Goal: Task Accomplishment & Management: Complete application form

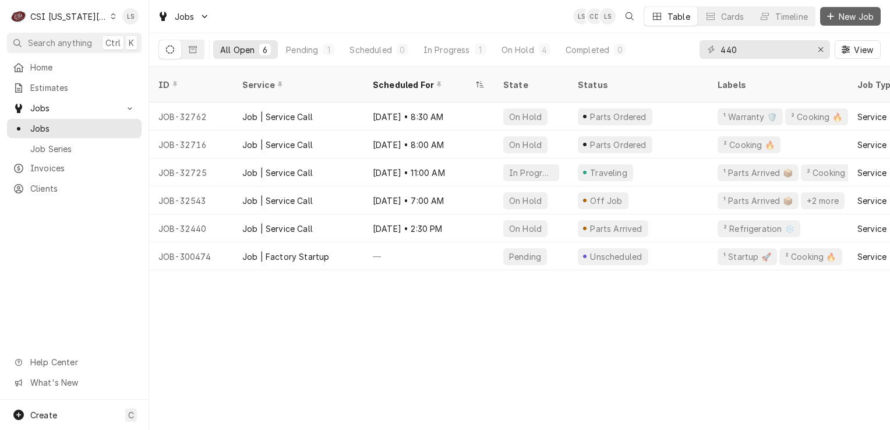
click at [867, 14] on span "New Job" at bounding box center [857, 16] width 40 height 12
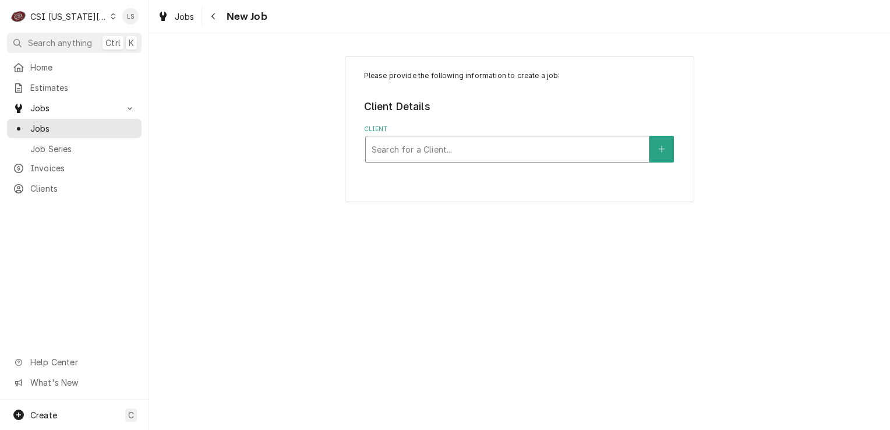
click at [410, 158] on div "Client" at bounding box center [508, 149] width 272 height 21
type input "vivia"
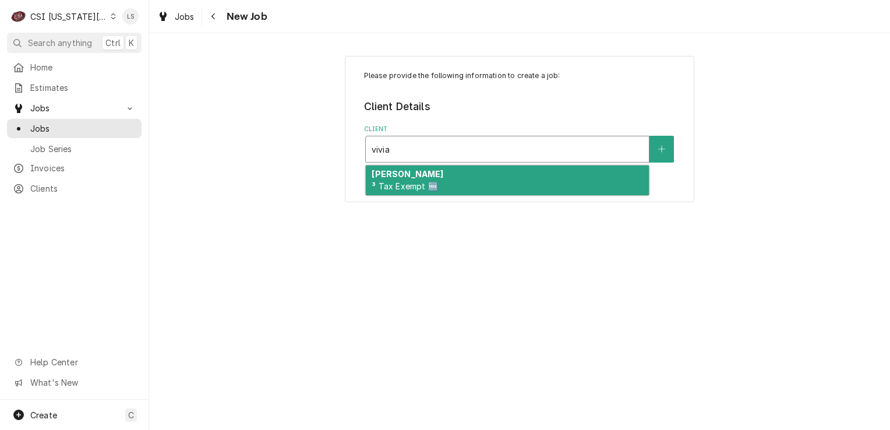
click at [420, 176] on div "VIVIAN ³ Tax Exempt 🆓" at bounding box center [507, 180] width 283 height 30
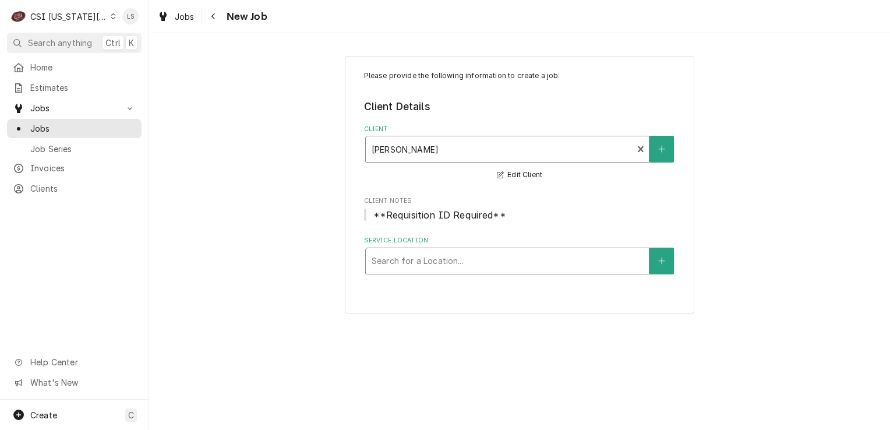
click at [442, 259] on div "Service Location" at bounding box center [508, 261] width 272 height 21
type input "studio 28"
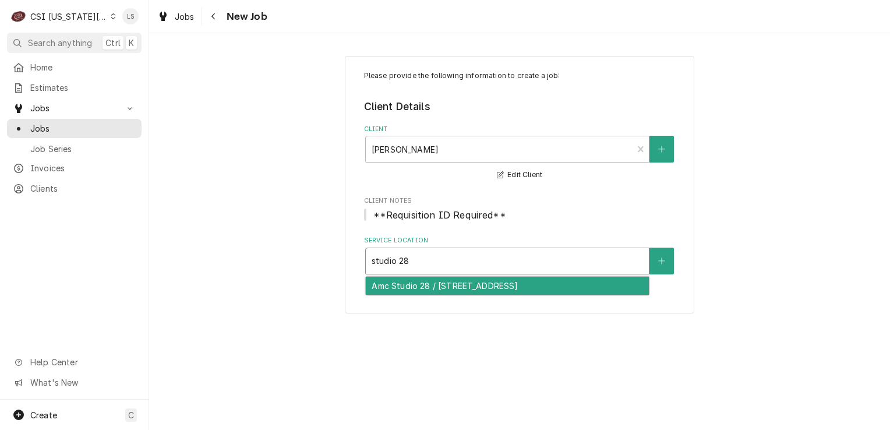
click at [439, 281] on div "Amc Studio 28 / 12075 S. Strangline Rd, Olathe, KS 66062" at bounding box center [507, 286] width 283 height 18
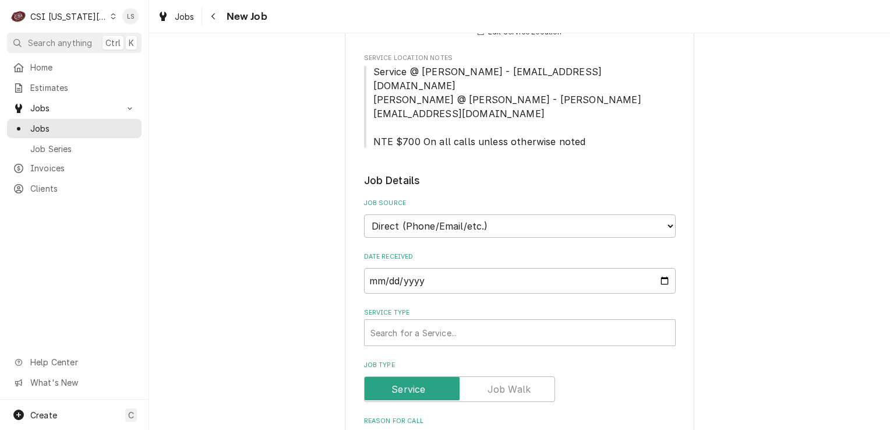
scroll to position [350, 0]
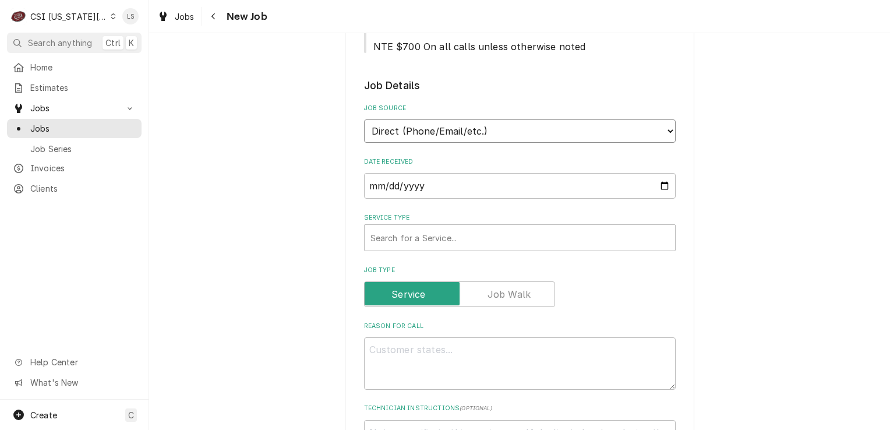
drag, startPoint x: 407, startPoint y: 107, endPoint x: 407, endPoint y: 114, distance: 7.0
click at [407, 119] on select "Direct (Phone/Email/etc.) Service Channel Corrigo Ecotrak Other" at bounding box center [520, 130] width 312 height 23
select select "100"
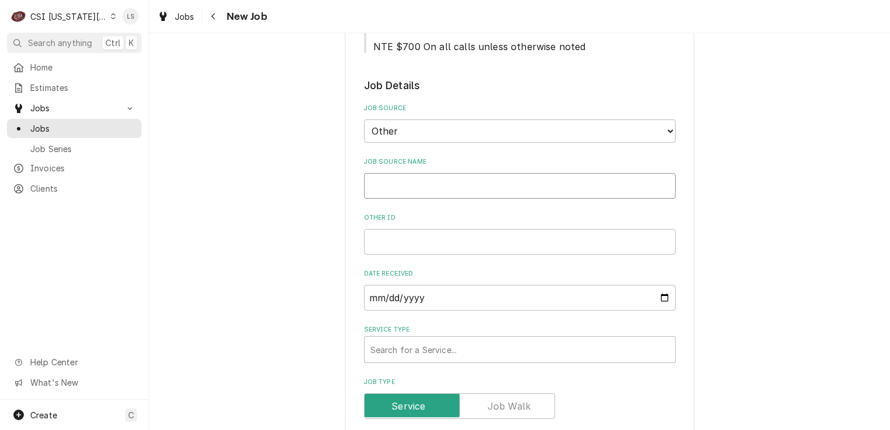
click at [399, 173] on input "Job Source Name" at bounding box center [520, 186] width 312 height 26
type textarea "x"
type input "V"
type textarea "x"
type input "Vi"
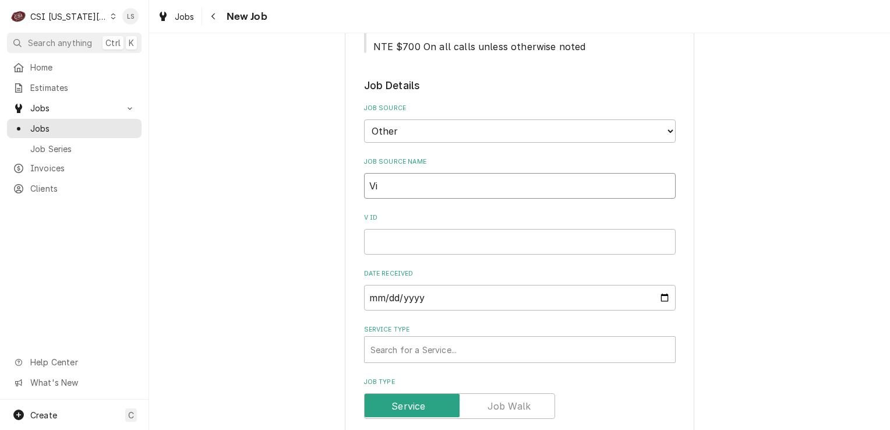
type textarea "x"
type input "Viv"
type textarea "x"
type input "Vivi"
type textarea "x"
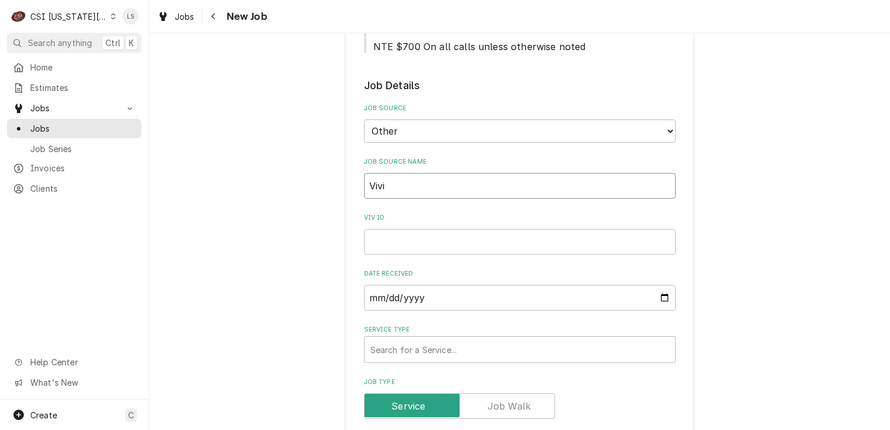
type input "Vivia"
type textarea "x"
type input "Vivian"
type textarea "x"
type input "Vivian"
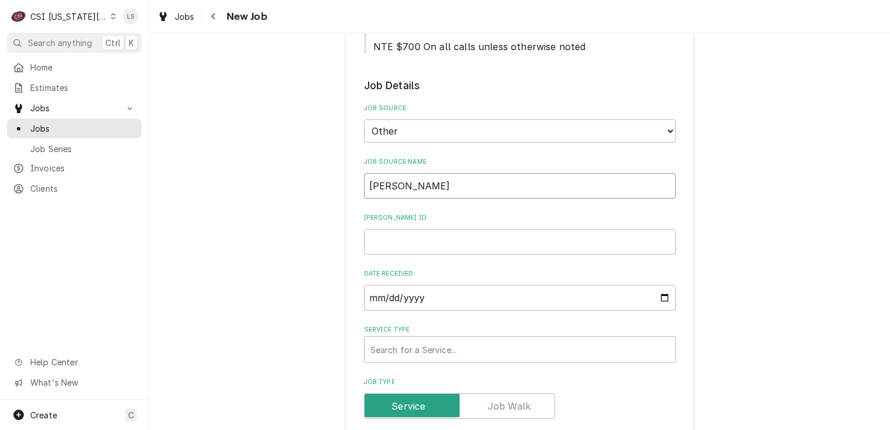
type textarea "x"
type input "Vivian P"
type textarea "x"
type input "Vivian PO"
type textarea "x"
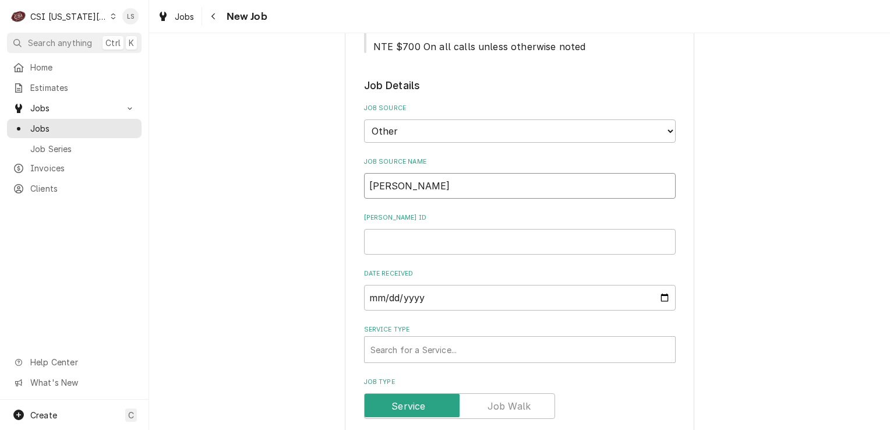
type input "Vivian PO"
paste input "00044193"
type textarea "x"
type input "00044193"
click at [408, 339] on div "Service Type" at bounding box center [520, 349] width 299 height 21
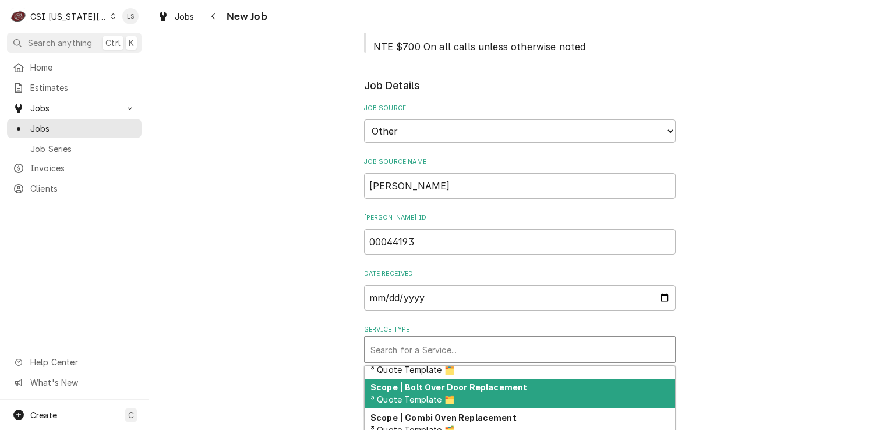
scroll to position [741, 0]
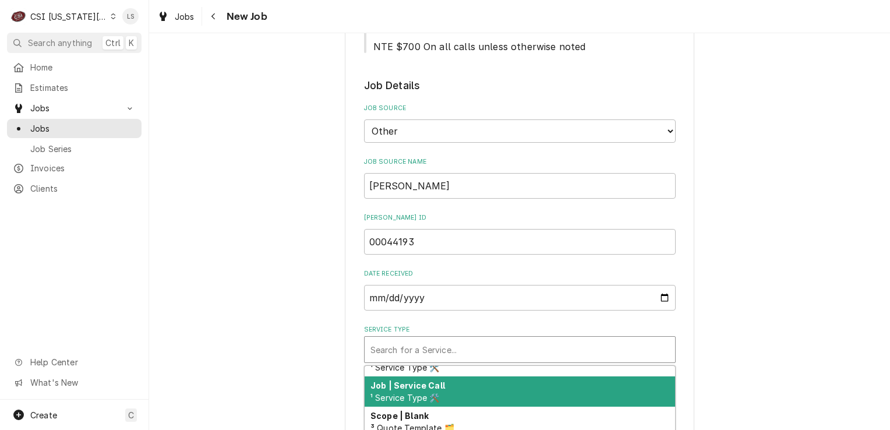
click at [421, 393] on span "¹ Service Type 🛠️" at bounding box center [405, 398] width 69 height 10
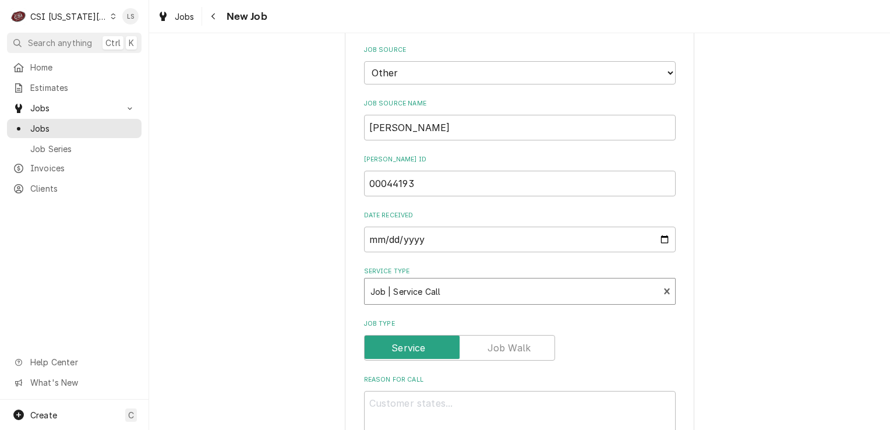
scroll to position [524, 0]
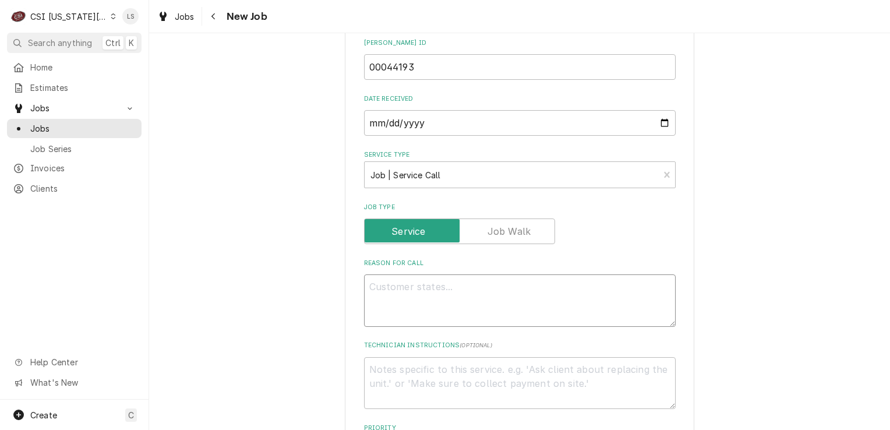
drag, startPoint x: 452, startPoint y: 258, endPoint x: 491, endPoint y: 13, distance: 248.4
click at [452, 274] on textarea "Reason For Call" at bounding box center [520, 300] width 312 height 52
paste textarea "DI KITCHEN ( OPEN VAT FRYERS ) ISSUES - 3RD FRYER IS GETTING A " HEAT FAILURE" …"
type textarea "x"
type textarea "DI KITCHEN ( OPEN VAT FRYERS ) ISSUES - 3RD FRYER IS GETTING A " HEAT FAILURE" …"
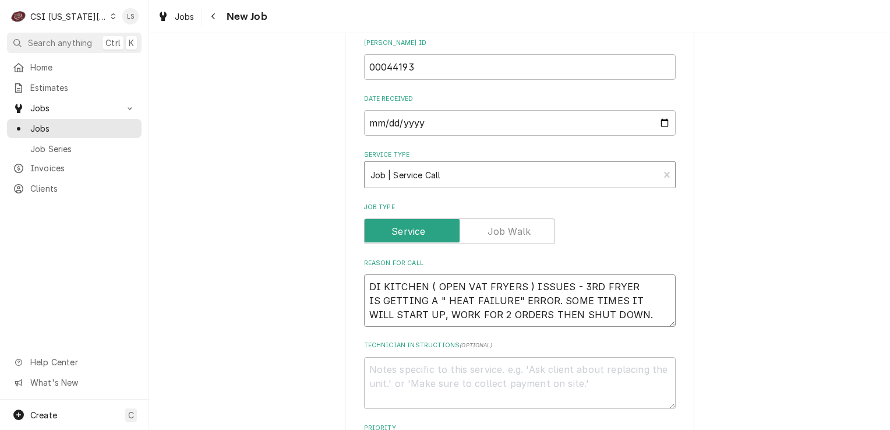
type textarea "x"
type textarea "DI KITCHEN ( OPEN VAT FRYERS ) ISSUES - 3RD FRYER IS GETTING A " HEAT FAILURE" …"
click at [459, 357] on textarea "Technician Instructions ( optional )" at bounding box center [520, 383] width 312 height 52
type textarea "x"
type textarea "N"
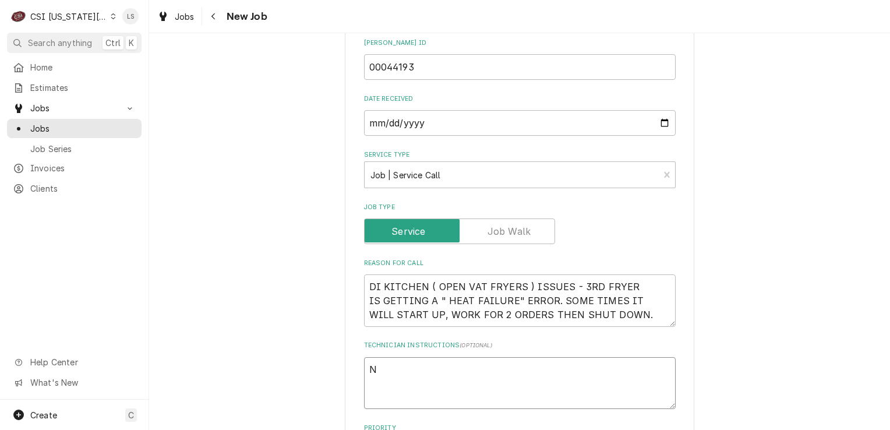
type textarea "x"
type textarea "NT"
type textarea "x"
type textarea "NTE"
type textarea "x"
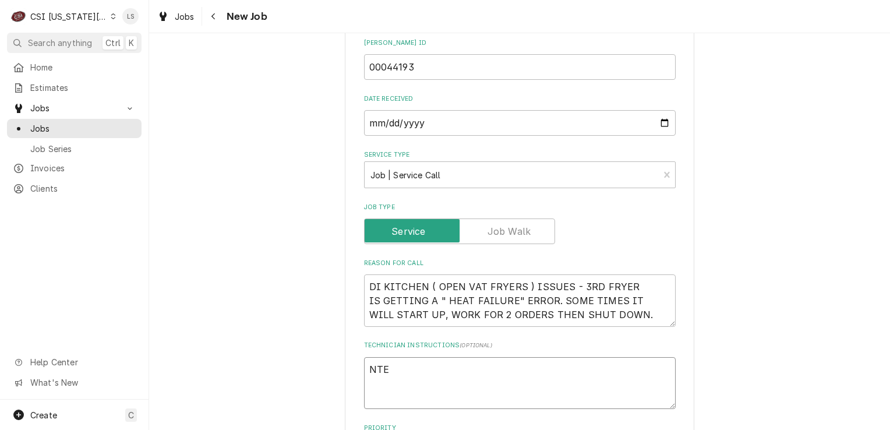
type textarea "NTE"
type textarea "x"
type textarea "NTE $"
type textarea "x"
type textarea "NTE $1"
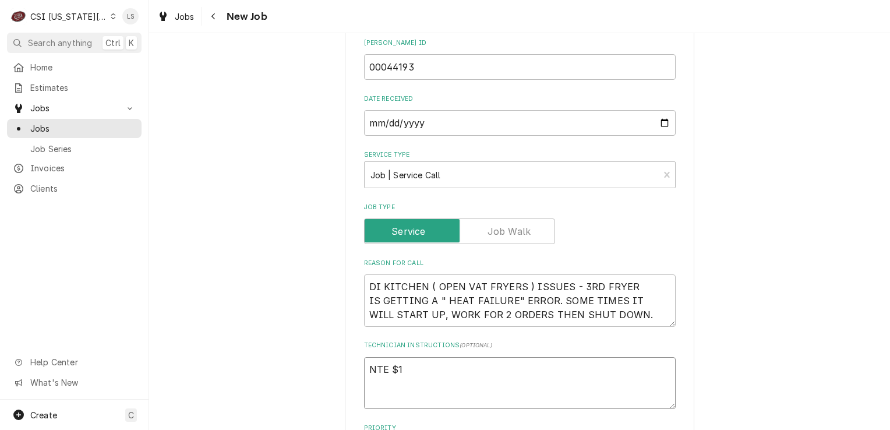
type textarea "x"
type textarea "NTE $1,"
type textarea "x"
type textarea "NTE $1,0"
type textarea "x"
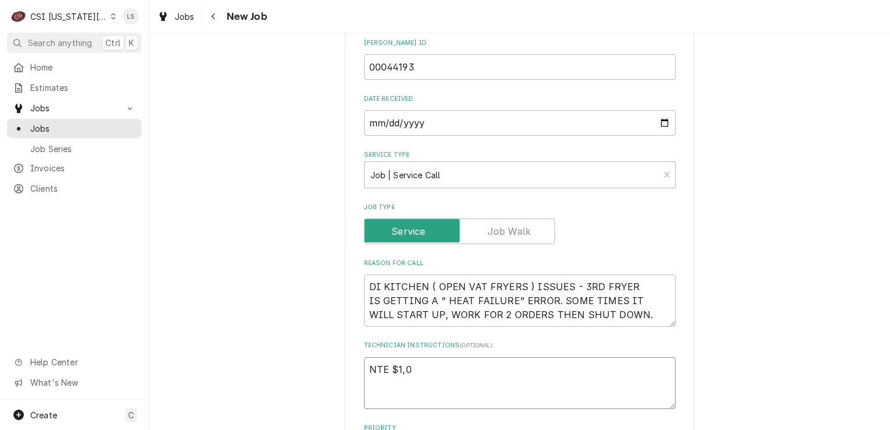
type textarea "NTE $1,00"
type textarea "x"
type textarea "NTE $1,000"
type textarea "x"
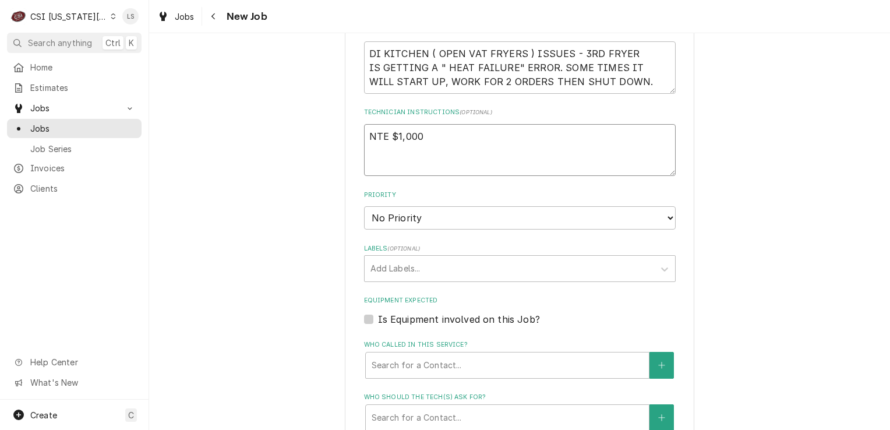
type textarea "NTE $1,000"
click at [386, 206] on select "No Priority Urgent High Medium Low" at bounding box center [520, 217] width 312 height 23
select select "2"
click at [364, 206] on select "No Priority Urgent High Medium Low" at bounding box center [520, 217] width 312 height 23
click at [382, 258] on div "Labels" at bounding box center [510, 268] width 278 height 21
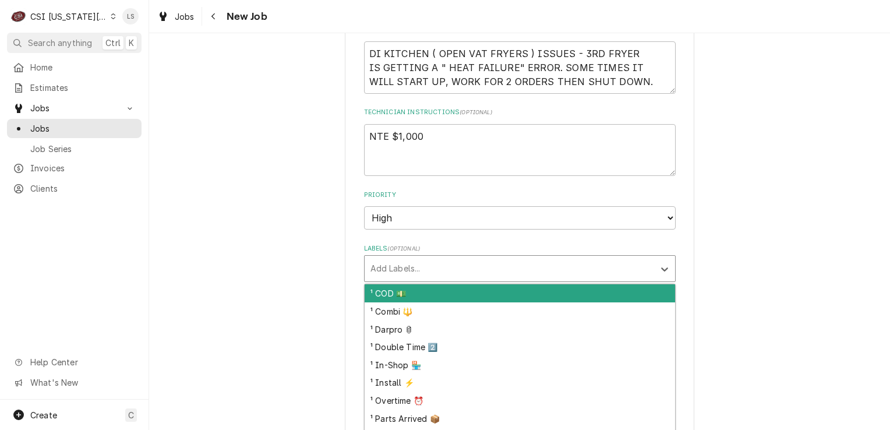
type textarea "x"
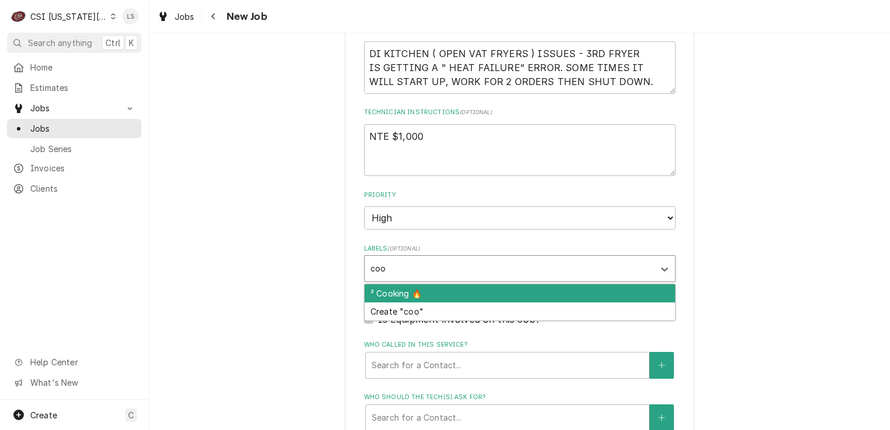
type input "cook"
type textarea "x"
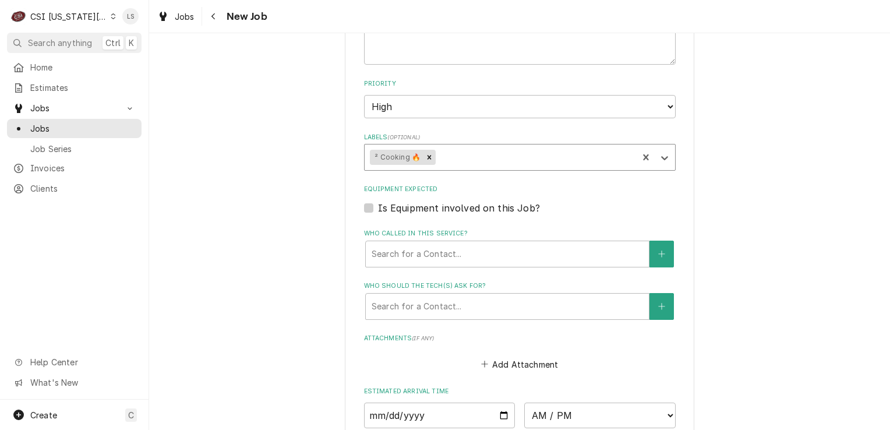
scroll to position [932, 0]
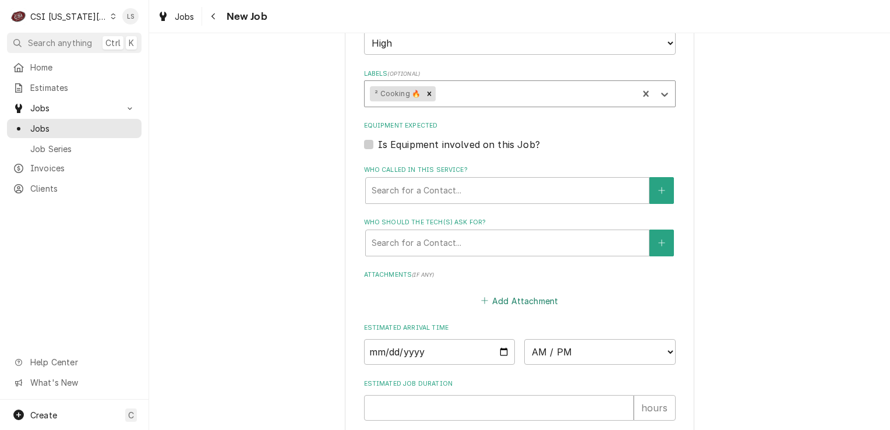
click at [496, 292] on button "Add Attachment" at bounding box center [520, 300] width 82 height 16
type textarea "x"
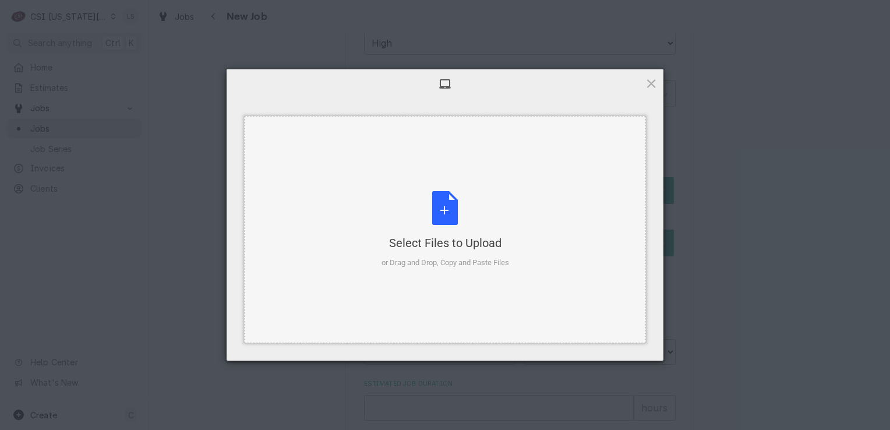
click at [466, 225] on div "Select Files to Upload or Drag and Drop, Copy and Paste Files" at bounding box center [446, 229] width 128 height 77
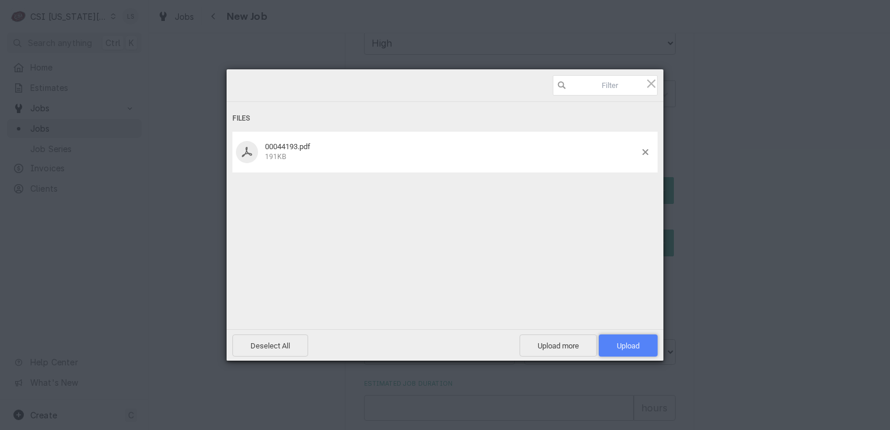
click at [636, 343] on span "Upload 1" at bounding box center [628, 345] width 23 height 9
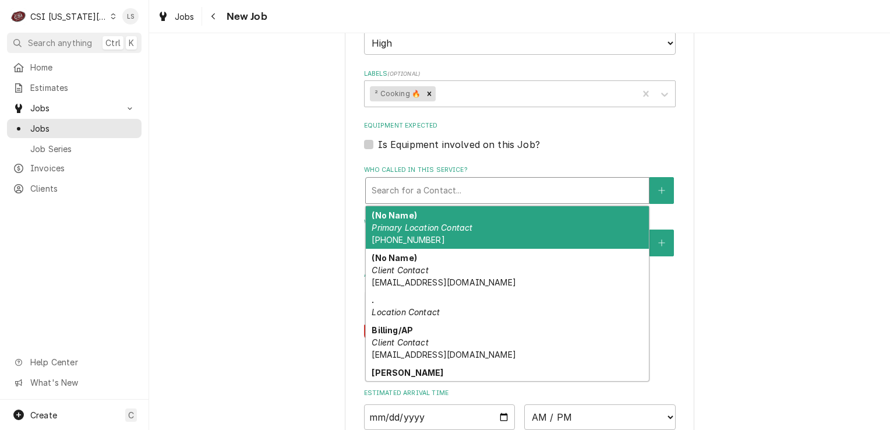
click at [453, 180] on div "Who called in this service?" at bounding box center [508, 190] width 272 height 21
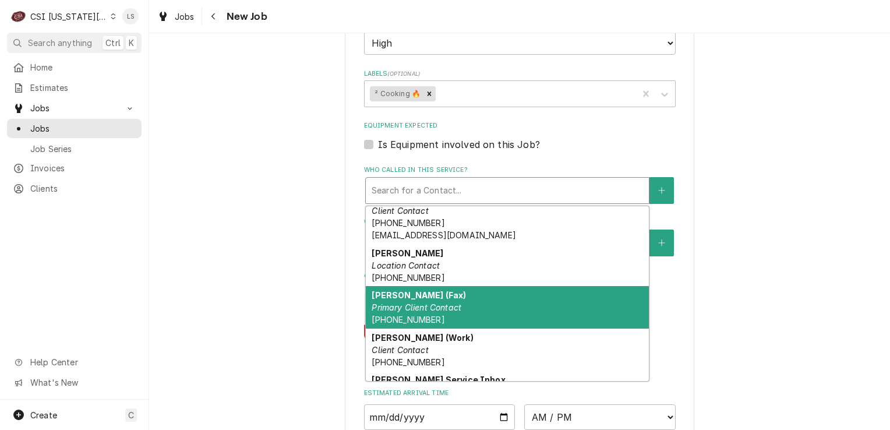
scroll to position [200, 0]
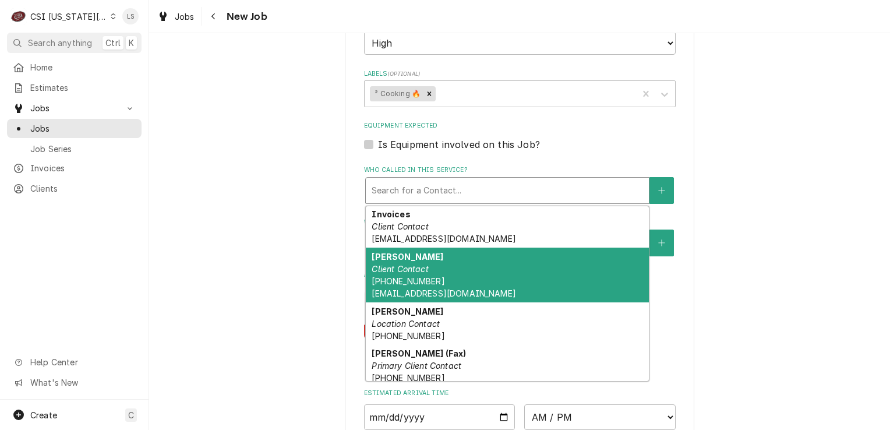
click at [404, 264] on em "Client Contact" at bounding box center [400, 269] width 57 height 10
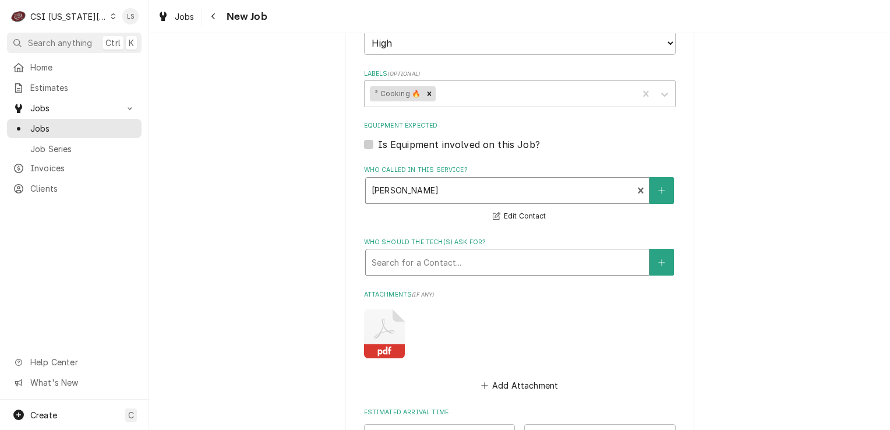
click at [406, 252] on div "Who should the tech(s) ask for?" at bounding box center [508, 262] width 272 height 21
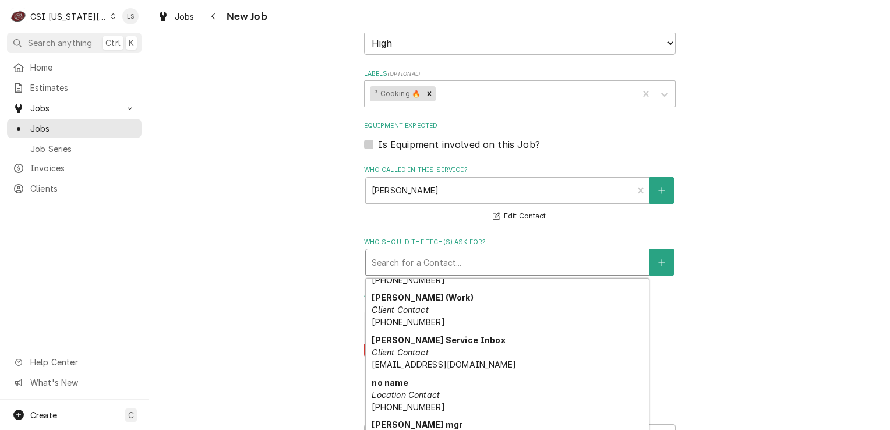
scroll to position [375, 0]
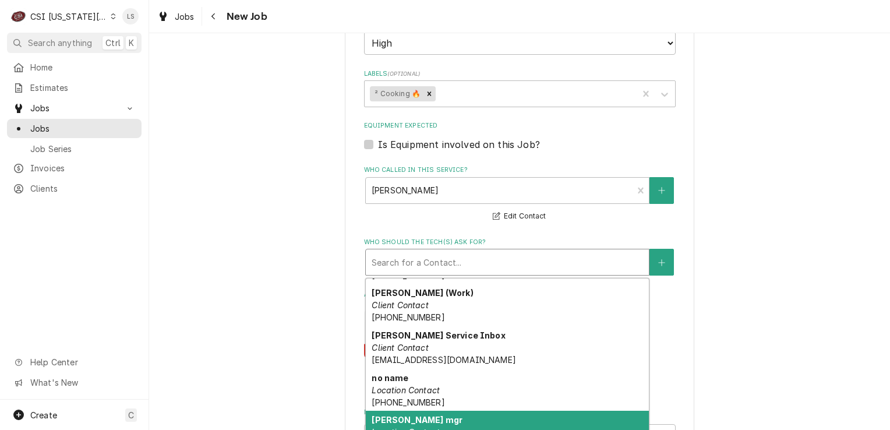
click at [399, 427] on em "Location Contact" at bounding box center [406, 432] width 68 height 10
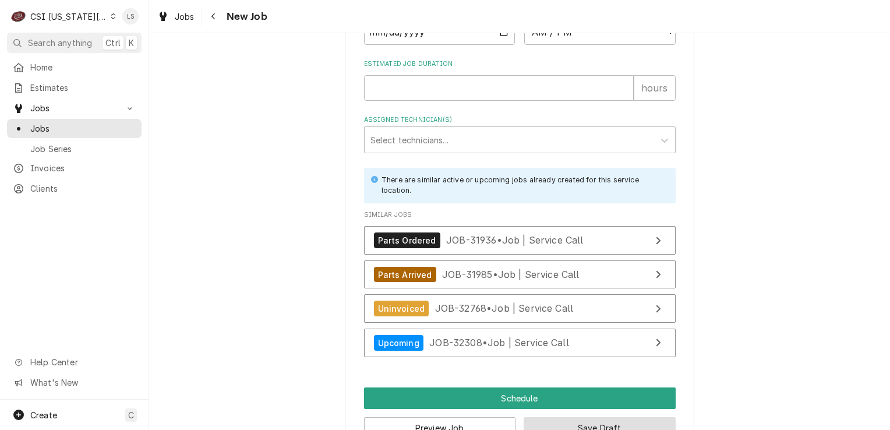
click at [590, 417] on button "Save Draft" at bounding box center [600, 428] width 152 height 22
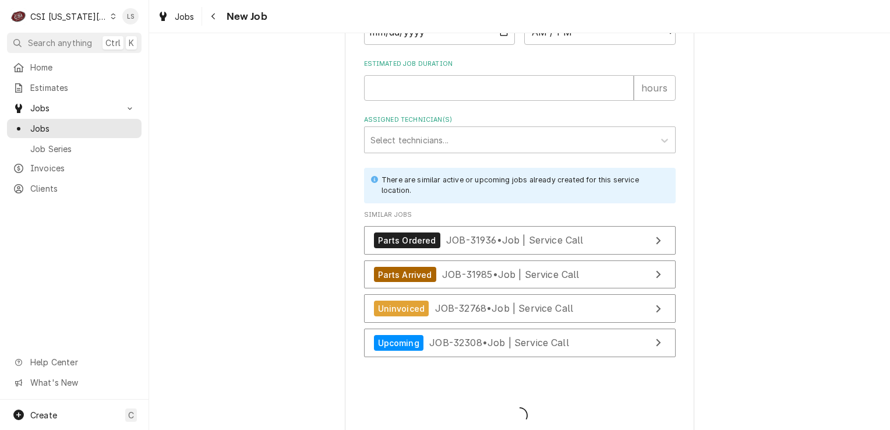
scroll to position [1347, 0]
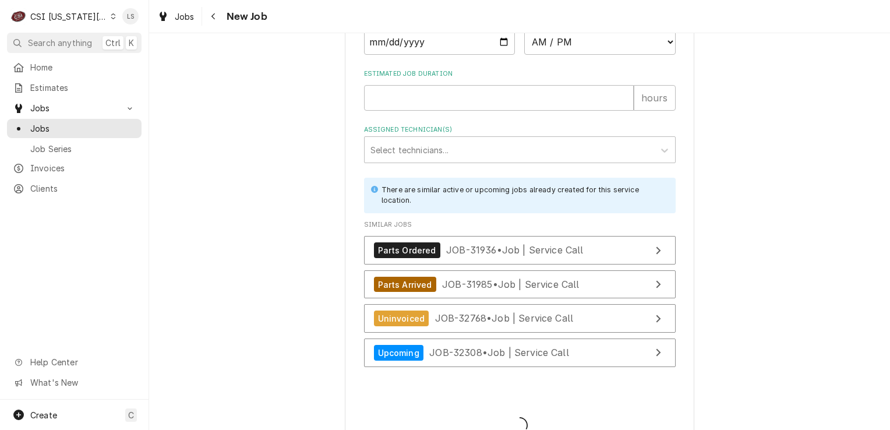
type textarea "x"
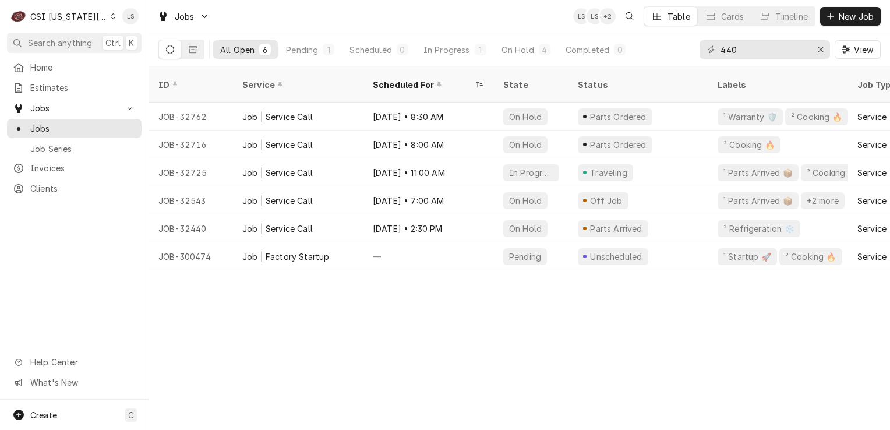
click at [111, 18] on icon "Dynamic Content Wrapper" at bounding box center [113, 16] width 5 height 6
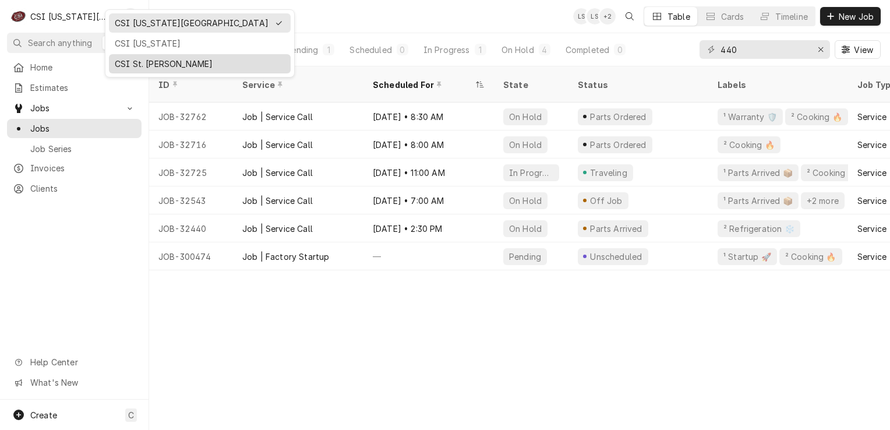
click at [120, 64] on div "CSI St. Louis" at bounding box center [200, 64] width 170 height 12
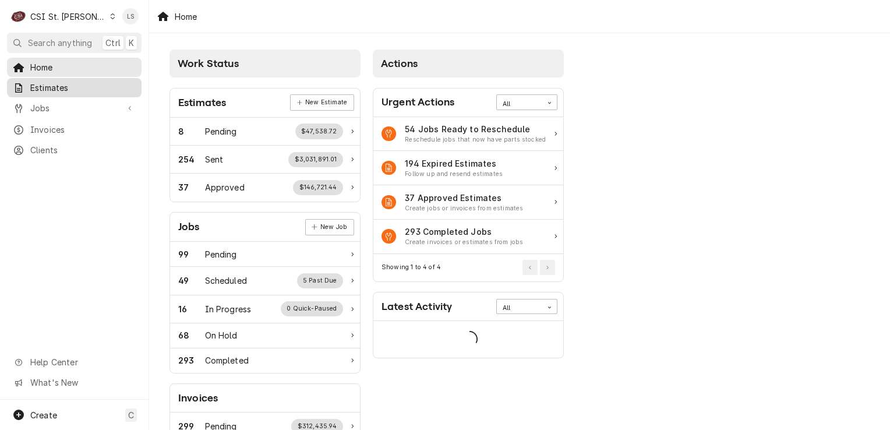
click at [75, 90] on span "Estimates" at bounding box center [82, 88] width 105 height 12
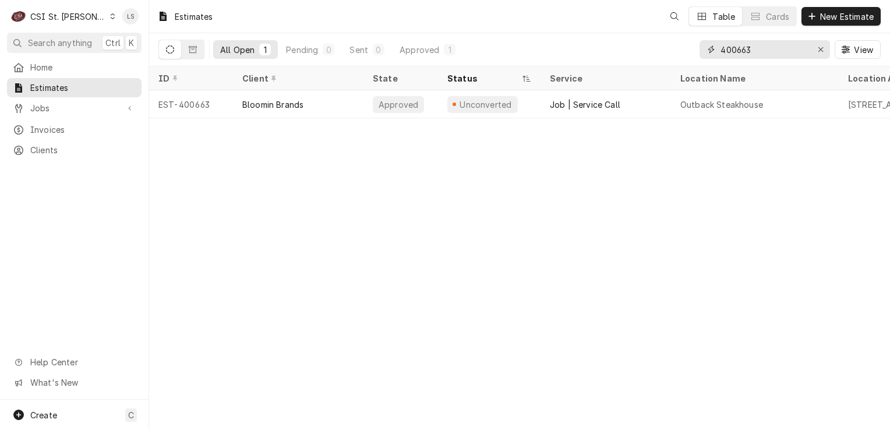
click at [818, 50] on icon "Erase input" at bounding box center [821, 49] width 6 height 8
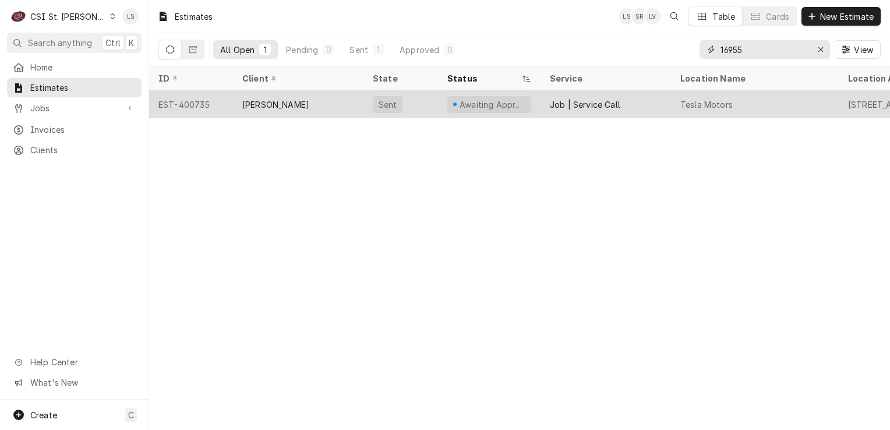
type input "16955"
click at [203, 103] on div "EST-400735" at bounding box center [191, 104] width 84 height 28
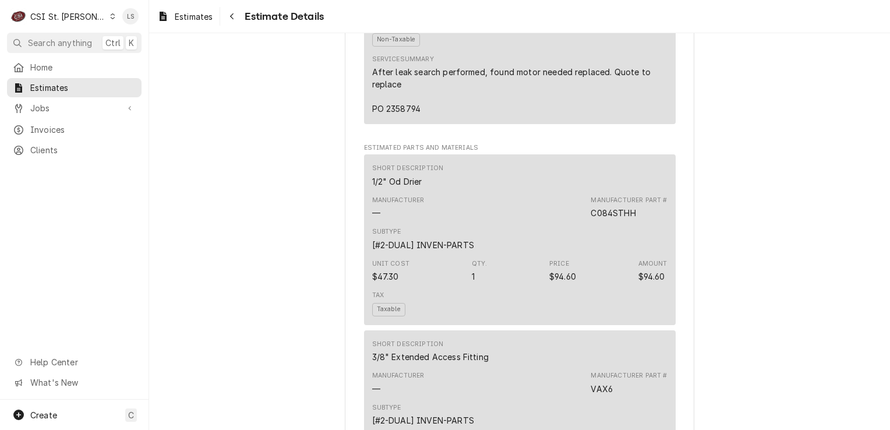
scroll to position [1398, 0]
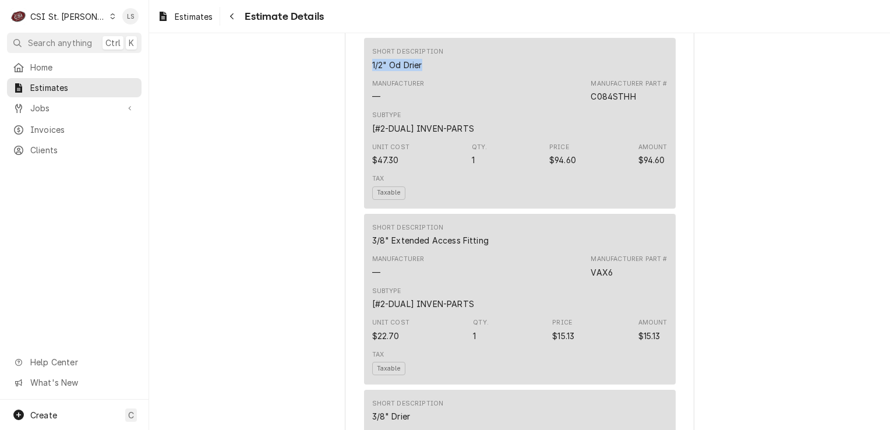
drag, startPoint x: 422, startPoint y: 105, endPoint x: 358, endPoint y: 103, distance: 63.6
copy div "1/2" Od Drier"
drag, startPoint x: 636, startPoint y: 134, endPoint x: 586, endPoint y: 129, distance: 50.3
click at [586, 107] on div "Manufacturer — Manufacturer Part # C084STHH" at bounding box center [519, 90] width 295 height 31
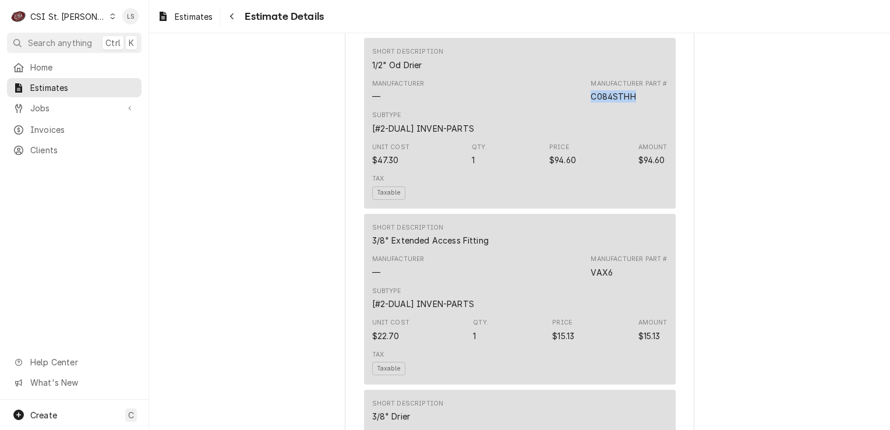
copy div "C084STHH"
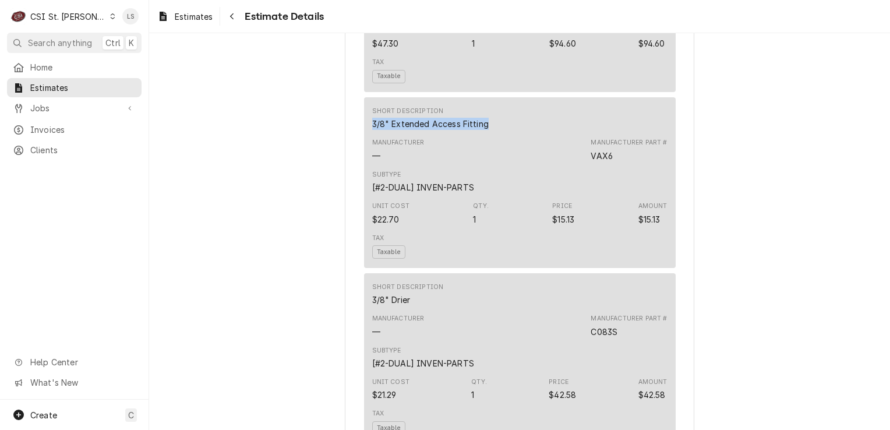
drag, startPoint x: 445, startPoint y: 162, endPoint x: 362, endPoint y: 160, distance: 83.3
click at [364, 160] on div "Short Description 3/8" Extended Access Fitting Manufacturer — Manufacturer Part…" at bounding box center [520, 182] width 312 height 171
copy div "3/8" Extended Access Fitting"
drag, startPoint x: 613, startPoint y: 192, endPoint x: 579, endPoint y: 192, distance: 33.8
click at [579, 165] on div "Manufacturer — Manufacturer Part # VAX6" at bounding box center [519, 149] width 295 height 31
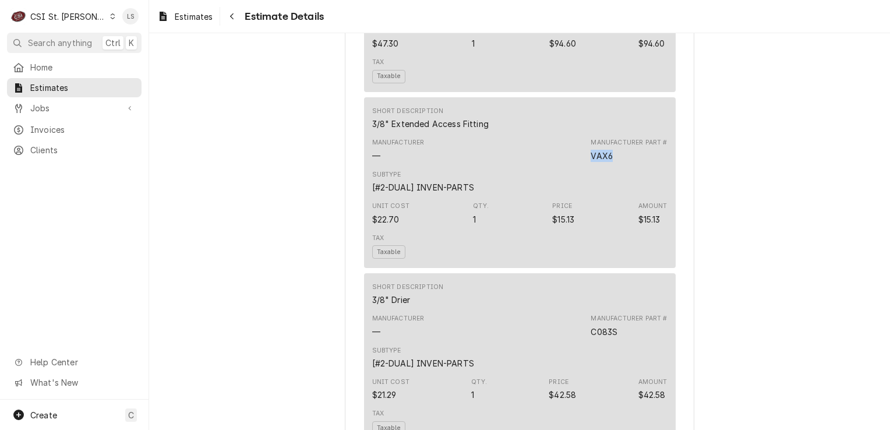
copy div "VAX6"
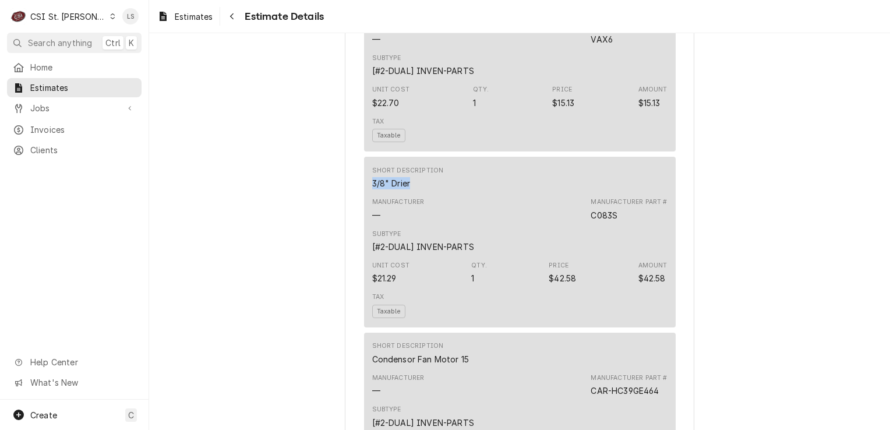
drag, startPoint x: 415, startPoint y: 218, endPoint x: 364, endPoint y: 219, distance: 51.3
click at [364, 219] on div "Short Description 3/8" Drier Manufacturer — Manufacturer Part # C083S Subtype […" at bounding box center [520, 242] width 312 height 171
copy div "3/8" Drier"
drag, startPoint x: 614, startPoint y: 250, endPoint x: 580, endPoint y: 248, distance: 33.3
click at [580, 225] on div "Manufacturer — Manufacturer Part # C083S" at bounding box center [519, 208] width 295 height 31
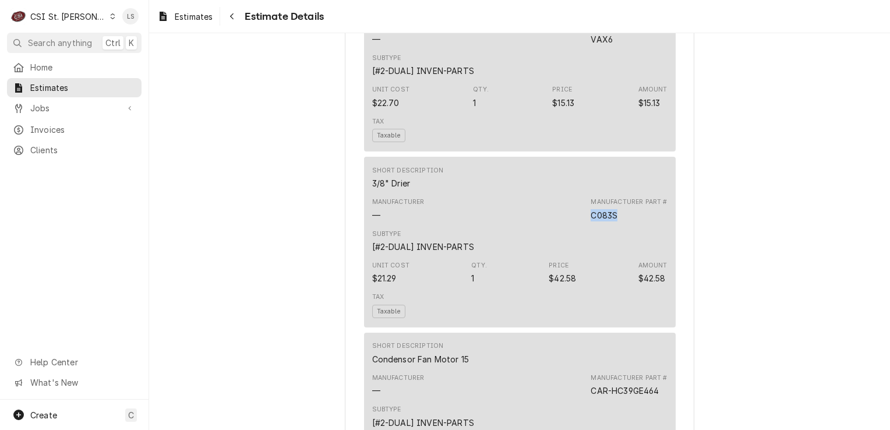
copy div "C083S"
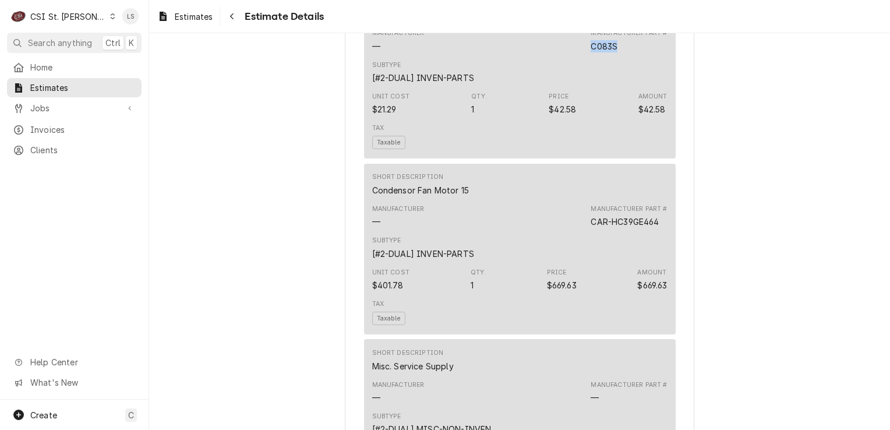
scroll to position [1806, 0]
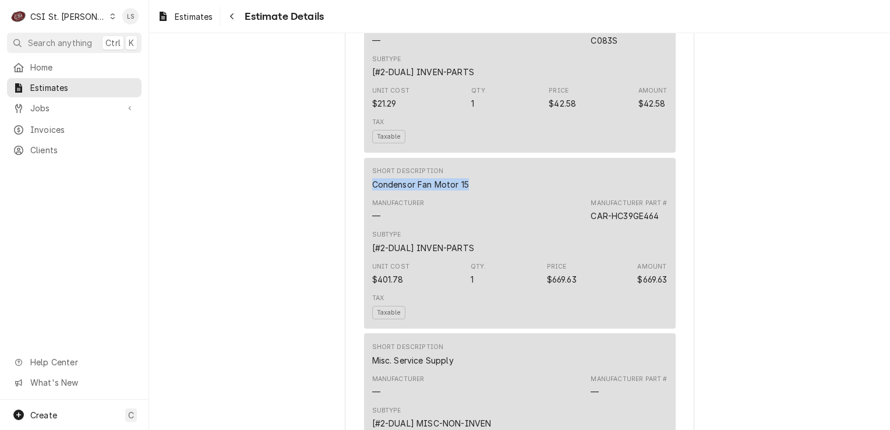
drag, startPoint x: 471, startPoint y: 223, endPoint x: 367, endPoint y: 220, distance: 104.3
click at [372, 194] on div "Short Description Condensor Fan Motor 15" at bounding box center [519, 178] width 295 height 31
copy div "Condensor Fan Motor 15"
drag, startPoint x: 657, startPoint y: 251, endPoint x: 573, endPoint y: 252, distance: 83.9
click at [573, 226] on div "Manufacturer — Manufacturer Part # CAR-HC39GE464" at bounding box center [519, 210] width 295 height 31
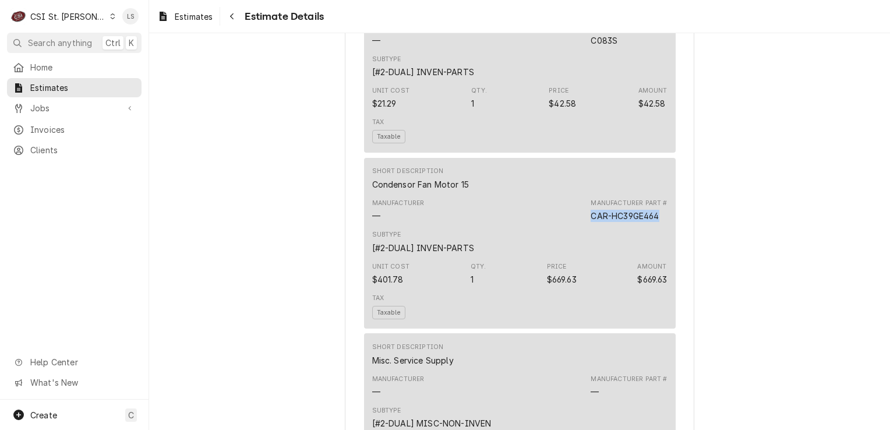
copy div "CAR-HC39GE464"
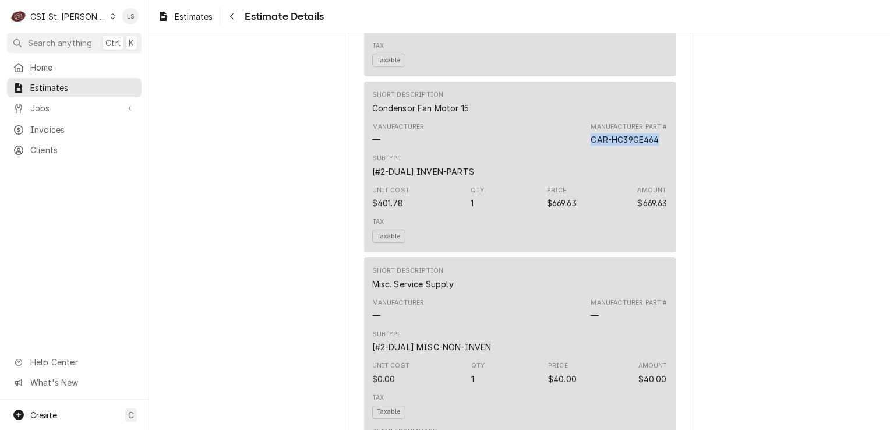
scroll to position [1923, 0]
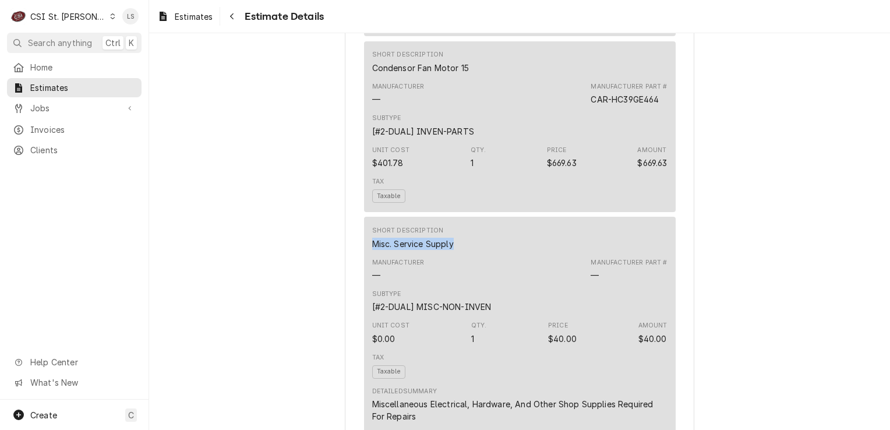
drag, startPoint x: 454, startPoint y: 279, endPoint x: 361, endPoint y: 277, distance: 92.7
click at [364, 277] on div "Short Description Misc. Service Supply Manufacturer — Manufacturer Part # — Sub…" at bounding box center [520, 324] width 312 height 214
copy div "Misc. Service Supply"
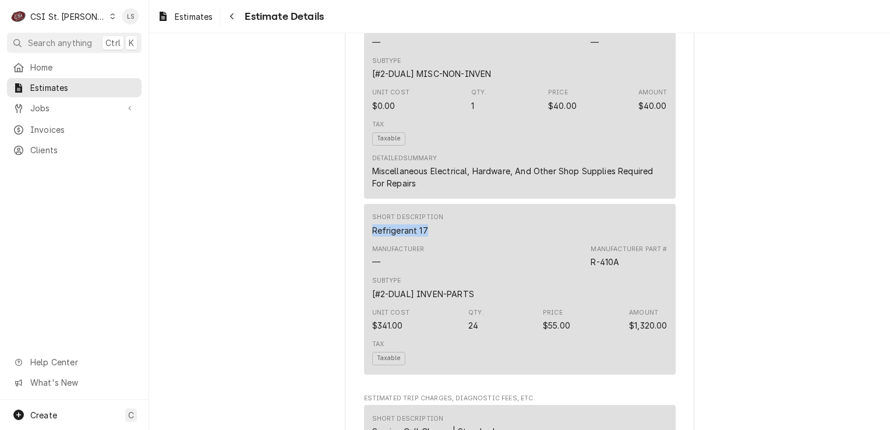
drag, startPoint x: 423, startPoint y: 265, endPoint x: 356, endPoint y: 265, distance: 67.0
copy div "Refrigerant 17"
drag, startPoint x: 617, startPoint y: 295, endPoint x: 587, endPoint y: 288, distance: 31.0
click at [587, 272] on div "Manufacturer — Manufacturer Part # R-410A" at bounding box center [519, 256] width 295 height 31
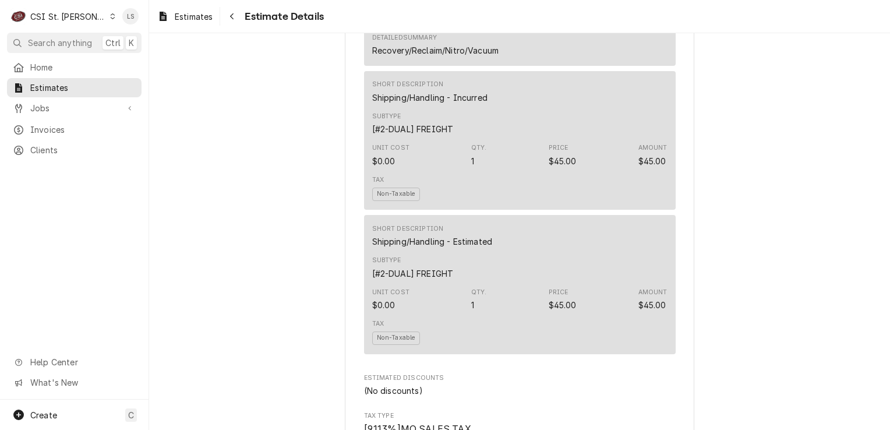
scroll to position [2913, 0]
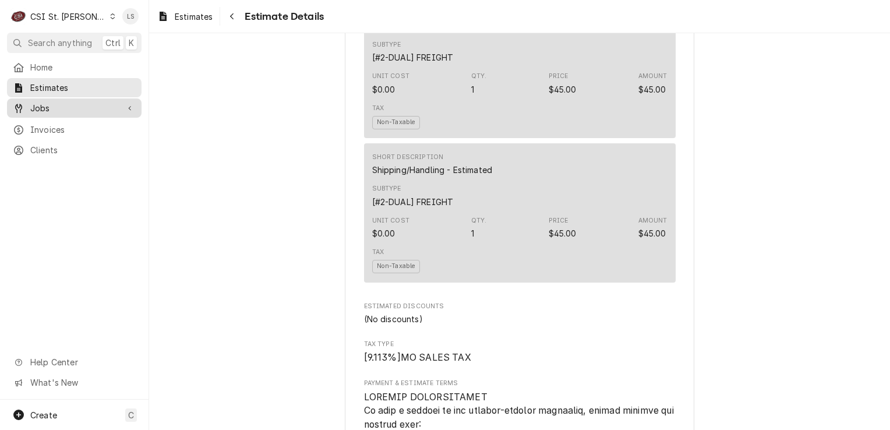
click at [104, 106] on span "Jobs" at bounding box center [74, 108] width 88 height 12
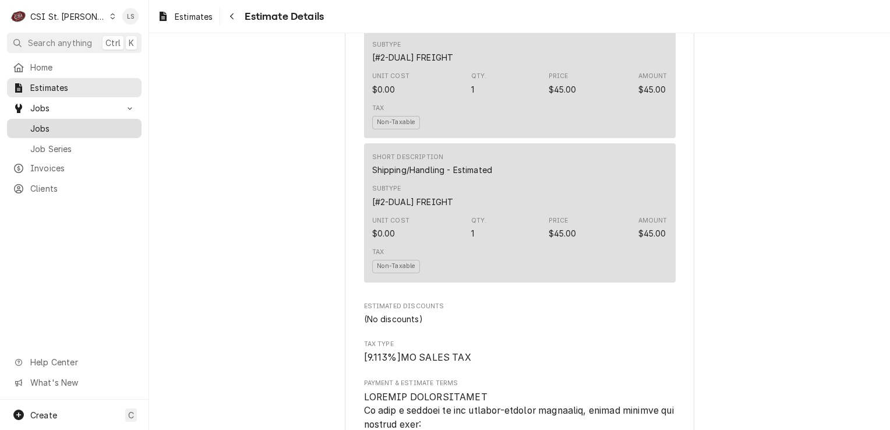
click at [94, 122] on span "Jobs" at bounding box center [82, 128] width 105 height 12
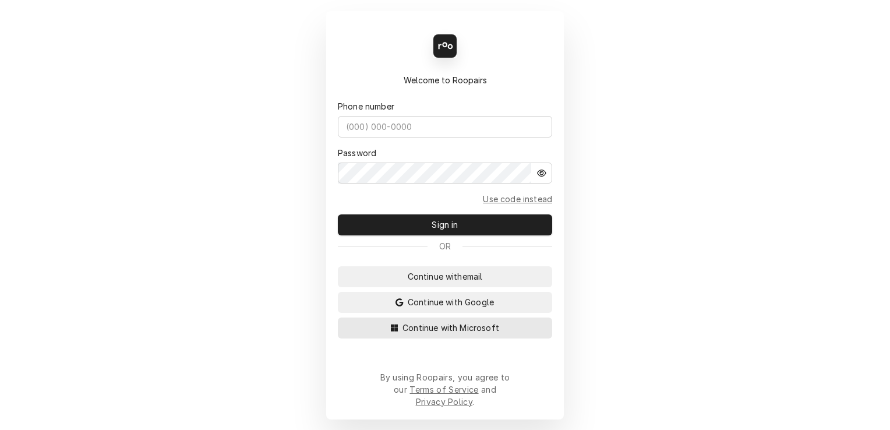
click at [508, 334] on button "Continue with Microsoft" at bounding box center [445, 328] width 214 height 21
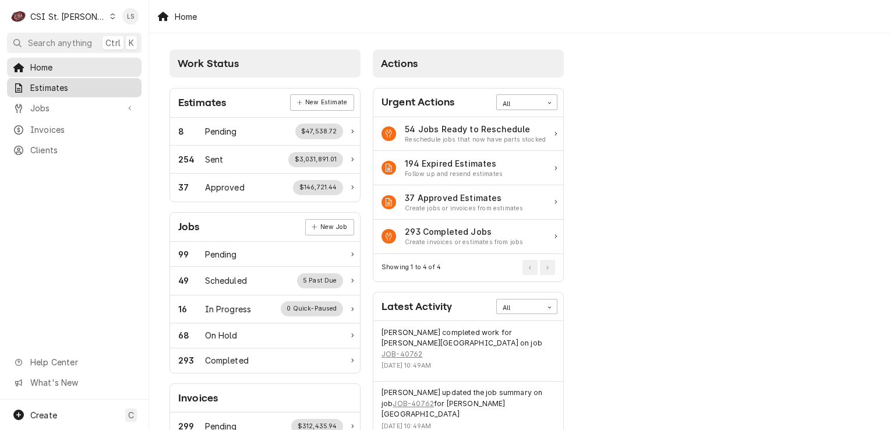
click at [68, 84] on span "Estimates" at bounding box center [82, 88] width 105 height 12
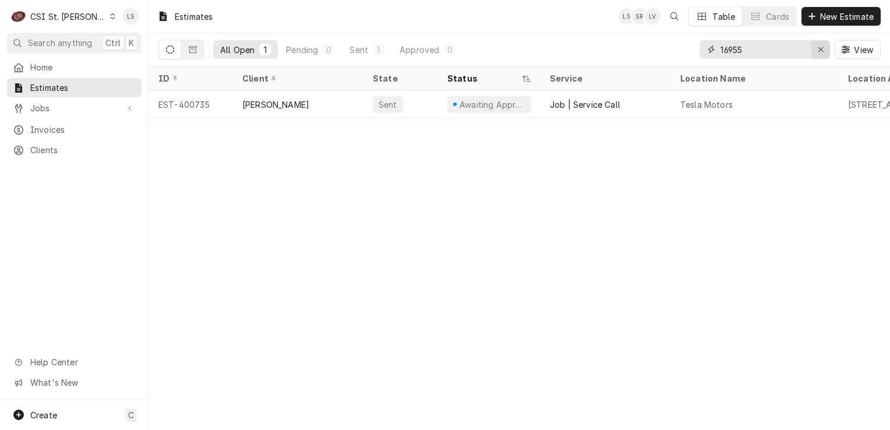
click at [827, 51] on button "Erase input" at bounding box center [821, 49] width 19 height 19
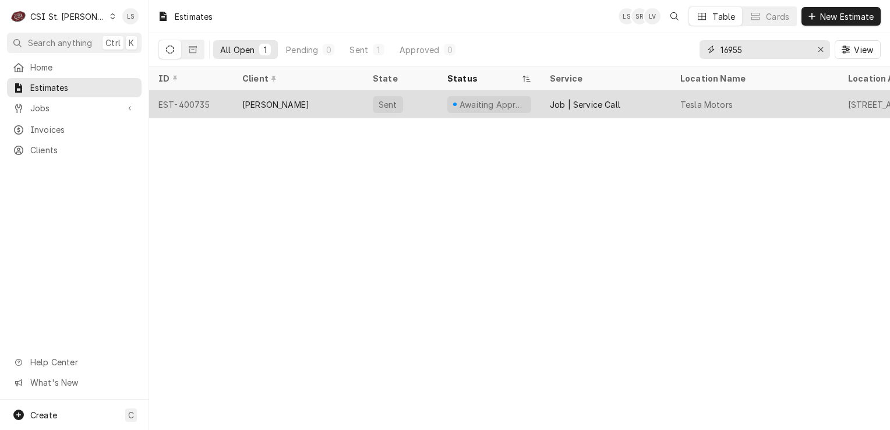
type input "16955"
click at [186, 105] on div "EST-400735" at bounding box center [191, 104] width 84 height 28
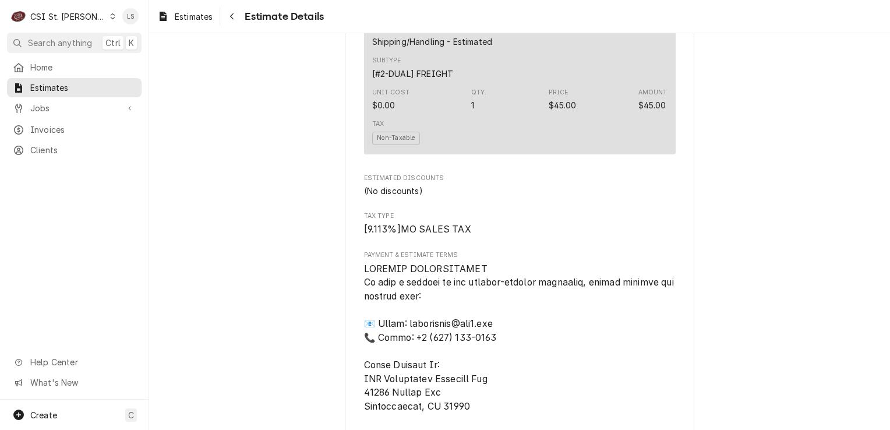
scroll to position [3743, 0]
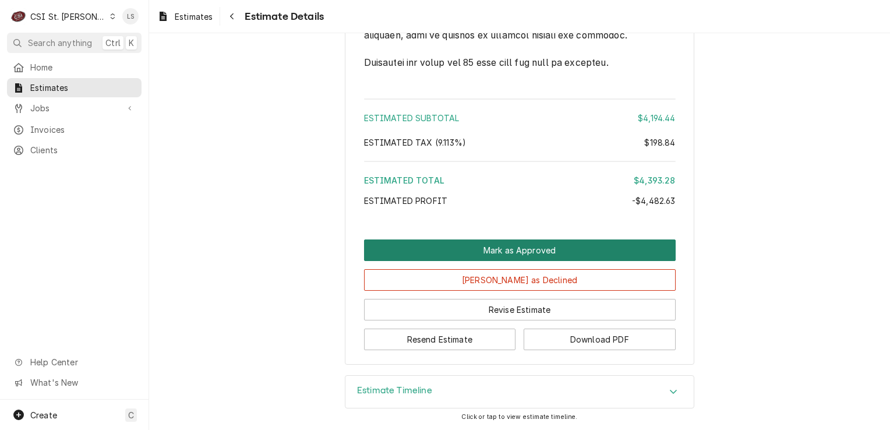
click at [587, 252] on button "Mark as Approved" at bounding box center [520, 250] width 312 height 22
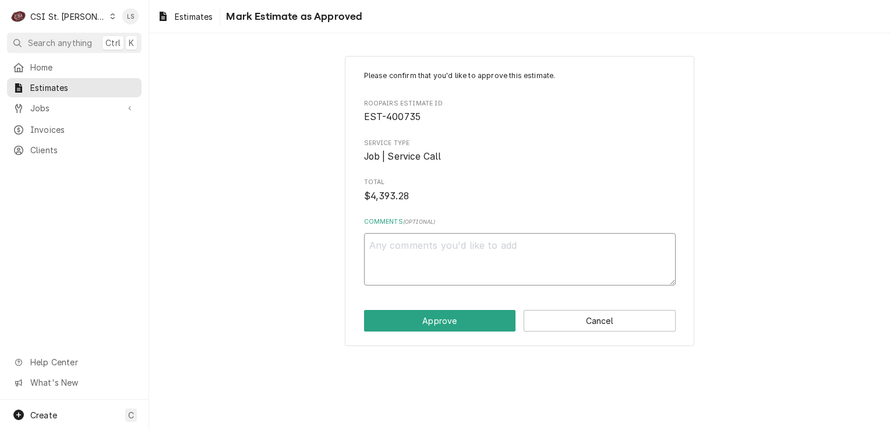
click at [473, 253] on textarea "Comments ( optional )" at bounding box center [520, 259] width 312 height 52
type textarea "x"
type textarea "A"
type textarea "x"
type textarea "Ap"
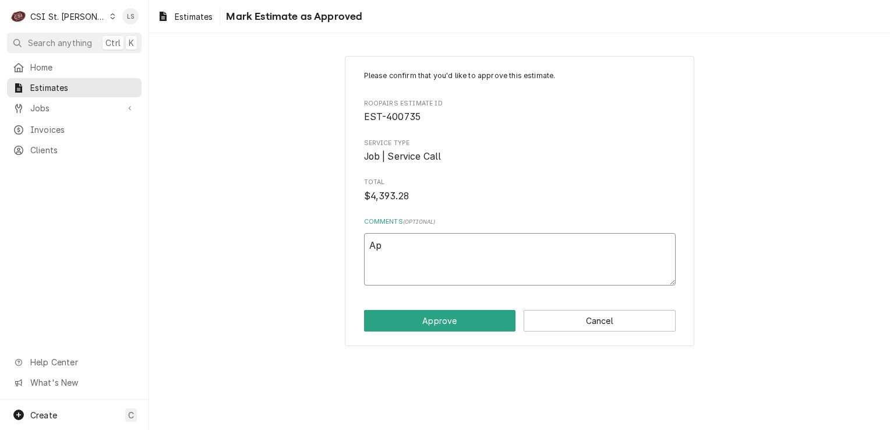
type textarea "x"
type textarea "App"
type textarea "x"
type textarea "Appr"
type textarea "x"
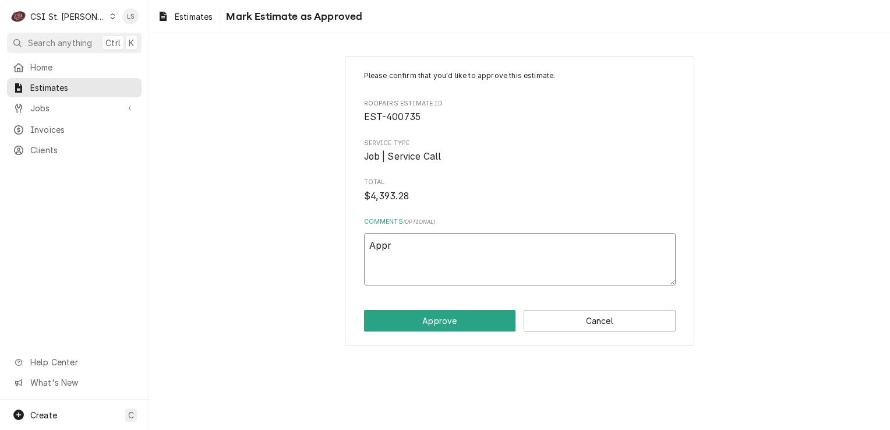
type textarea "Appro"
type textarea "x"
type textarea "Approv"
type textarea "x"
type textarea "Approve"
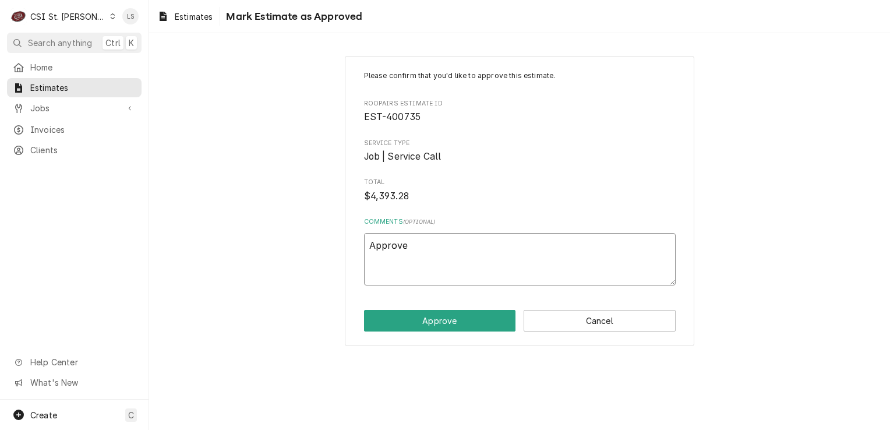
type textarea "x"
type textarea "Approved"
type textarea "x"
type textarea "Approved"
type textarea "x"
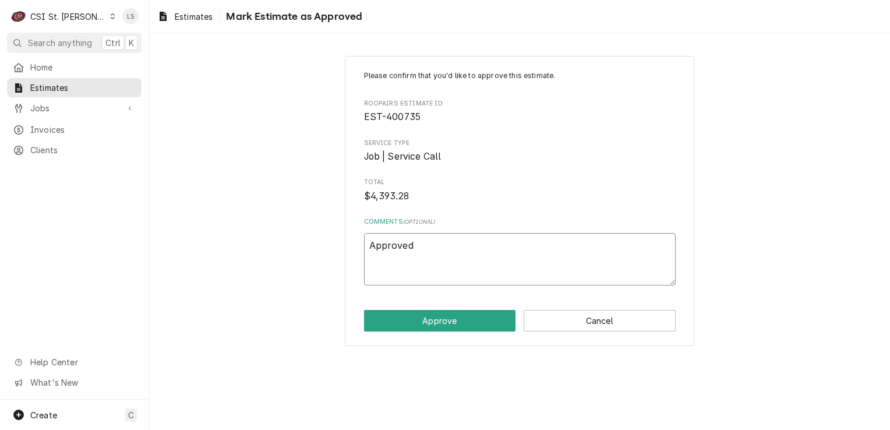
type textarea "Approved v"
type textarea "x"
type textarea "Approved vi"
type textarea "x"
type textarea "Approved via"
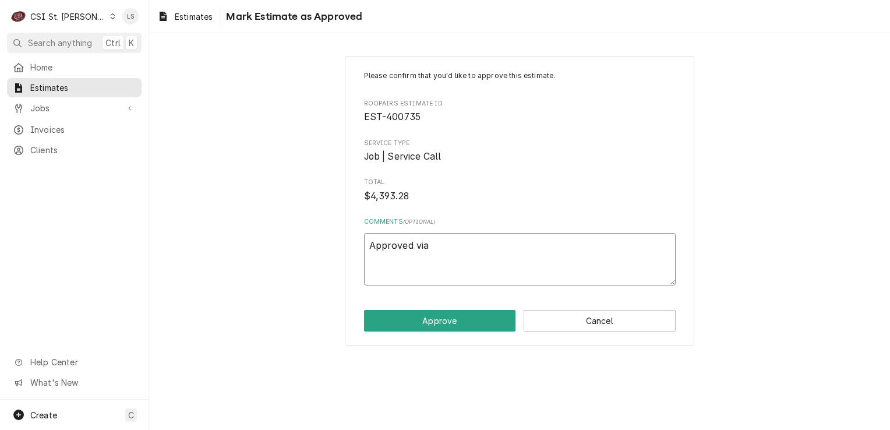
type textarea "x"
type textarea "Approved via"
type textarea "x"
type textarea "Approved via e"
type textarea "x"
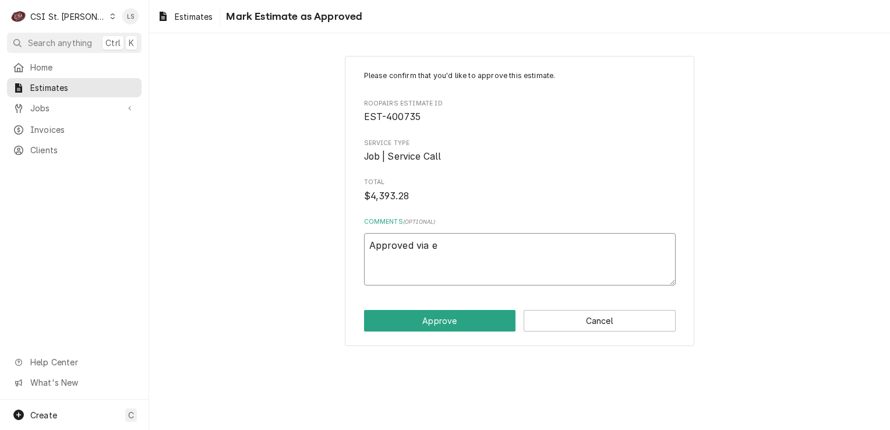
type textarea "Approved via em"
type textarea "x"
type textarea "Approved via ema"
type textarea "x"
type textarea "Approved via emai"
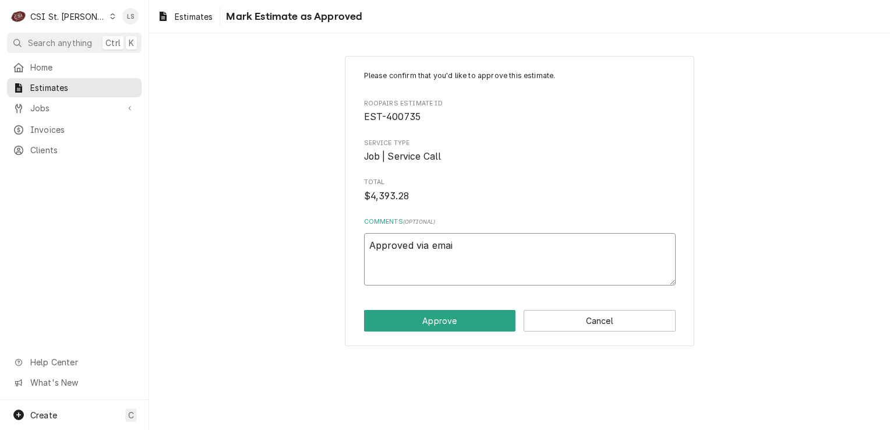
type textarea "x"
type textarea "Approved via email"
type textarea "x"
type textarea "Approved via email"
type textarea "x"
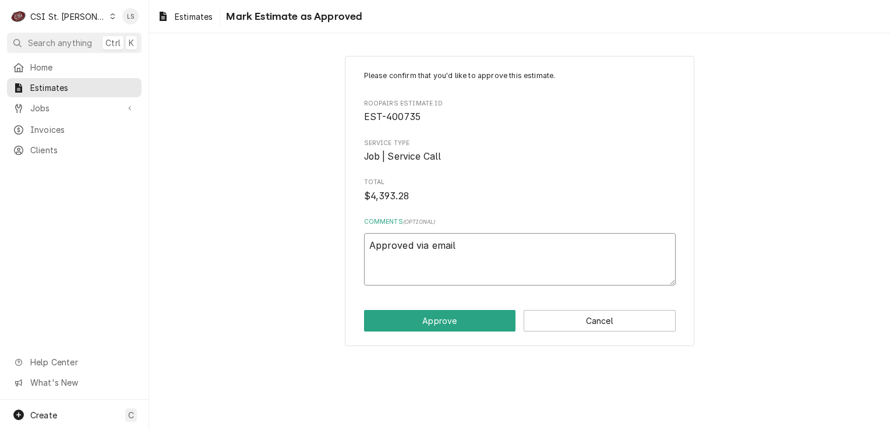
type textarea "Approved via email b"
type textarea "x"
type textarea "Approved via email by"
type textarea "x"
type textarea "Approved via email by"
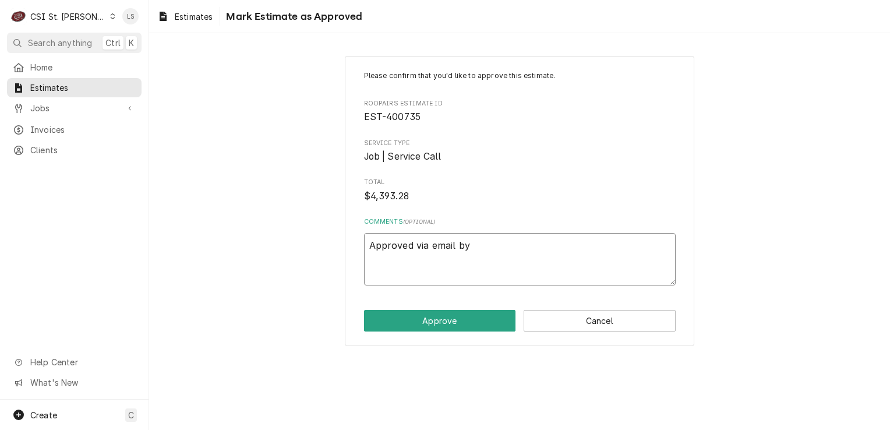
type textarea "x"
type textarea "Approved via email by L"
type textarea "x"
type textarea "Approved via email by La"
type textarea "x"
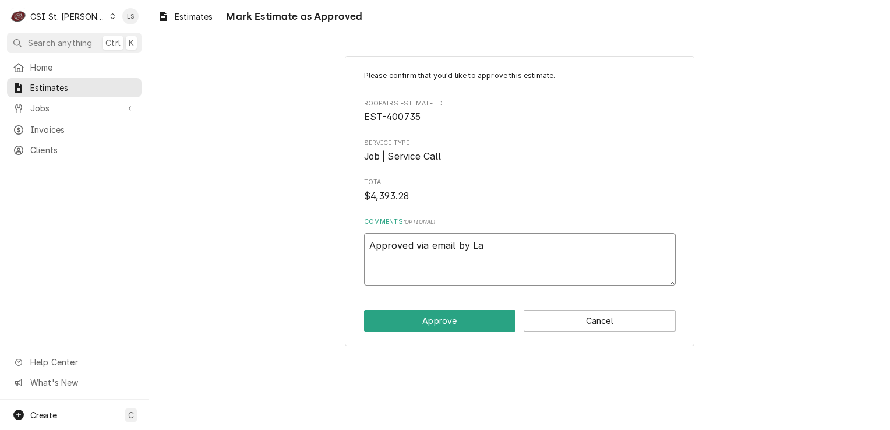
type textarea "Approved via email by Lan"
type textarea "x"
type textarea "Approved via email by Lane"
type textarea "x"
type textarea "Approved via email by Lane"
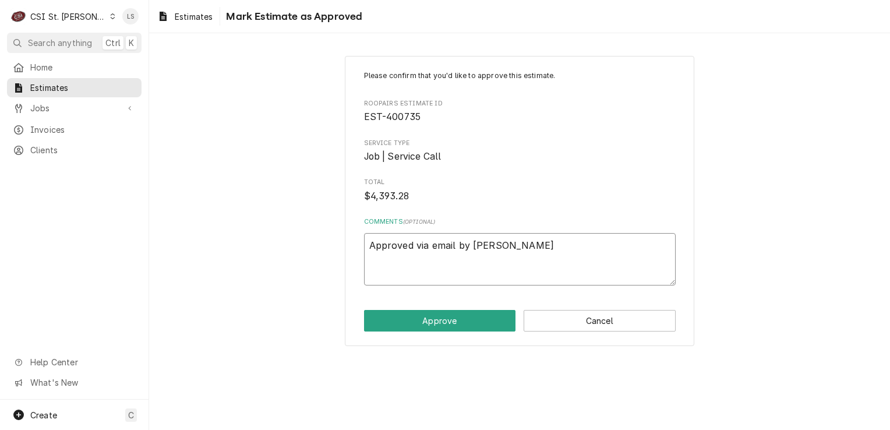
type textarea "x"
type textarea "Approved via email by Lane V"
type textarea "x"
type textarea "Approved via email by Lane Va"
type textarea "x"
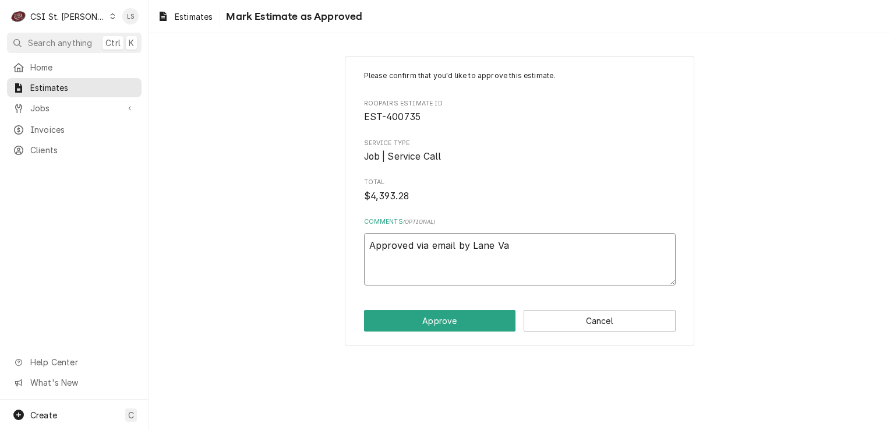
type textarea "Approved via email by Lane Val"
type textarea "x"
type textarea "Approved via email by Lane Vale"
type textarea "x"
type textarea "Approved via email by Lane Valen"
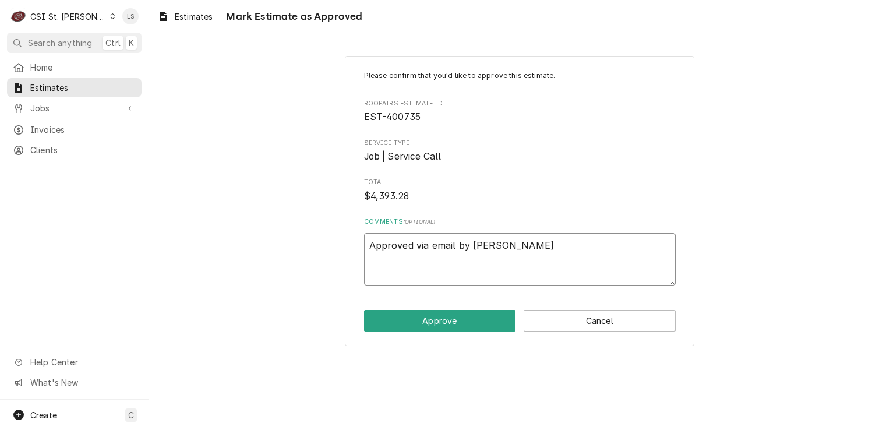
type textarea "x"
type textarea "Approved via email by Lane Valent"
type textarea "x"
type textarea "Approved via email by Lane Valente"
type textarea "x"
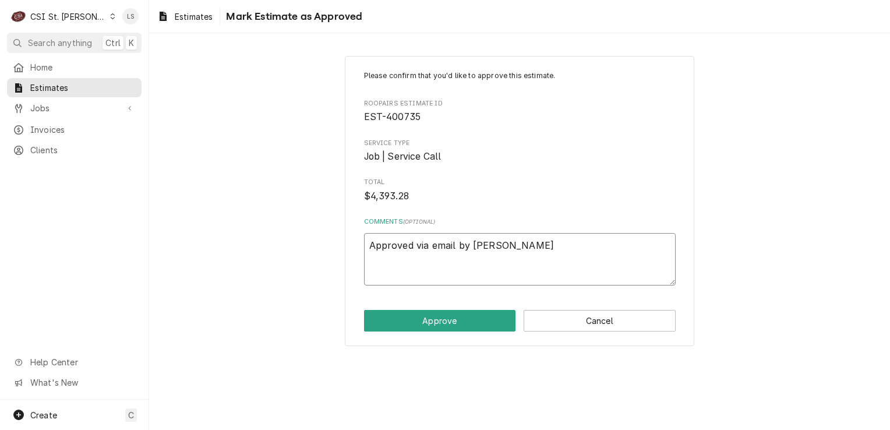
type textarea "Approved via email by Lane Valente."
type textarea "x"
type textarea "Approved via email by Lane Valente."
click at [453, 320] on button "Approve" at bounding box center [440, 321] width 152 height 22
type textarea "x"
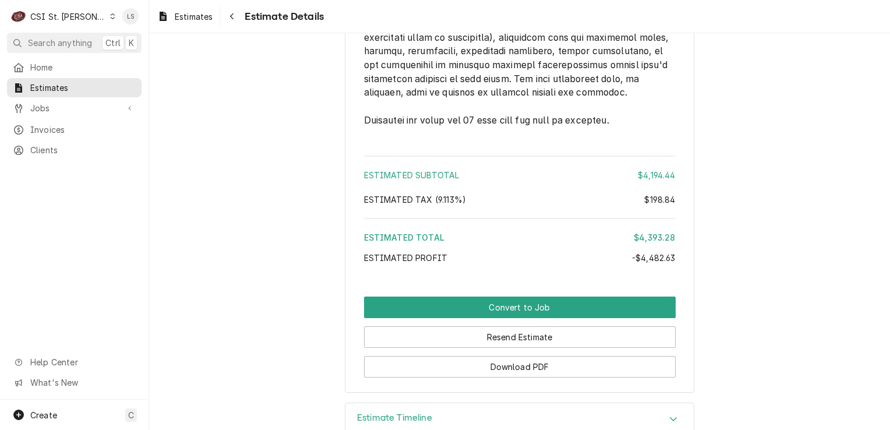
scroll to position [3752, 0]
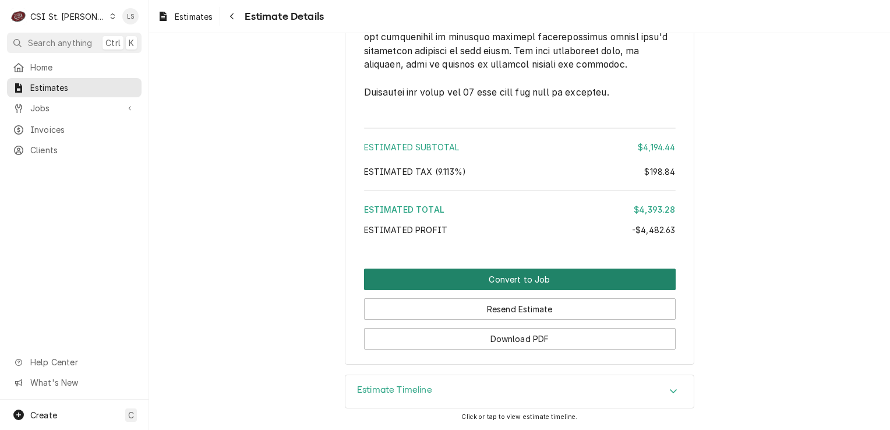
click at [519, 279] on button "Convert to Job" at bounding box center [520, 280] width 312 height 22
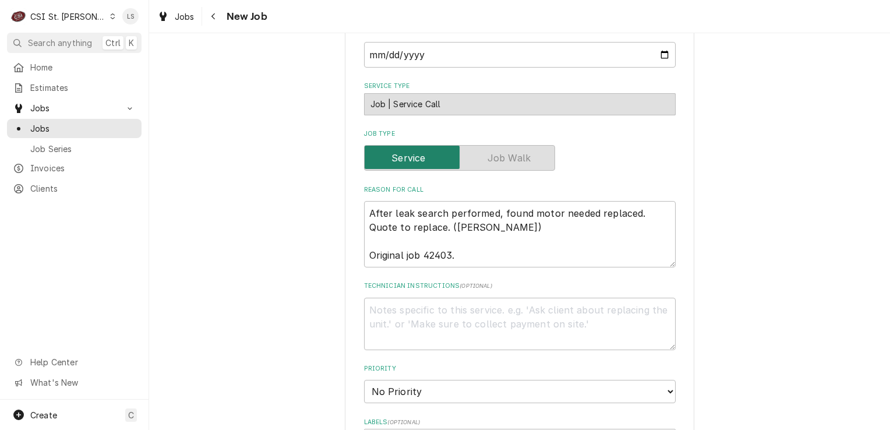
scroll to position [408, 0]
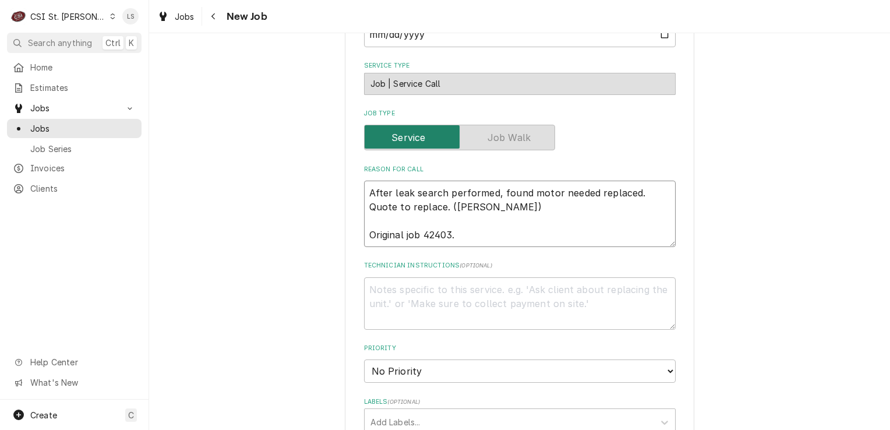
click at [470, 236] on textarea "After leak search performed, found motor needed replaced. Quote to replace. ([P…" at bounding box center [520, 214] width 312 height 66
type textarea "x"
type textarea "After leak search performed, found motor needed replaced. Quote to replace. ([P…"
type textarea "x"
type textarea "After leak search performed, found motor needed replaced. Quote to replace. (Ke…"
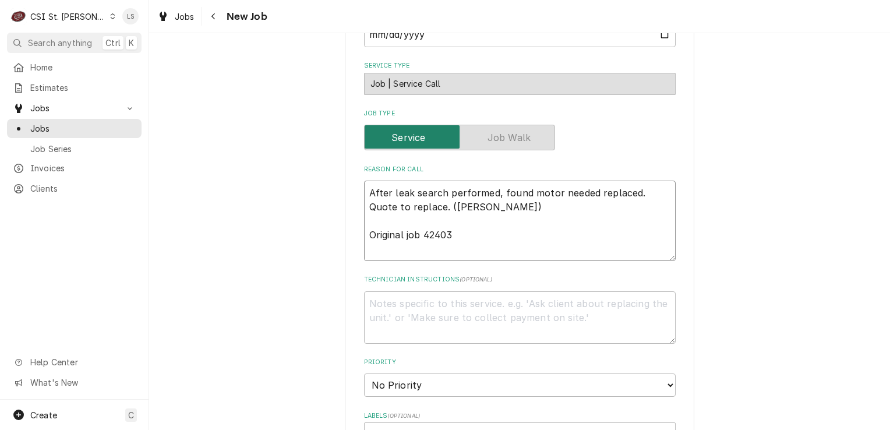
type textarea "x"
type textarea "After leak search performed, found motor needed replaced. Quote to replace. (Ke…"
type textarea "x"
type textarea "After leak search performed, found motor needed replaced. Quote to replace. (Ke…"
type textarea "x"
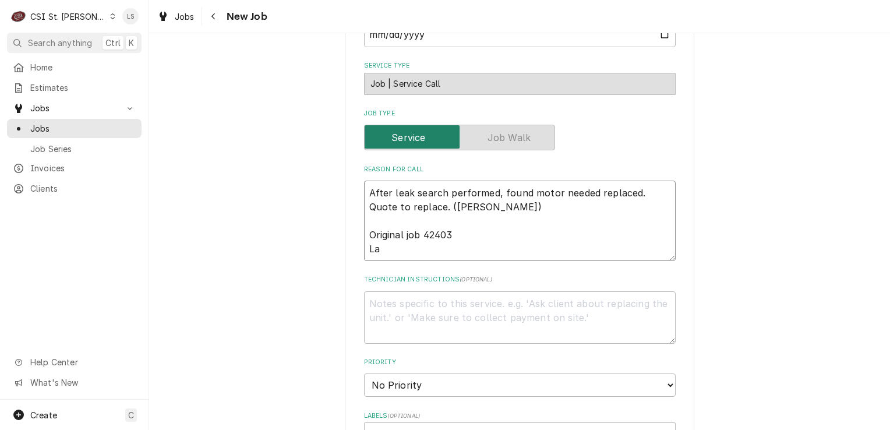
type textarea "After leak search performed, found motor needed replaced. Quote to replace. (Ke…"
type textarea "x"
type textarea "After leak search performed, found motor needed replaced. Quote to replace. (Ke…"
type textarea "x"
type textarea "After leak search performed, found motor needed replaced. Quote to replace. (Ke…"
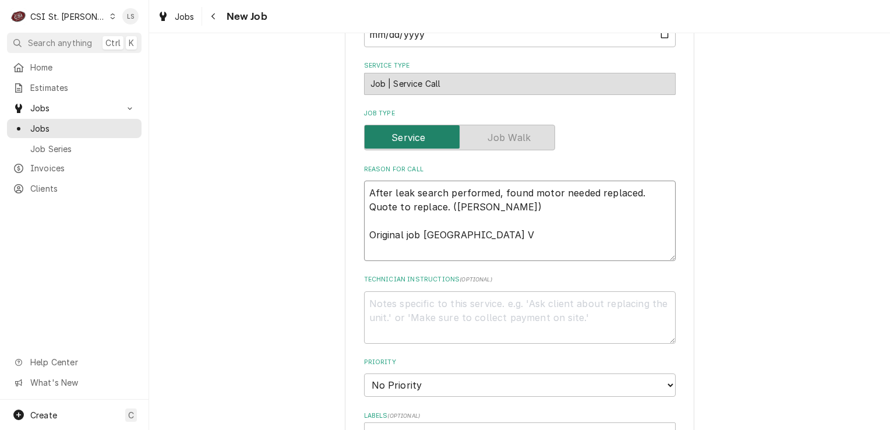
type textarea "x"
type textarea "After leak search performed, found motor needed replaced. Quote to replace. (Ke…"
type textarea "x"
type textarea "After leak search performed, found motor needed replaced. Quote to replace. (Ke…"
type textarea "x"
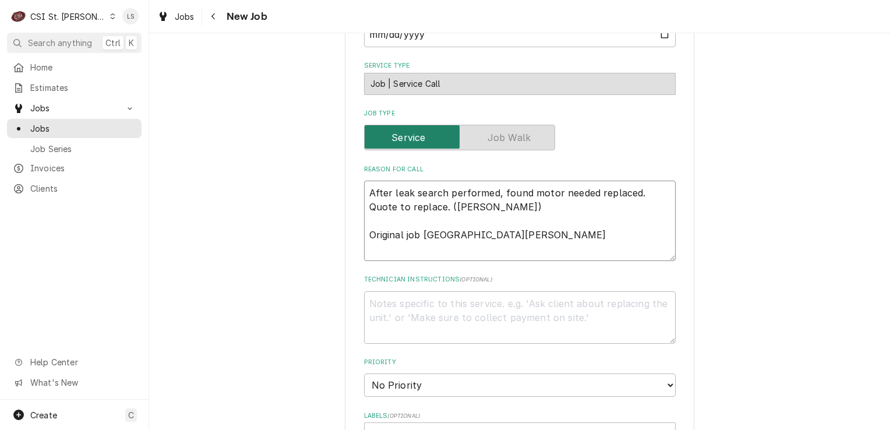
type textarea "After leak search performed, found motor needed replaced. Quote to replace. (Ke…"
type textarea "x"
type textarea "After leak search performed, found motor needed replaced. Quote to replace. (Ke…"
type textarea "x"
type textarea "After leak search performed, found motor needed replaced. Quote to replace. (Ke…"
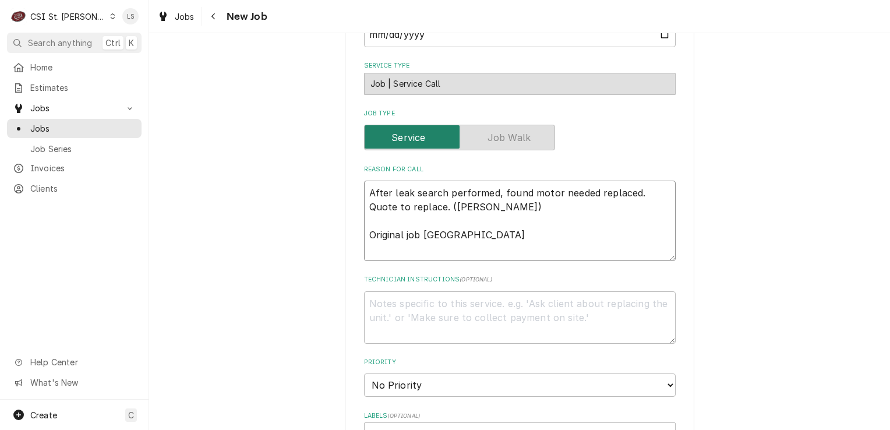
type textarea "x"
type textarea "After leak search performed, found motor needed replaced. Quote to replace. (Ke…"
type textarea "x"
type textarea "After leak search performed, found motor needed replaced. Quote to replace. (Ke…"
type textarea "x"
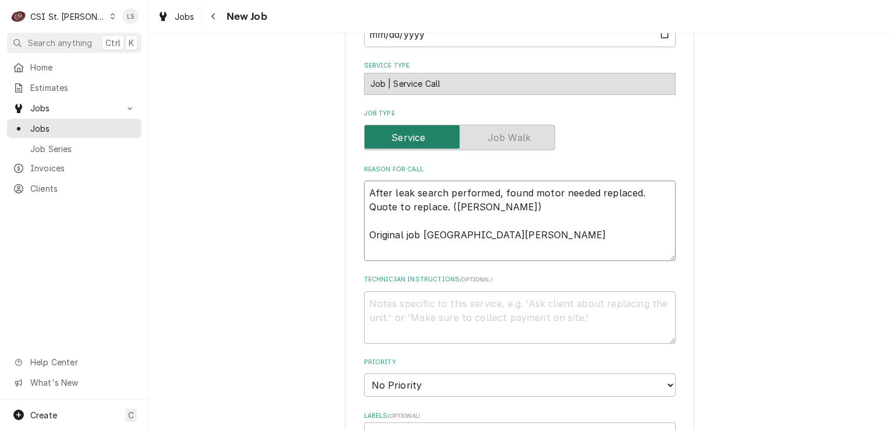
type textarea "After leak search performed, found motor needed replaced. Quote to replace. (Ke…"
type textarea "x"
type textarea "After leak search performed, found motor needed replaced. Quote to replace. (Ke…"
type textarea "x"
type textarea "After leak search performed, found motor needed replaced. Quote to replace. (Ke…"
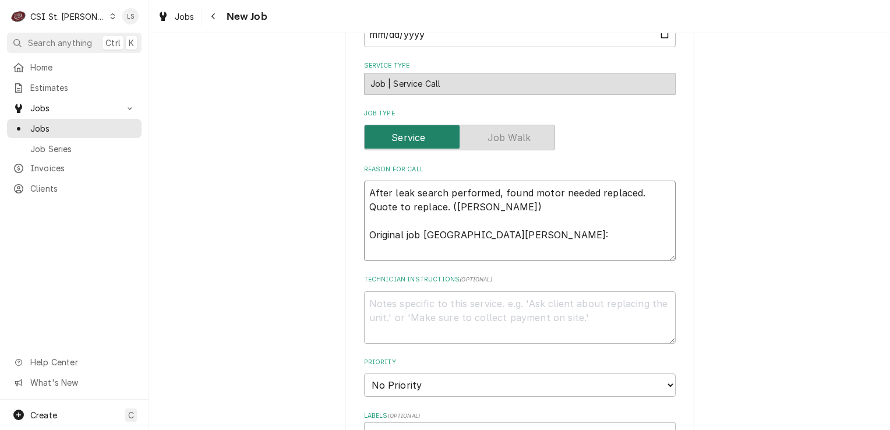
type textarea "x"
type textarea "After leak search performed, found motor needed replaced. Quote to replace. (Ke…"
paste textarea "2358794"
type textarea "x"
type textarea "After leak search performed, found motor needed replaced. Quote to replace. (Ke…"
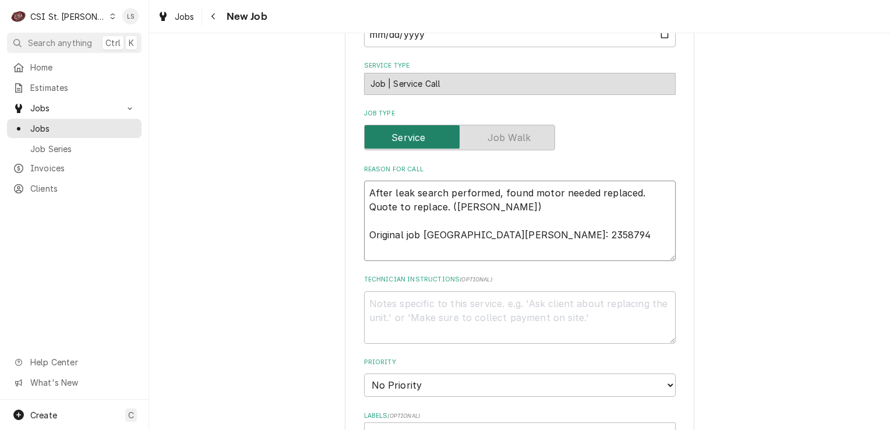
type textarea "x"
type textarea "After leak search performed, found motor needed replaced. Quote to replace. (Ke…"
click at [439, 302] on textarea "Technician Instructions ( optional )" at bounding box center [520, 317] width 312 height 52
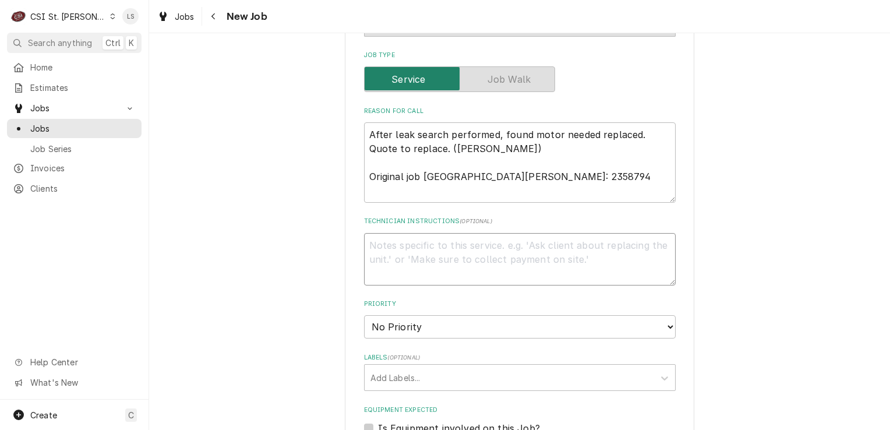
paste textarea "1/2" Od Drier"
type textarea "x"
type textarea "1/2" Od Drier"
type textarea "x"
type textarea "1/2" Od Drier"
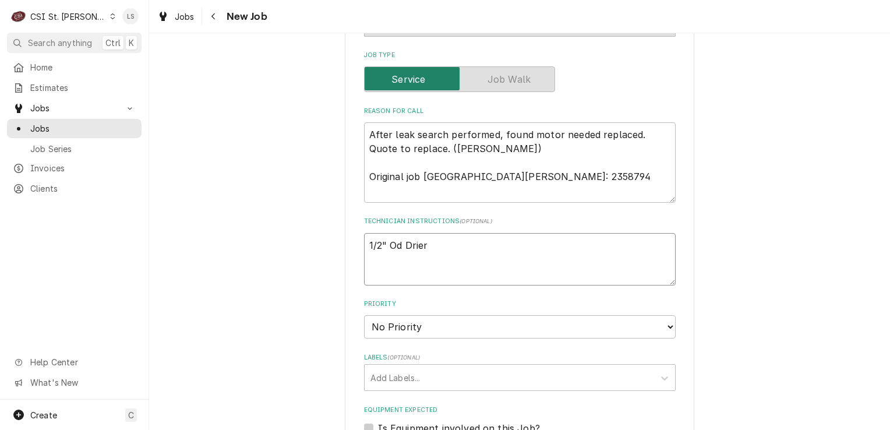
type textarea "x"
type textarea "1/2" Od Drier -"
type textarea "x"
type textarea "1/2" Od Drier -"
type textarea "x"
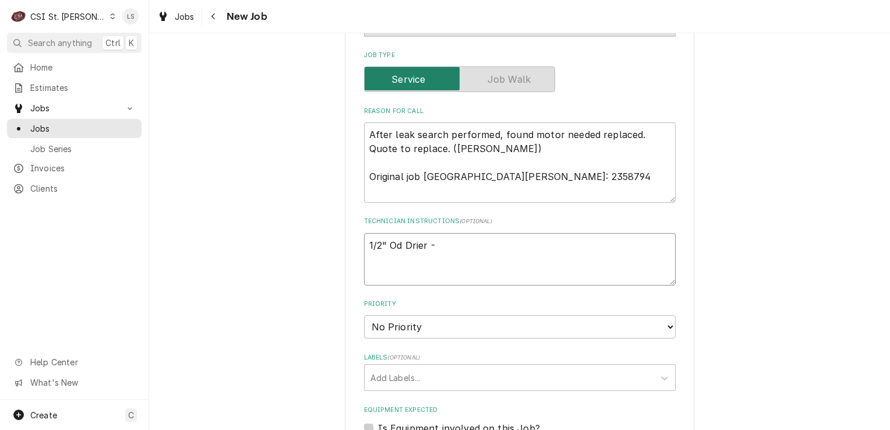
type textarea "1/2" Od Drier -"
paste textarea "C084STHH"
type textarea "x"
type textarea "1/2" Od Drier - C084STHH"
type textarea "x"
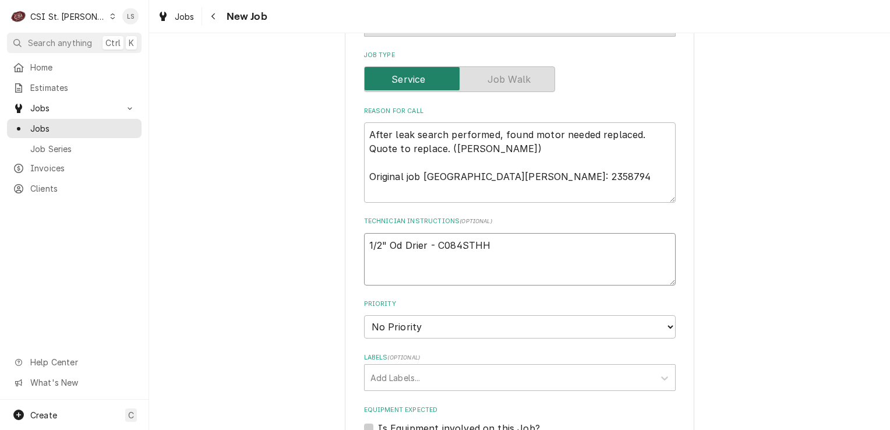
type textarea "1/2" Od Drier - C084STHH"
type textarea "x"
type textarea "1/2" Od Drier - C084STHH -"
type textarea "x"
type textarea "1/2" Od Drier - C084STHH - q"
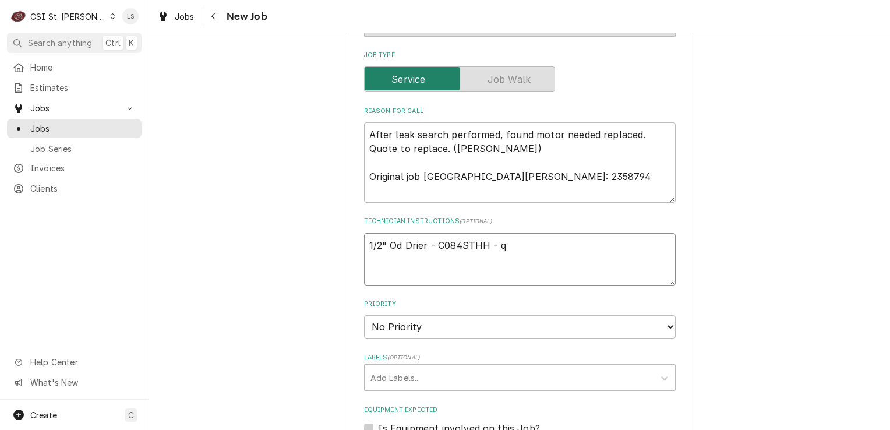
type textarea "x"
type textarea "1/2" Od Drier - C084STHH - qt"
type textarea "x"
type textarea "1/2" Od Drier - C084STHH - qty"
type textarea "x"
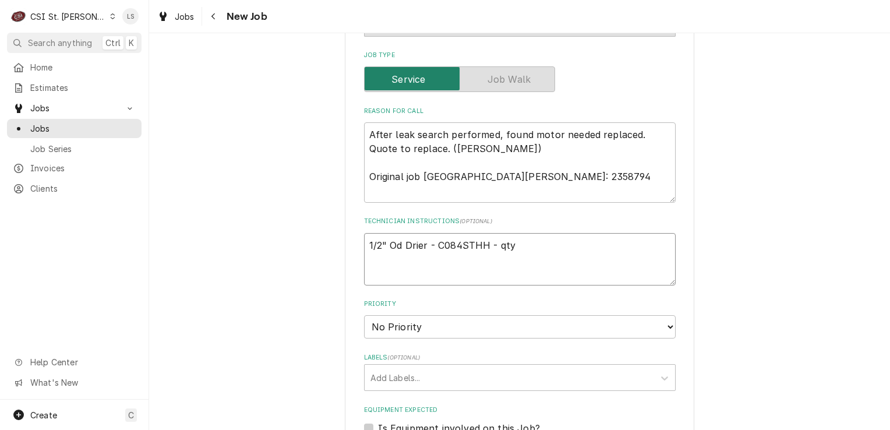
type textarea "1/2" Od Drier - C084STHH - qty"
type textarea "x"
type textarea "1/2" Od Drier - C084STHH - qty 1"
type textarea "x"
type textarea "1/2" Od Drier - C084STHH - qty 1"
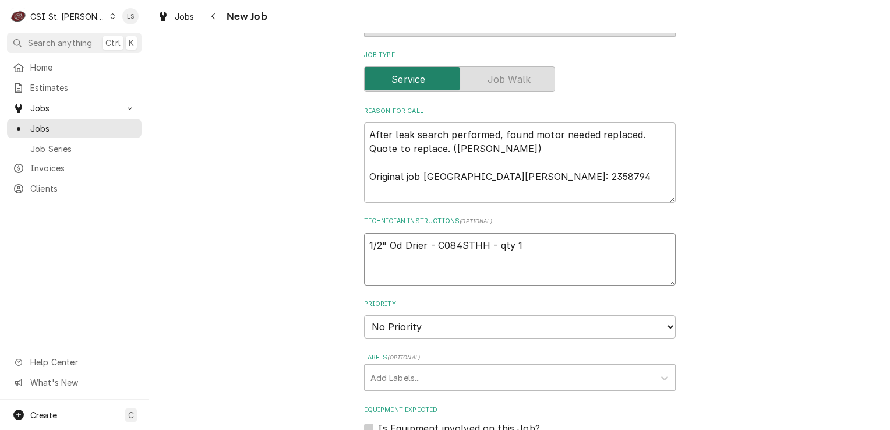
type textarea "x"
type textarea "1/2" Od Drier - C084STHH - qty 1"
paste textarea "3/8" Extended Access Fitting"
type textarea "x"
type textarea "1/2" Od Drier - C084STHH - qty 1 3/8" Extended Access Fitting"
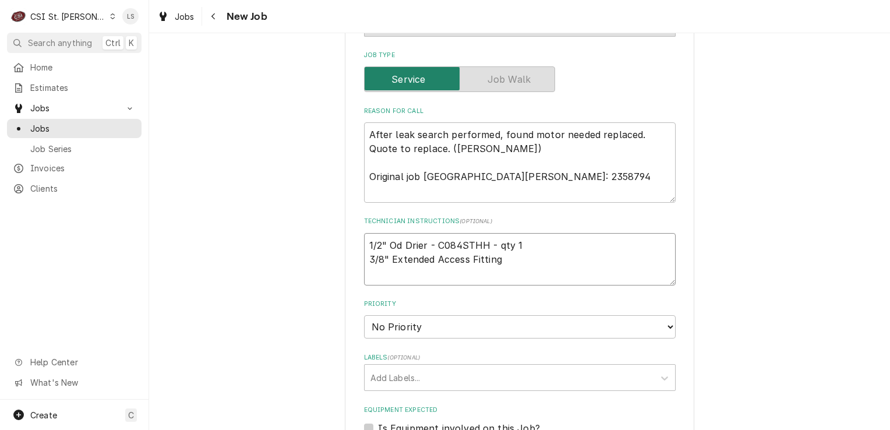
type textarea "x"
type textarea "1/2" Od Drier - C084STHH - qty 1 3/8" Extended Access Fitting"
type textarea "x"
type textarea "1/2" Od Drier - C084STHH - qty 1 3/8" Extended Access Fitting -"
type textarea "x"
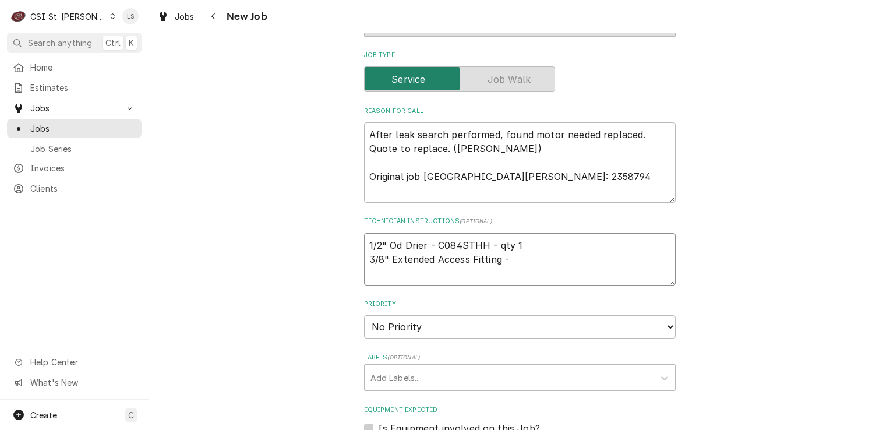
type textarea "1/2" Od Drier - C084STHH - qty 1 3/8" Extended Access Fitting -"
type textarea "x"
type textarea "1/2" Od Drier - C084STHH - qty 1 3/8" Extended Access Fitting -"
paste textarea "VAX6"
type textarea "x"
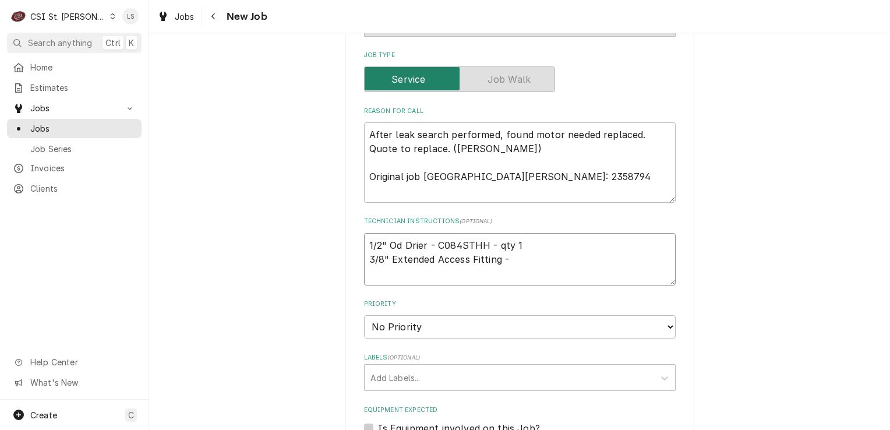
type textarea "1/2" Od Drier - C084STHH - qty 1 3/8" Extended Access Fitting - VAX6"
type textarea "x"
type textarea "1/2" Od Drier - C084STHH - qty 1 3/8" Extended Access Fitting - VAX6"
type textarea "x"
type textarea "1/2" Od Drier - C084STHH - qty 1 3/8" Extended Access Fitting - VAX6 -"
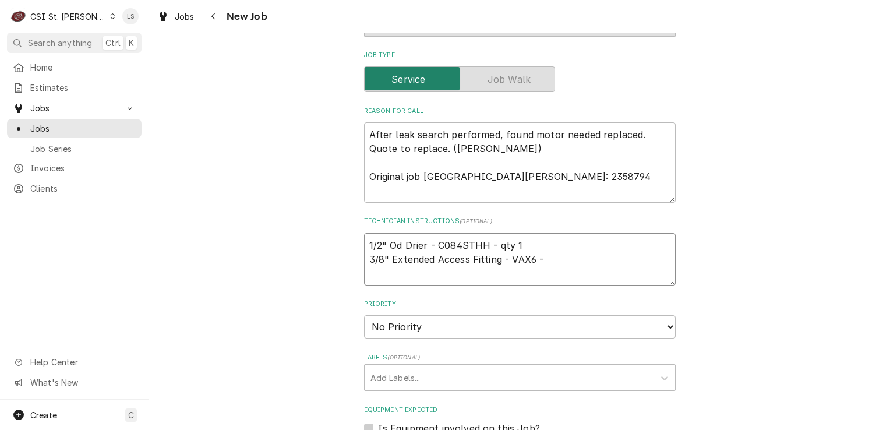
type textarea "x"
type textarea "1/2" Od Drier - C084STHH - qty 1 3/8" Extended Access Fitting - VAX6 -"
type textarea "x"
type textarea "1/2" Od Drier - C084STHH - qty 1 3/8" Extended Access Fitting - VAX6 - q"
type textarea "x"
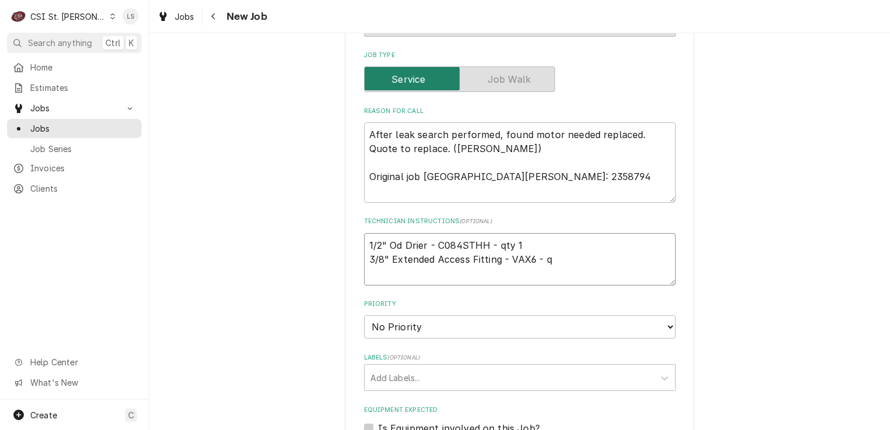
type textarea "1/2" Od Drier - C084STHH - qty 1 3/8" Extended Access Fitting - VAX6 - qt"
type textarea "x"
type textarea "1/2" Od Drier - C084STHH - qty 1 3/8" Extended Access Fitting - VAX6 - qty"
type textarea "x"
type textarea "1/2" Od Drier - C084STHH - qty 1 3/8" Extended Access Fitting - VAX6 - qty"
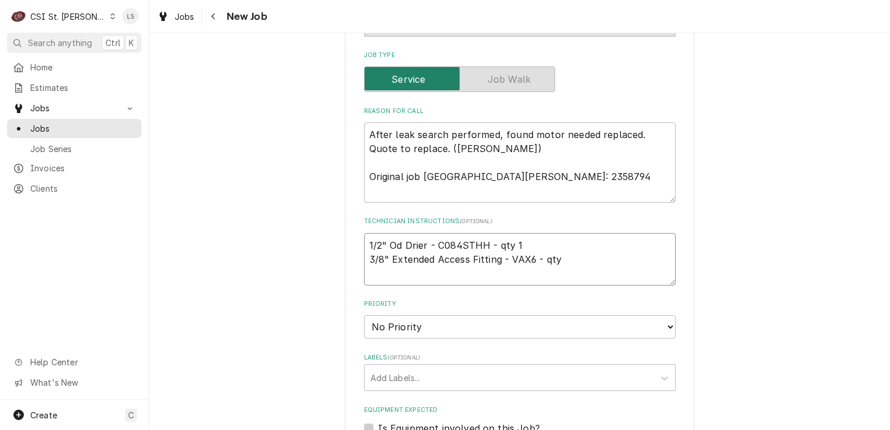
type textarea "x"
type textarea "1/2" Od Drier - C084STHH - qty 1 3/8" Extended Access Fitting - VAX6 - qty 1"
type textarea "x"
type textarea "1/2" Od Drier - C084STHH - qty 1 3/8" Extended Access Fitting - VAX6 - qty 1"
type textarea "x"
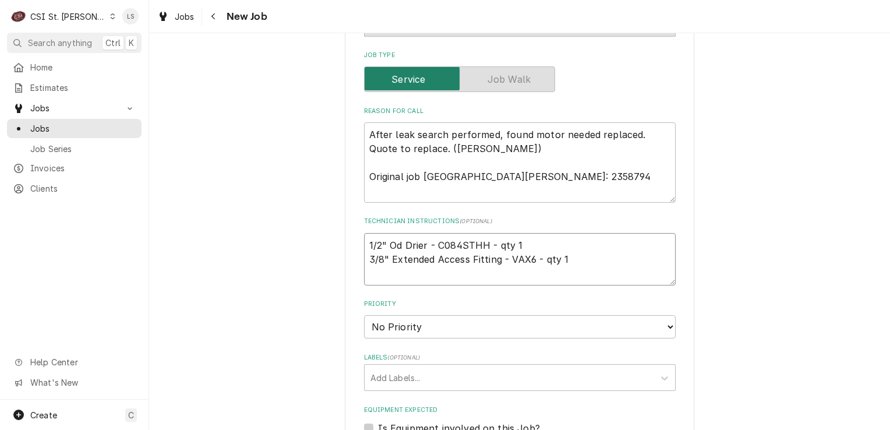
type textarea "1/2" Od Drier - C084STHH - qty 1 3/8" Extended Access Fitting - VAX6 - qty 1"
paste textarea "3/8" Drier"
type textarea "x"
type textarea "1/2" Od Drier - C084STHH - qty 1 3/8" Extended Access Fitting - VAX6 - qty 1 3/…"
type textarea "x"
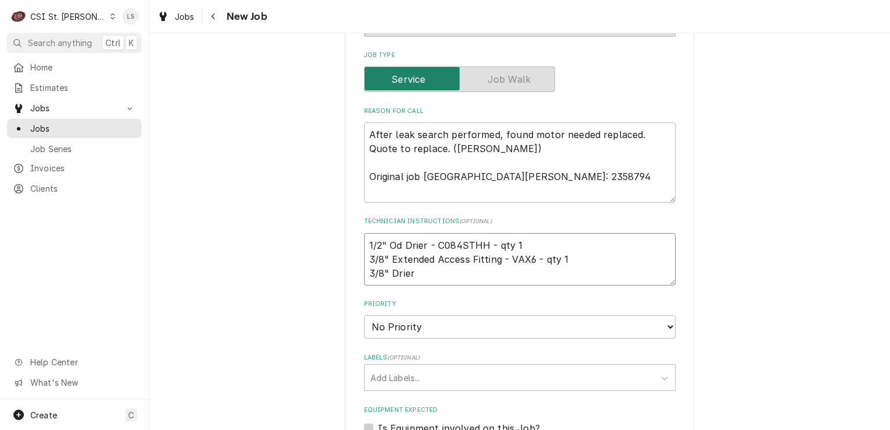
type textarea "1/2" Od Drier - C084STHH - qty 1 3/8" Extended Access Fitting - VAX6 - qty 1 3/…"
type textarea "x"
type textarea "1/2" Od Drier - C084STHH - qty 1 3/8" Extended Access Fitting - VAX6 - qty 1 3/…"
type textarea "x"
type textarea "1/2" Od Drier - C084STHH - qty 1 3/8" Extended Access Fitting - VAX6 - qty 1 3/…"
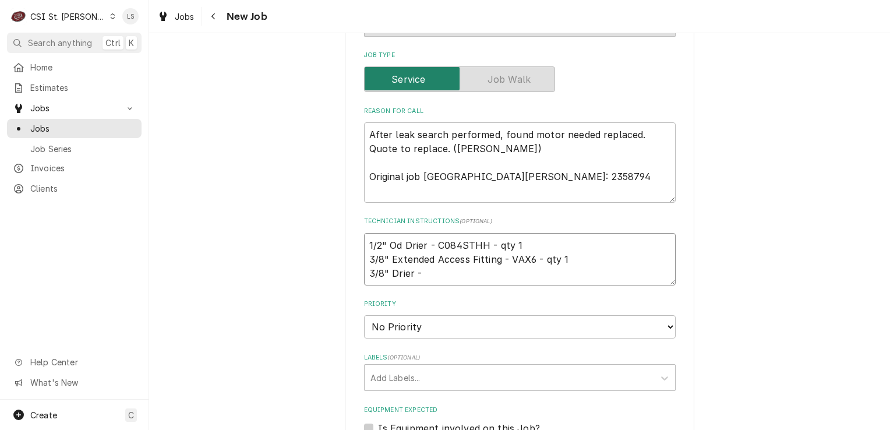
type textarea "x"
paste textarea "C083S"
type textarea "1/2" Od Drier - C084STHH - qty 1 3/8" Extended Access Fitting - VAX6 - qty 1 3/…"
type textarea "x"
type textarea "1/2" Od Drier - C084STHH - qty 1 3/8" Extended Access Fitting - VAX6 - qty 1 3/…"
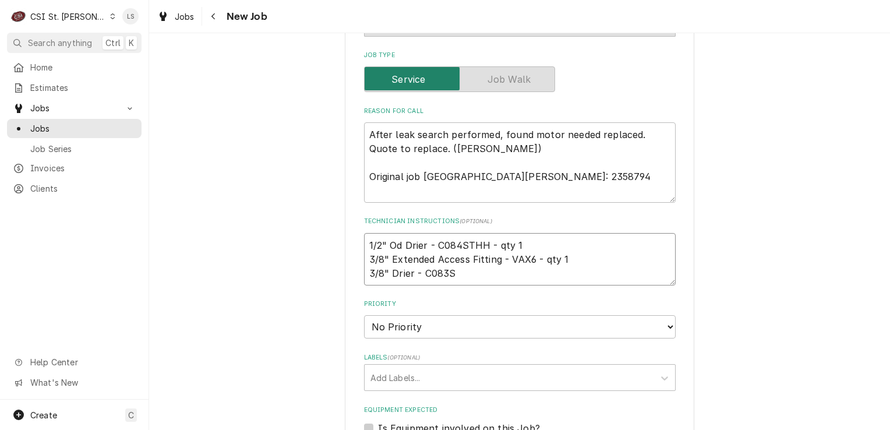
type textarea "x"
type textarea "1/2" Od Drier - C084STHH - qty 1 3/8" Extended Access Fitting - VAX6 - qty 1 3/…"
type textarea "x"
type textarea "1/2" Od Drier - C084STHH - qty 1 3/8" Extended Access Fitting - VAX6 - qty 1 3/…"
type textarea "x"
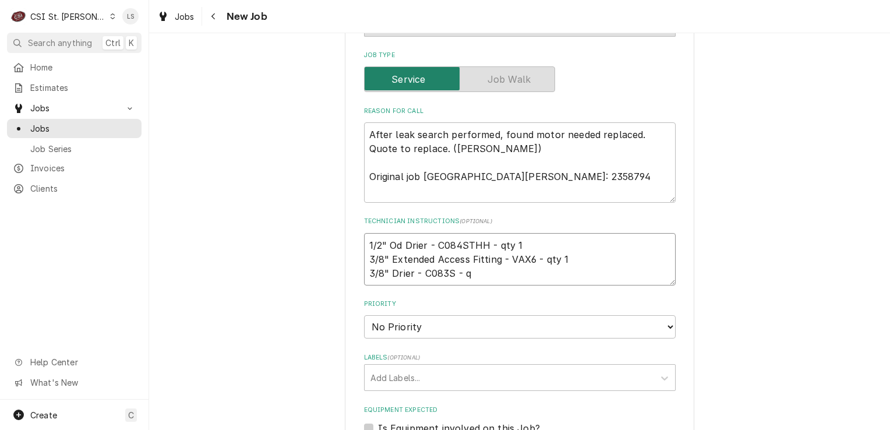
type textarea "1/2" Od Drier - C084STHH - qty 1 3/8" Extended Access Fitting - VAX6 - qty 1 3/…"
type textarea "x"
type textarea "1/2" Od Drier - C084STHH - qty 1 3/8" Extended Access Fitting - VAX6 - qty 1 3/…"
type textarea "x"
type textarea "1/2" Od Drier - C084STHH - qty 1 3/8" Extended Access Fitting - VAX6 - qty 1 3/…"
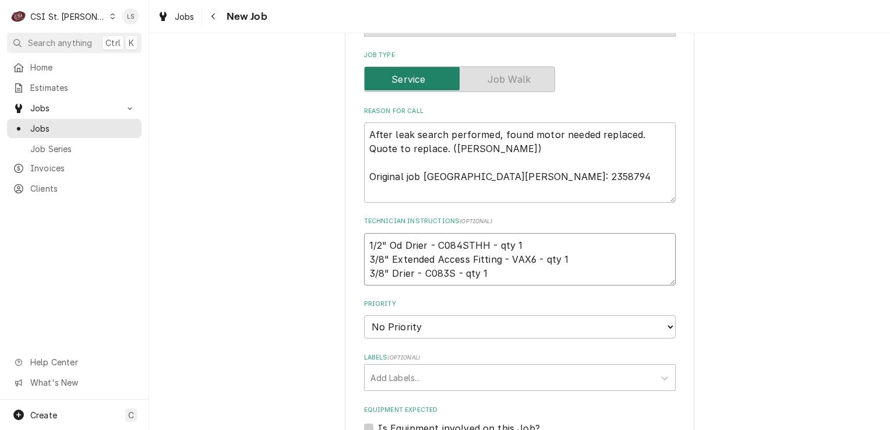
type textarea "x"
type textarea "1/2" Od Drier - C084STHH - qty 1 3/8" Extended Access Fitting - VAX6 - qty 1 3/…"
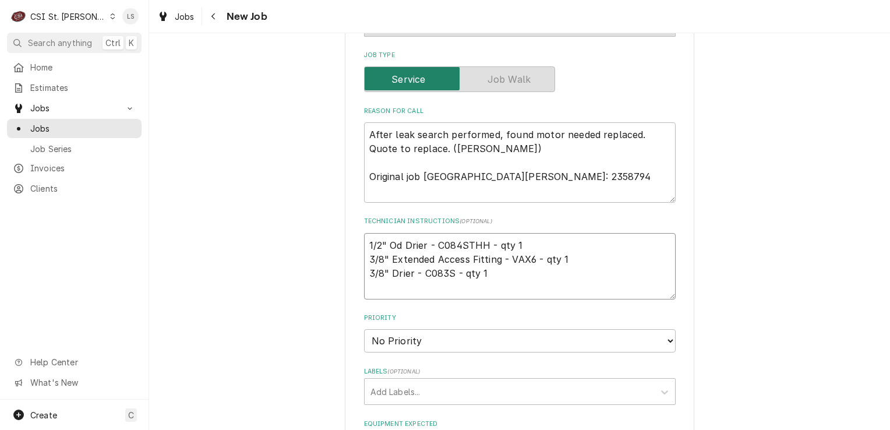
type textarea "x"
type textarea "1/2" Od Drier - C084STHH - qty 1 3/8" Extended Access Fitting - VAX6 - qty 1 3/…"
paste textarea "Condensor Fan Motor 15"
type textarea "x"
type textarea "1/2" Od Drier - C084STHH - qty 1 3/8" Extended Access Fitting - VAX6 - qty 1 3/…"
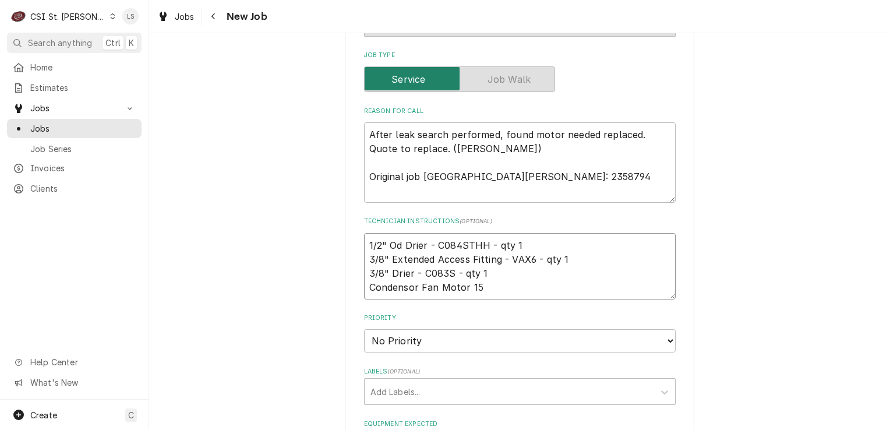
type textarea "x"
type textarea "1/2" Od Drier - C084STHH - qty 1 3/8" Extended Access Fitting - VAX6 - qty 1 3/…"
type textarea "x"
type textarea "1/2" Od Drier - C084STHH - qty 1 3/8" Extended Access Fitting - VAX6 - qty 1 3/…"
type textarea "x"
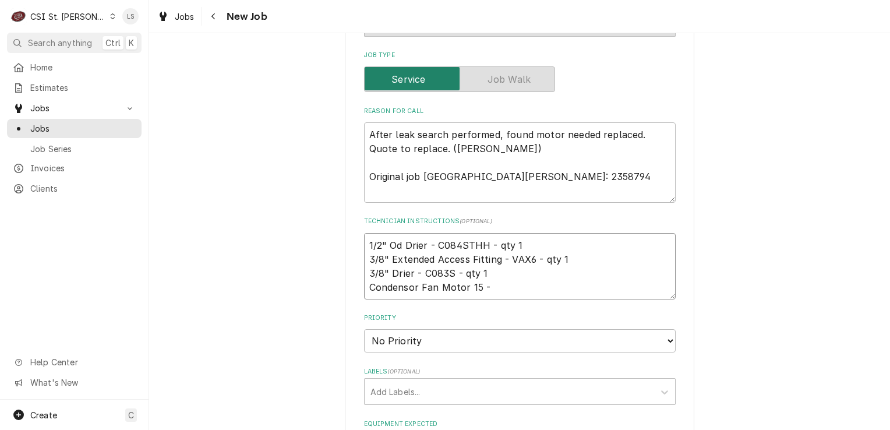
type textarea "1/2" Od Drier - C084STHH - qty 1 3/8" Extended Access Fitting - VAX6 - qty 1 3/…"
type textarea "x"
type textarea "1/2" Od Drier - C084STHH - qty 1 3/8" Extended Access Fitting - VAX6 - qty 1 3/…"
paste textarea "CAR-HC39GE464"
type textarea "x"
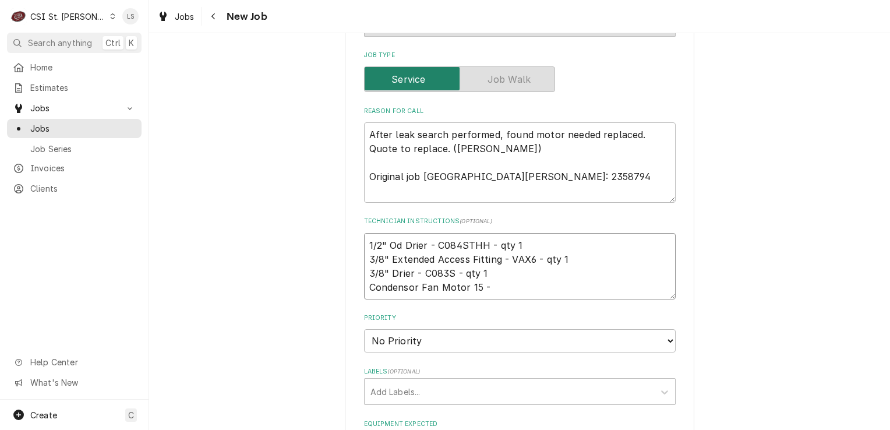
type textarea "1/2" Od Drier - C084STHH - qty 1 3/8" Extended Access Fitting - VAX6 - qty 1 3/…"
type textarea "x"
type textarea "1/2" Od Drier - C084STHH - qty 1 3/8" Extended Access Fitting - VAX6 - qty 1 3/…"
type textarea "x"
type textarea "1/2" Od Drier - C084STHH - qty 1 3/8" Extended Access Fitting - VAX6 - qty 1 3/…"
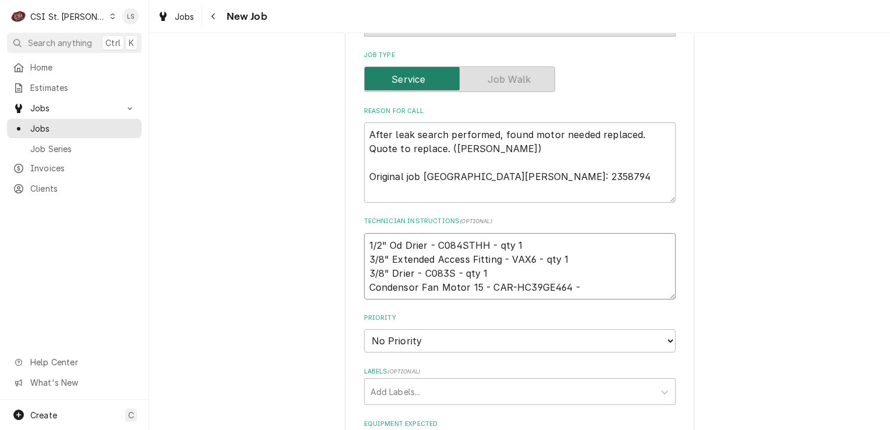
type textarea "x"
type textarea "1/2" Od Drier - C084STHH - qty 1 3/8" Extended Access Fitting - VAX6 - qty 1 3/…"
type textarea "x"
type textarea "1/2" Od Drier - C084STHH - qty 1 3/8" Extended Access Fitting - VAX6 - qty 1 3/…"
type textarea "x"
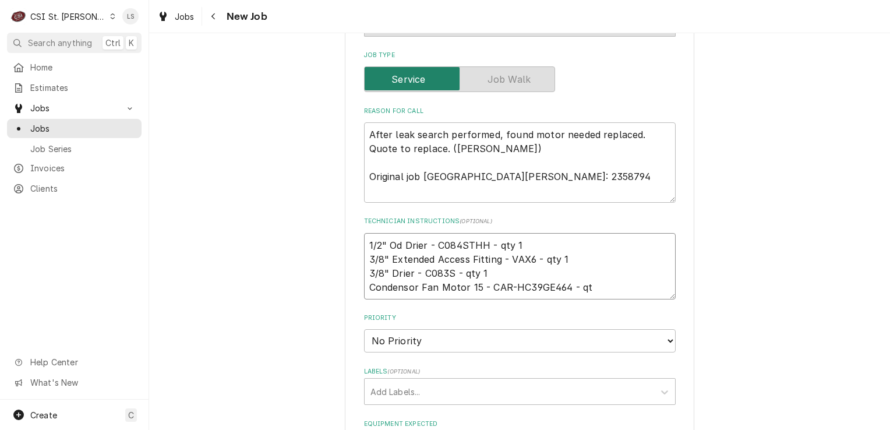
type textarea "1/2" Od Drier - C084STHH - qty 1 3/8" Extended Access Fitting - VAX6 - qty 1 3/…"
type textarea "x"
type textarea "1/2" Od Drier - C084STHH - qty 1 3/8" Extended Access Fitting - VAX6 - qty 1 3/…"
type textarea "x"
type textarea "1/2" Od Drier - C084STHH - qty 1 3/8" Extended Access Fitting - VAX6 - qty 1 3/…"
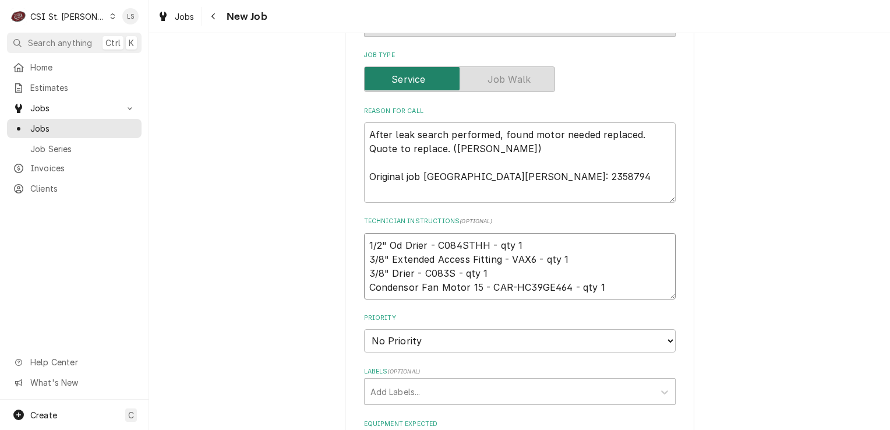
type textarea "x"
type textarea "1/2" Od Drier - C084STHH - qty 1 3/8" Extended Access Fitting - VAX6 - qty 1 3/…"
type textarea "x"
type textarea "1/2" Od Drier - C084STHH - qty 1 3/8" Extended Access Fitting - VAX6 - qty 1 3/…"
paste textarea "Misc. Service Supply"
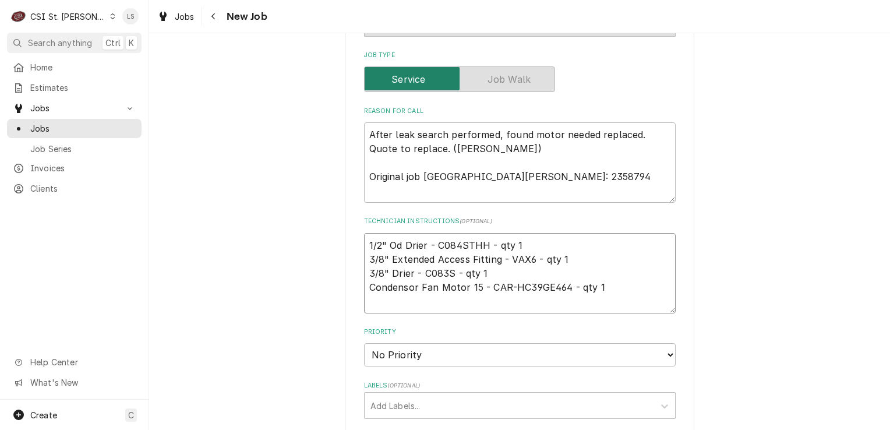
type textarea "x"
type textarea "1/2" Od Drier - C084STHH - qty 1 3/8" Extended Access Fitting - VAX6 - qty 1 3/…"
type textarea "x"
type textarea "1/2" Od Drier - C084STHH - qty 1 3/8" Extended Access Fitting - VAX6 - qty 1 3/…"
type textarea "x"
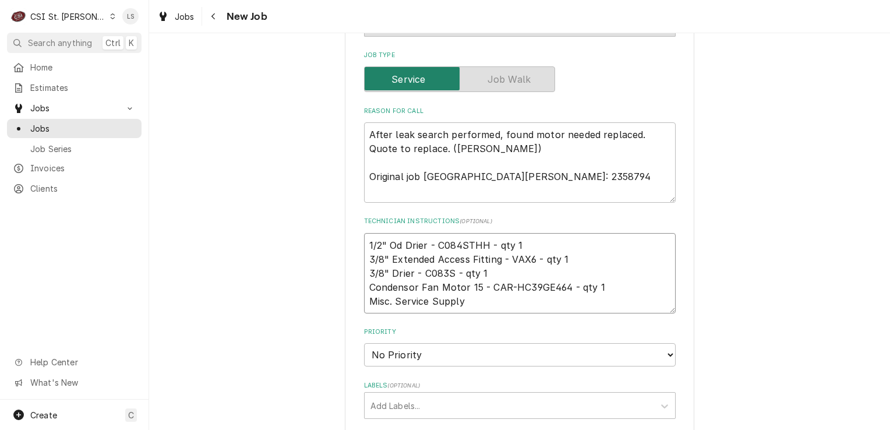
type textarea "1/2" Od Drier - C084STHH - qty 1 3/8" Extended Access Fitting - VAX6 - qty 1 3/…"
type textarea "x"
type textarea "1/2" Od Drier - C084STHH - qty 1 3/8" Extended Access Fitting - VAX6 - qty 1 3/…"
type textarea "x"
type textarea "1/2" Od Drier - C084STHH - qty 1 3/8" Extended Access Fitting - VAX6 - qty 1 3/…"
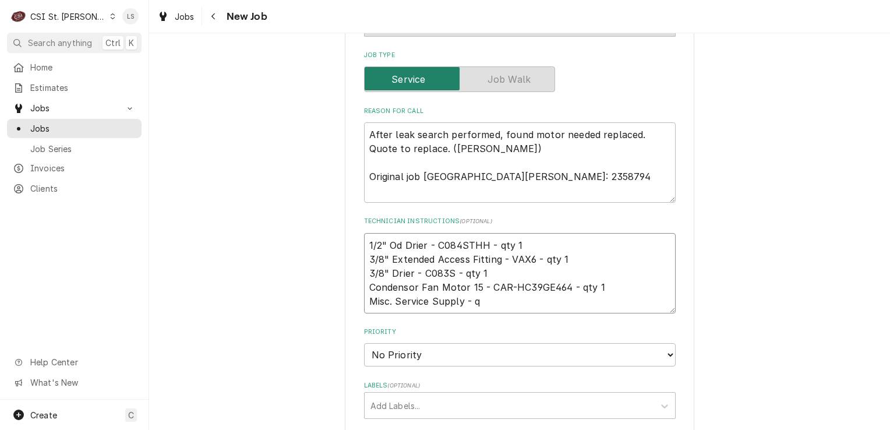
type textarea "x"
type textarea "1/2" Od Drier - C084STHH - qty 1 3/8" Extended Access Fitting - VAX6 - qty 1 3/…"
type textarea "x"
type textarea "1/2" Od Drier - C084STHH - qty 1 3/8" Extended Access Fitting - VAX6 - qty 1 3/…"
type textarea "x"
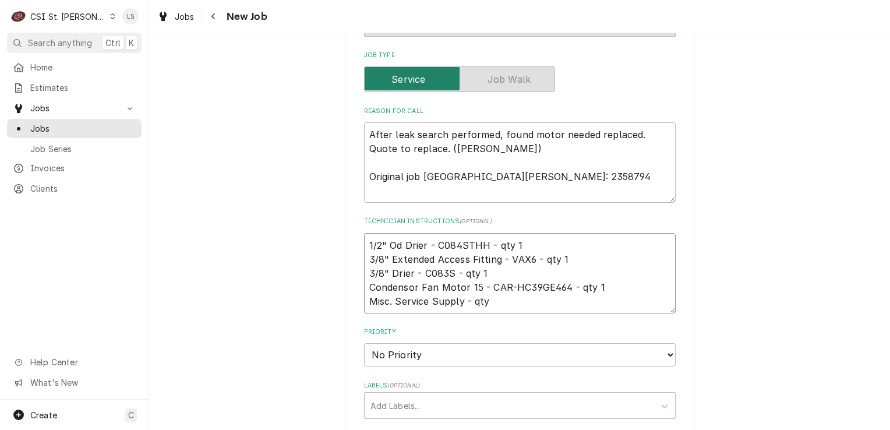
type textarea "1/2" Od Drier - C084STHH - qty 1 3/8" Extended Access Fitting - VAX6 - qty 1 3/…"
type textarea "x"
type textarea "1/2" Od Drier - C084STHH - qty 1 3/8" Extended Access Fitting - VAX6 - qty 1 3/…"
type textarea "x"
type textarea "1/2" Od Drier - C084STHH - qty 1 3/8" Extended Access Fitting - VAX6 - qty 1 3/…"
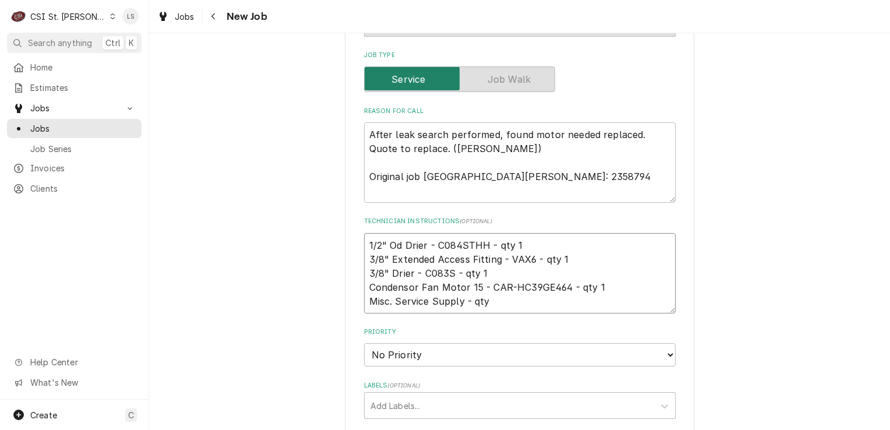
type textarea "x"
type textarea "1/2" Od Drier - C084STHH - qty 1 3/8" Extended Access Fitting - VAX6 - qty 1 3/…"
type textarea "x"
type textarea "1/2" Od Drier - C084STHH - qty 1 3/8" Extended Access Fitting - VAX6 - qty 1 3/…"
type textarea "x"
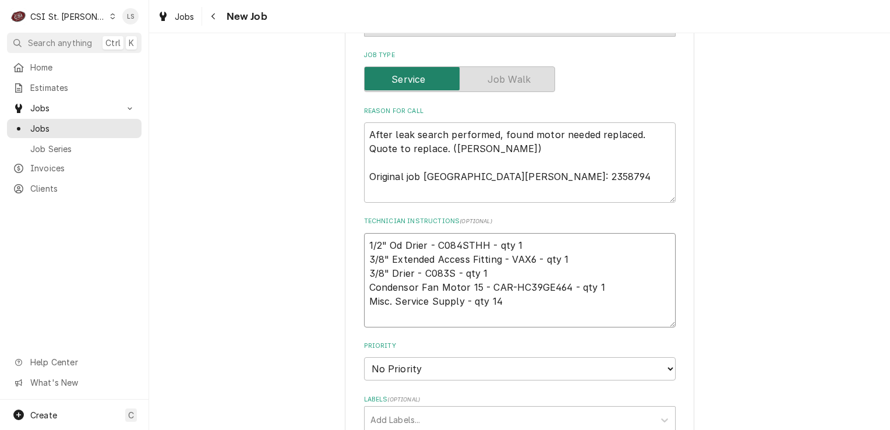
type textarea "1/2" Od Drier - C084STHH - qty 1 3/8" Extended Access Fitting - VAX6 - qty 1 3/…"
type textarea "x"
type textarea "1/2" Od Drier - C084STHH - qty 1 3/8" Extended Access Fitting - VAX6 - qty 1 3/…"
type textarea "x"
type textarea "1/2" Od Drier - C084STHH - qty 1 3/8" Extended Access Fitting - VAX6 - qty 1 3/…"
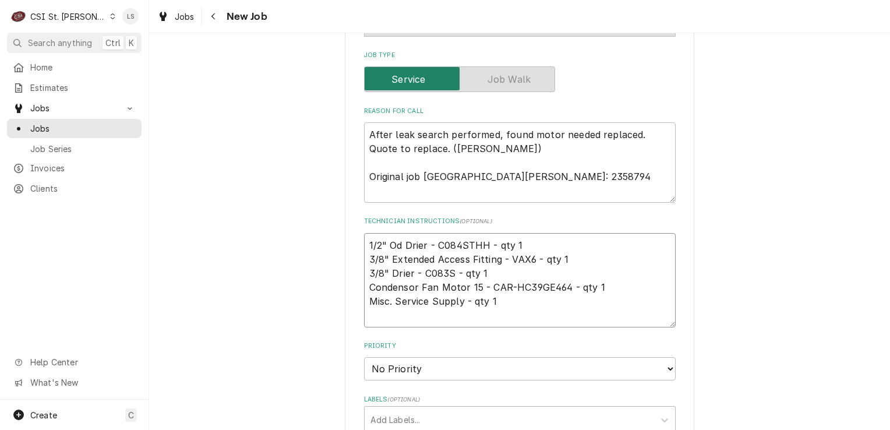
type textarea "x"
type textarea "1/2" Od Drier - C084STHH - qty 1 3/8" Extended Access Fitting - VAX6 - qty 1 3/…"
paste textarea "Refrigerant 17"
type textarea "x"
type textarea "1/2" Od Drier - C084STHH - qty 1 3/8" Extended Access Fitting - VAX6 - qty 1 3/…"
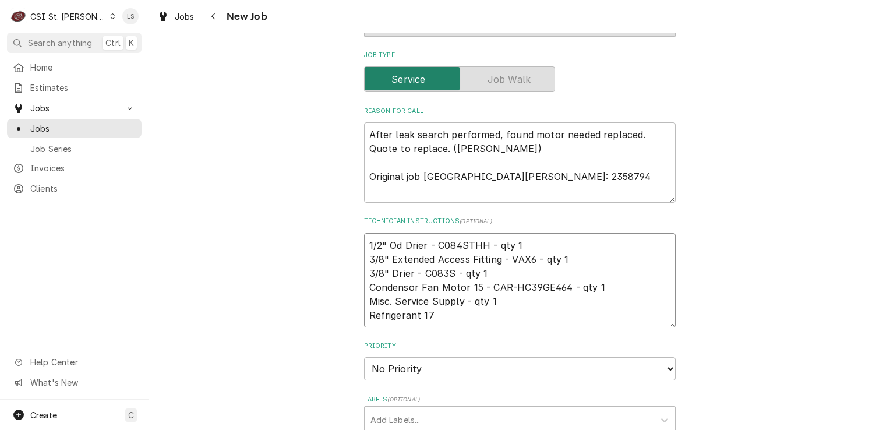
type textarea "x"
type textarea "1/2" Od Drier - C084STHH - qty 1 3/8" Extended Access Fitting - VAX6 - qty 1 3/…"
type textarea "x"
type textarea "1/2" Od Drier - C084STHH - qty 1 3/8" Extended Access Fitting - VAX6 - qty 1 3/…"
type textarea "x"
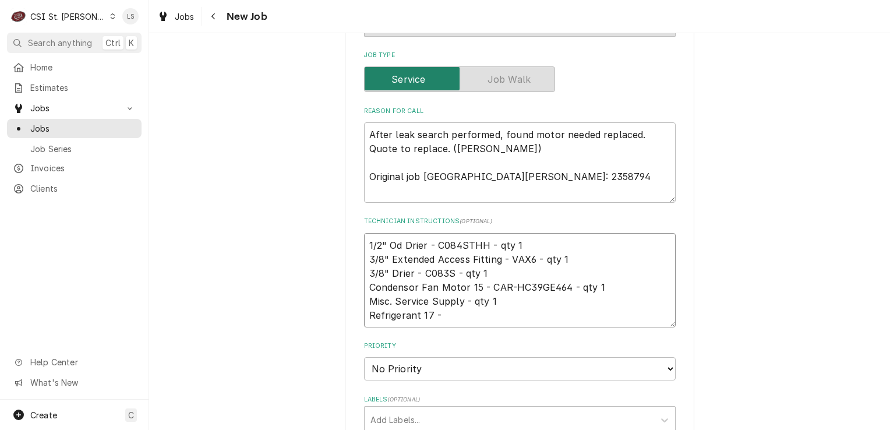
type textarea "1/2" Od Drier - C084STHH - qty 1 3/8" Extended Access Fitting - VAX6 - qty 1 3/…"
type textarea "x"
type textarea "1/2" Od Drier - C084STHH - qty 1 3/8" Extended Access Fitting - VAX6 - qty 1 3/…"
paste textarea "R-410A"
click at [364, 240] on textarea "1/2" Od Drier - C084STHH - qty 1 3/8" Extended Access Fitting - VAX6 - qty 1 3/…" at bounding box center [520, 280] width 312 height 94
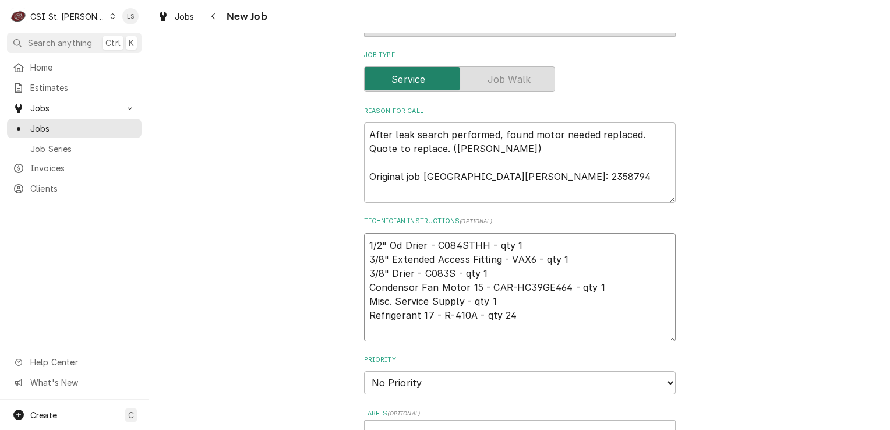
click at [364, 240] on textarea "1/2" Od Drier - C084STHH - qty 1 3/8" Extended Access Fitting - VAX6 - qty 1 3/…" at bounding box center [520, 287] width 312 height 108
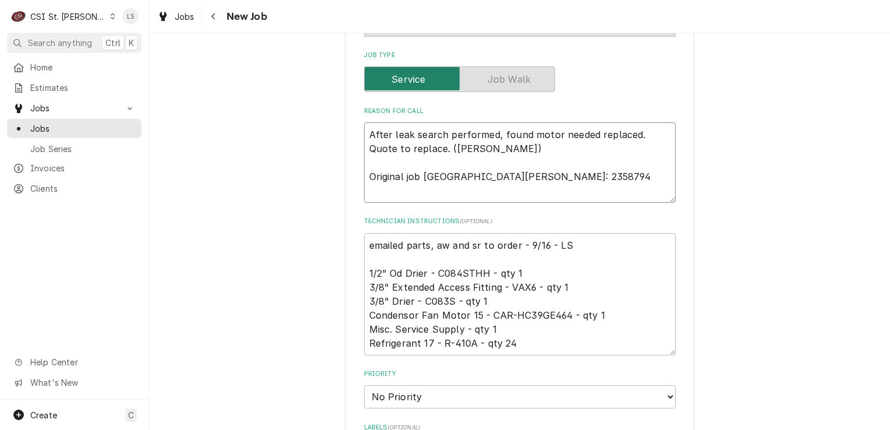
drag, startPoint x: 447, startPoint y: 175, endPoint x: 421, endPoint y: 175, distance: 26.2
click at [421, 175] on textarea "After leak search performed, found motor needed replaced. Quote to replace. (Ke…" at bounding box center [520, 162] width 312 height 80
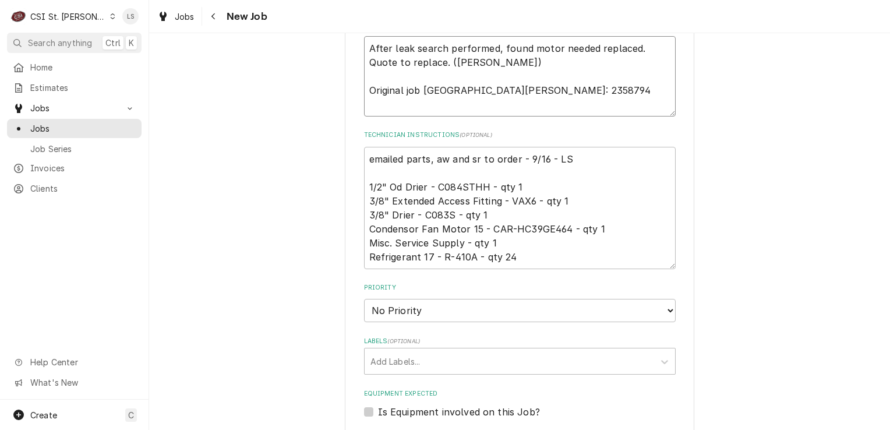
scroll to position [641, 0]
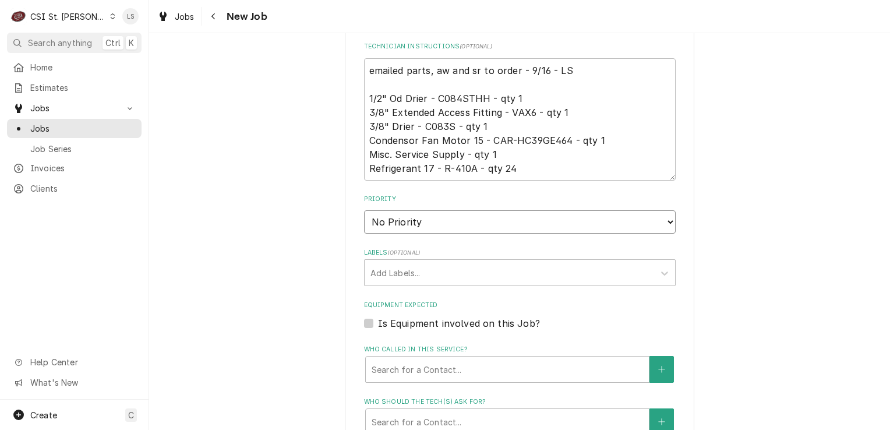
drag, startPoint x: 425, startPoint y: 222, endPoint x: 425, endPoint y: 230, distance: 8.2
click at [425, 222] on select "No Priority Urgent High Medium Low" at bounding box center [520, 221] width 312 height 23
click at [364, 210] on select "No Priority Urgent High Medium Low" at bounding box center [520, 221] width 312 height 23
click at [386, 273] on div "Labels" at bounding box center [510, 272] width 278 height 21
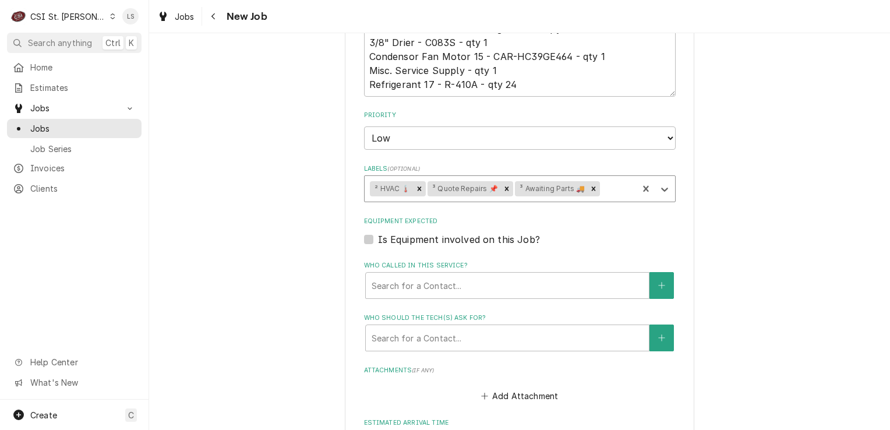
scroll to position [816, 0]
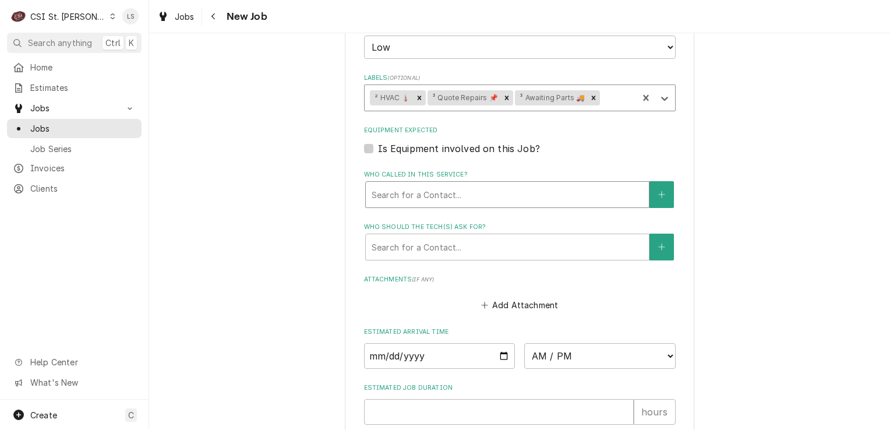
click at [396, 188] on div "Who called in this service?" at bounding box center [508, 194] width 272 height 21
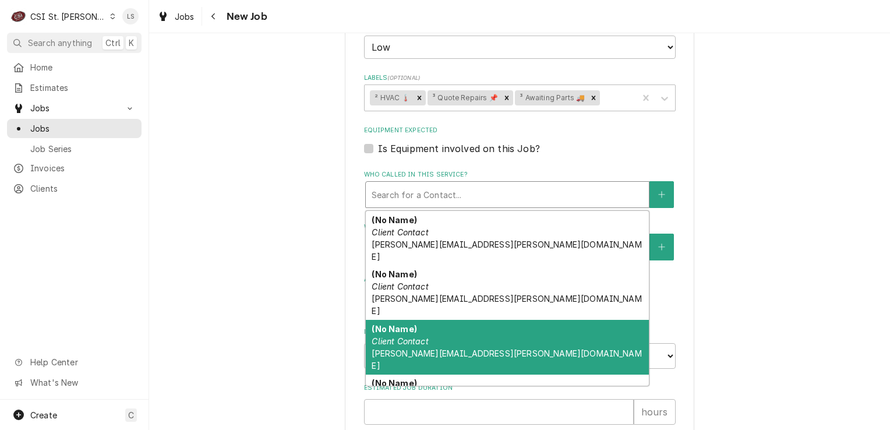
scroll to position [79, 0]
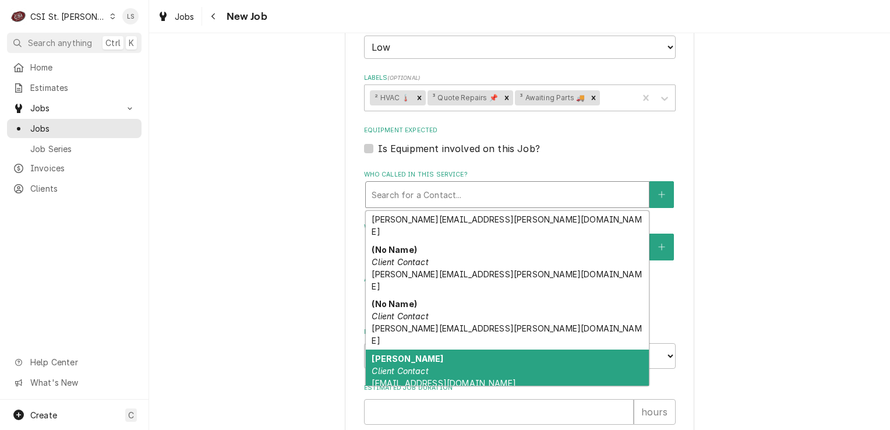
click at [411, 366] on em "Client Contact" at bounding box center [400, 371] width 57 height 10
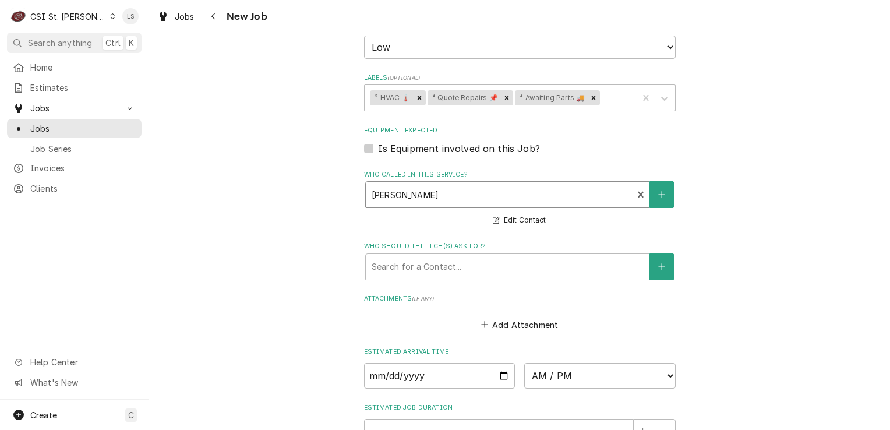
scroll to position [874, 0]
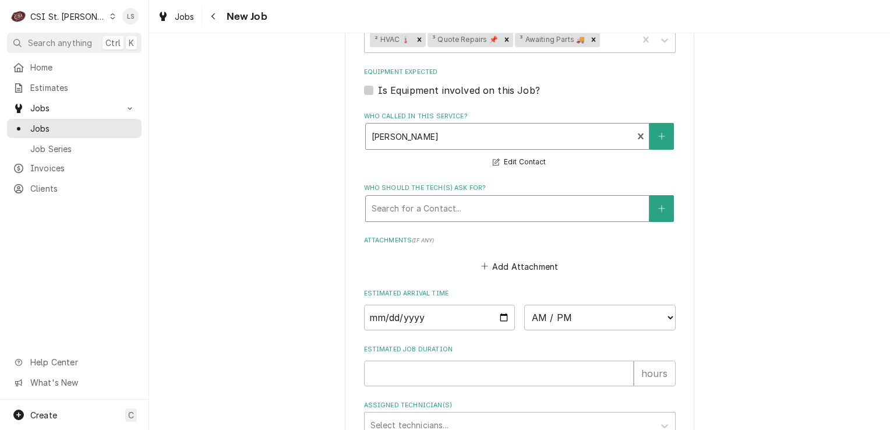
click at [393, 209] on div "Who should the tech(s) ask for?" at bounding box center [508, 208] width 272 height 21
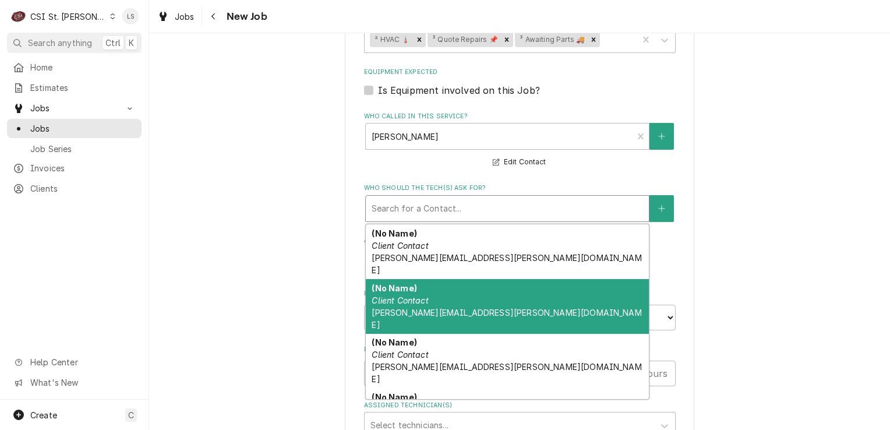
scroll to position [79, 0]
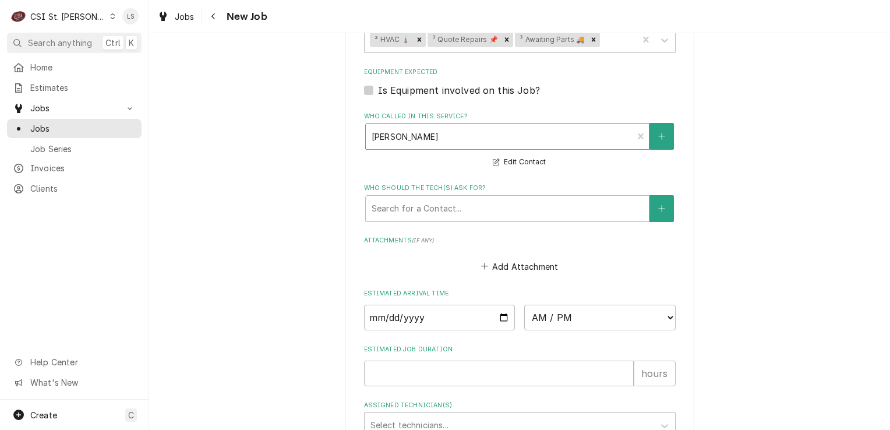
click at [406, 133] on div "Who called in this service?" at bounding box center [500, 136] width 256 height 21
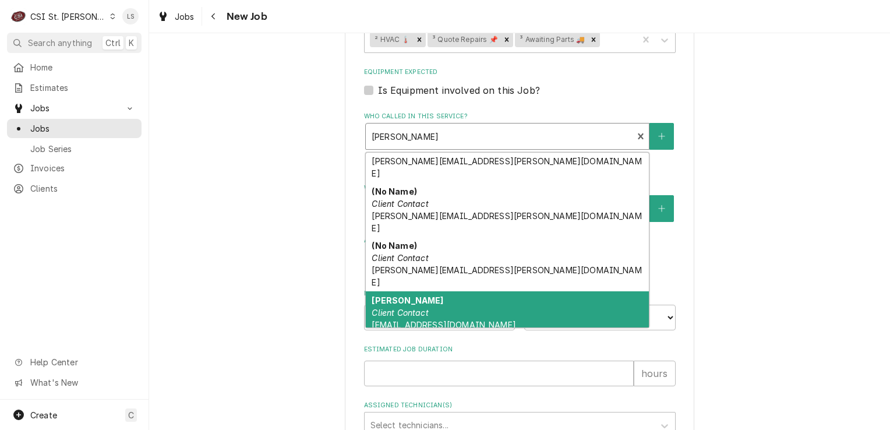
click at [400, 295] on strong "LANE VALENTE" at bounding box center [408, 300] width 72 height 10
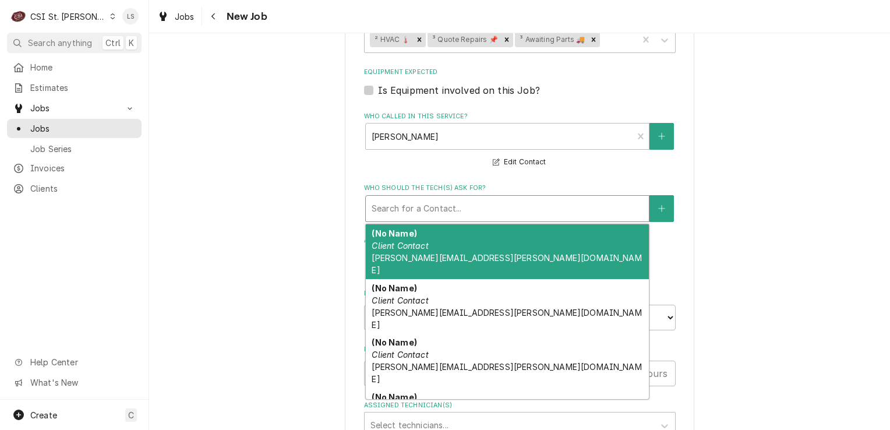
click at [401, 211] on div "Who should the tech(s) ask for?" at bounding box center [508, 208] width 272 height 21
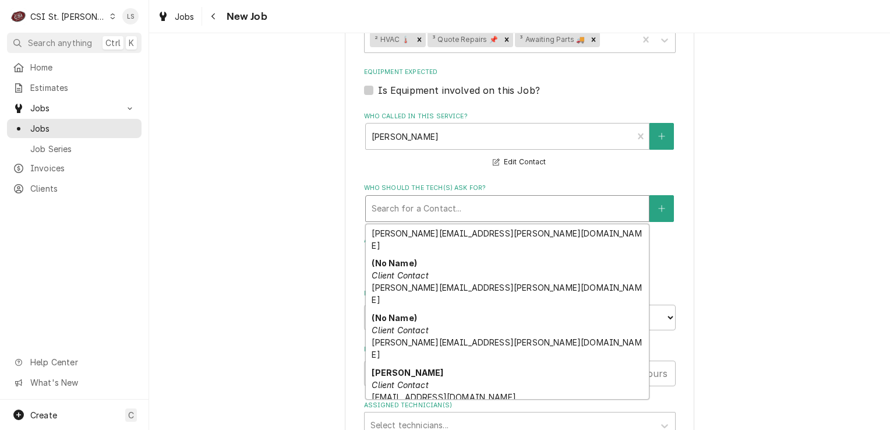
click at [424, 406] on div "Lane Valente (Work) Primary Client Contact (631) 454-9100" at bounding box center [507, 427] width 283 height 43
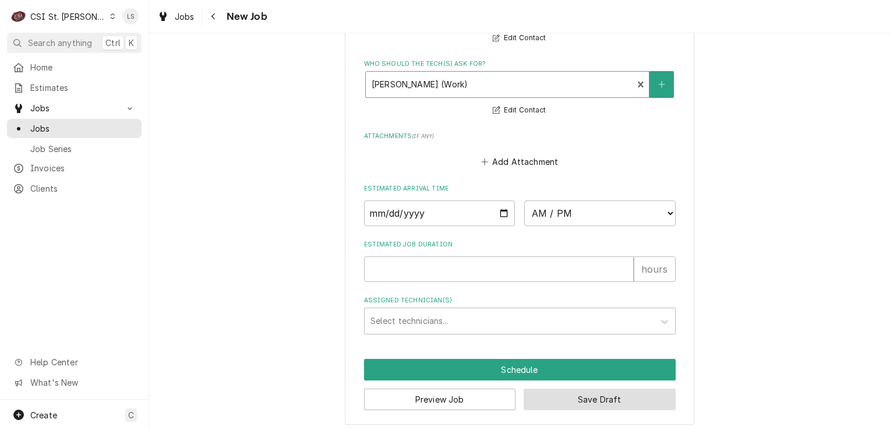
click at [579, 397] on button "Save Draft" at bounding box center [600, 400] width 152 height 22
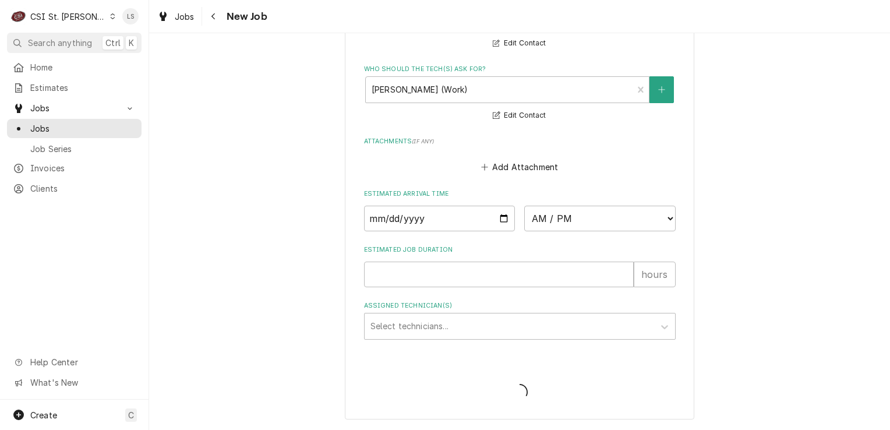
scroll to position [988, 0]
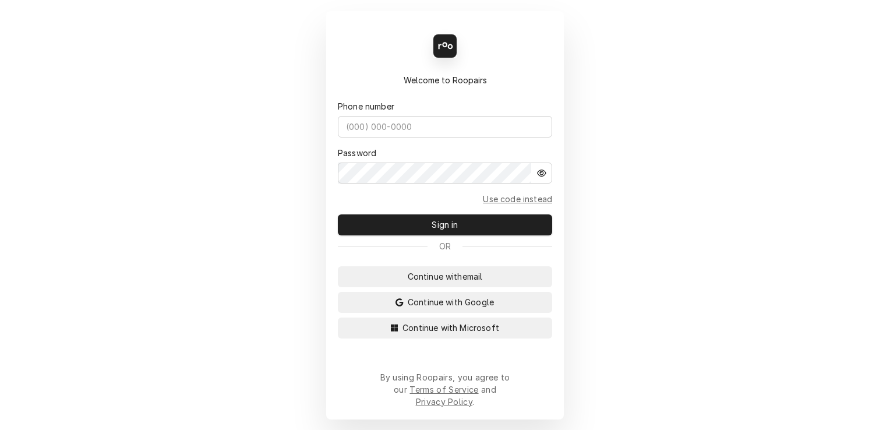
click at [464, 348] on div "Back Enter code Welcome to Roopairs Phone number Password Use code instead Sign…" at bounding box center [445, 215] width 238 height 408
click at [445, 334] on span "Continue with Microsoft" at bounding box center [450, 328] width 101 height 12
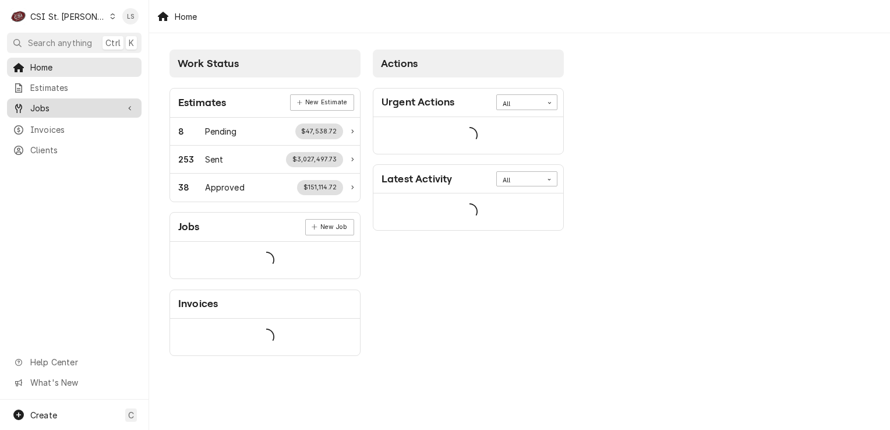
click at [61, 111] on div "Jobs" at bounding box center [74, 108] width 130 height 15
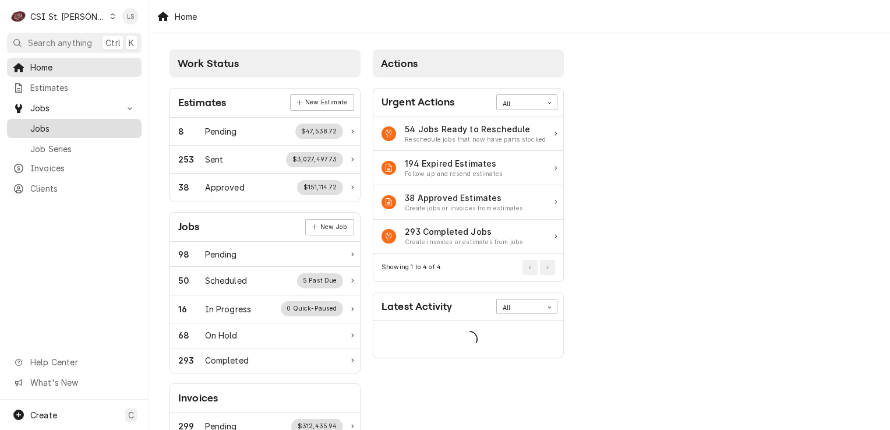
click at [59, 122] on span "Jobs" at bounding box center [82, 128] width 105 height 12
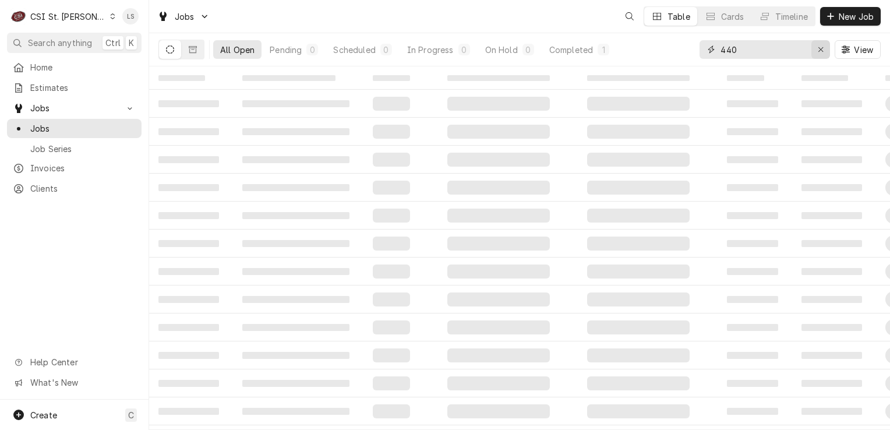
click at [812, 52] on button "Erase input" at bounding box center [821, 49] width 19 height 19
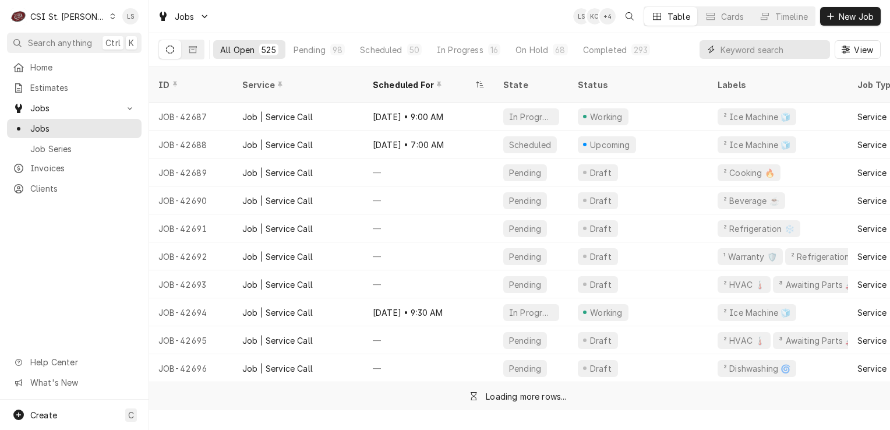
paste input "42403"
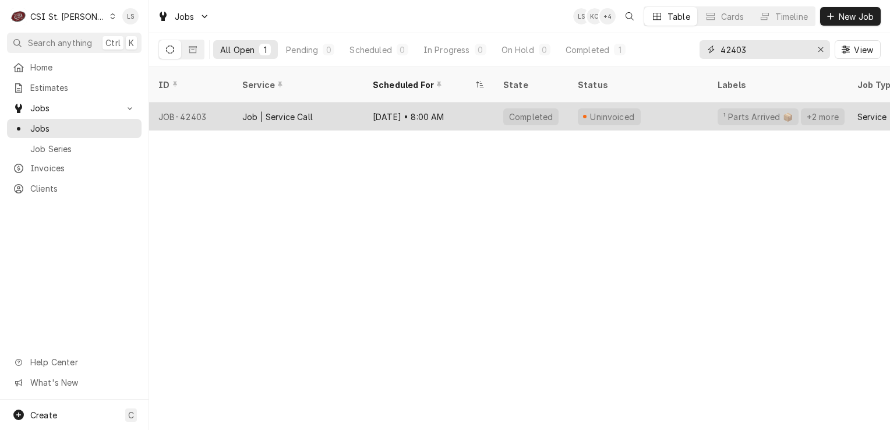
type input "42403"
click at [200, 109] on div "JOB-42403" at bounding box center [191, 117] width 84 height 28
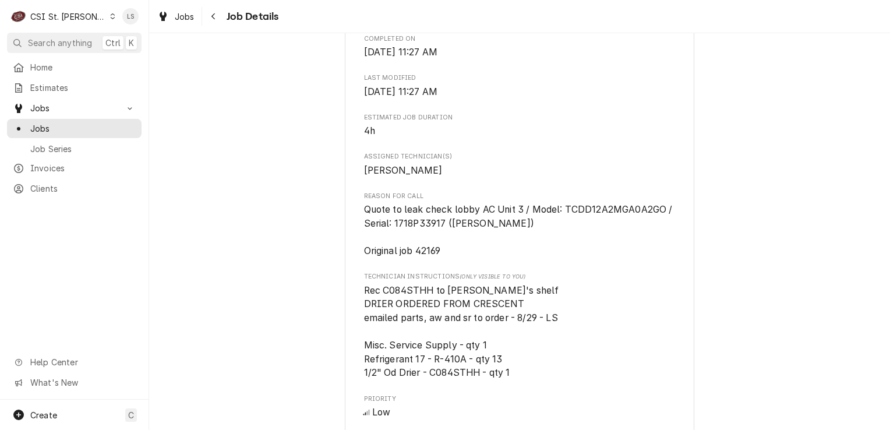
scroll to position [524, 0]
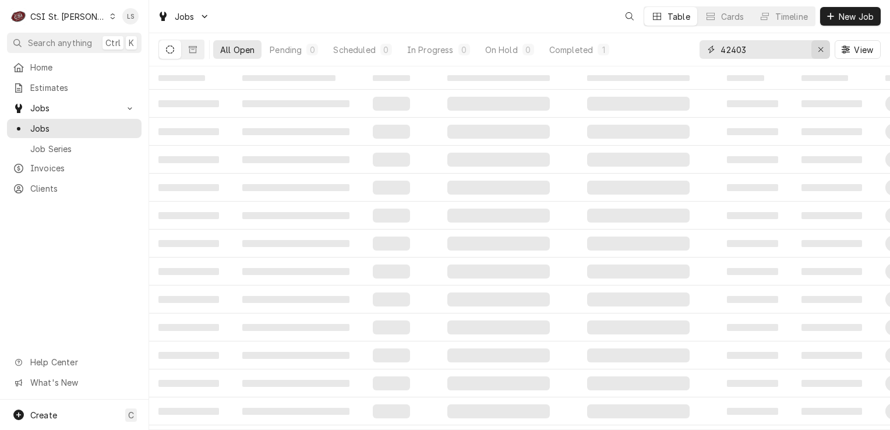
click at [817, 44] on div "Erase input" at bounding box center [821, 50] width 12 height 12
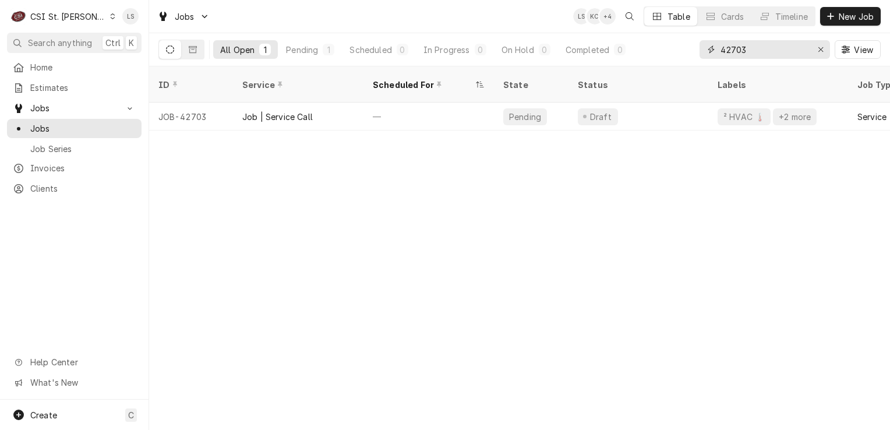
type input "42703"
click at [817, 55] on div "Erase input" at bounding box center [821, 50] width 12 height 12
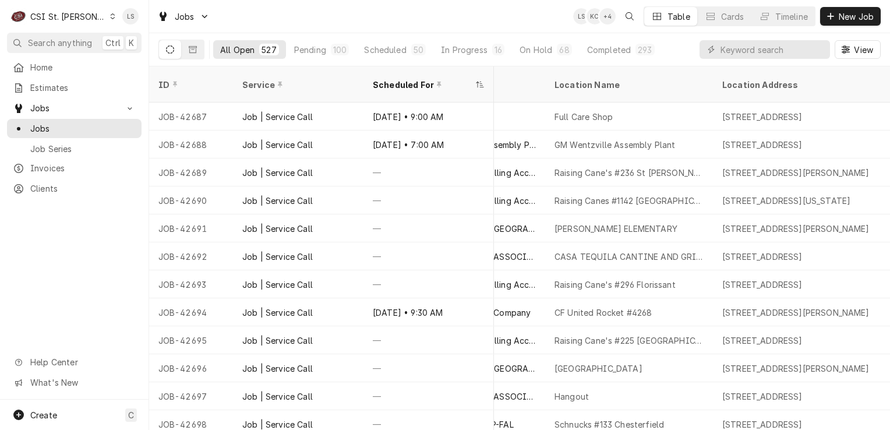
click at [110, 15] on div "Dynamic Content Wrapper" at bounding box center [113, 16] width 6 height 8
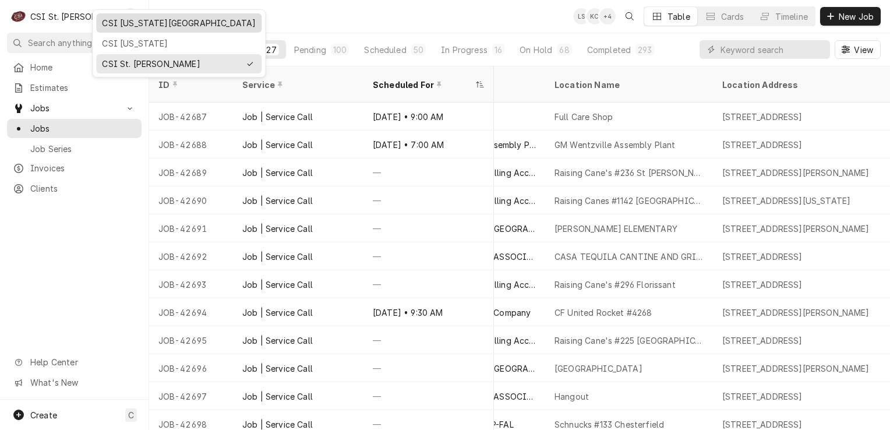
click at [138, 23] on div "CSI [US_STATE][GEOGRAPHIC_DATA]" at bounding box center [179, 23] width 154 height 12
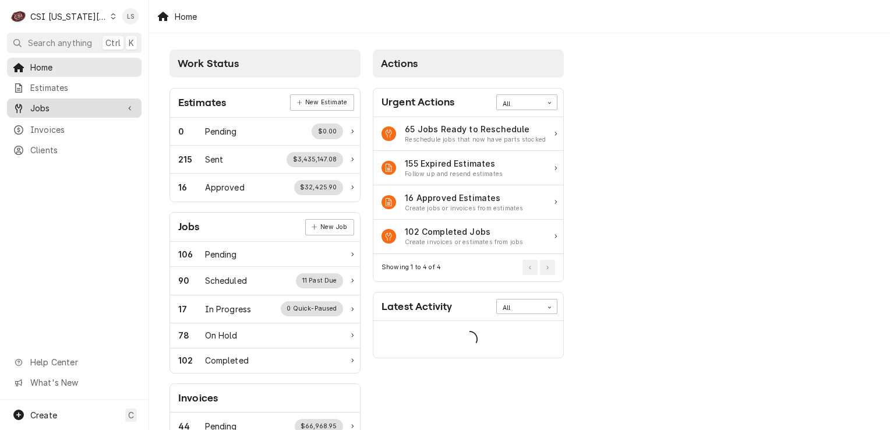
click at [43, 102] on span "Jobs" at bounding box center [74, 108] width 88 height 12
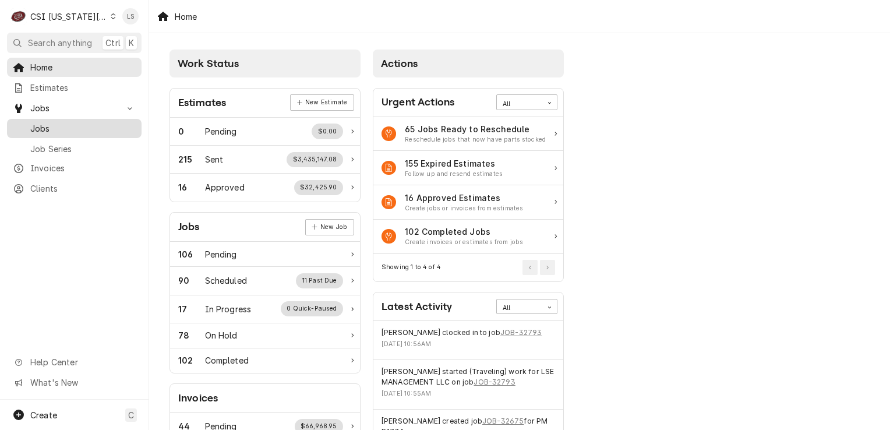
click at [47, 122] on span "Jobs" at bounding box center [82, 128] width 105 height 12
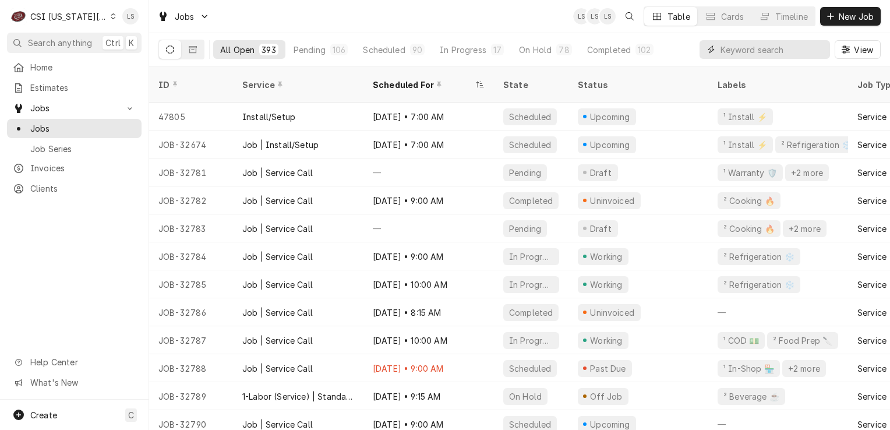
drag, startPoint x: 778, startPoint y: 42, endPoint x: 771, endPoint y: 58, distance: 17.5
click at [775, 48] on input "Dynamic Content Wrapper" at bounding box center [773, 49] width 104 height 19
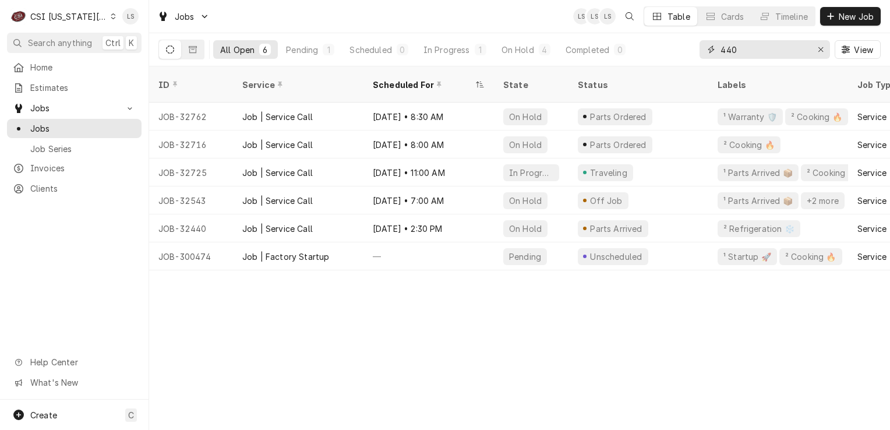
type input "440"
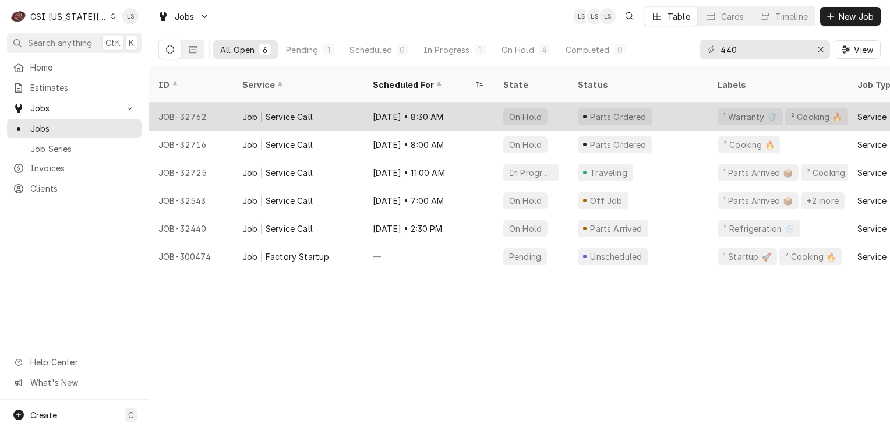
click at [184, 109] on div "JOB-32762" at bounding box center [191, 117] width 84 height 28
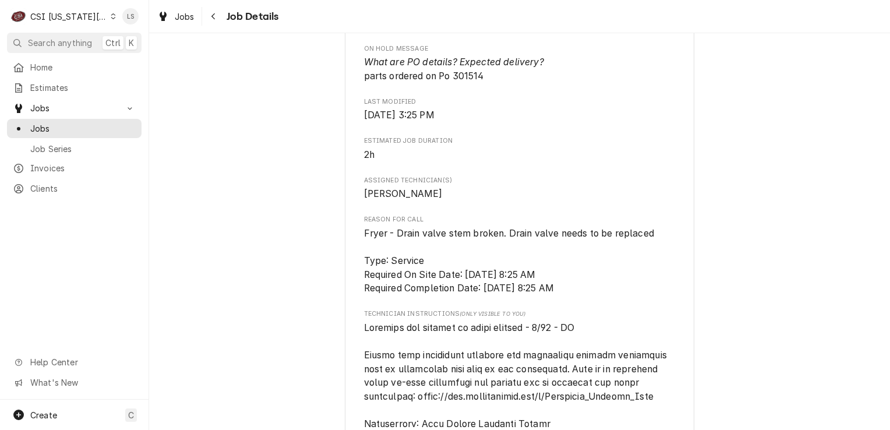
scroll to position [1398, 0]
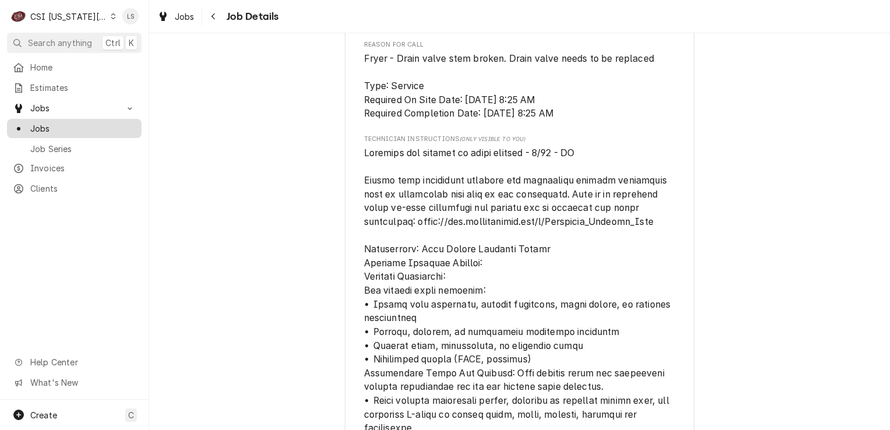
click at [64, 128] on span "Jobs" at bounding box center [82, 128] width 105 height 12
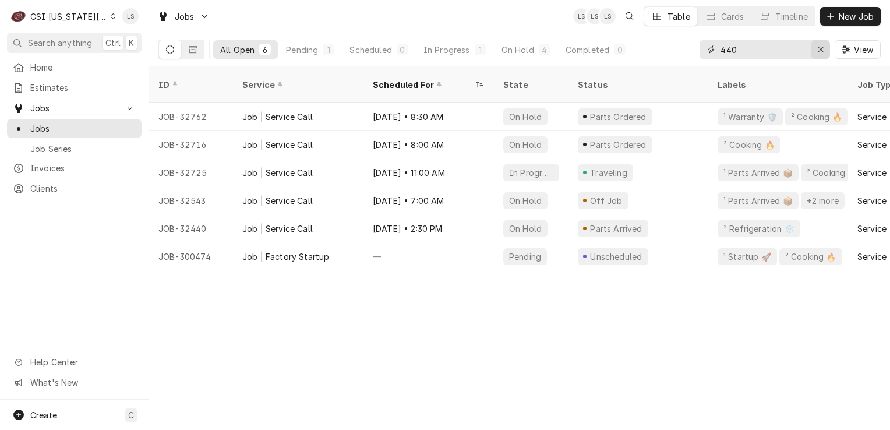
click at [820, 48] on icon "Erase input" at bounding box center [821, 49] width 6 height 8
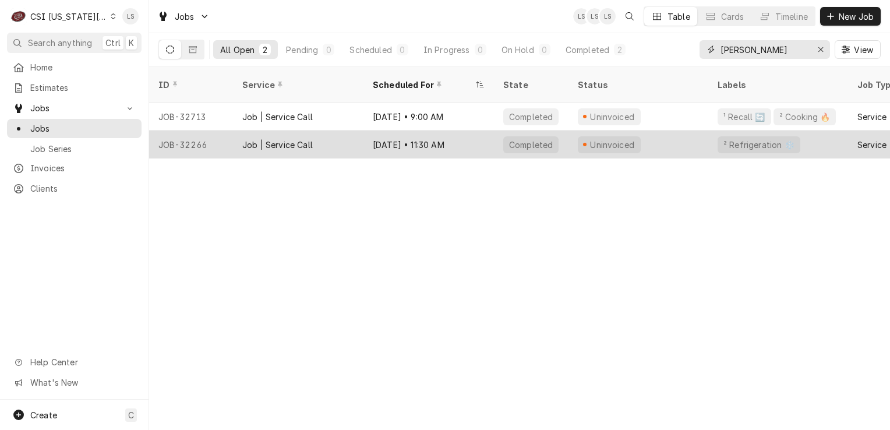
type input "[PERSON_NAME]"
click at [193, 131] on div "JOB-32266" at bounding box center [191, 145] width 84 height 28
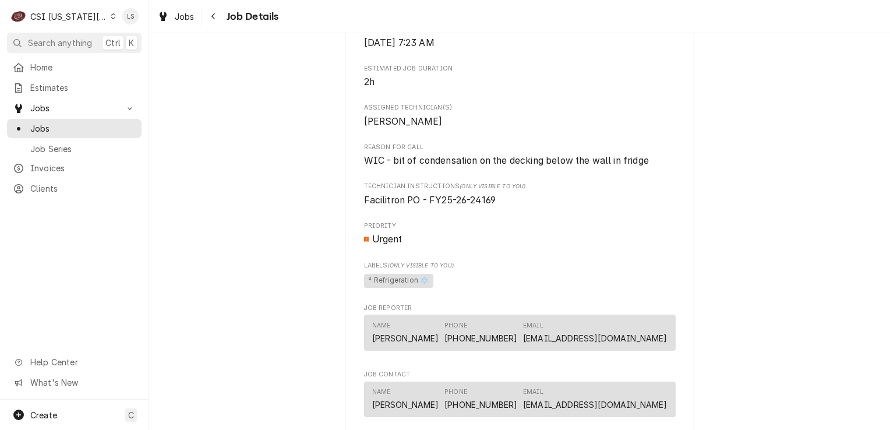
scroll to position [727, 0]
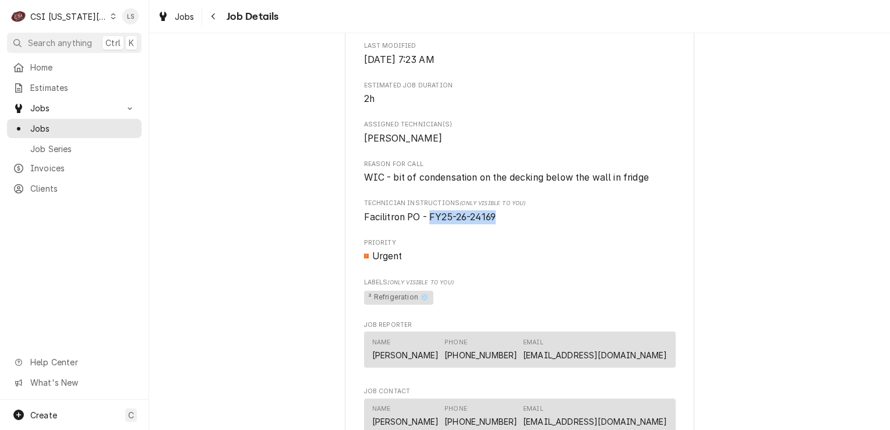
drag, startPoint x: 498, startPoint y: 218, endPoint x: 428, endPoint y: 211, distance: 70.3
click at [428, 211] on span "Facilitron PO - FY25-26-24169" at bounding box center [520, 217] width 312 height 14
click at [672, 244] on div "INDEPENDENCE SCHOOL DIST/NUTRITION [PERSON_NAME] Middle / [STREET_ADDRESS] Open…" at bounding box center [520, 207] width 350 height 1721
click at [64, 127] on span "Jobs" at bounding box center [82, 128] width 105 height 12
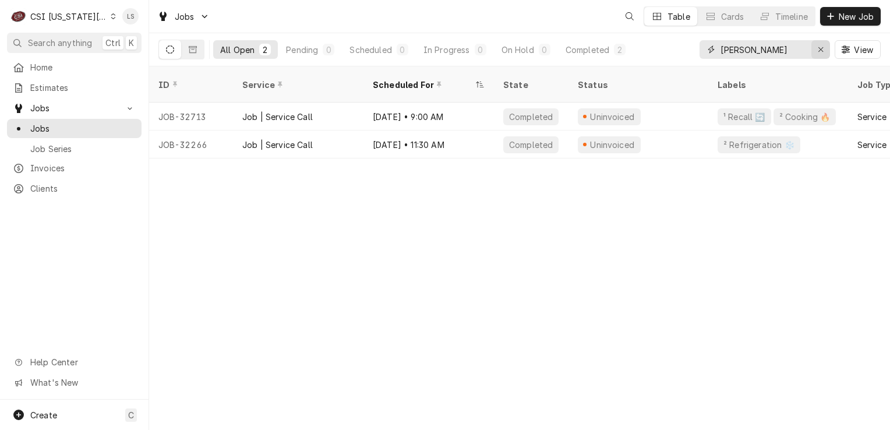
click at [820, 48] on icon "Erase input" at bounding box center [821, 49] width 5 height 5
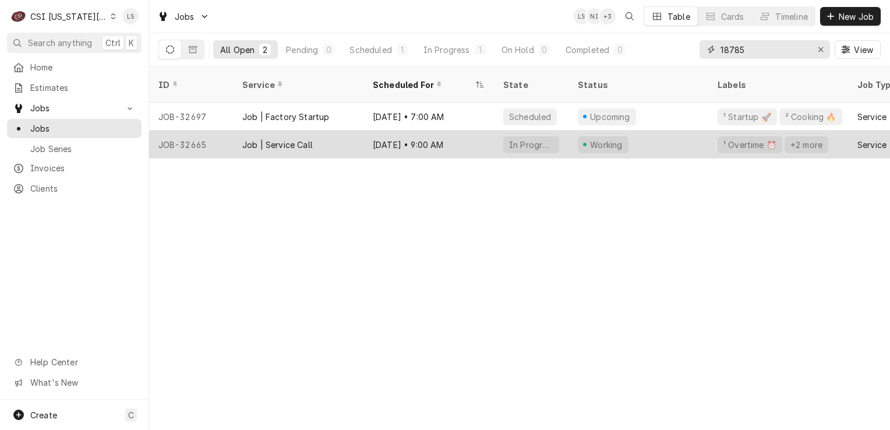
type input "18785"
click at [195, 134] on div "JOB-32665" at bounding box center [191, 145] width 84 height 28
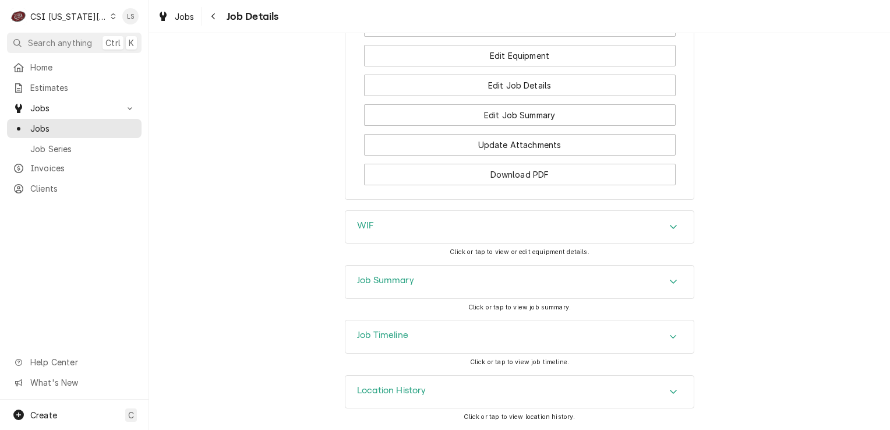
scroll to position [1771, 0]
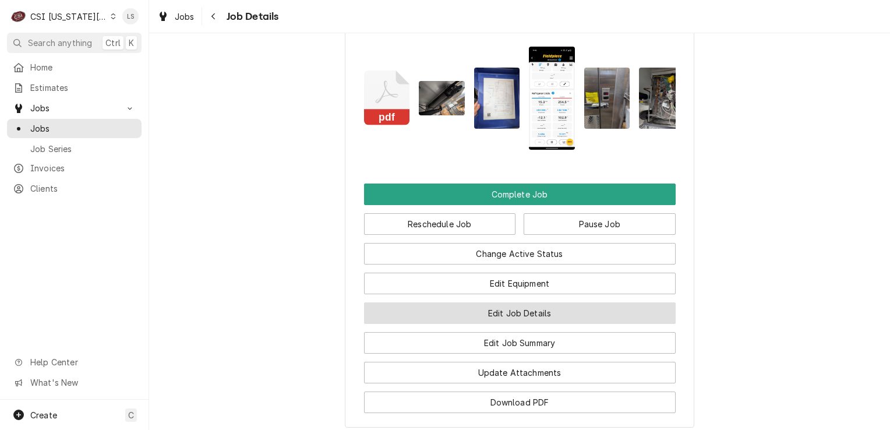
click at [512, 323] on button "Edit Job Details" at bounding box center [520, 313] width 312 height 22
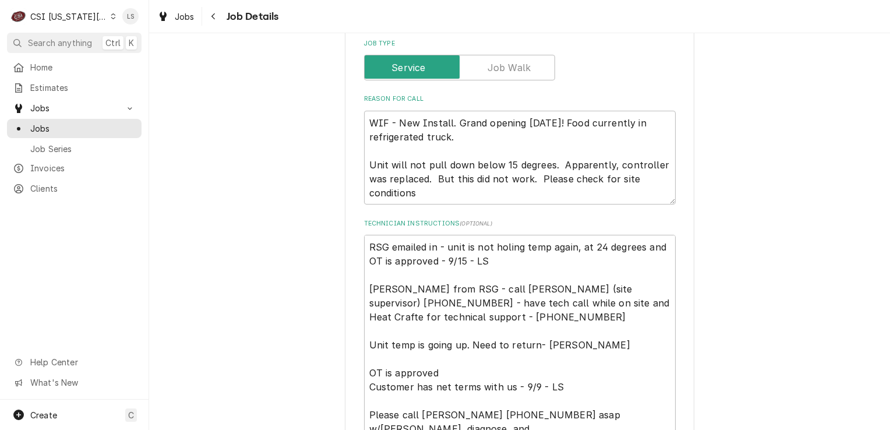
scroll to position [233, 0]
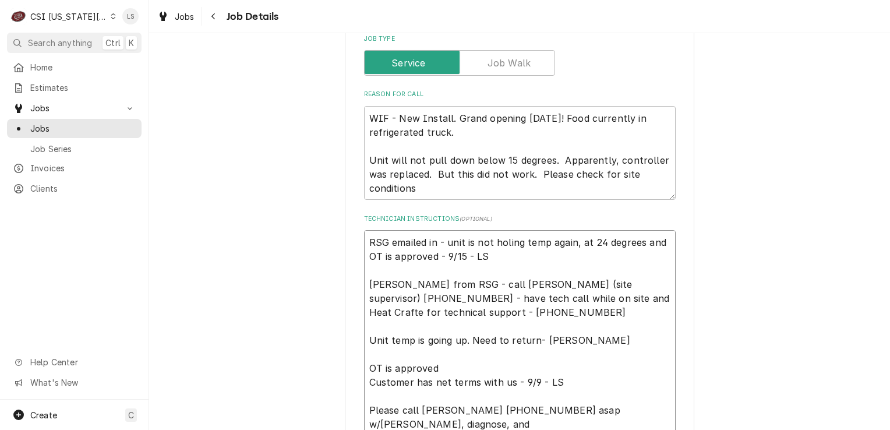
click at [366, 240] on textarea "RSG emailed in - unit is not holing temp again, at 24 degrees and OT is approve…" at bounding box center [520, 382] width 312 height 304
type textarea "x"
type textarea "RSG emailed in - unit is not holing temp again, at 24 degrees and OT is approve…"
type textarea "x"
type textarea "RSG emailed in - unit is not holing temp again, at 24 degrees and OT is approve…"
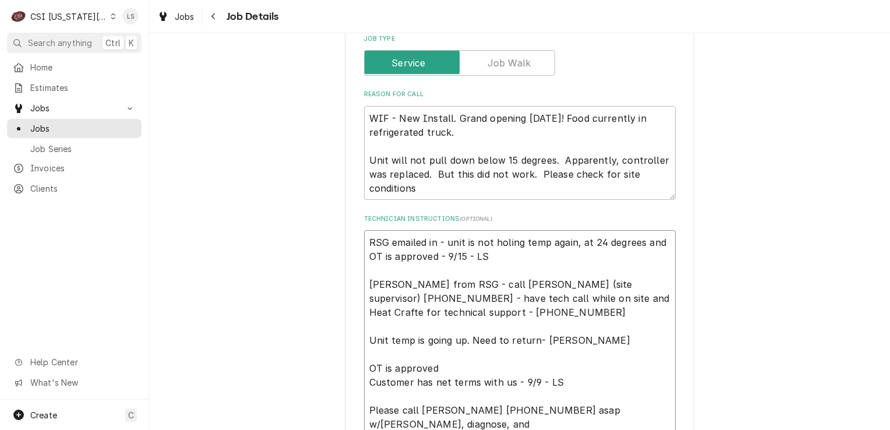
click at [366, 240] on textarea "RSG emailed in - unit is not holing temp again, at 24 degrees and OT is approve…" at bounding box center [520, 396] width 312 height 332
type textarea "x"
type textarea "RSG emailed in - unit is not holing temp again, at 24 degrees and OT is approve…"
type textarea "x"
type textarea "M RSG emailed in - unit is not holing temp again, at 24 degrees and OT is appro…"
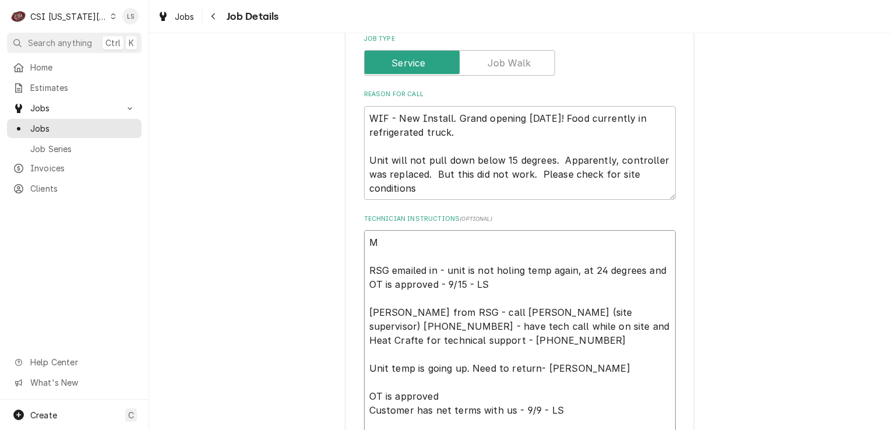
type textarea "x"
type textarea "Mi RSG emailed in - unit is not holing temp again, at 24 degrees and OT is appr…"
type textarea "x"
type textarea "Mic RSG emailed in - unit is not holing temp again, at 24 degrees and OT is app…"
type textarea "x"
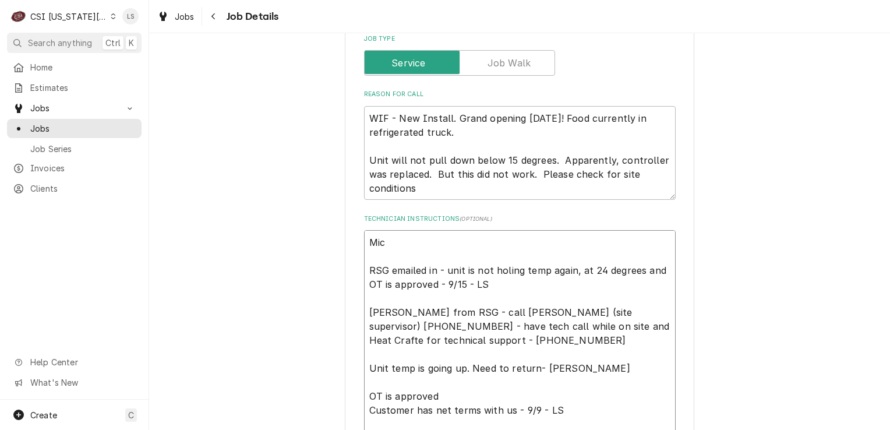
type textarea "Mich RSG emailed in - unit is not holing temp again, at 24 degrees and OT is ap…"
type textarea "x"
type textarea "Miche RSG emailed in - unit is not holing temp again, at 24 degrees and OT is a…"
type textarea "x"
type textarea "Michel RSG emailed in - unit is not holing temp again, at 24 degrees and OT is …"
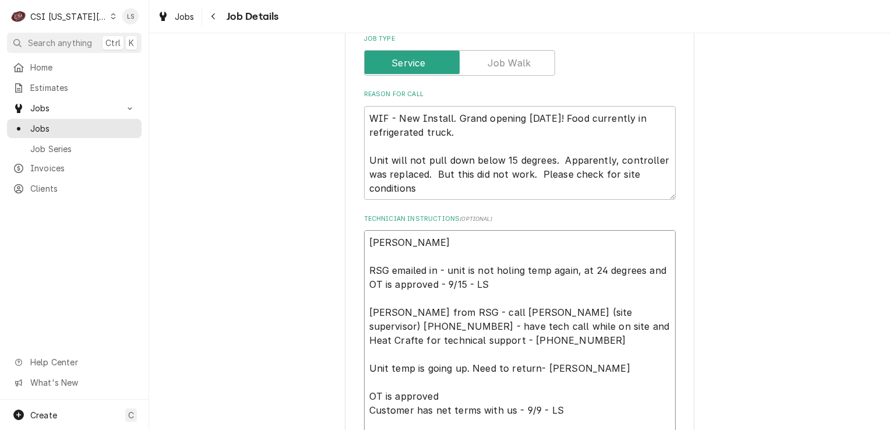
type textarea "x"
type textarea "Michelle RSG emailed in - unit is not holing temp again, at 24 degrees and OT i…"
type textarea "x"
type textarea "Michelle RSG emailed in - unit is not holing temp again, at 24 degrees and OT i…"
type textarea "x"
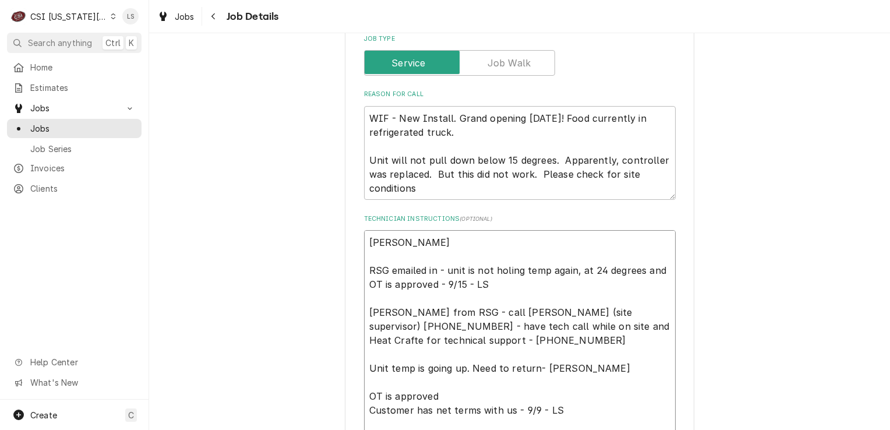
type textarea "Michelle RSG emailed in - unit is not holing temp again, at 24 degrees and OT i…"
type textarea "x"
type textarea "Michelle M RSG emailed in - unit is not holing temp again, at 24 degrees and OT…"
type textarea "x"
type textarea "Michelle Ma RSG emailed in - unit is not holing temp again, at 24 degrees and O…"
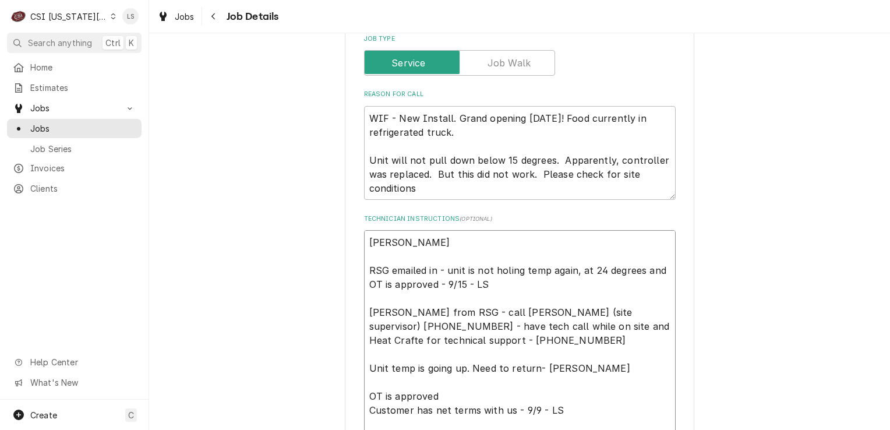
type textarea "x"
type textarea "Michelle Mat RSG emailed in - unit is not holing temp again, at 24 degrees and …"
type textarea "x"
type textarea "Michelle Matt RSG emailed in - unit is not holing temp again, at 24 degrees and…"
type textarea "x"
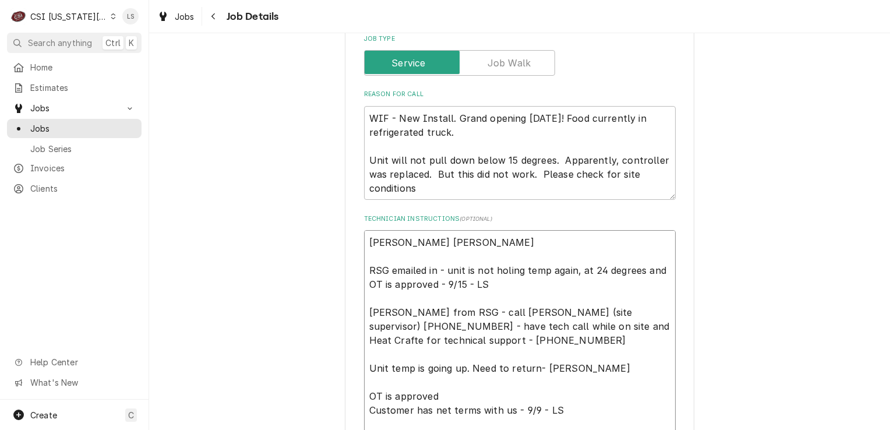
type textarea "Michelle Matto RSG emailed in - unit is not holing temp again, at 24 degrees an…"
type textarea "x"
type textarea "Michelle Mattox RSG emailed in - unit is not holing temp again, at 24 degrees a…"
type textarea "x"
type textarea "Michelle Mattox RSG emailed in - unit is not holing temp again, at 24 degrees a…"
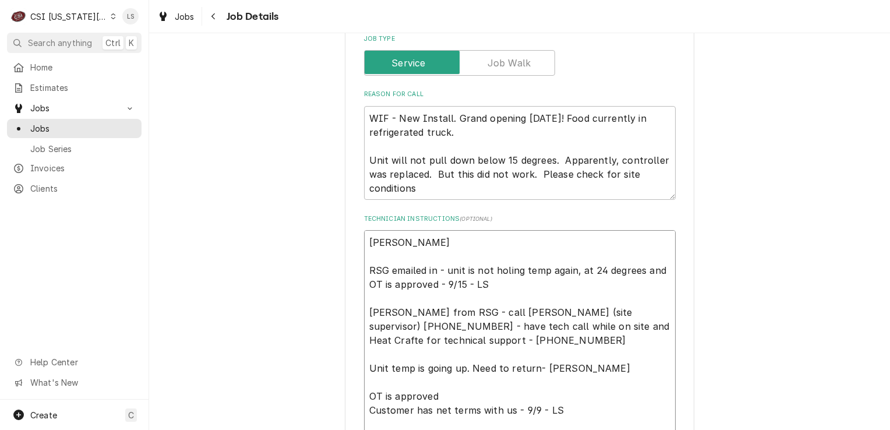
type textarea "x"
type textarea "Michelle Mattox - RSG emailed in - unit is not holing temp again, at 24 degrees…"
type textarea "x"
type textarea "Michelle Mattox - RSG emailed in - unit is not holing temp again, at 24 degrees…"
paste textarea "Please have the technician call me with an update. 662-212-5814"
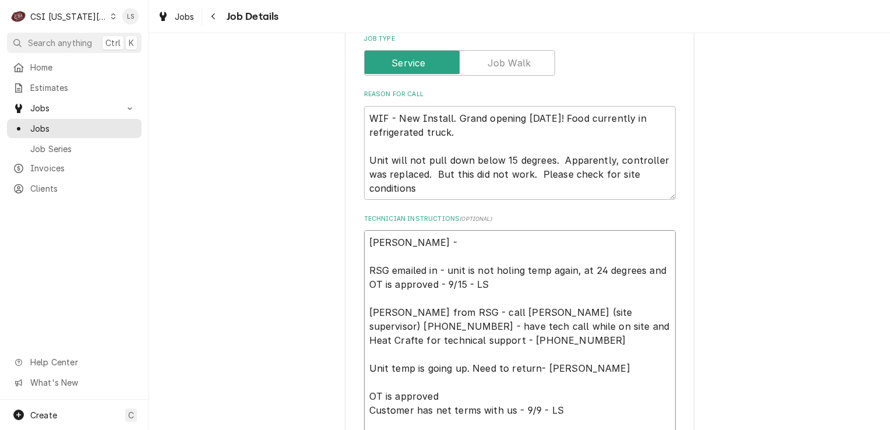
type textarea "x"
type textarea "Michelle Mattox - Please have the technician call me with an update. 662-212-58…"
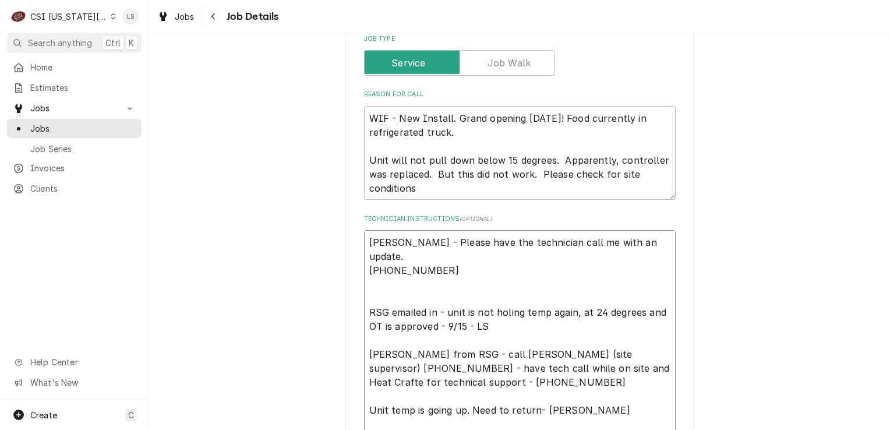
click at [364, 267] on textarea "Michelle Mattox - Please have the technician call me with an update. 662-212-58…" at bounding box center [520, 417] width 312 height 374
type textarea "x"
type textarea "Michelle Mattox - Please have the technician call me with an update. 662-212-58…"
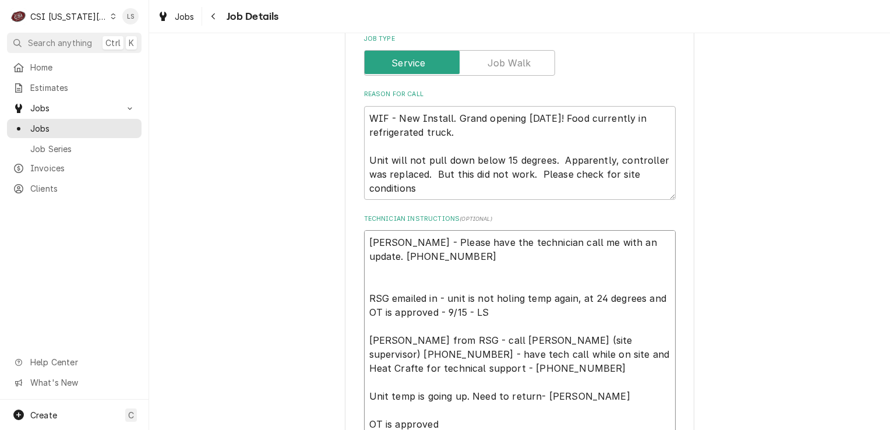
click at [438, 241] on textarea "Michelle Mattox - Please have the technician call me with an update. 662-212-58…" at bounding box center [520, 410] width 312 height 360
type textarea "x"
type textarea "Michelle Mattox (- Please have the technician call me with an update. 662-212-5…"
type textarea "x"
type textarea "Michelle Mattox (- Please have the technician call me with an update. 662-212-5…"
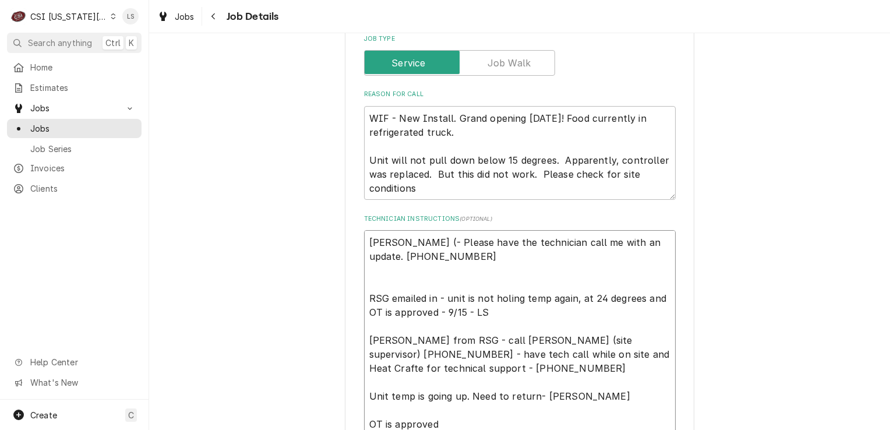
type textarea "x"
type textarea "Michelle Mattox (P- Please have the technician call me with an update. 662-212-…"
type textarea "x"
type textarea "Michelle Mattox (Pro- Please have the technician call me with an update. 662-21…"
type textarea "x"
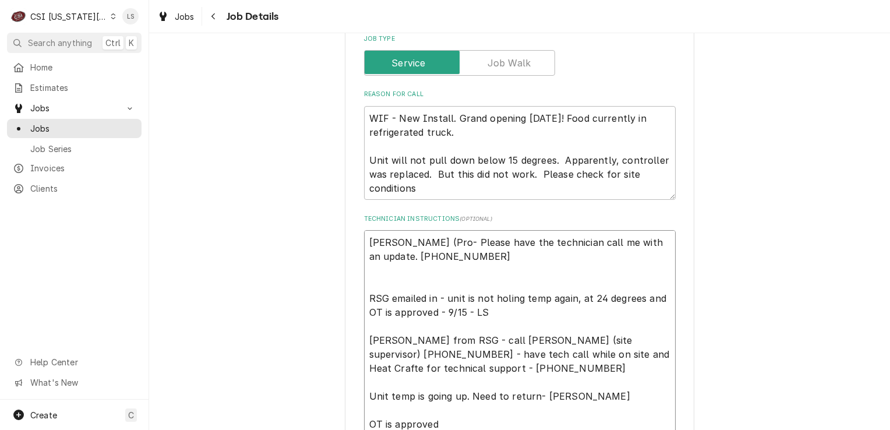
type textarea "Michelle Mattox (Proj- Please have the technician call me with an update. 662-2…"
type textarea "x"
type textarea "Michelle Mattox (Proje- Please have the technician call me with an update. 662-…"
type textarea "x"
type textarea "Michelle Mattox (Projec- Please have the technician call me with an update. 662…"
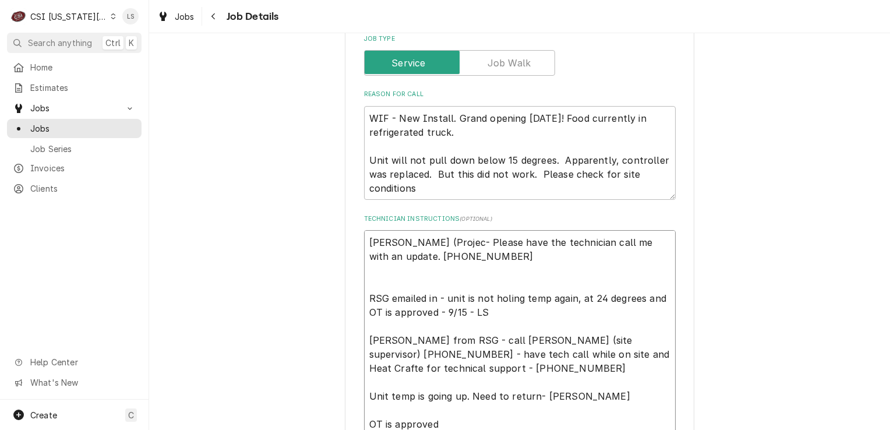
type textarea "x"
type textarea "Michelle Mattox (Project- Please have the technician call me with an update. 66…"
type textarea "x"
type textarea "Michelle Mattox (Project - Please have the technician call me with an update. 6…"
type textarea "x"
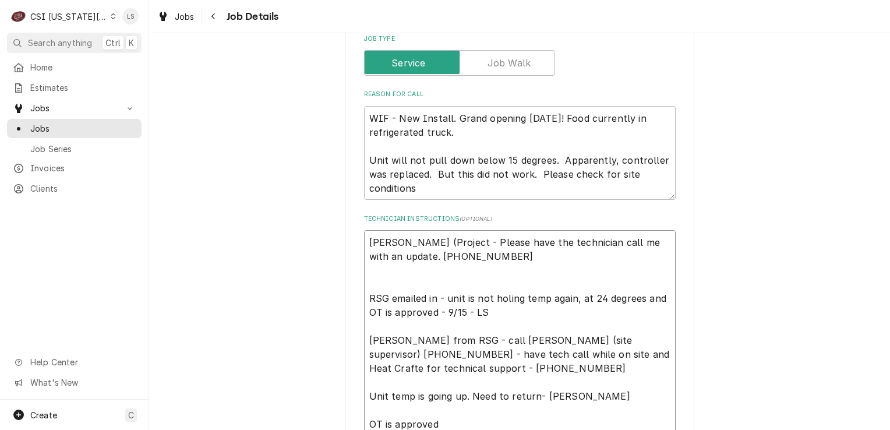
type textarea "Michelle Mattox (Project c- Please have the technician call me with an update. …"
type textarea "x"
type textarea "Michelle Mattox (Project co- Please have the technician call me with an update.…"
type textarea "x"
type textarea "Michelle Mattox (Project coo- Please have the technician call me with an update…"
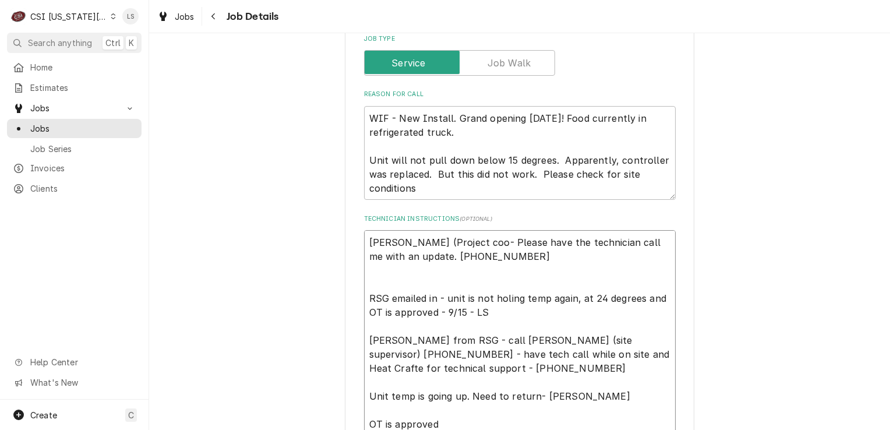
type textarea "x"
type textarea "Michelle Mattox (Project coor- Please have the technician call me with an updat…"
type textarea "x"
type textarea "Michelle Mattox (Project coord- Please have the technician call me with an upda…"
type textarea "x"
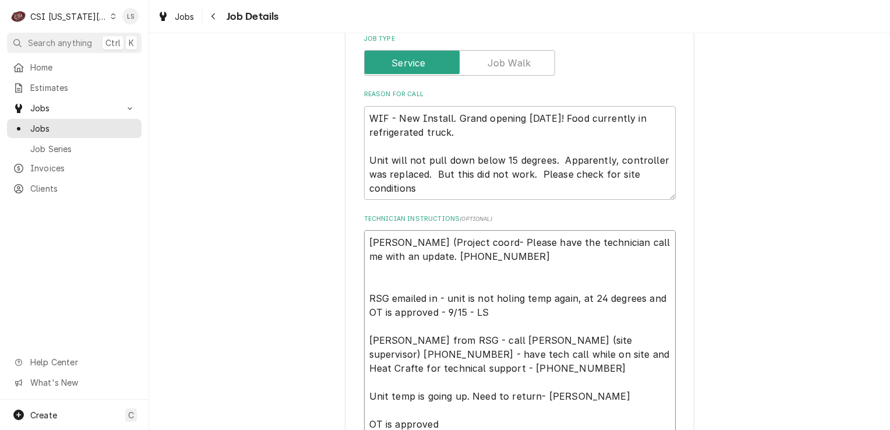
type textarea "Michelle Mattox (Project coordi- Please have the technician call me with an upd…"
type textarea "x"
type textarea "Michelle Mattox (Project coordia- Please have the technician call me with an up…"
type textarea "x"
type textarea "Michelle Mattox (Project coordian- Please have the technician call me with an u…"
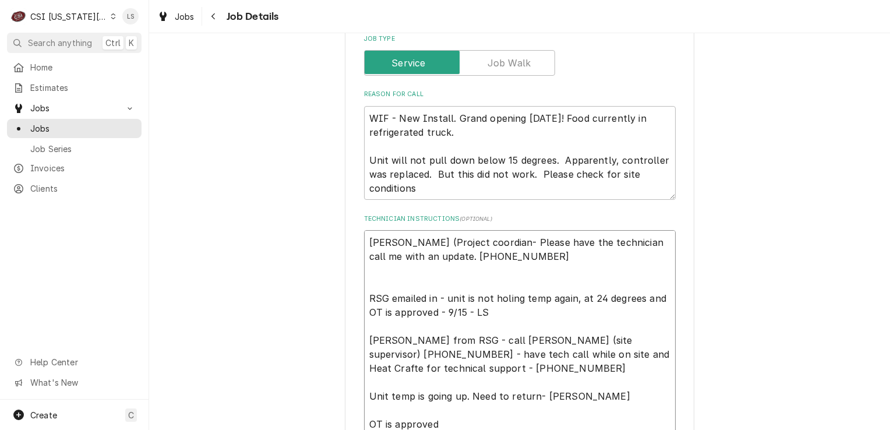
type textarea "x"
type textarea "Michelle Mattox (Project coordianto- Please have the technician call me with an…"
type textarea "x"
type textarea "Michelle Mattox (Project coordiantor- Please have the technician call me with a…"
type textarea "x"
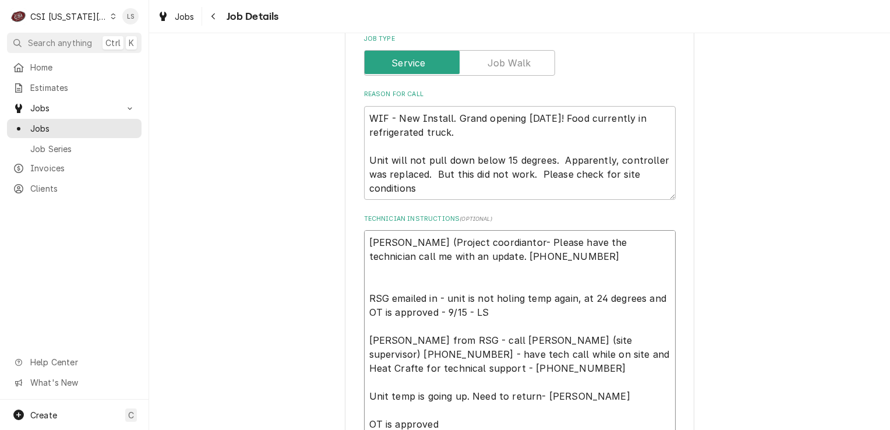
type textarea "Michelle Mattox (Project coordiantor)- Please have the technician call me with …"
type textarea "x"
type textarea "Michelle Mattox (Project coordinator)- Please have the technician call me with …"
type textarea "x"
type textarea "Michelle Mattox (Project coordinator)- Please have the technician call me with …"
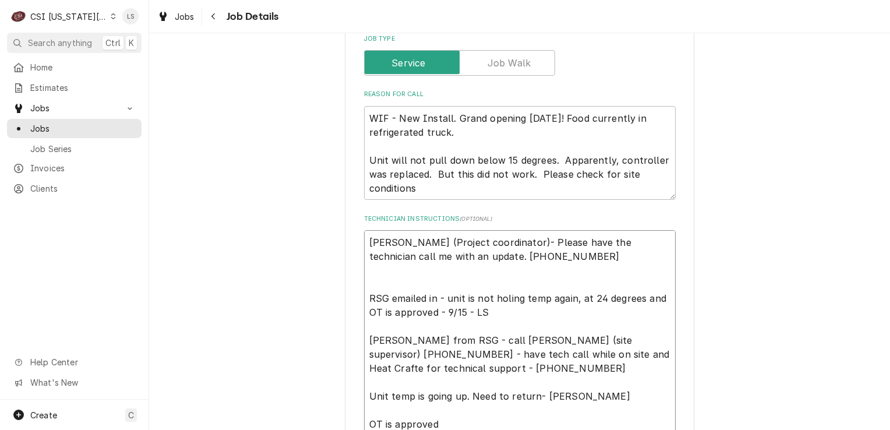
click at [543, 259] on textarea "Michelle Mattox (Project coordinator)- Please have the technician call me with …" at bounding box center [520, 410] width 312 height 360
type textarea "x"
type textarea "Michelle Mattox (Project coordinator)- Please have the technician call me with …"
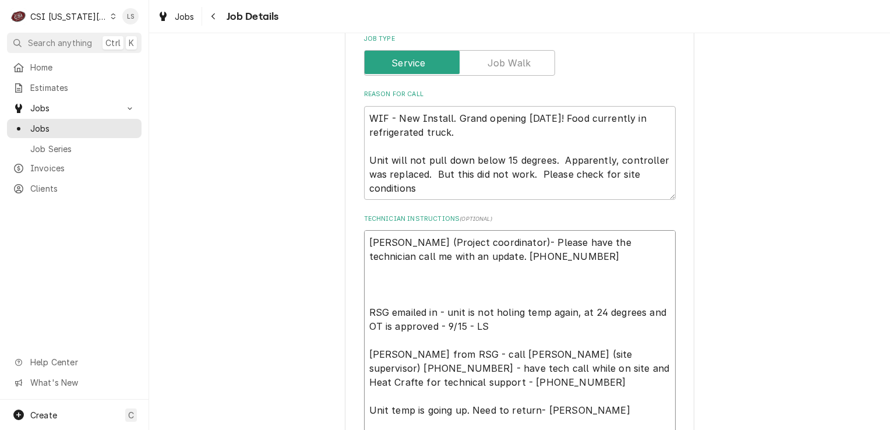
paste textarea "The technician can also contact Heatcraft to troubleshoot. 1-800-537-7775 press…"
type textarea "x"
type textarea "Michelle Mattox (Project coordinator)- Please have the technician call me with …"
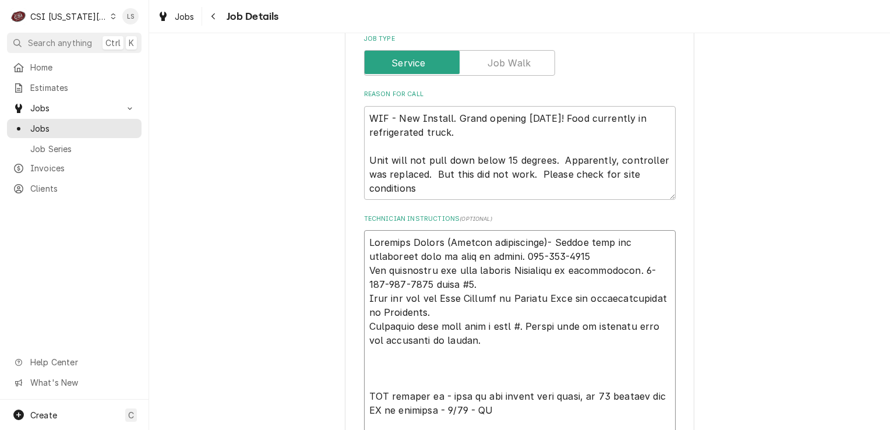
type textarea "x"
type textarea "Michelle Mattox (Project coordinator)- Please have the technician call me with …"
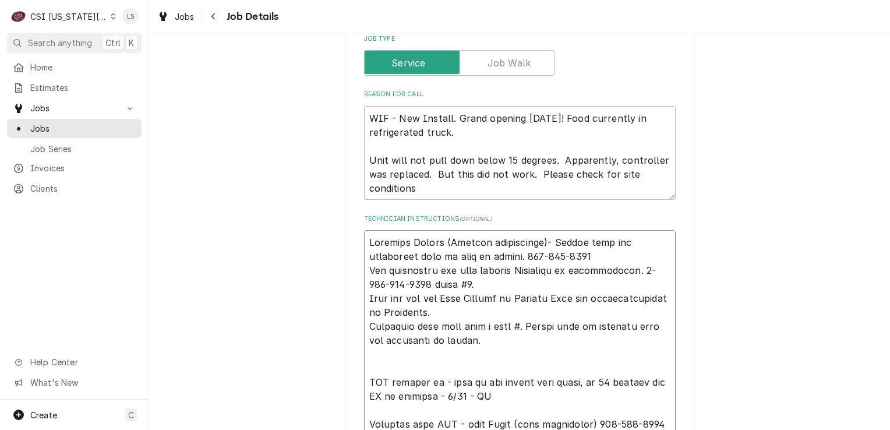
type textarea "x"
type textarea "Michelle Mattox (Project coordinator)- Please have the technician call me with …"
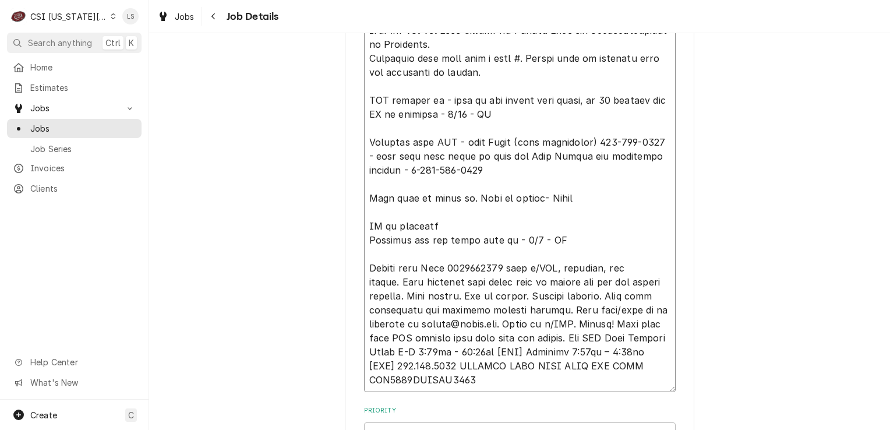
type textarea "x"
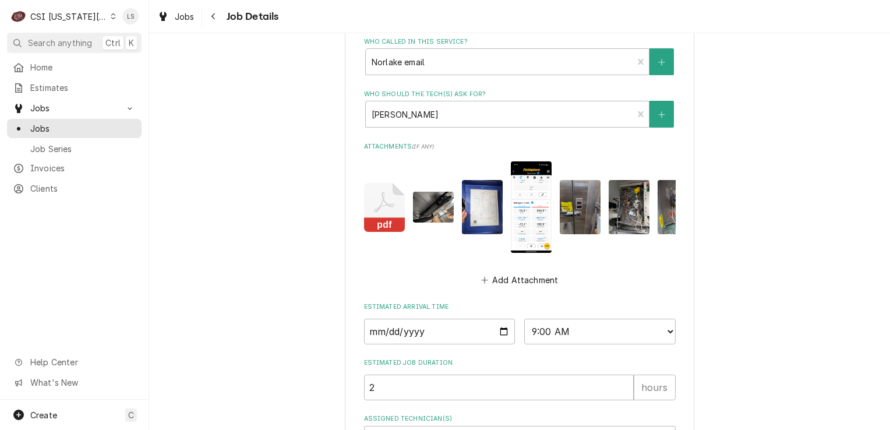
scroll to position [1206, 0]
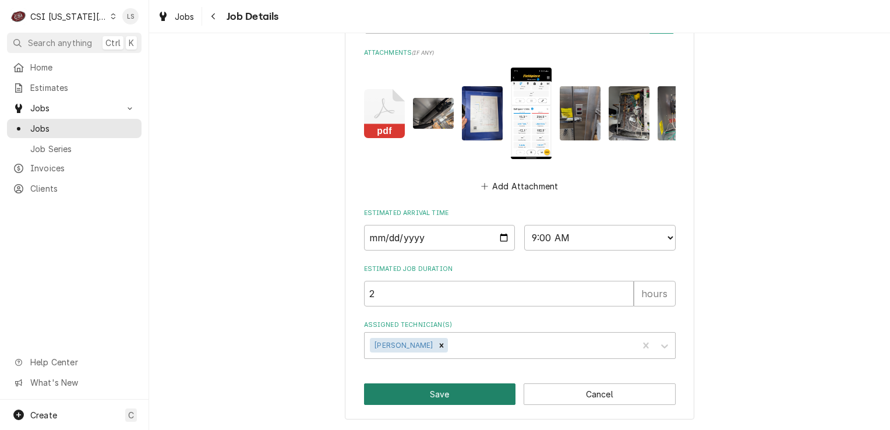
type textarea "Michelle Mattox (Project coordinator)- Please have the technician call me with …"
click at [454, 399] on button "Save" at bounding box center [440, 394] width 152 height 22
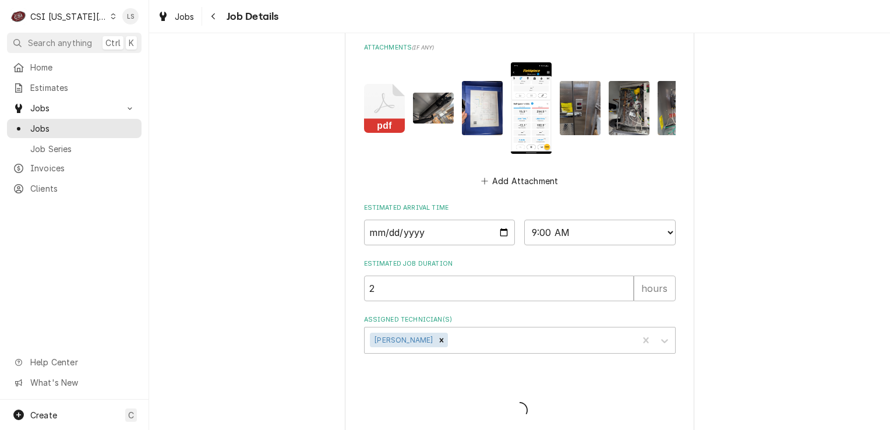
type textarea "x"
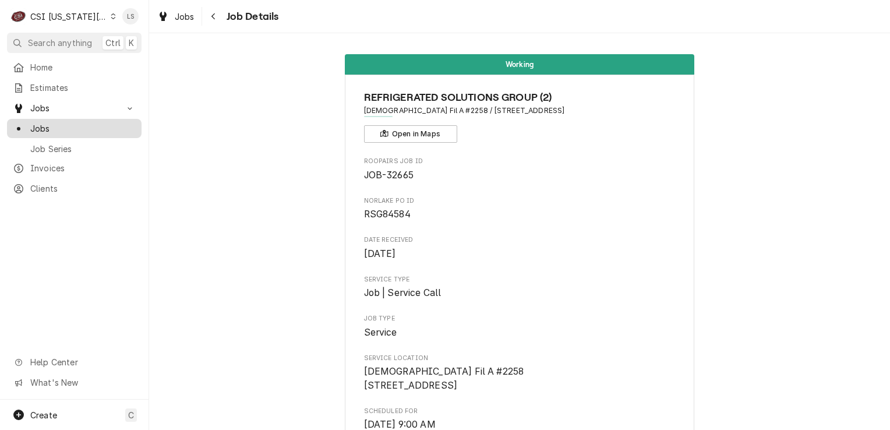
click at [81, 129] on span "Jobs" at bounding box center [82, 128] width 105 height 12
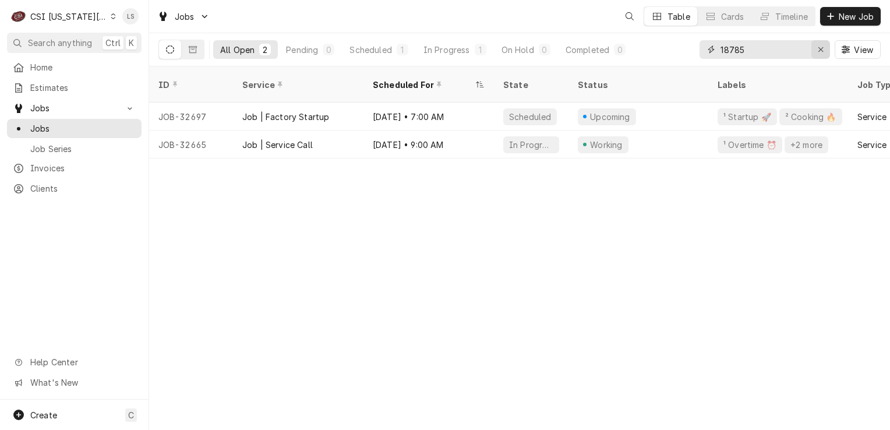
click at [822, 52] on icon "Erase input" at bounding box center [821, 49] width 6 height 8
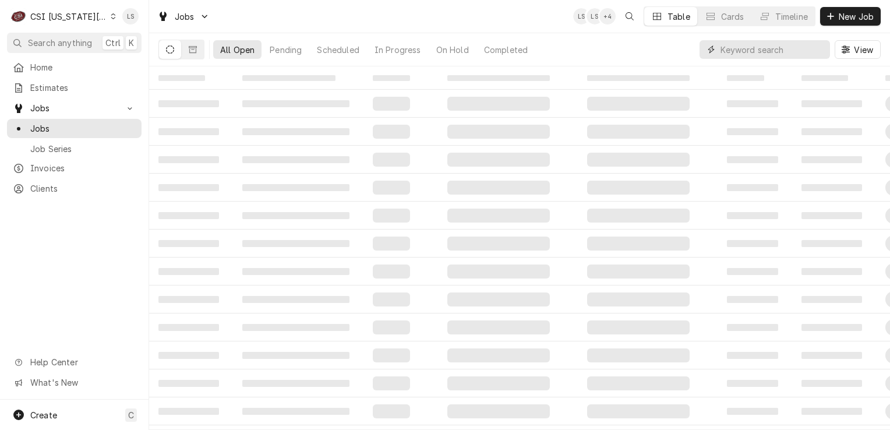
type input "5"
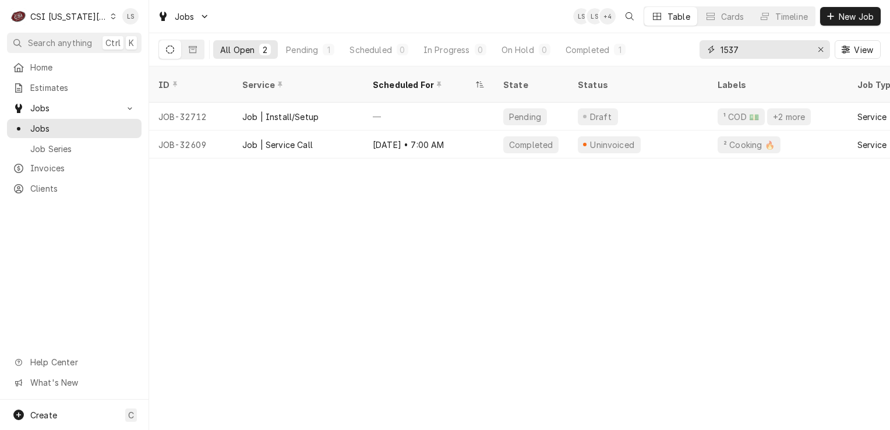
type input "1537"
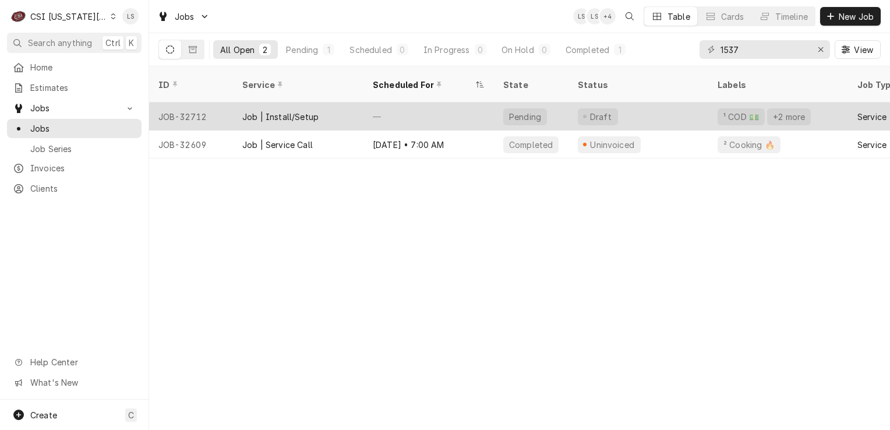
click at [200, 106] on div "JOB-32712" at bounding box center [191, 117] width 84 height 28
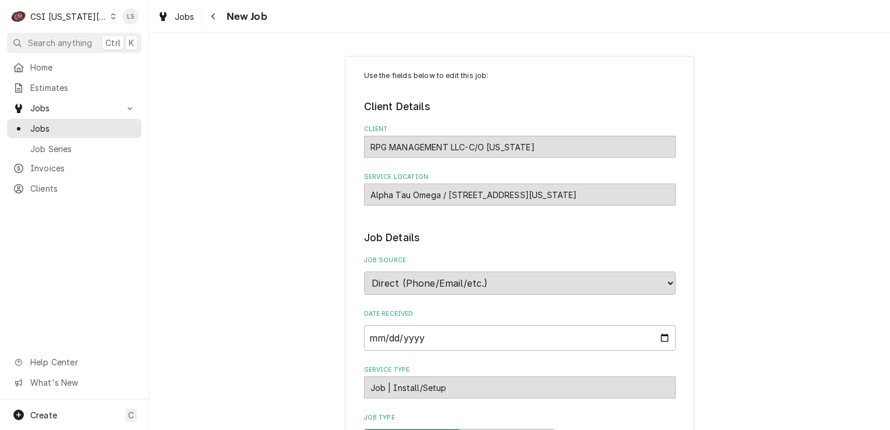
type textarea "x"
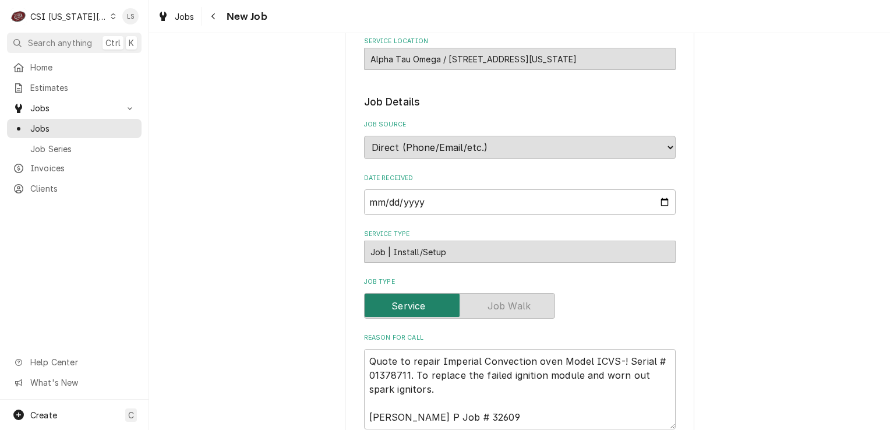
scroll to position [408, 0]
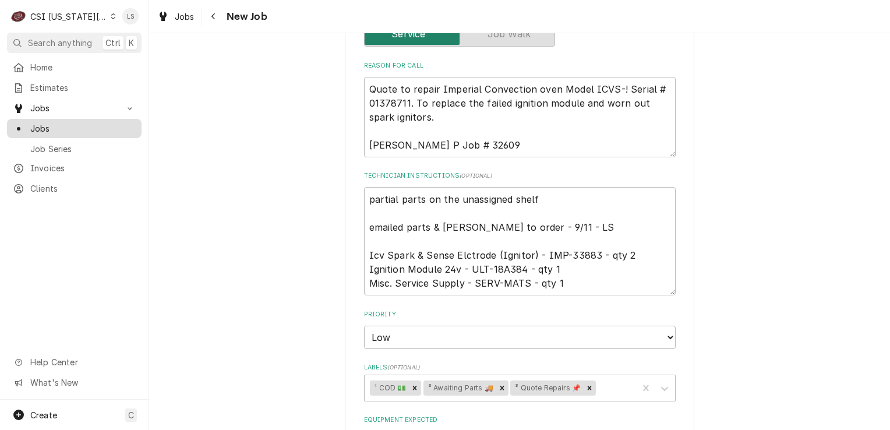
click at [71, 127] on span "Jobs" at bounding box center [82, 128] width 105 height 12
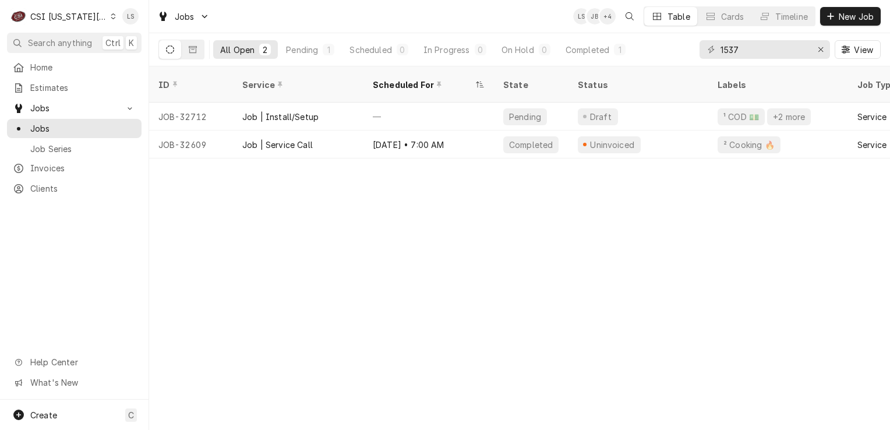
click at [111, 18] on div "Dynamic Content Wrapper" at bounding box center [113, 16] width 5 height 8
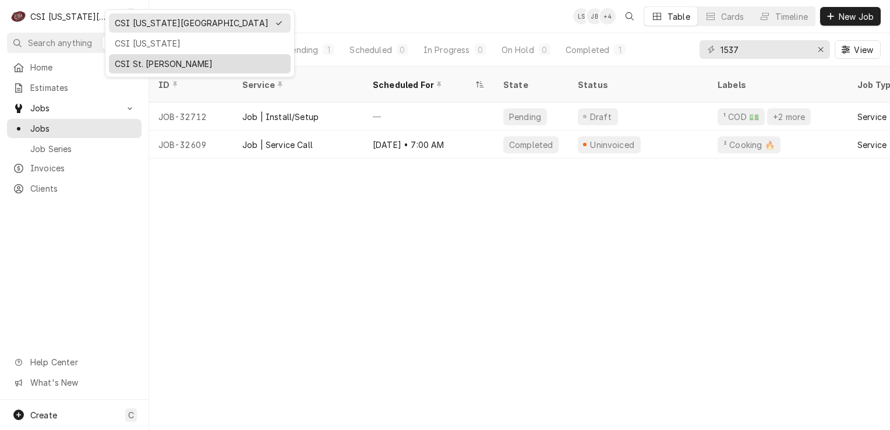
click at [128, 61] on div "CSI St. [PERSON_NAME]" at bounding box center [200, 64] width 170 height 12
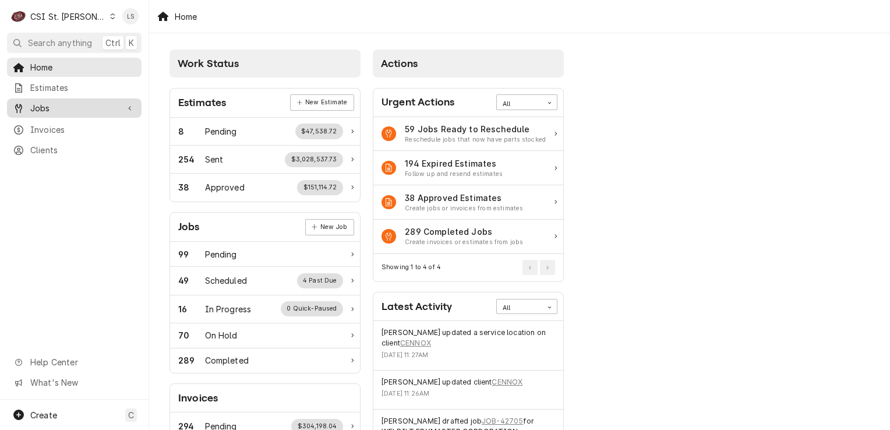
click at [49, 106] on span "Jobs" at bounding box center [74, 108] width 88 height 12
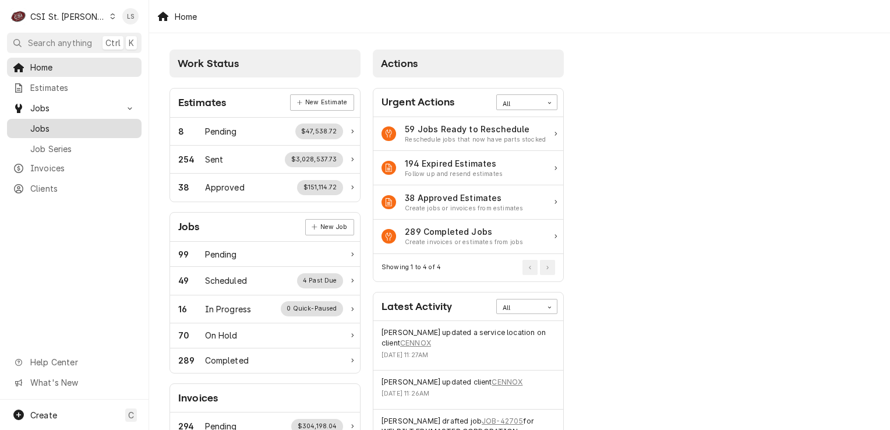
click at [51, 125] on span "Jobs" at bounding box center [82, 128] width 105 height 12
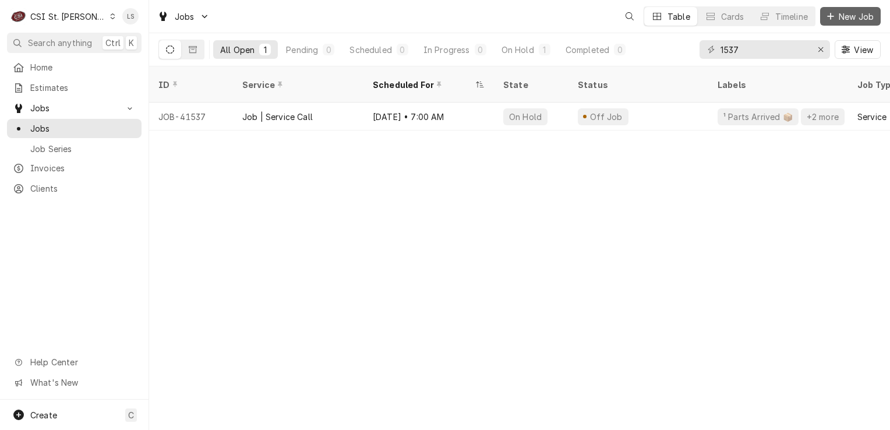
click at [850, 12] on span "New Job" at bounding box center [857, 16] width 40 height 12
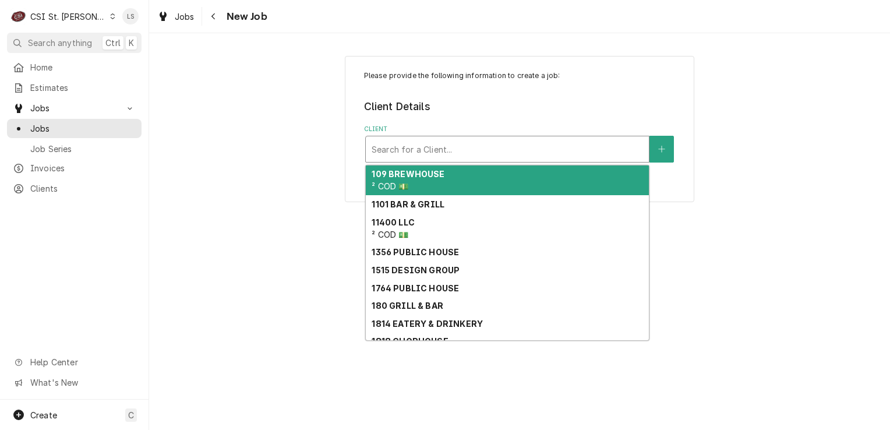
click at [404, 154] on div "Client" at bounding box center [508, 149] width 272 height 21
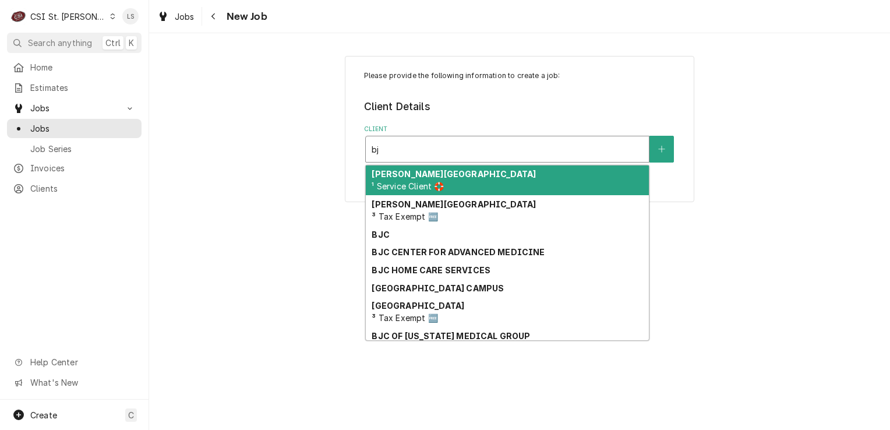
type input "b"
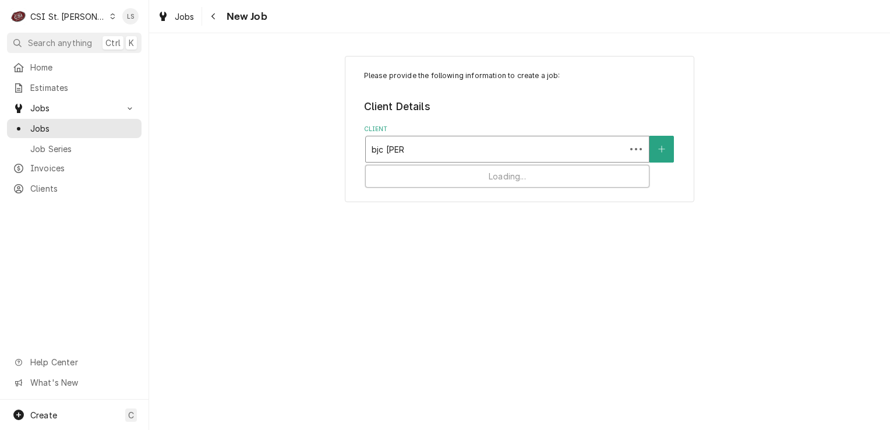
type input "bjc west"
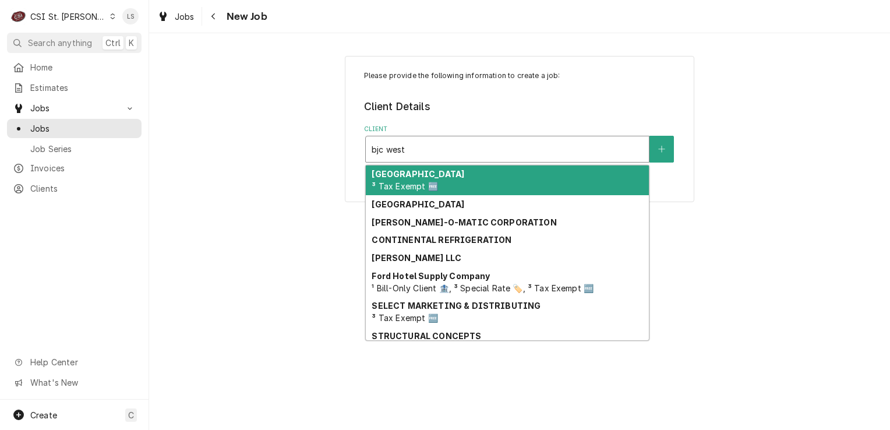
click at [470, 184] on div "BJC Hospital West ³ Tax Exempt 🆓" at bounding box center [507, 180] width 283 height 30
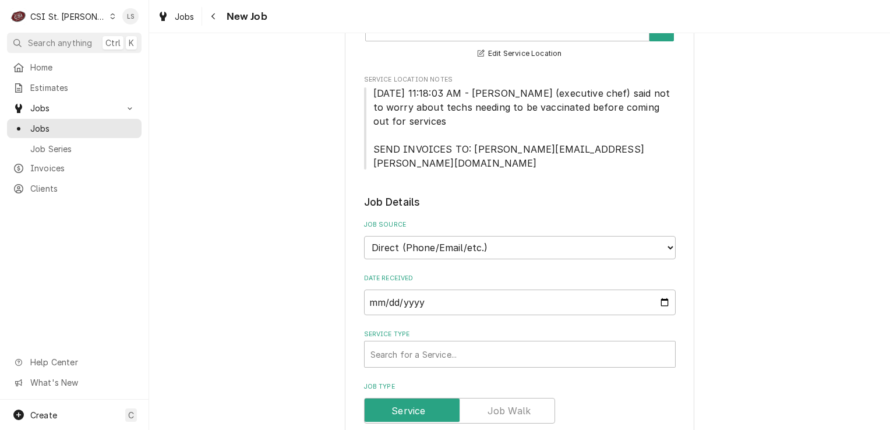
scroll to position [350, 0]
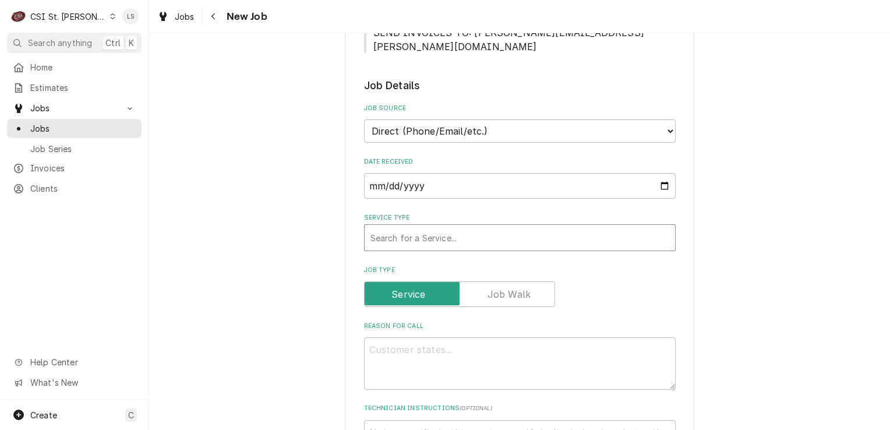
click at [429, 227] on div "Service Type" at bounding box center [520, 237] width 299 height 21
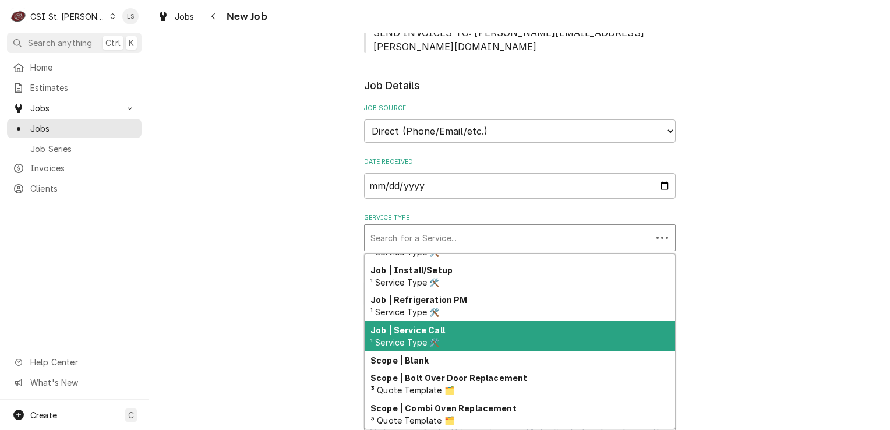
scroll to position [667, 0]
click at [413, 325] on strong "Job | Service Call" at bounding box center [408, 330] width 75 height 10
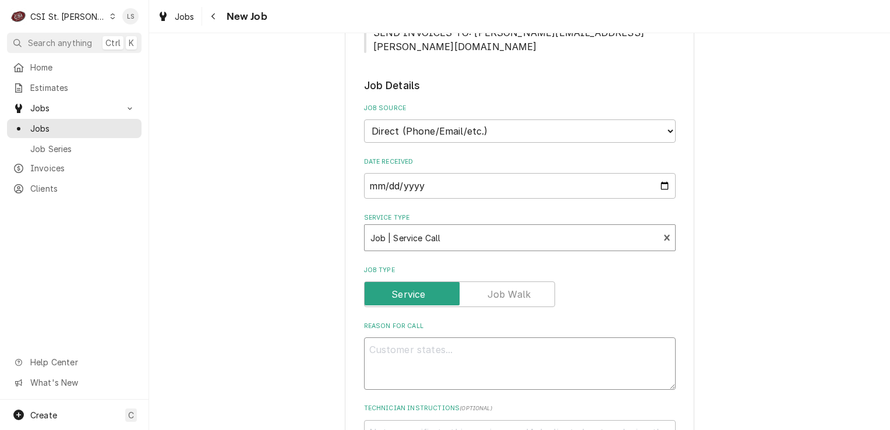
click at [413, 337] on textarea "Reason For Call" at bounding box center [520, 363] width 312 height 52
paste textarea "deli-table inside the kitchen (on our patient line). It is over-condensing and …"
type textarea "x"
type textarea "deli-table inside the kitchen (on our patient line). It is over-condensing and …"
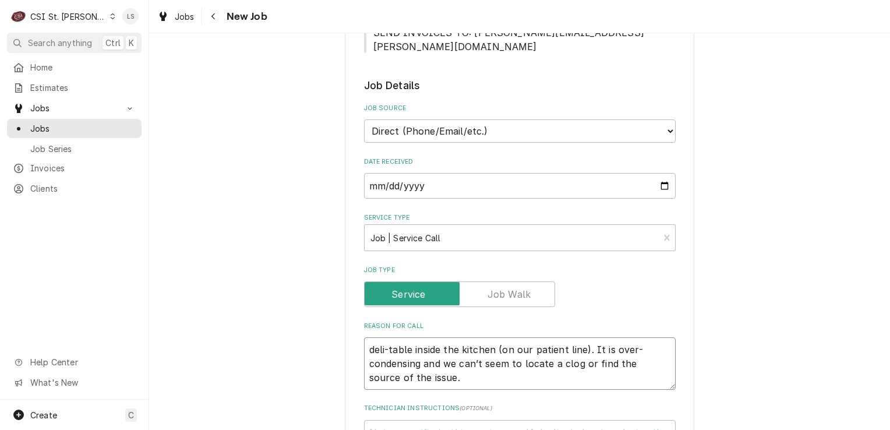
type textarea "x"
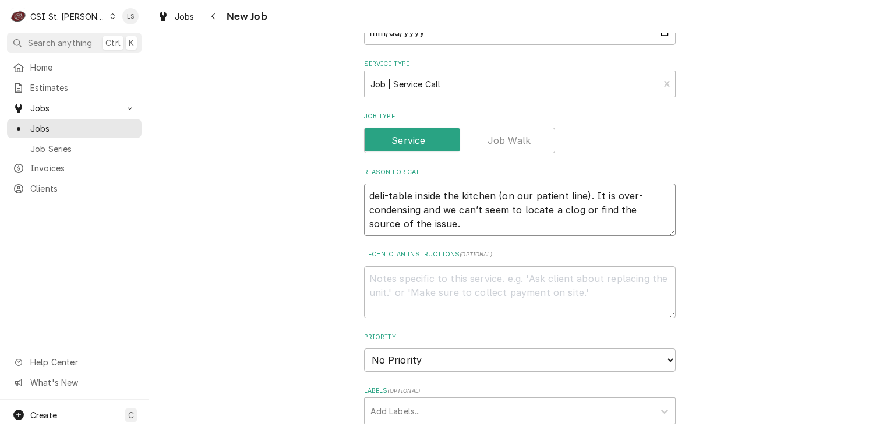
scroll to position [524, 0]
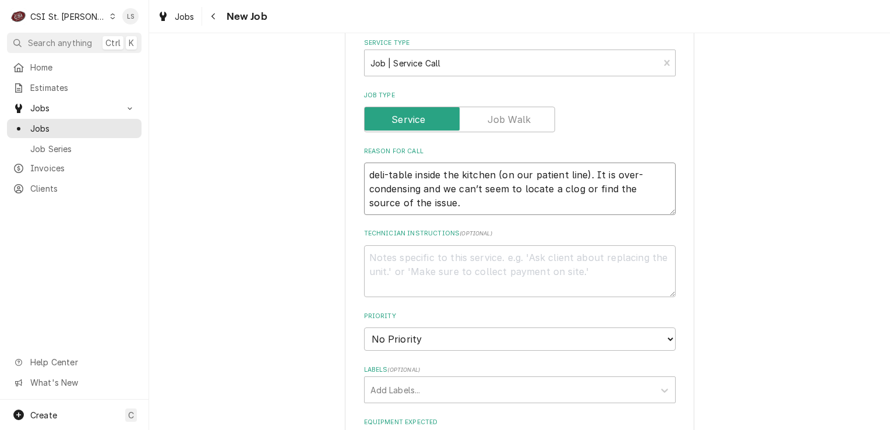
type textarea "deli-table inside the kitchen (on our patient line). It is over-condensing and …"
click at [397, 327] on select "No Priority Urgent High Medium Low" at bounding box center [520, 338] width 312 height 23
select select "4"
click at [364, 327] on select "No Priority Urgent High Medium Low" at bounding box center [520, 338] width 312 height 23
type textarea "x"
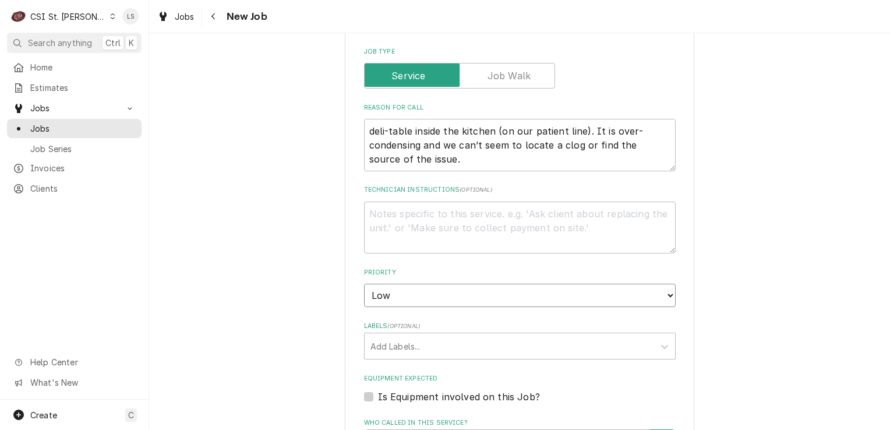
scroll to position [641, 0]
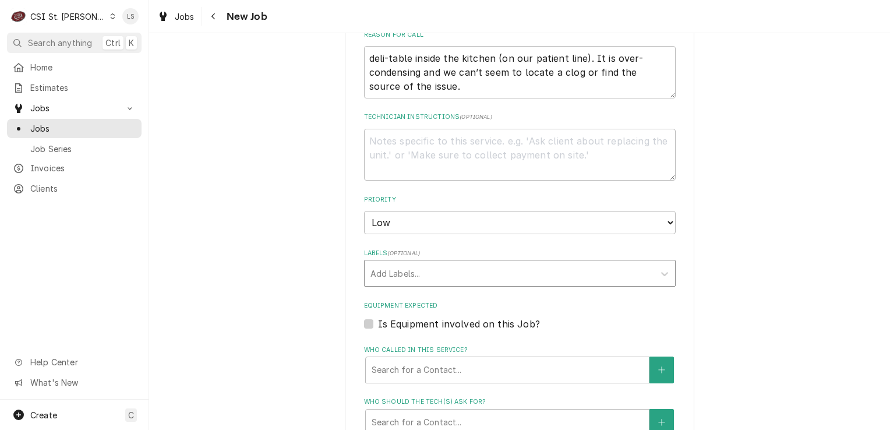
click at [413, 263] on div "Labels" at bounding box center [510, 273] width 278 height 21
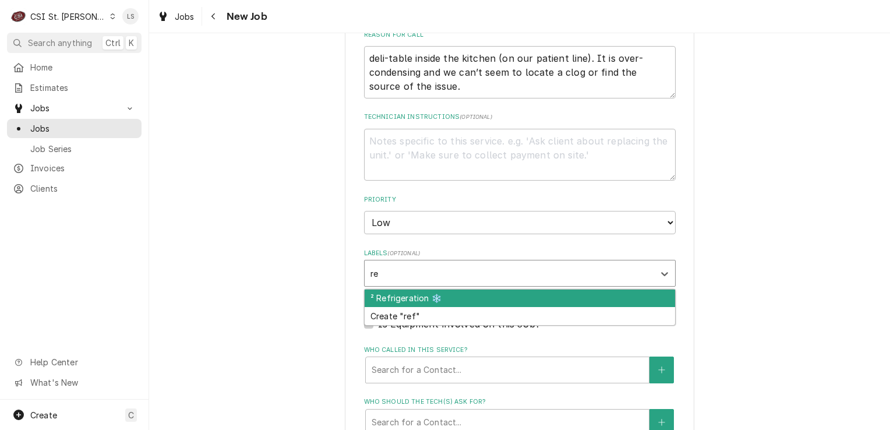
type input "ref"
type textarea "x"
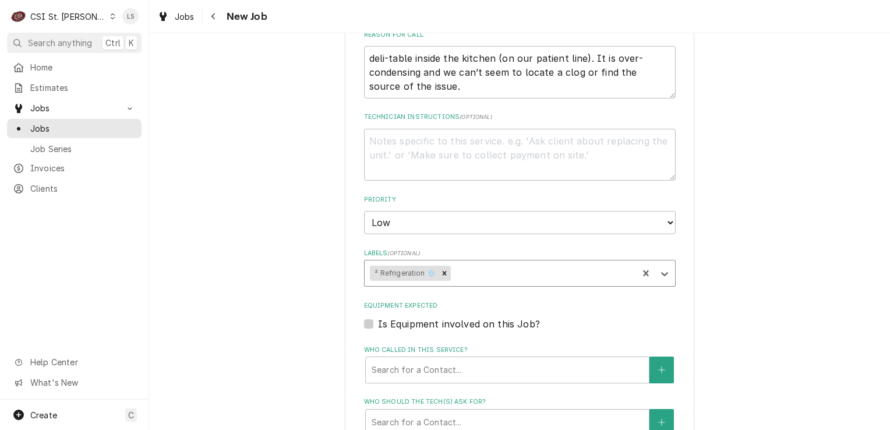
type textarea "x"
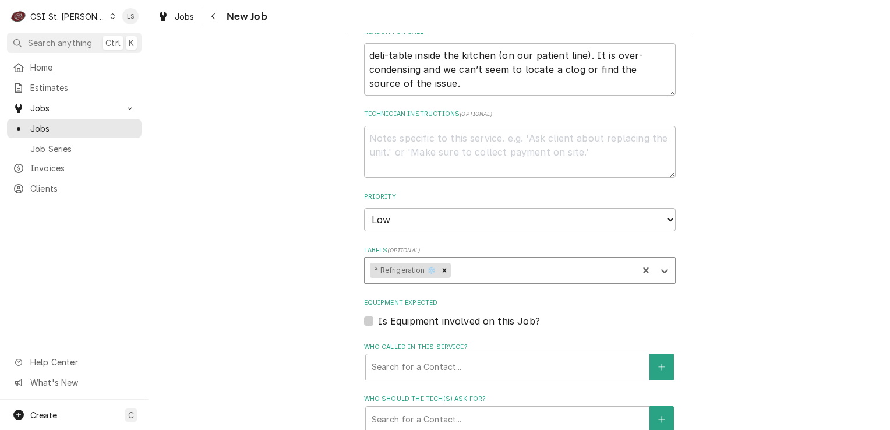
scroll to position [699, 0]
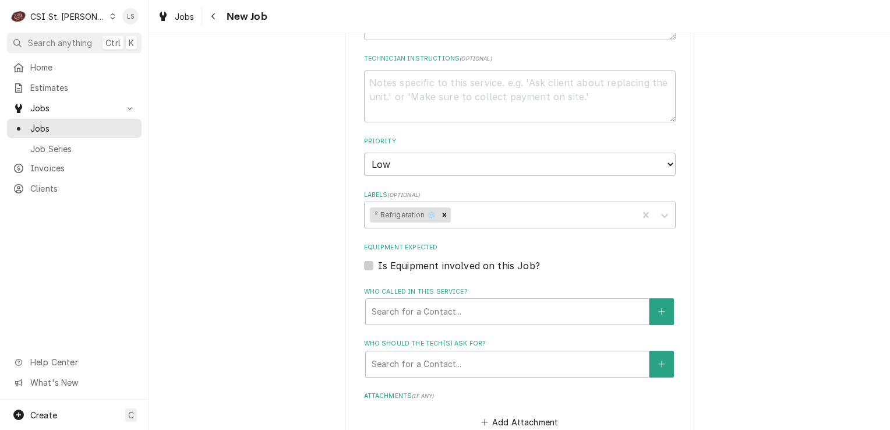
click at [378, 259] on label "Is Equipment involved on this Job?" at bounding box center [459, 266] width 162 height 14
click at [378, 259] on input "Equipment Expected" at bounding box center [534, 272] width 312 height 26
checkbox input "true"
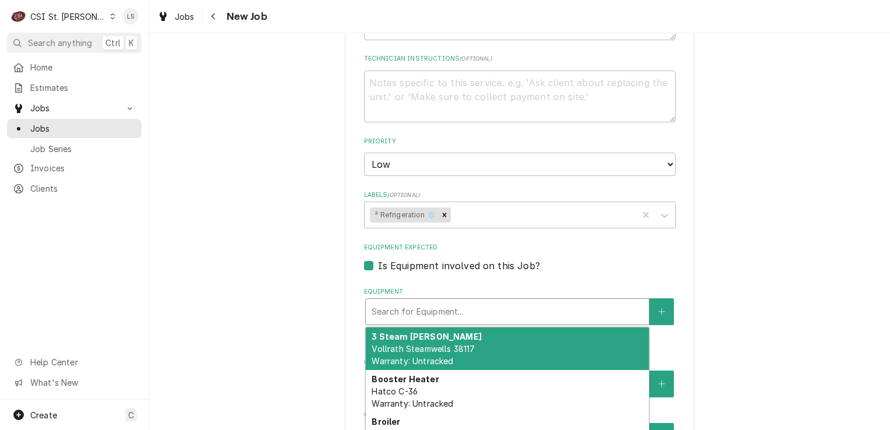
click at [411, 301] on div "Equipment" at bounding box center [508, 311] width 272 height 21
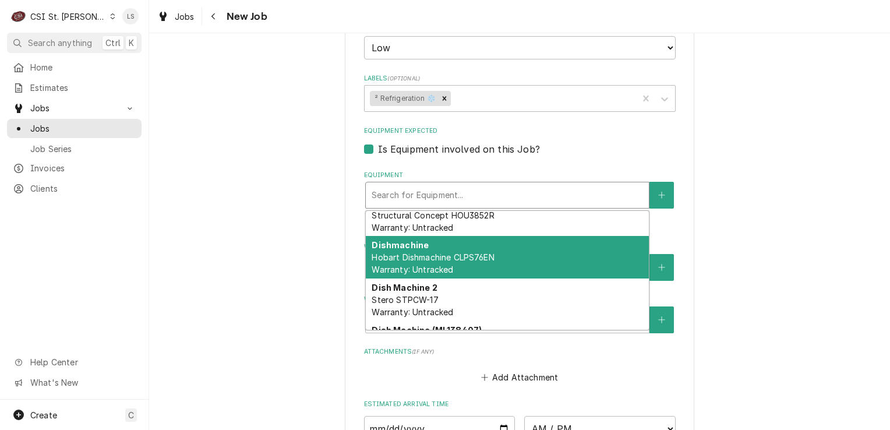
scroll to position [874, 0]
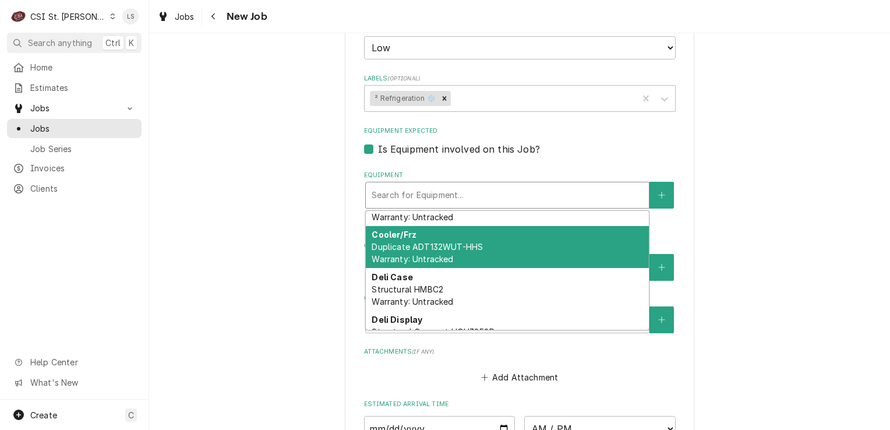
type textarea "x"
type input "r"
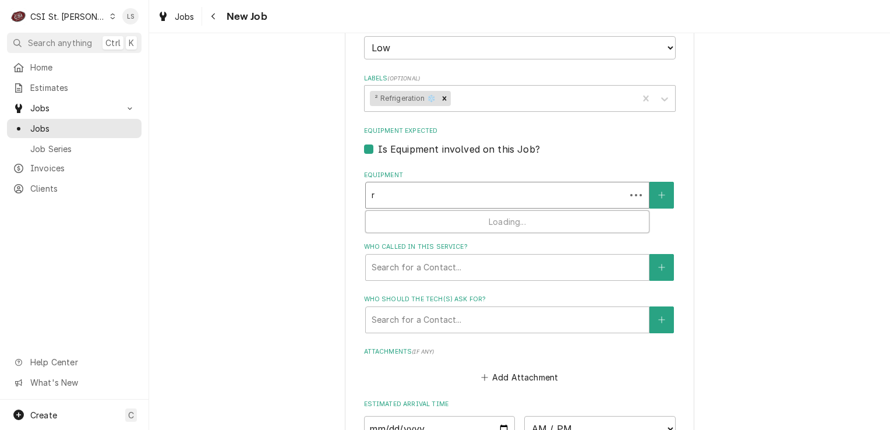
type textarea "x"
type input "ri"
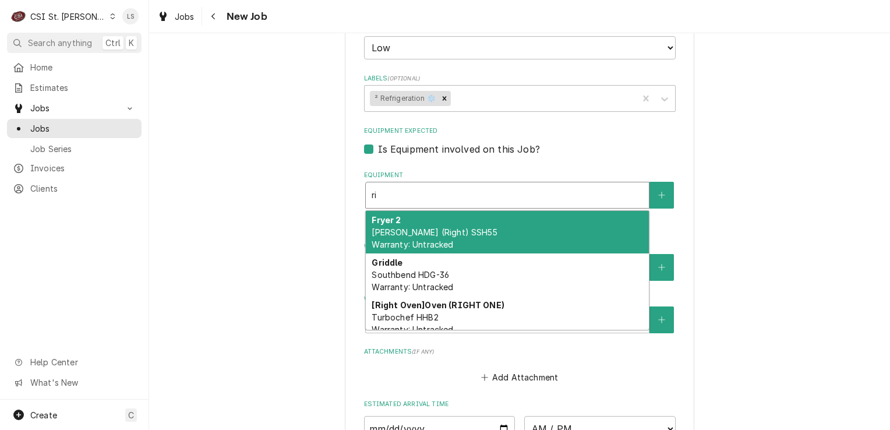
type textarea "x"
type input "ric"
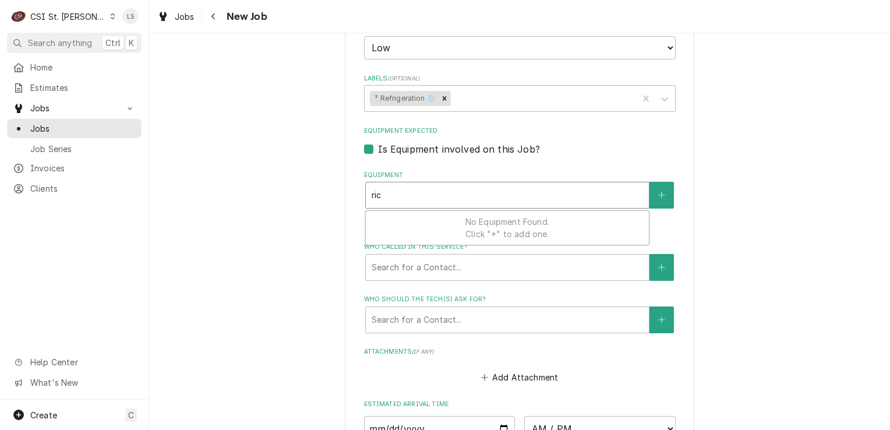
type textarea "x"
type input "ri"
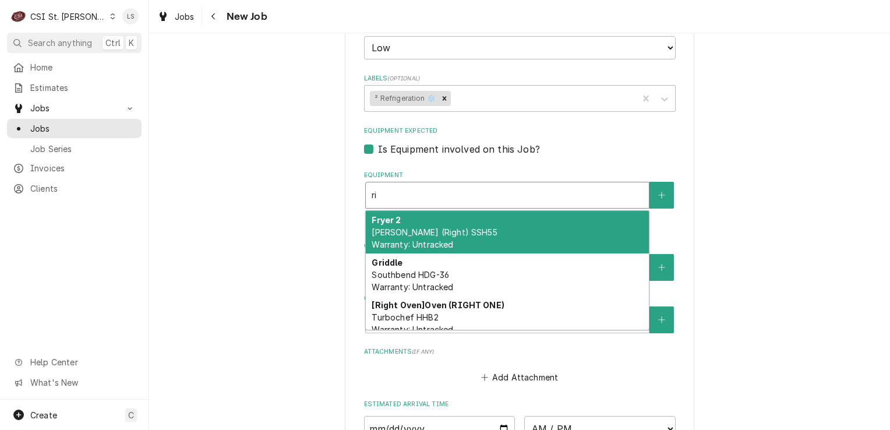
type textarea "x"
type input "r"
type textarea "x"
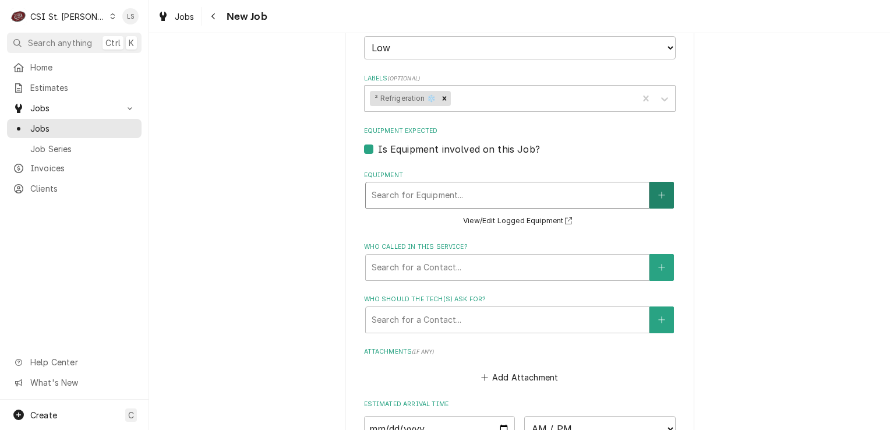
click at [650, 182] on button "Equipment" at bounding box center [662, 195] width 24 height 27
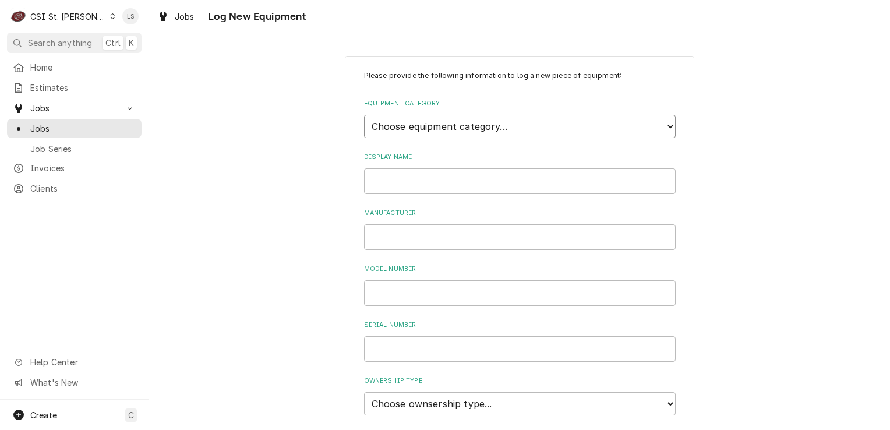
click at [408, 130] on select "Choose equipment category... Cooking Equipment Fryers Ice Machines Ovens and Ra…" at bounding box center [520, 126] width 312 height 23
select select "8"
click at [364, 115] on select "Choose equipment category... Cooking Equipment Fryers Ice Machines Ovens and Ra…" at bounding box center [520, 126] width 312 height 23
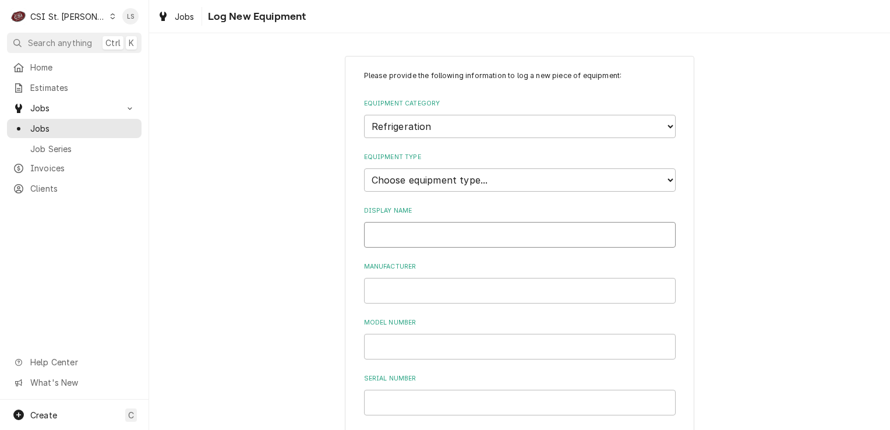
click at [393, 237] on input "Display Name" at bounding box center [520, 235] width 312 height 26
type input "RIC"
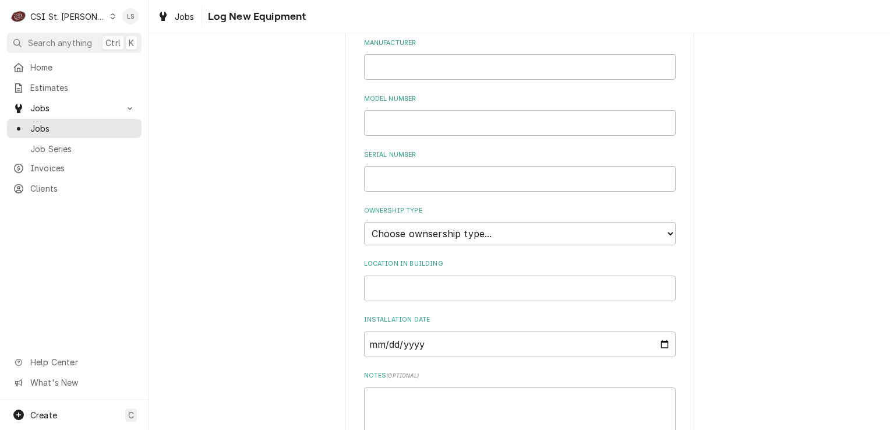
scroll to position [291, 0]
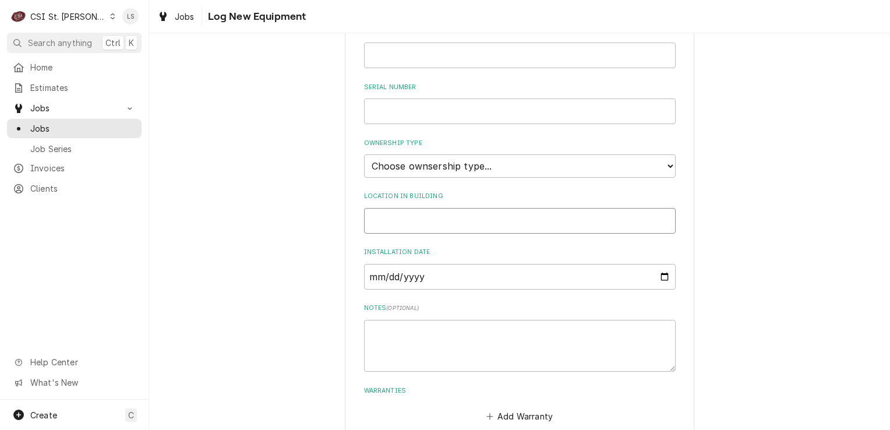
paste input "deli-table inside the kitchen (on our patient line)"
type input "deli-table inside the kitchen (on our patient line)"
click at [408, 169] on select "Choose ownsership type... Unknown Owned Leased Rented" at bounding box center [520, 165] width 312 height 23
select select "1"
click at [364, 154] on select "Choose ownsership type... Unknown Owned Leased Rented" at bounding box center [520, 165] width 312 height 23
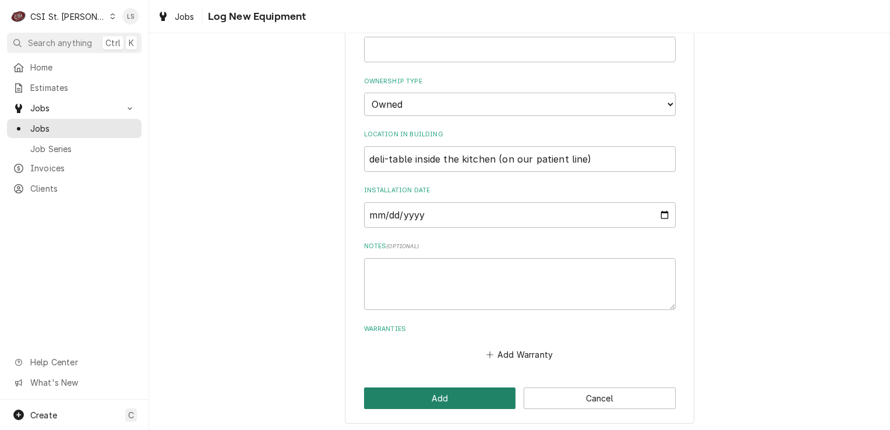
click at [439, 388] on button "Add" at bounding box center [440, 398] width 152 height 22
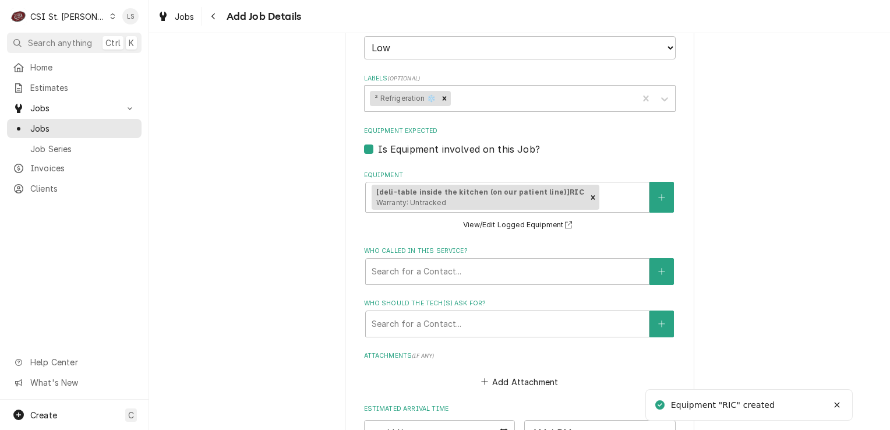
scroll to position [932, 0]
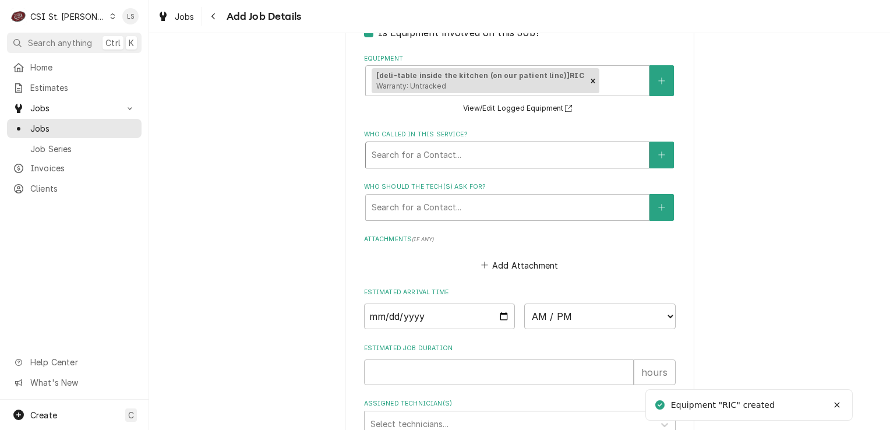
click at [422, 144] on div "Who called in this service?" at bounding box center [508, 154] width 272 height 21
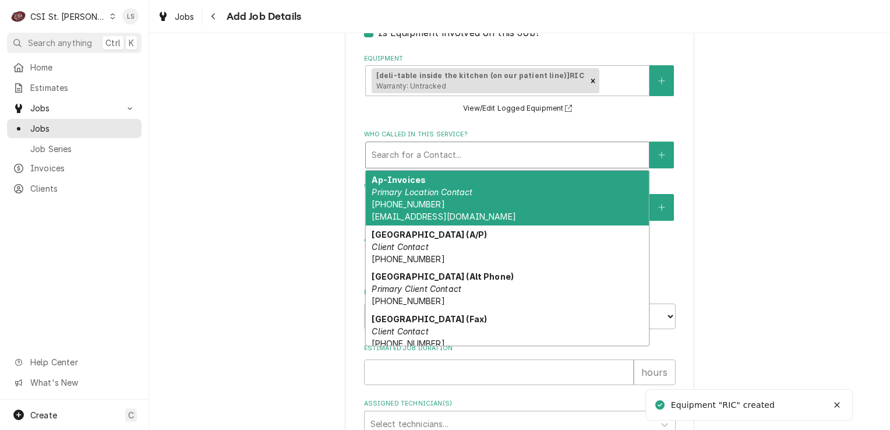
type textarea "x"
type input "j"
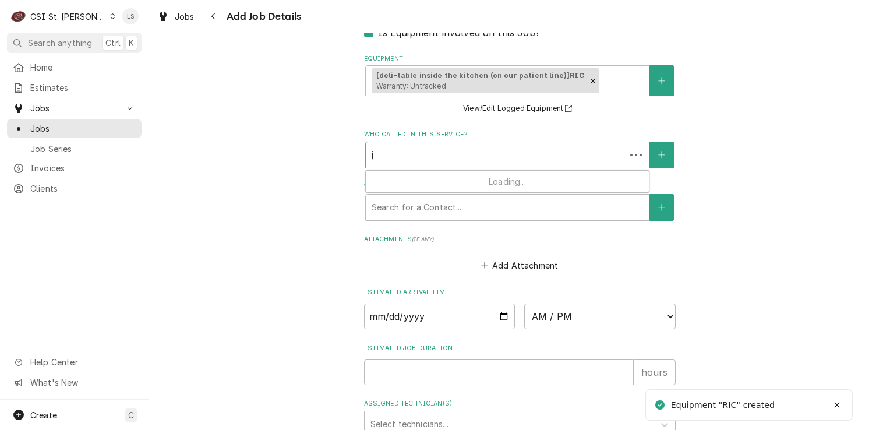
type textarea "x"
type input "ja"
type textarea "x"
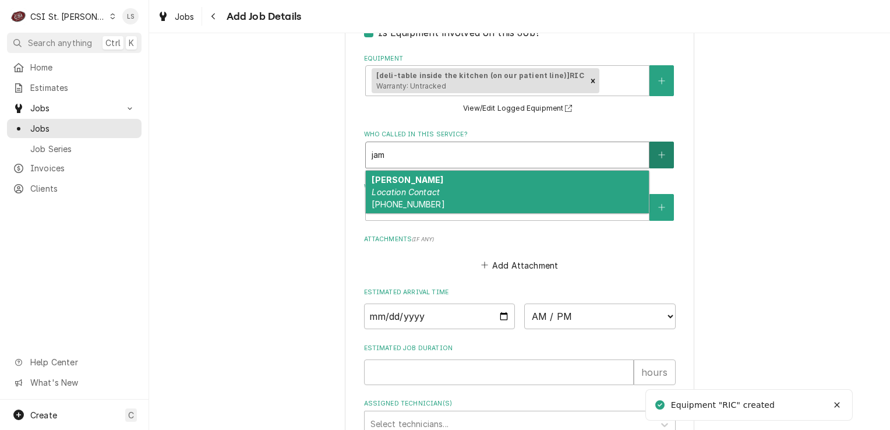
type input "jam"
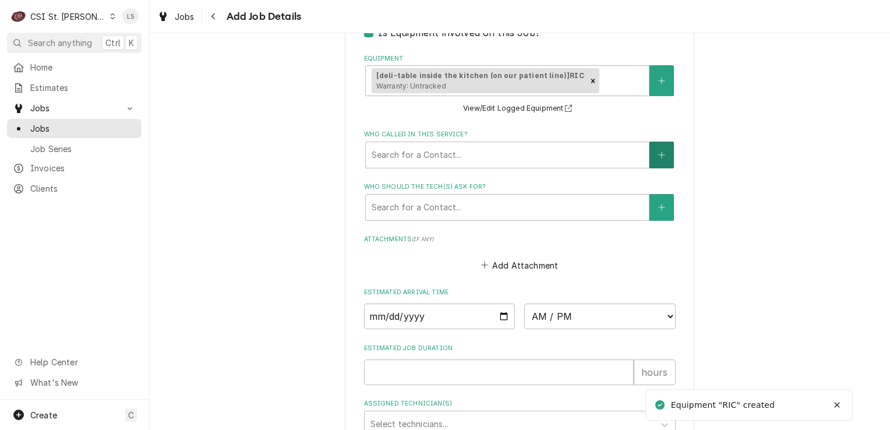
click at [658, 151] on icon "Create New Contact" at bounding box center [661, 155] width 7 height 8
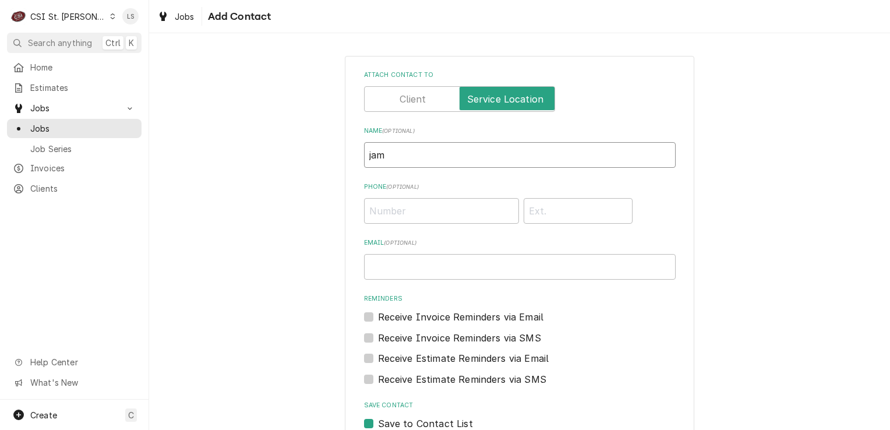
click at [397, 158] on input "jam" at bounding box center [520, 155] width 312 height 26
type input "j"
paste input "jaime meade"
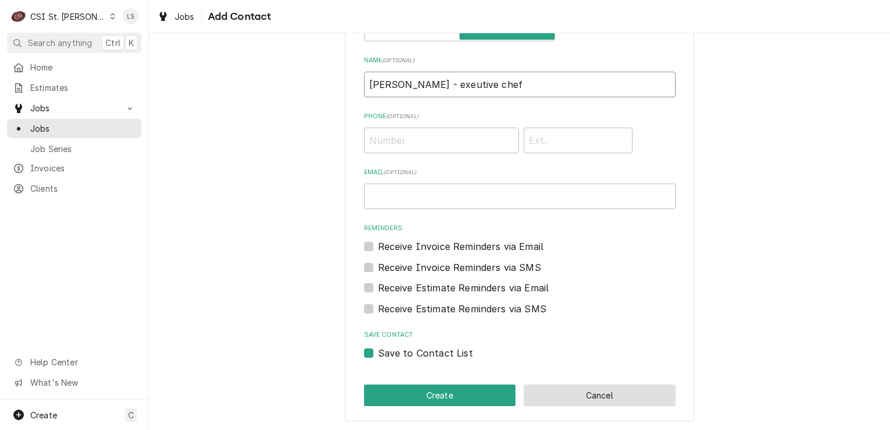
type input "jaime meade - exeutive chef"
click at [586, 392] on button "Cancel" at bounding box center [600, 396] width 152 height 22
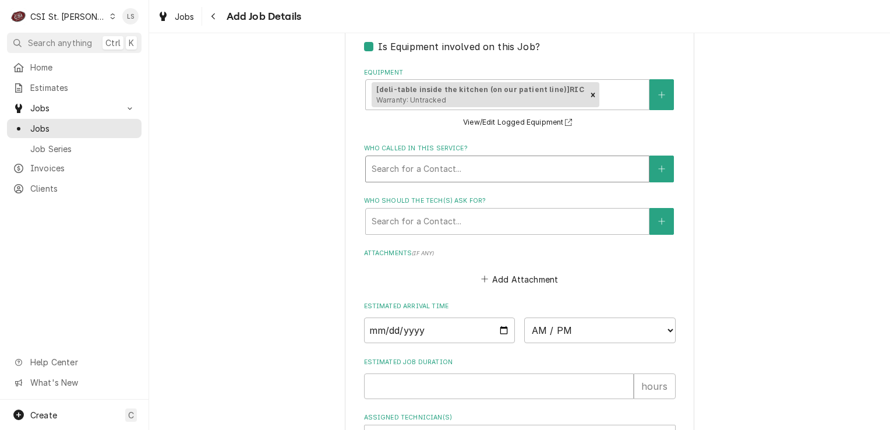
click at [423, 158] on div "Who called in this service?" at bounding box center [508, 168] width 272 height 21
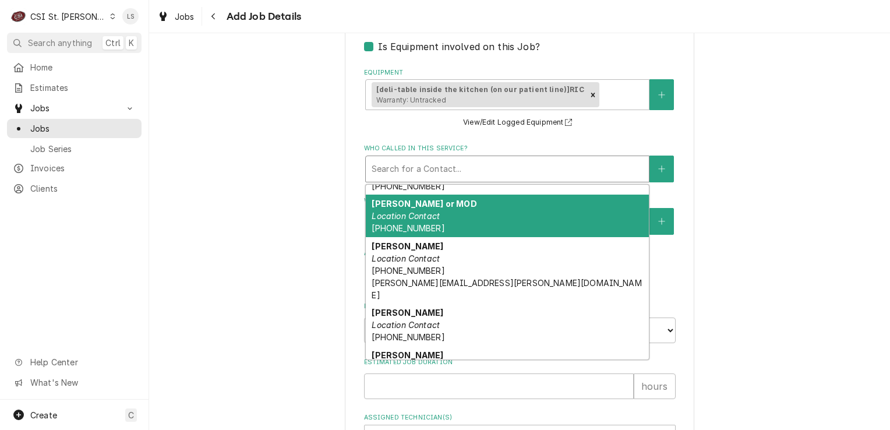
scroll to position [233, 0]
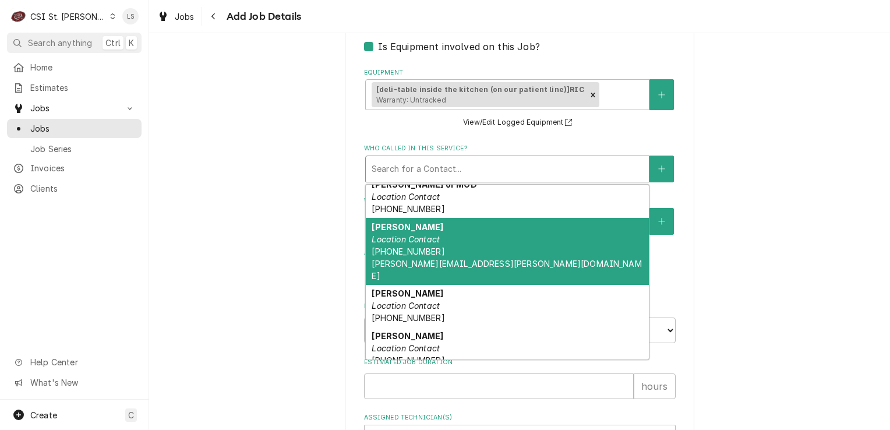
click at [457, 238] on div "Jaime Meade Location Contact (314) 624-2267 jaime.meade@bjc.org" at bounding box center [507, 251] width 283 height 67
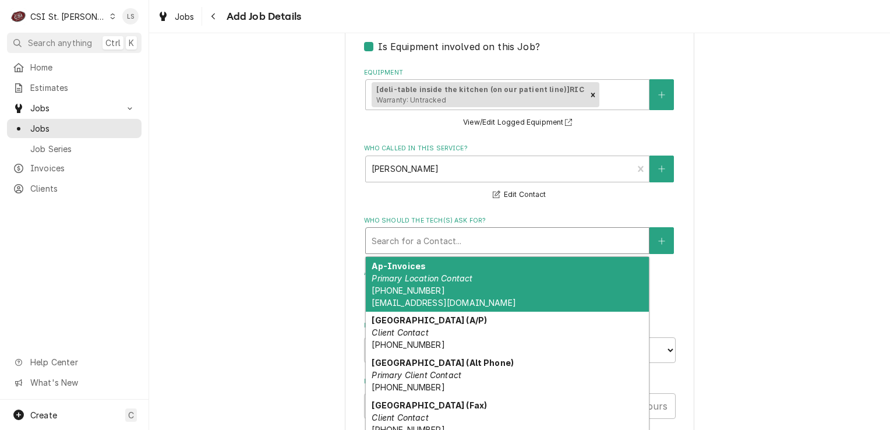
click at [403, 230] on div "Who should the tech(s) ask for?" at bounding box center [508, 240] width 272 height 21
type textarea "x"
type input "k"
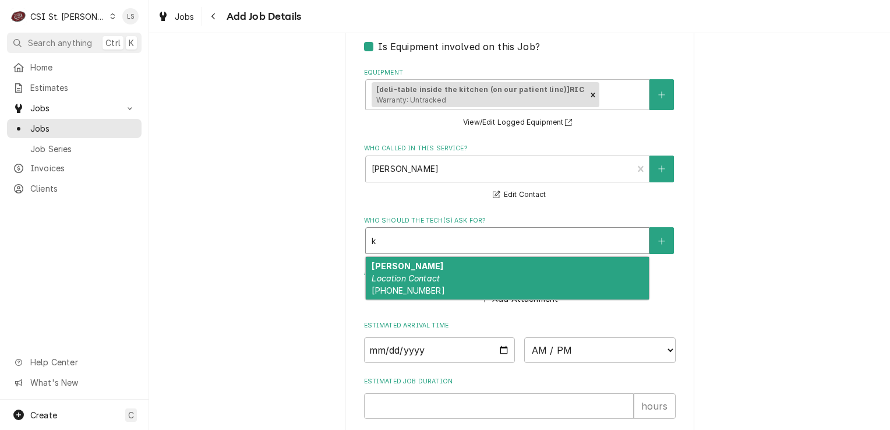
type textarea "x"
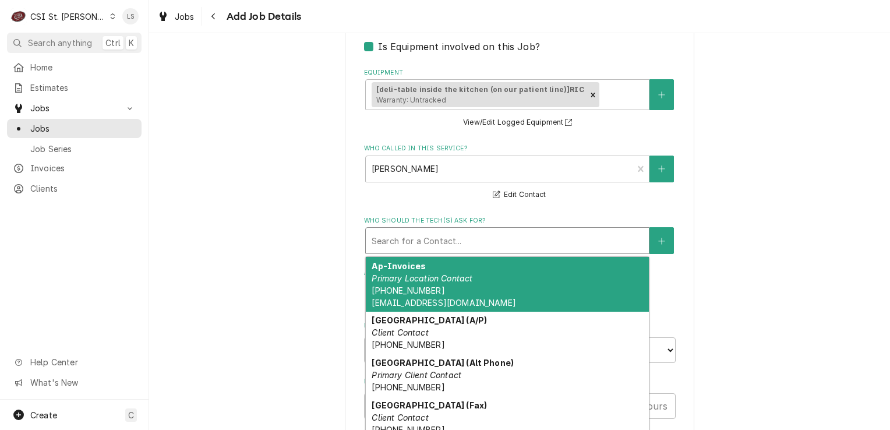
type textarea "x"
type input "j"
type textarea "x"
type input "ja"
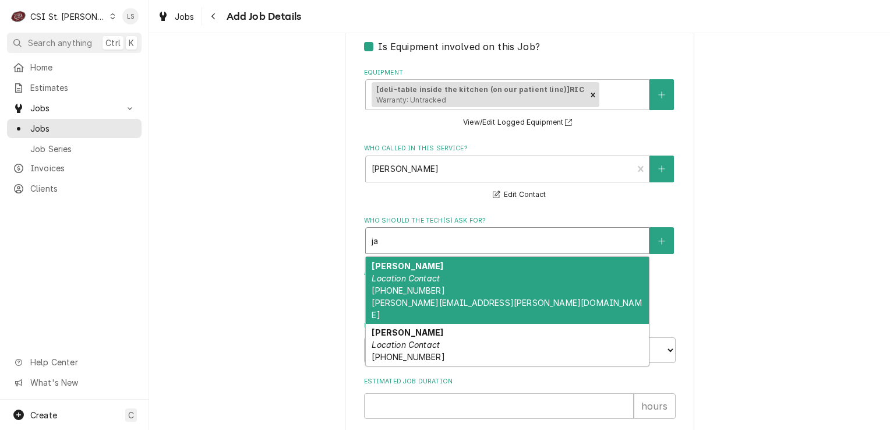
click at [413, 265] on div "Jaime Meade Location Contact (314) 624-2267 jaime.meade@bjc.org" at bounding box center [507, 290] width 283 height 67
type textarea "x"
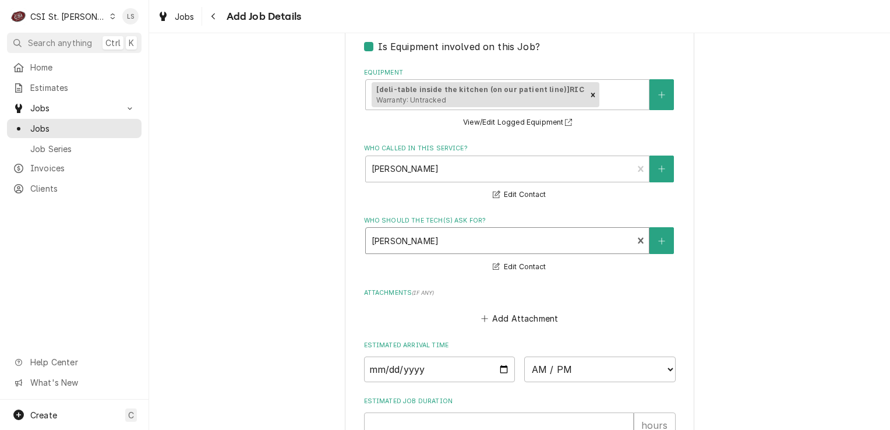
scroll to position [1270, 0]
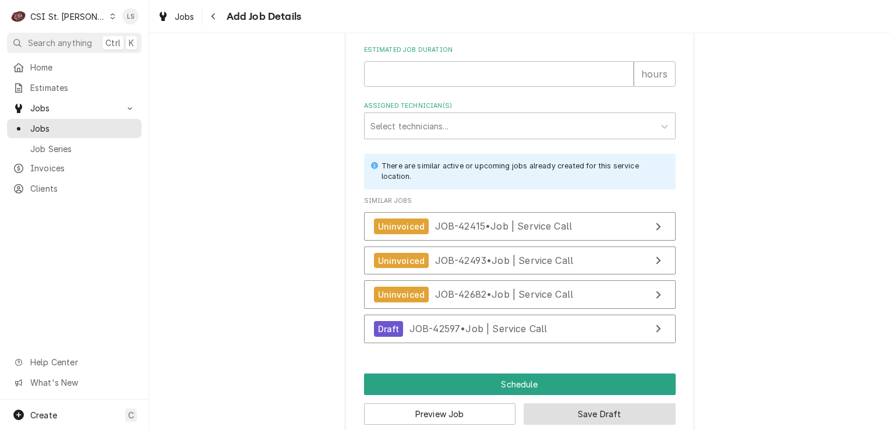
click at [565, 403] on button "Save Draft" at bounding box center [600, 414] width 152 height 22
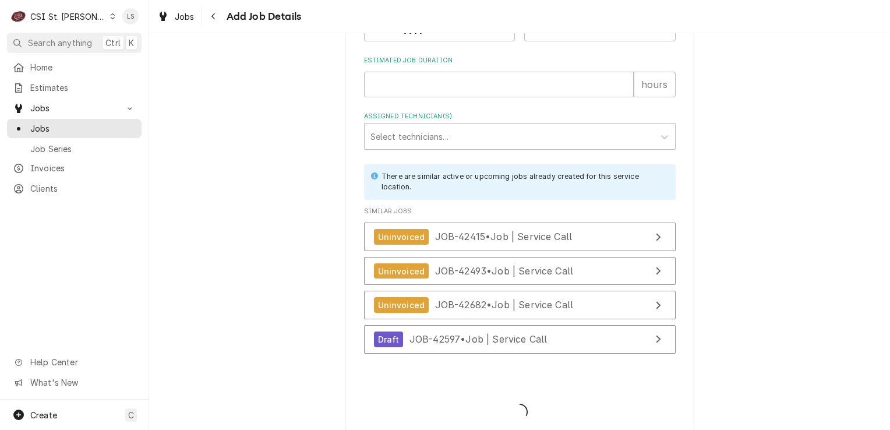
type textarea "x"
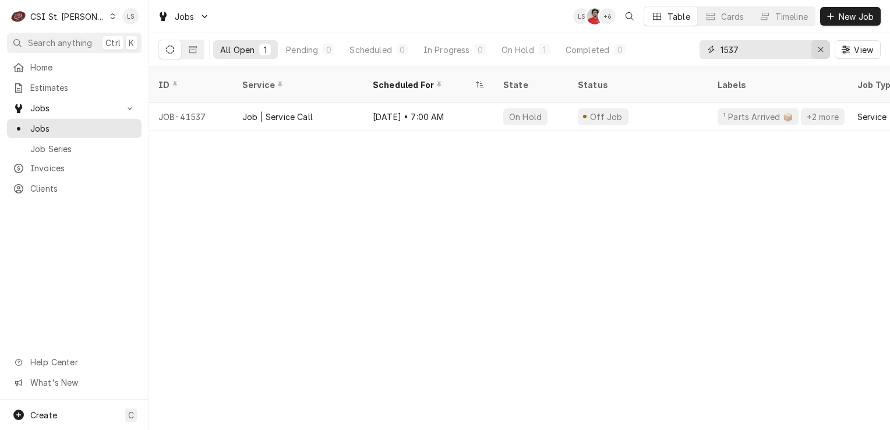
click at [815, 50] on div "Erase input" at bounding box center [821, 50] width 12 height 12
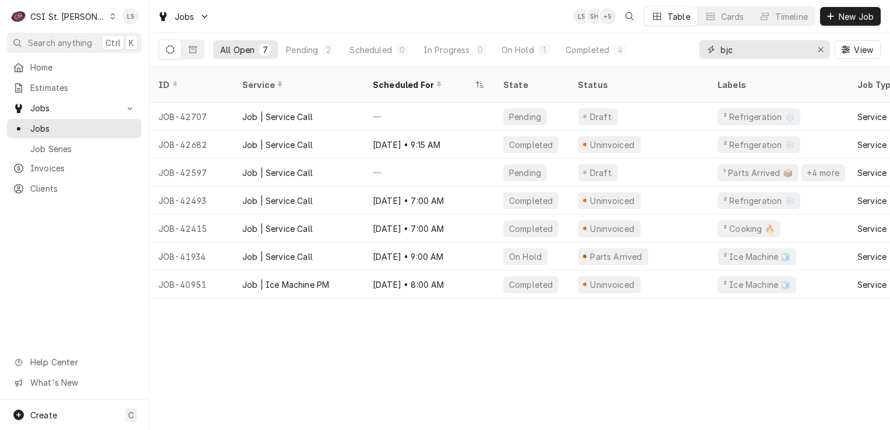
type input "bjc"
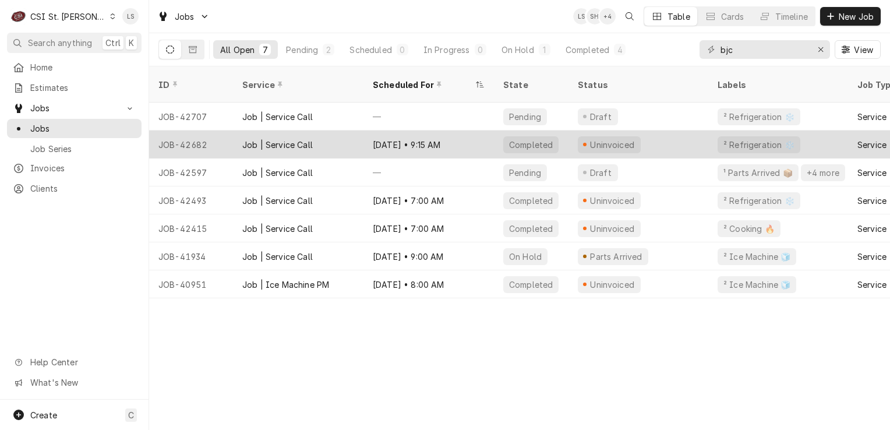
click at [205, 132] on div "JOB-42682" at bounding box center [191, 145] width 84 height 28
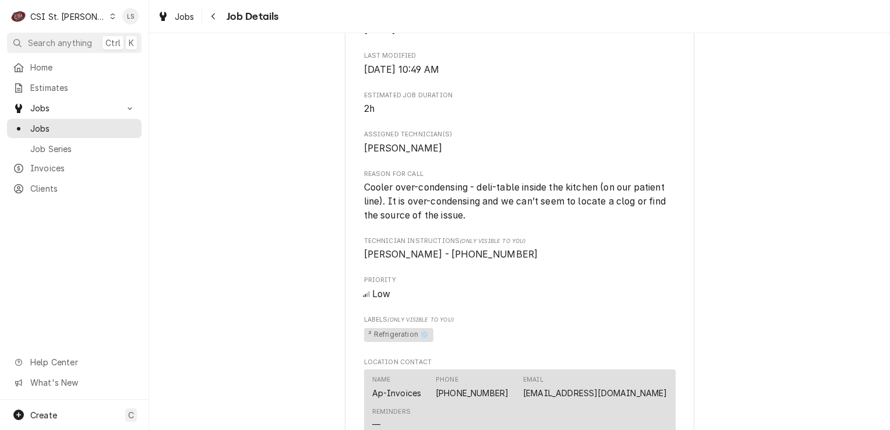
scroll to position [641, 0]
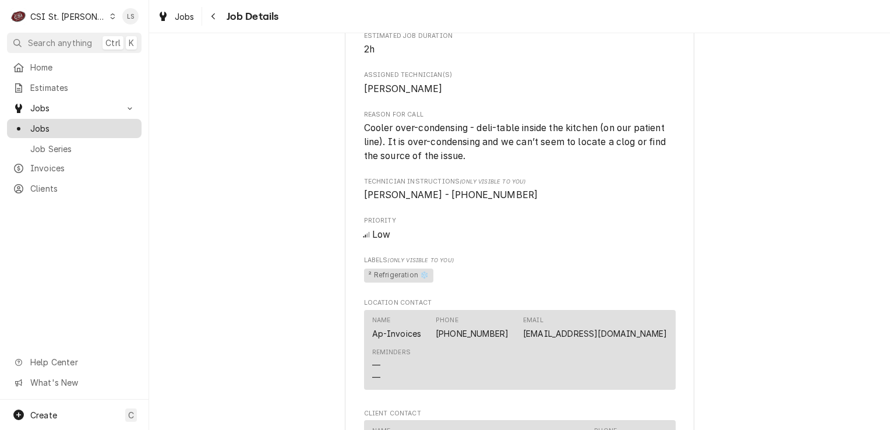
click at [83, 132] on link "Jobs" at bounding box center [74, 128] width 135 height 19
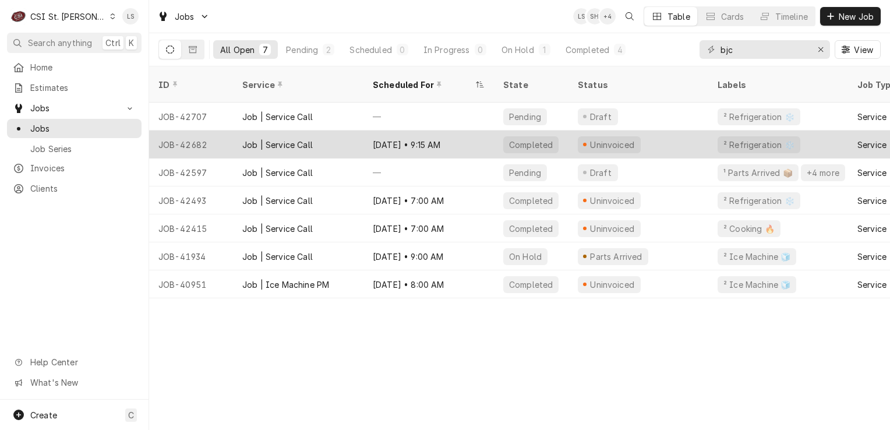
click at [224, 131] on div "JOB-42682" at bounding box center [191, 145] width 84 height 28
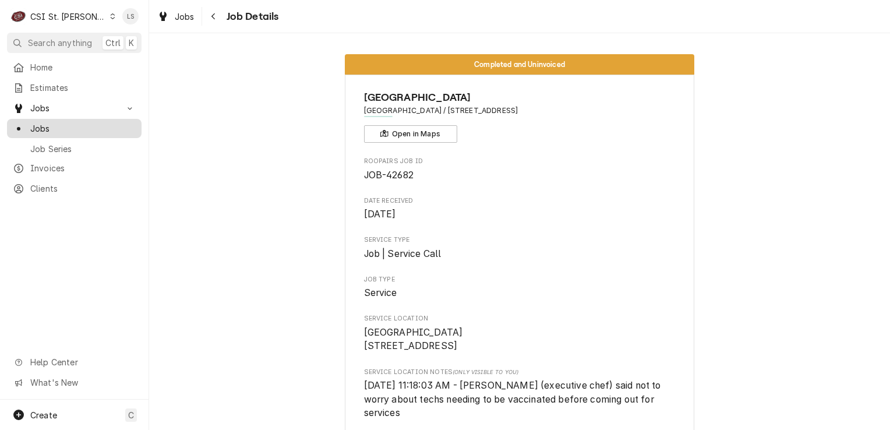
click at [75, 125] on span "Jobs" at bounding box center [82, 128] width 105 height 12
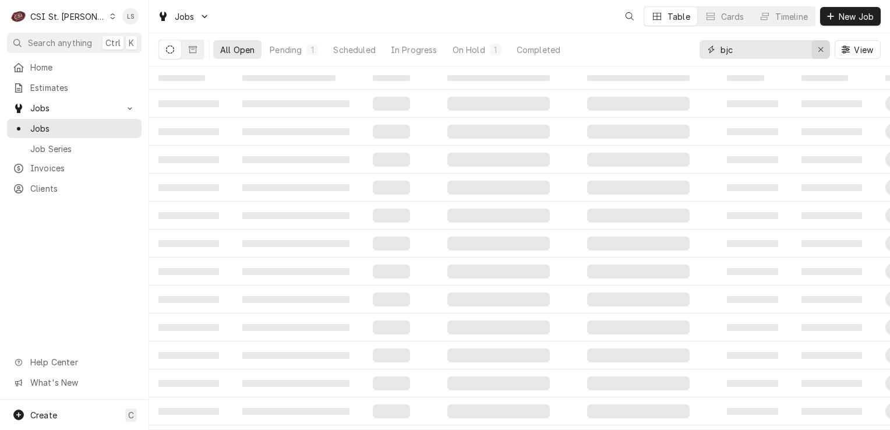
click at [816, 48] on div "Erase input" at bounding box center [821, 50] width 12 height 12
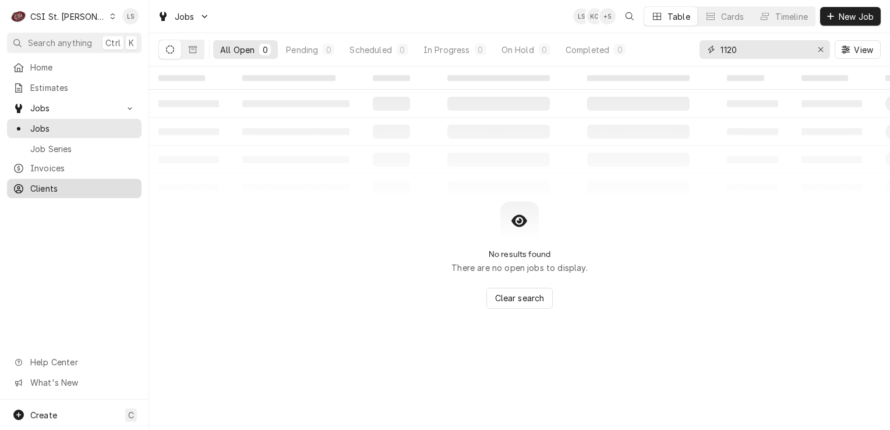
type input "1120"
click at [83, 184] on span "Clients" at bounding box center [82, 188] width 105 height 12
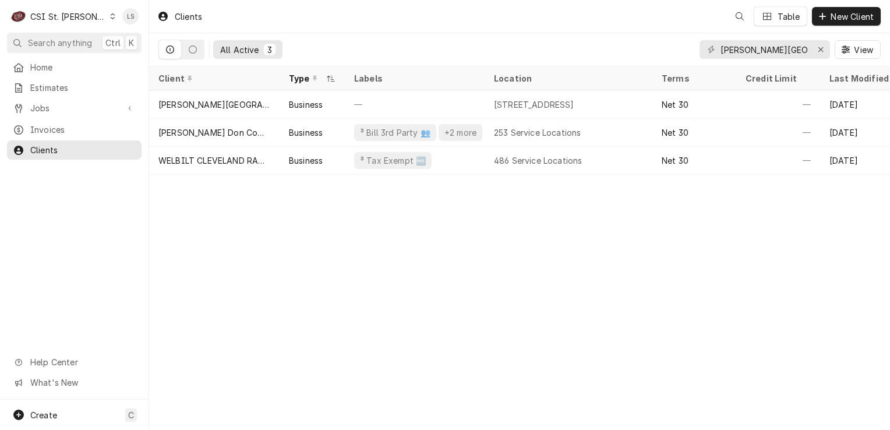
click at [111, 17] on icon "Dynamic Content Wrapper" at bounding box center [113, 16] width 5 height 6
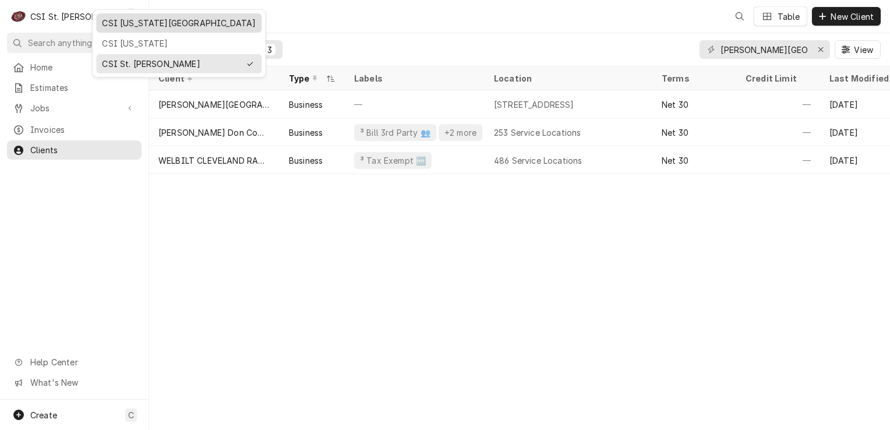
click at [112, 19] on div "CSI [US_STATE][GEOGRAPHIC_DATA]" at bounding box center [179, 23] width 154 height 12
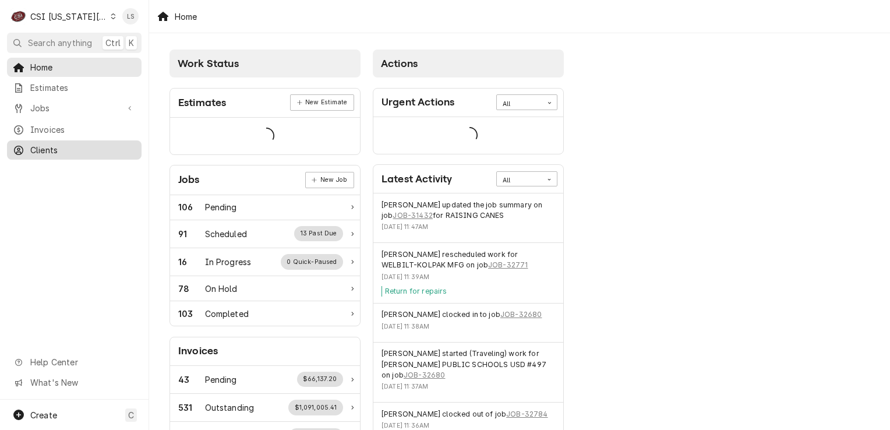
click at [31, 144] on span "Clients" at bounding box center [82, 150] width 105 height 12
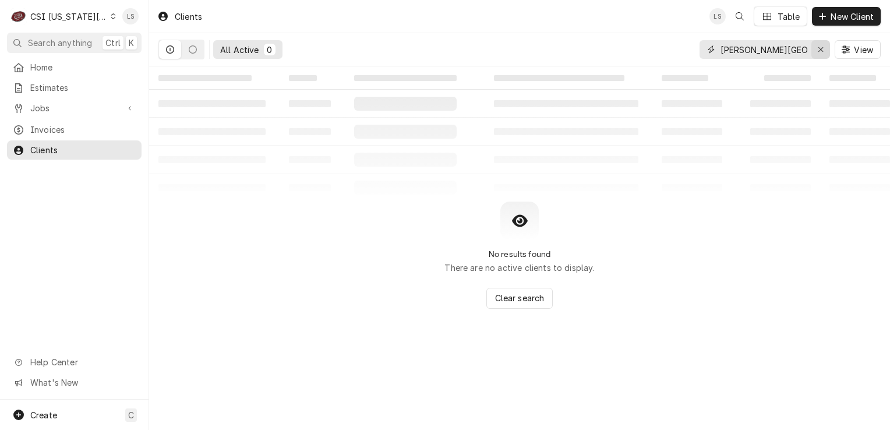
drag, startPoint x: 825, startPoint y: 50, endPoint x: 809, endPoint y: 64, distance: 20.7
click at [823, 50] on div "Erase input" at bounding box center [821, 50] width 12 height 12
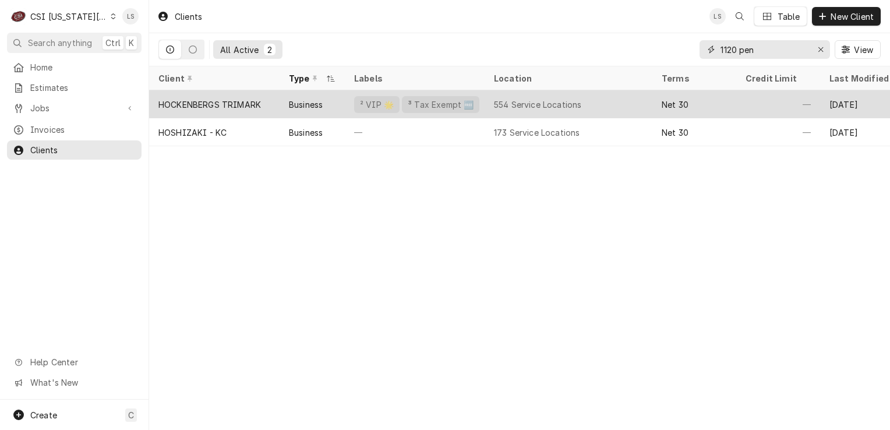
type input "1120 pen"
click at [380, 104] on div "² VIP 🌟" at bounding box center [377, 104] width 36 height 12
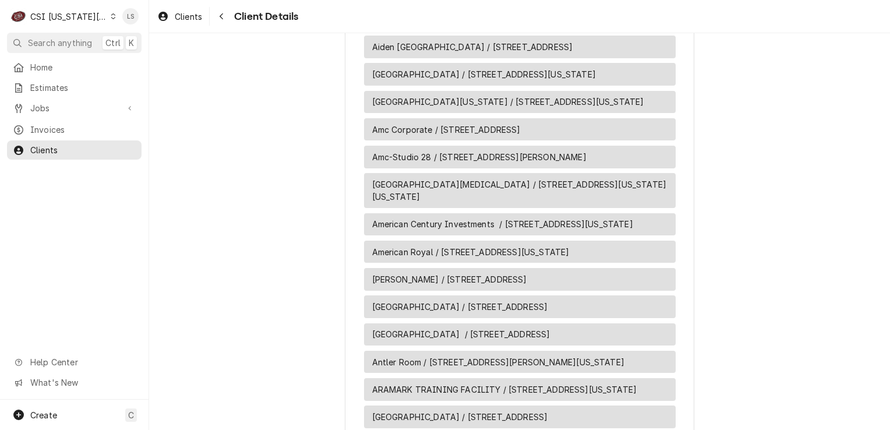
scroll to position [1398, 0]
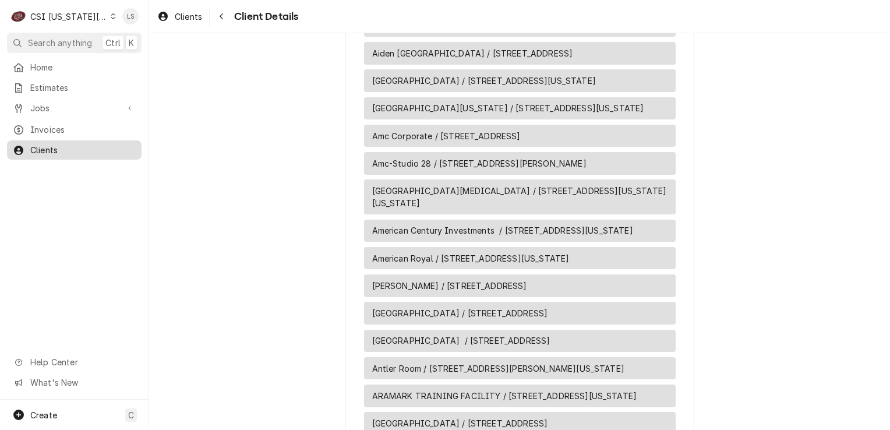
click at [63, 144] on span "Clients" at bounding box center [82, 150] width 105 height 12
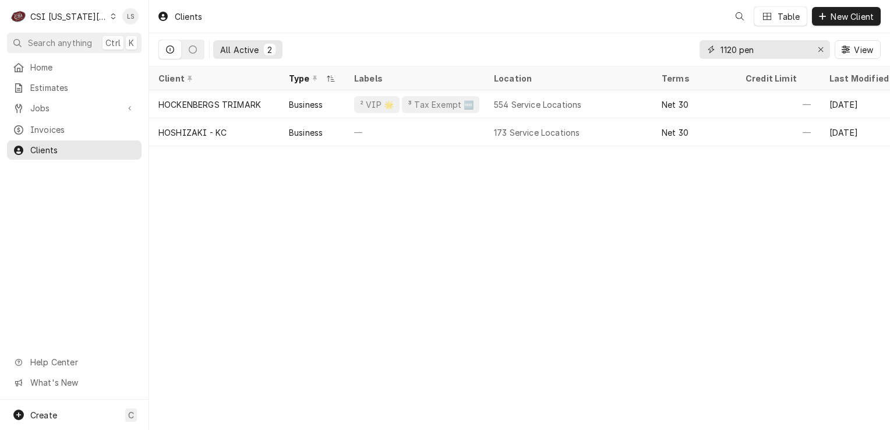
click at [820, 49] on icon "Erase input" at bounding box center [821, 49] width 6 height 8
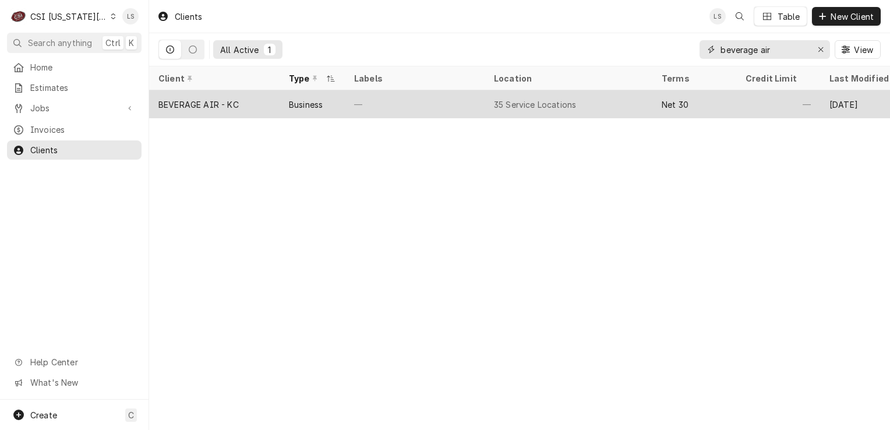
type input "beverage air"
click at [228, 111] on div "BEVERAGE AIR - KC" at bounding box center [214, 104] width 131 height 28
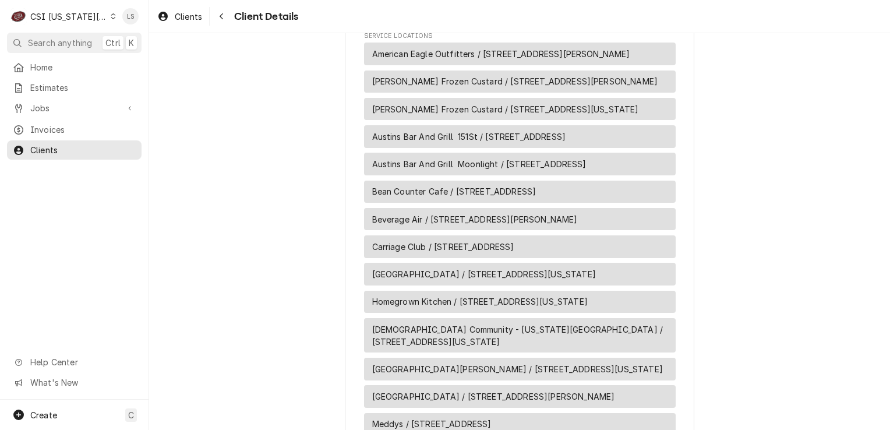
scroll to position [1553, 0]
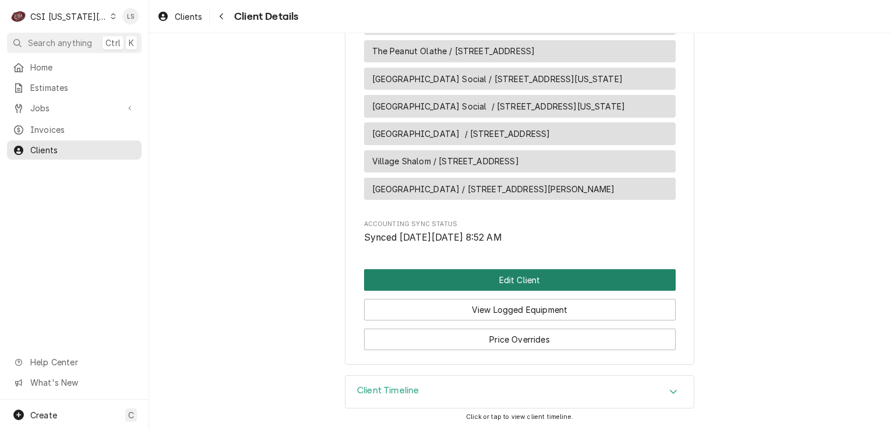
click at [567, 272] on button "Edit Client" at bounding box center [520, 280] width 312 height 22
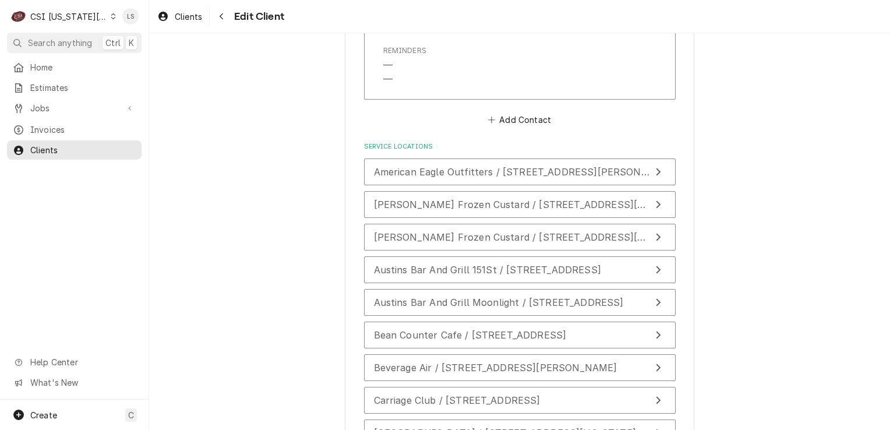
scroll to position [1458, 0]
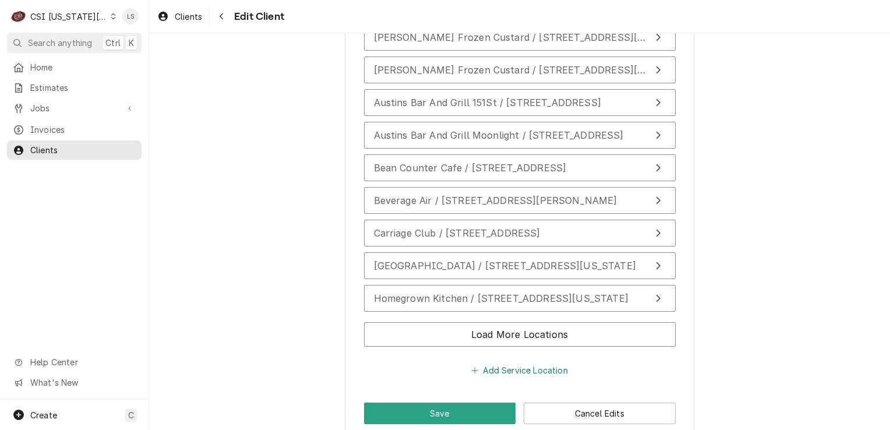
click at [537, 362] on button "Add Service Location" at bounding box center [520, 370] width 100 height 16
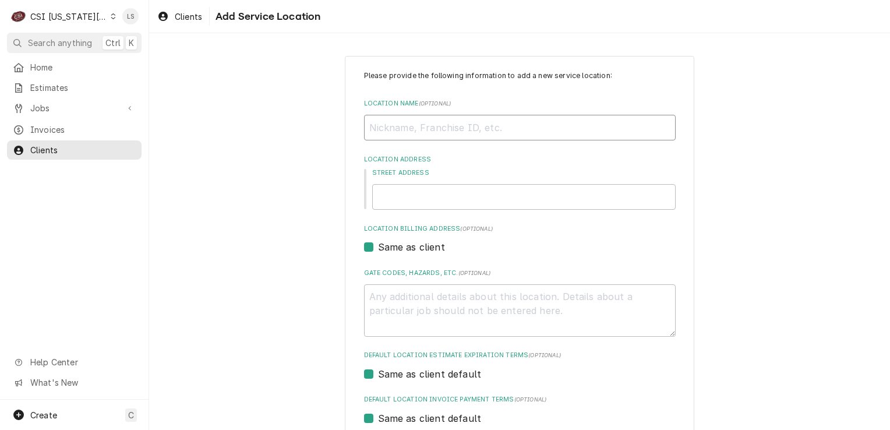
paste input "American Cancer Society Hope Lodge"
type textarea "x"
type input "American Cancer Society – Hope Lodge"
type input "1120 Pennsylvania Ave"
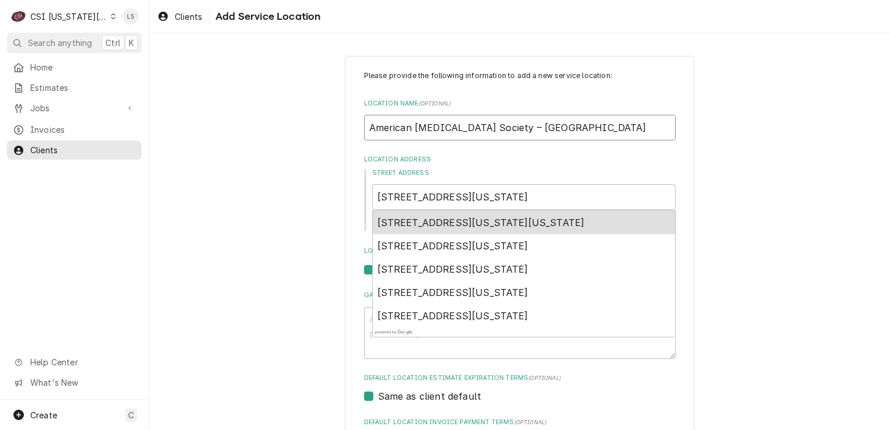
click at [433, 228] on div "1120 Pennsylvania Avenue, Kansas City, MO, USA" at bounding box center [524, 222] width 302 height 23
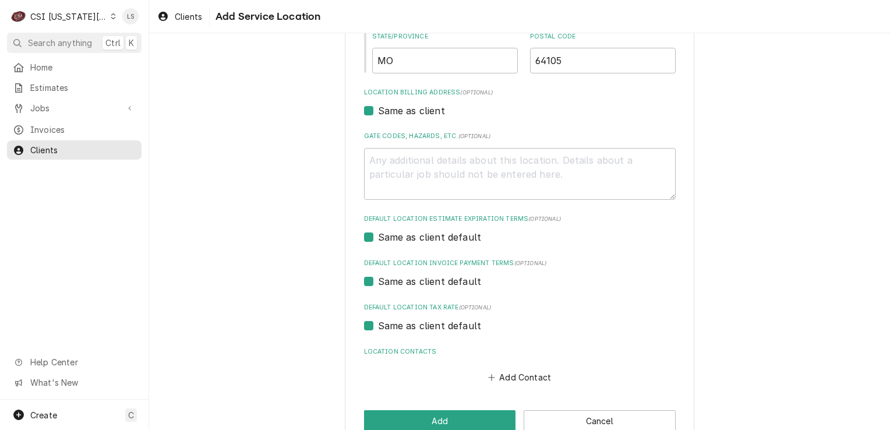
scroll to position [330, 0]
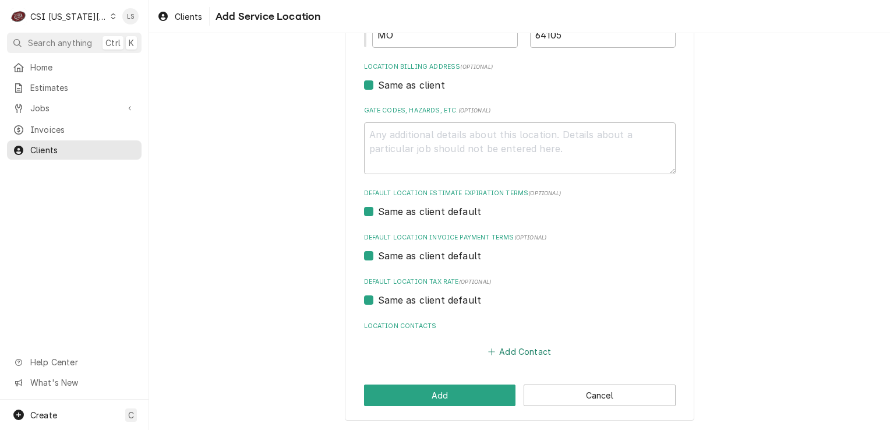
click at [526, 346] on button "Add Contact" at bounding box center [519, 352] width 67 height 16
type textarea "x"
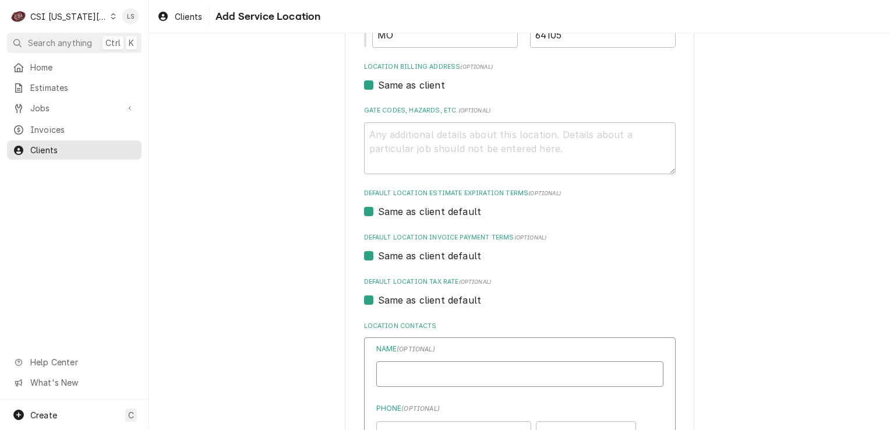
paste input "Elizabeth Stouffer"
type input "Elizabeth Stouffer"
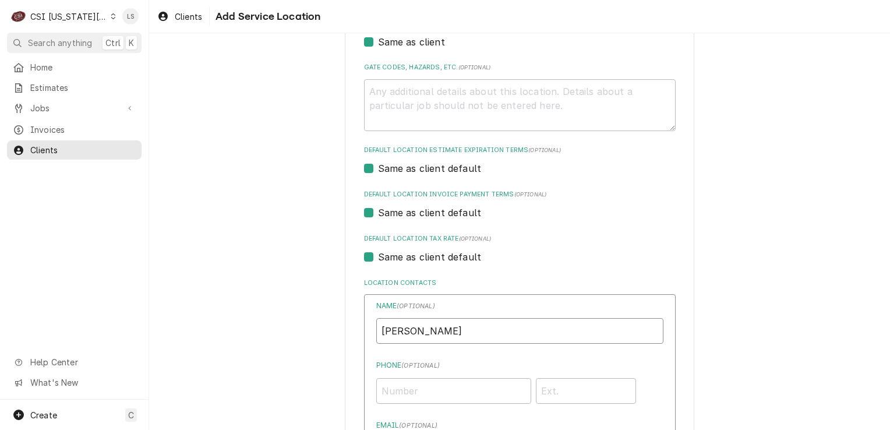
scroll to position [505, 0]
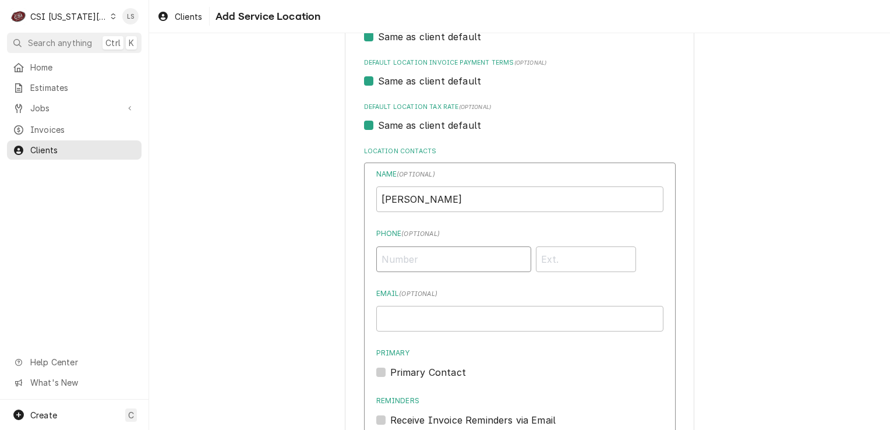
paste input "(319) 427-4230"
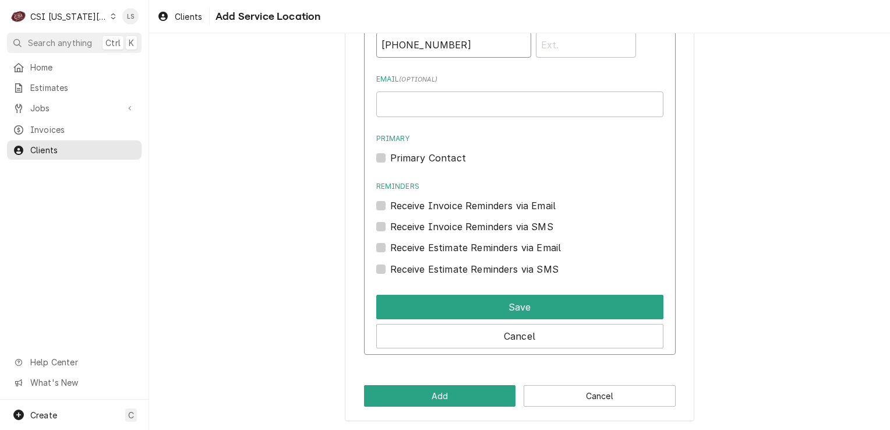
type input "(319) 427-4230"
click at [383, 151] on div "Primary Contact" at bounding box center [519, 158] width 287 height 14
click at [390, 160] on label "Primary Contact" at bounding box center [428, 158] width 76 height 14
click at [390, 160] on input "Primary" at bounding box center [533, 164] width 287 height 26
checkbox input "true"
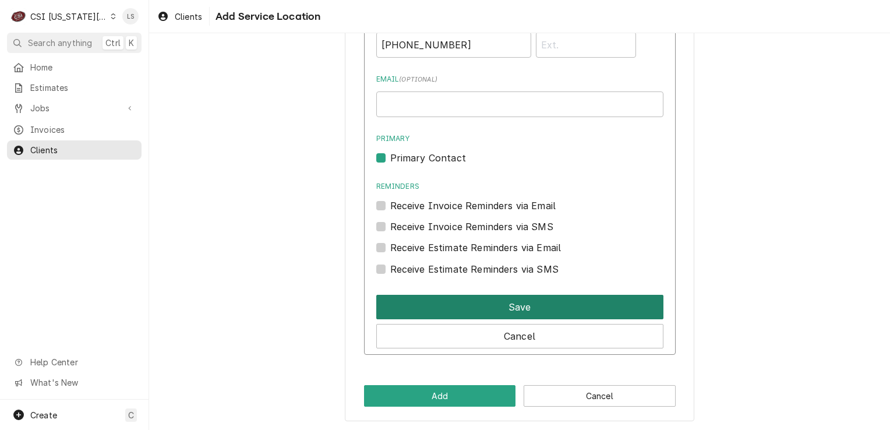
click at [480, 299] on button "Save" at bounding box center [519, 307] width 287 height 24
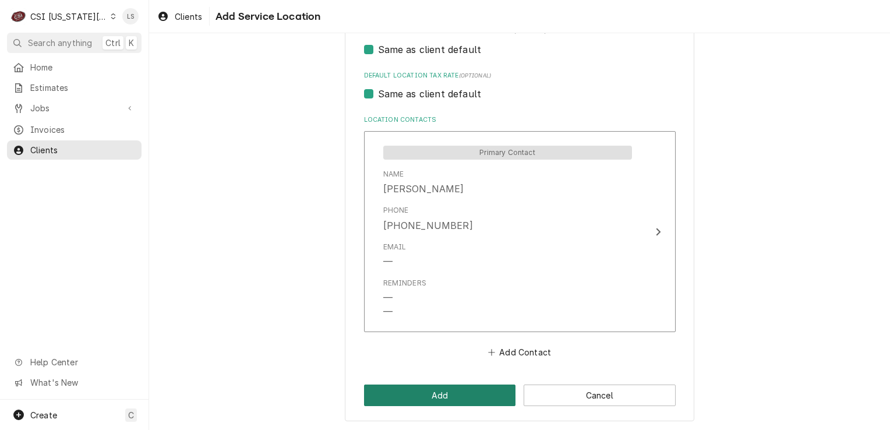
click at [467, 397] on button "Add" at bounding box center [440, 396] width 152 height 22
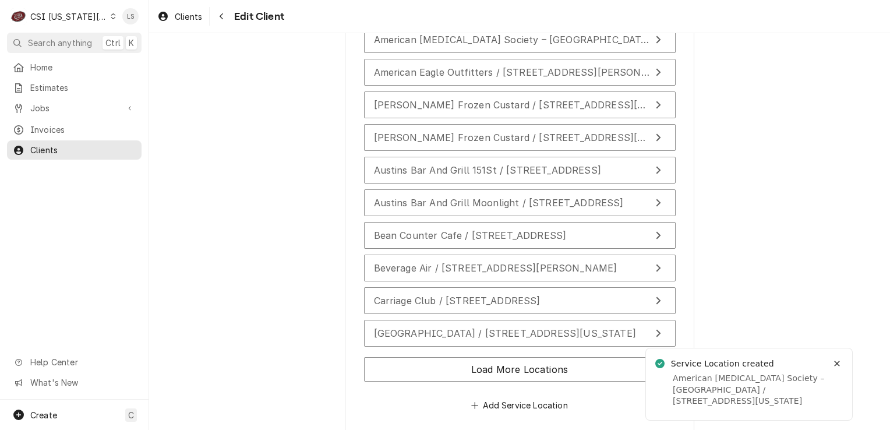
scroll to position [1458, 0]
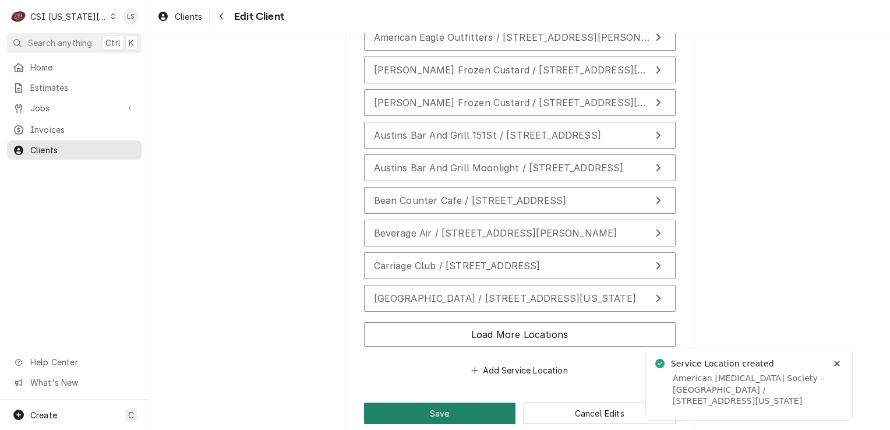
click at [435, 403] on button "Save" at bounding box center [440, 414] width 152 height 22
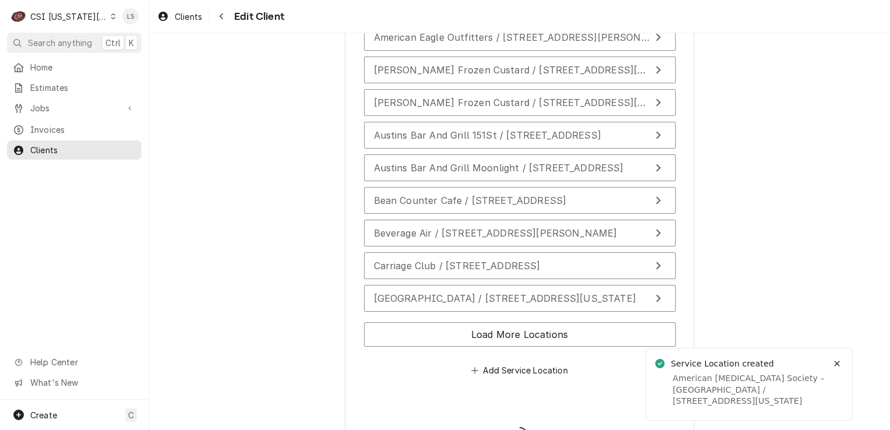
type textarea "x"
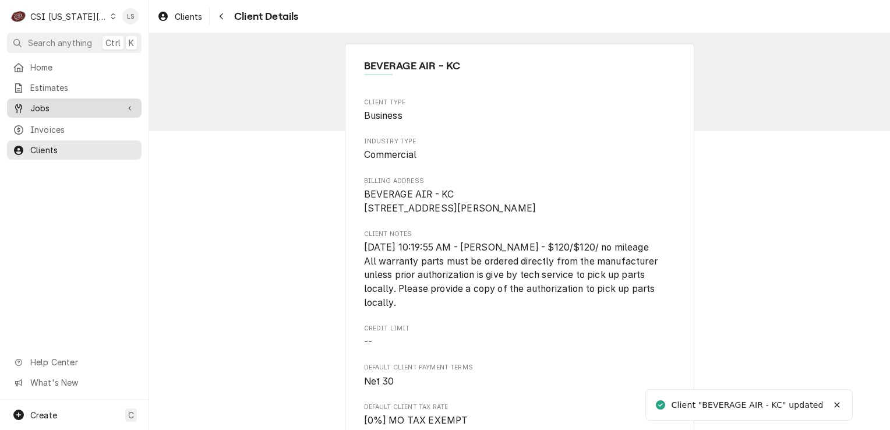
click at [79, 110] on span "Jobs" at bounding box center [74, 108] width 88 height 12
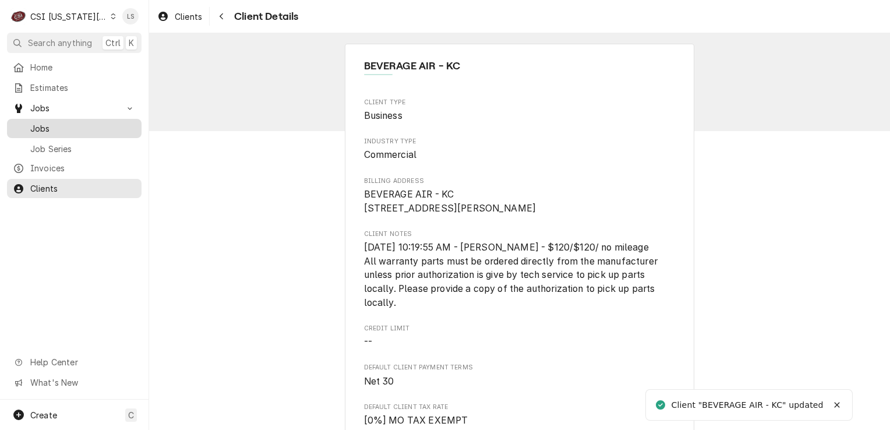
click at [74, 122] on span "Jobs" at bounding box center [82, 128] width 105 height 12
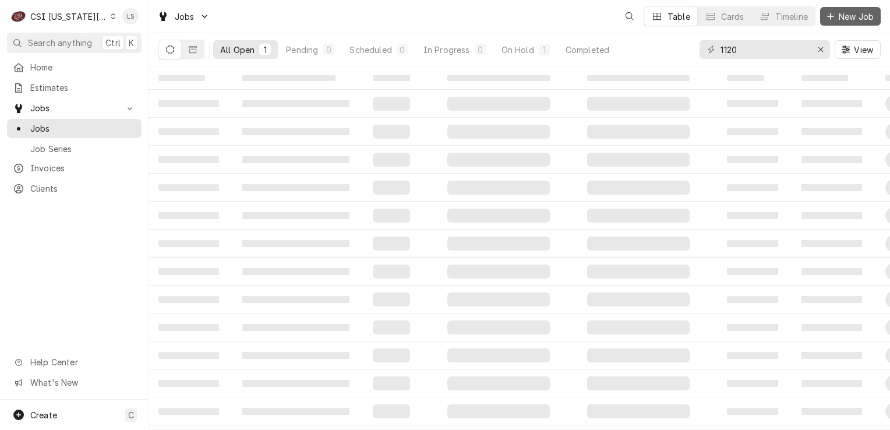
click at [842, 15] on span "New Job" at bounding box center [857, 16] width 40 height 12
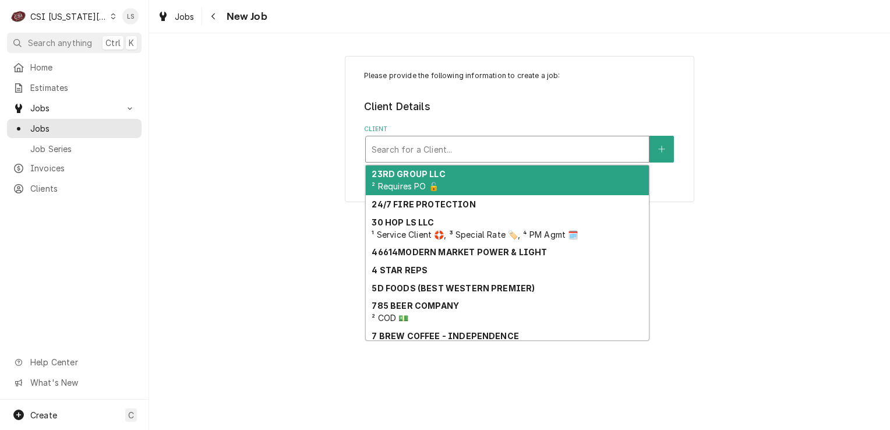
click at [392, 154] on div "Client" at bounding box center [508, 149] width 272 height 21
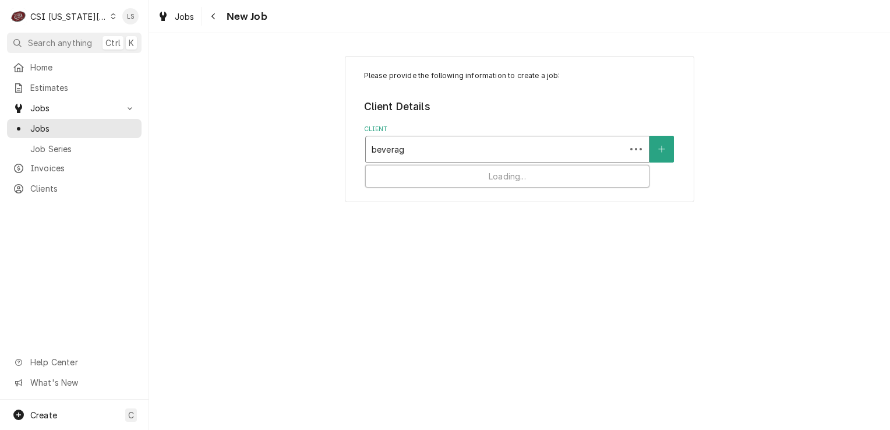
type input "beverage"
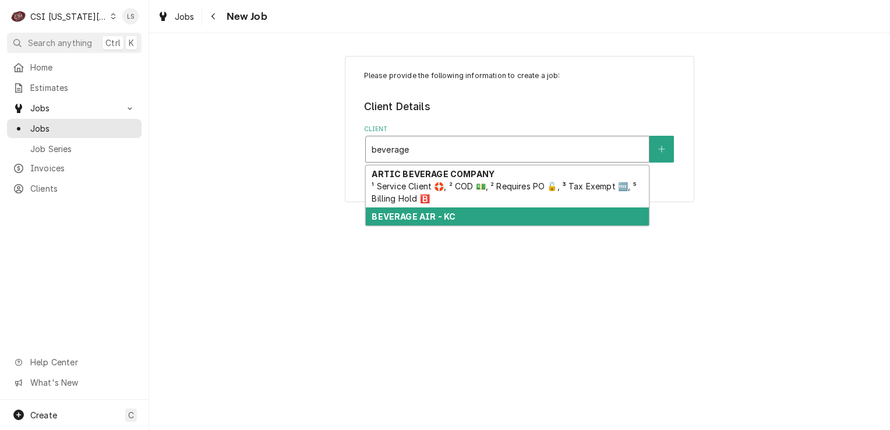
click at [447, 216] on strong "BEVERAGE AIR - KC" at bounding box center [414, 217] width 84 height 10
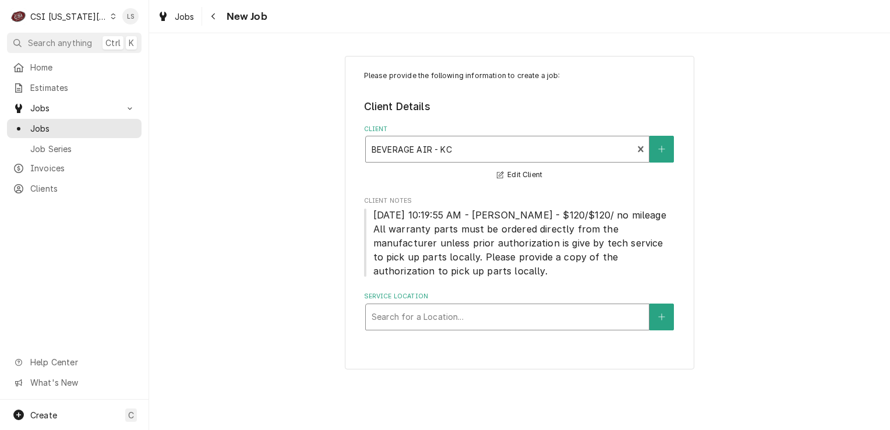
click at [424, 315] on div "Service Location" at bounding box center [508, 316] width 272 height 21
type input "amer"
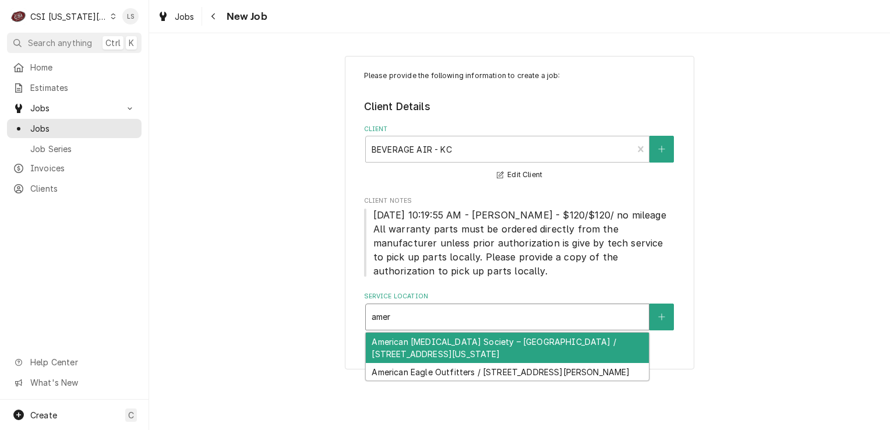
click at [463, 345] on div "American Cancer Society – Hope Lodge / 1120 Pennsylvania Ave, KCMO, MO 64105" at bounding box center [507, 348] width 283 height 30
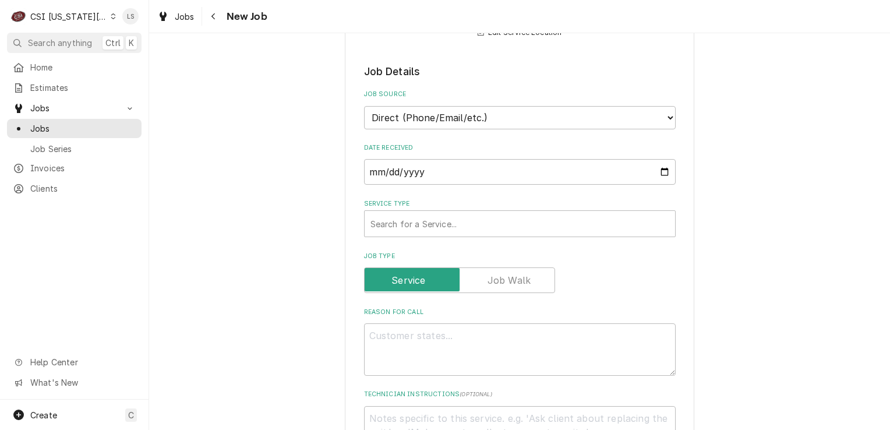
scroll to position [350, 0]
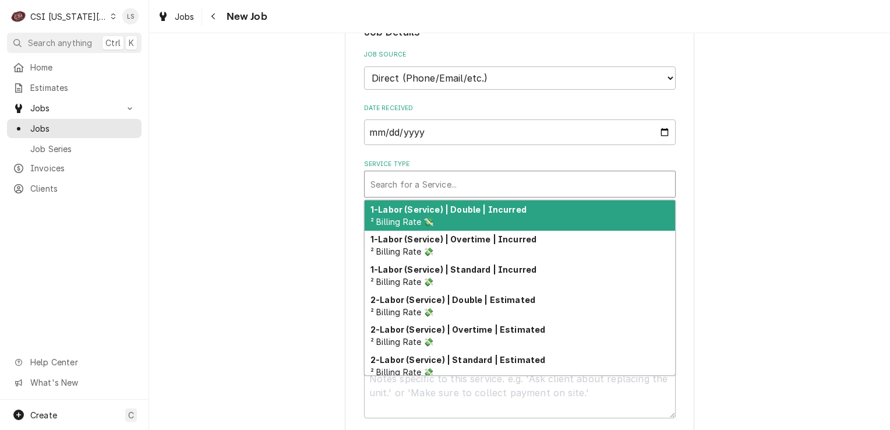
click at [385, 191] on div "Service Type" at bounding box center [520, 184] width 299 height 21
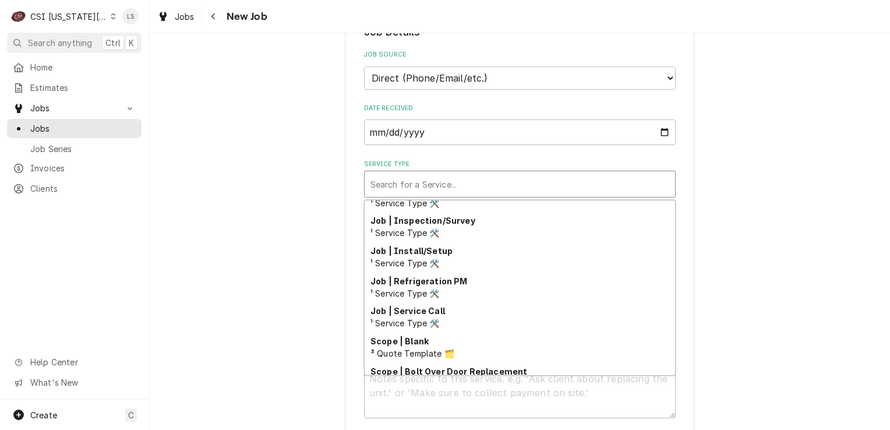
scroll to position [718, 0]
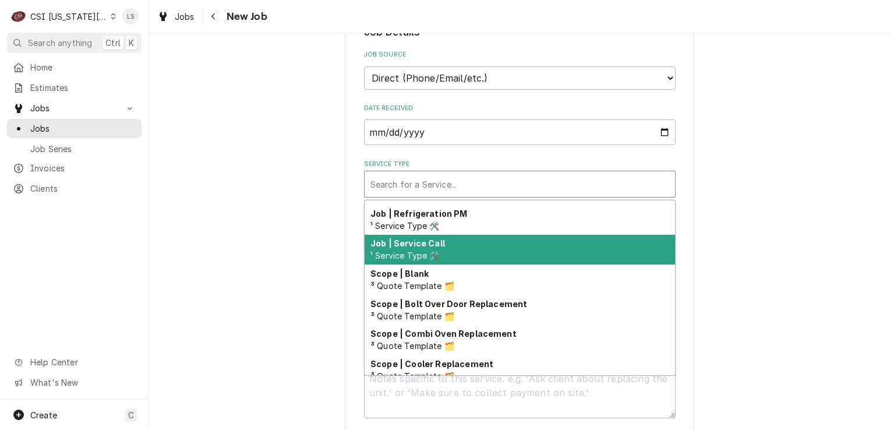
click at [414, 253] on span "¹ Service Type 🛠️" at bounding box center [405, 256] width 69 height 10
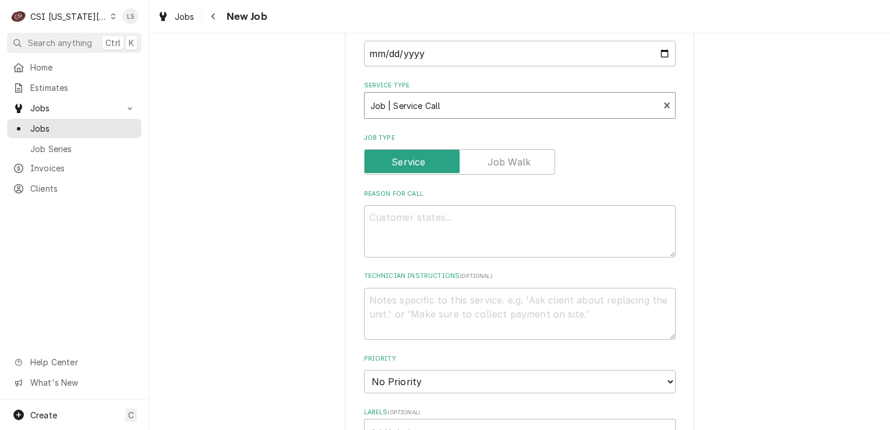
scroll to position [466, 0]
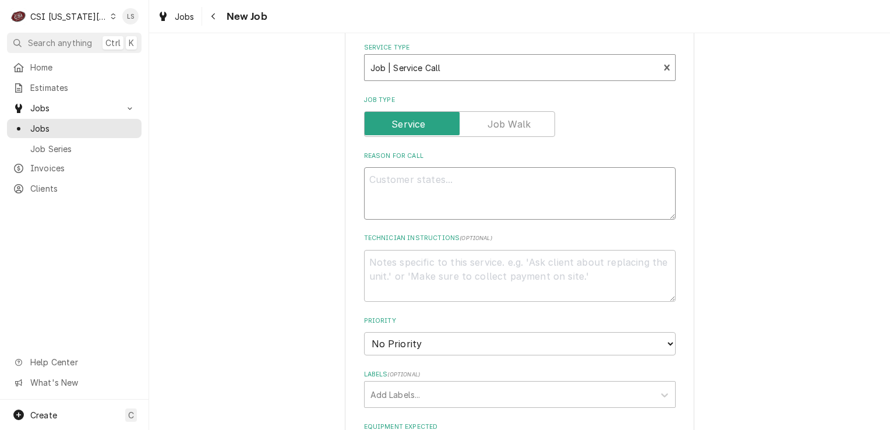
click at [420, 193] on textarea "Reason For Call" at bounding box center [520, 193] width 312 height 52
type textarea "x"
type textarea "R"
type textarea "x"
type textarea "RU"
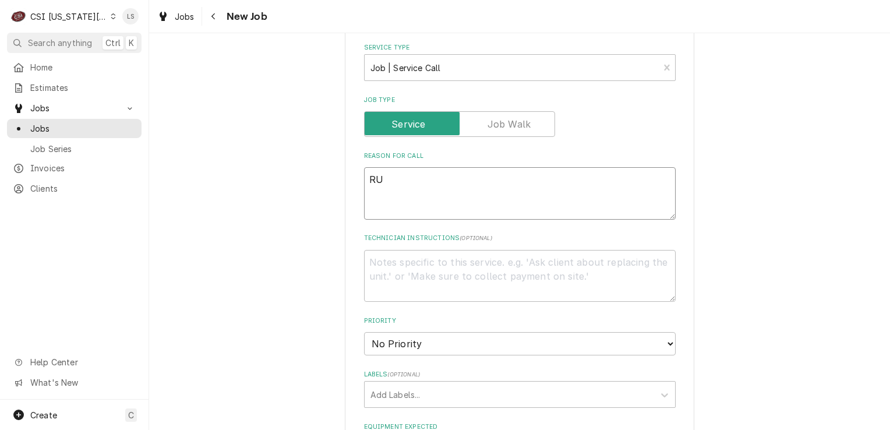
type textarea "x"
type textarea "RUC"
type textarea "x"
type textarea "RU"
type textarea "x"
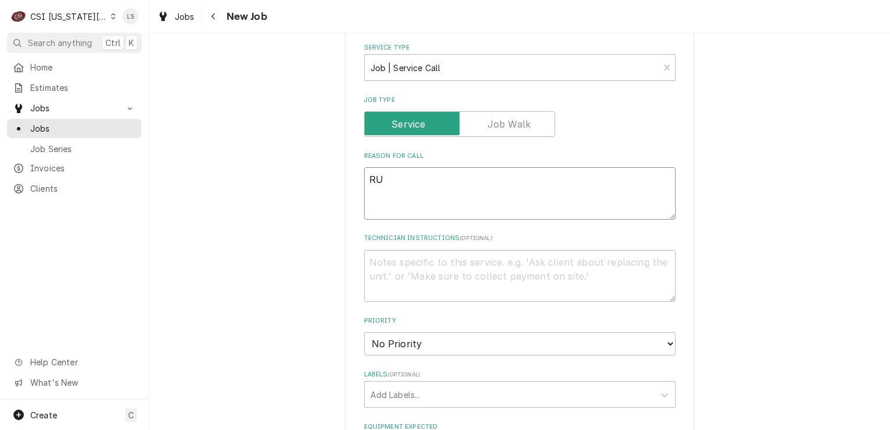
type textarea "R"
type textarea "x"
type textarea "RI"
type textarea "x"
type textarea "RIC"
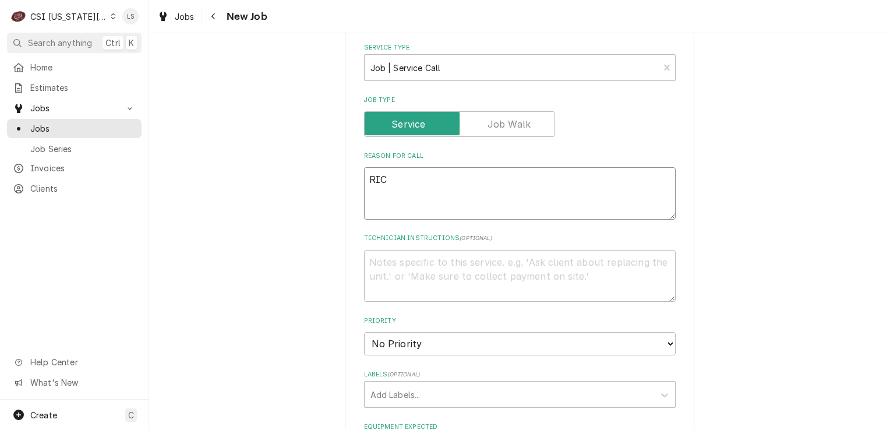
type textarea "x"
type textarea "RIC"
type textarea "x"
type textarea "RIC -"
type textarea "x"
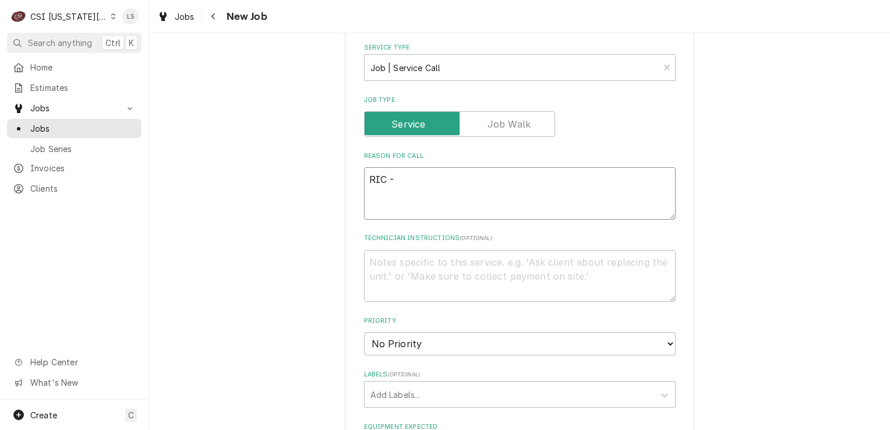
type textarea "RIC -"
type textarea "x"
type textarea "RIC -"
paste textarea "Customer states the compressor is making grinding noise"
type textarea "x"
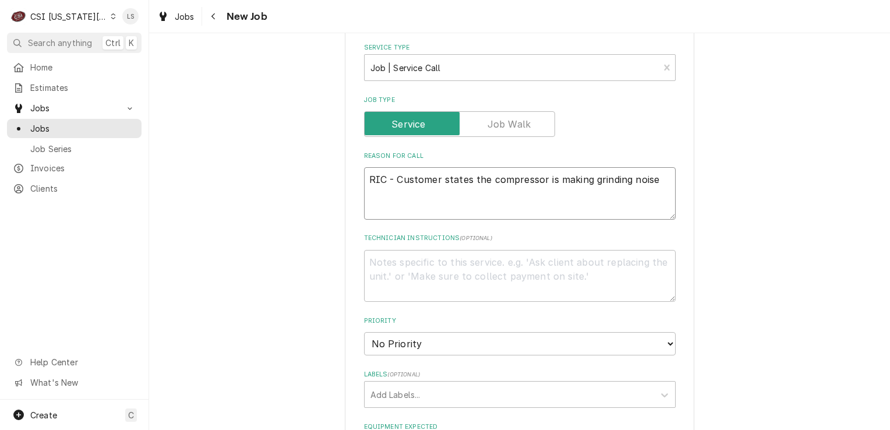
type textarea "RIC - Customer states the compressor is making grinding noise"
paste textarea "Please bill Trimark for any non warranty."
type textarea "x"
type textarea "Please bill Trimark for any non warranty."
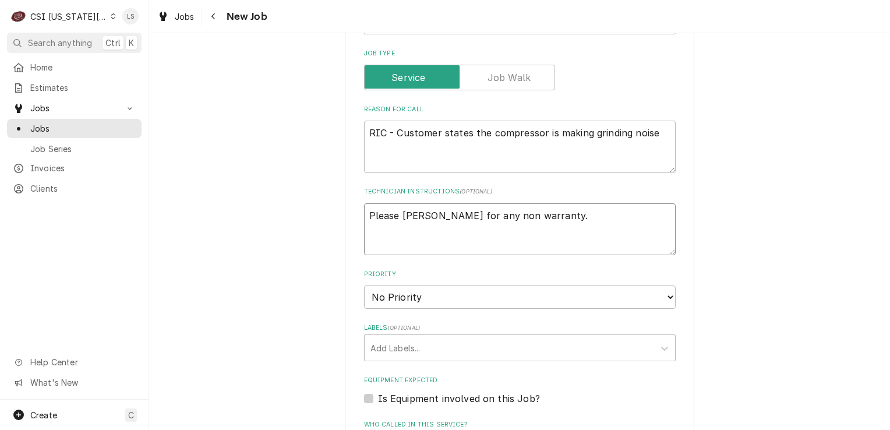
scroll to position [641, 0]
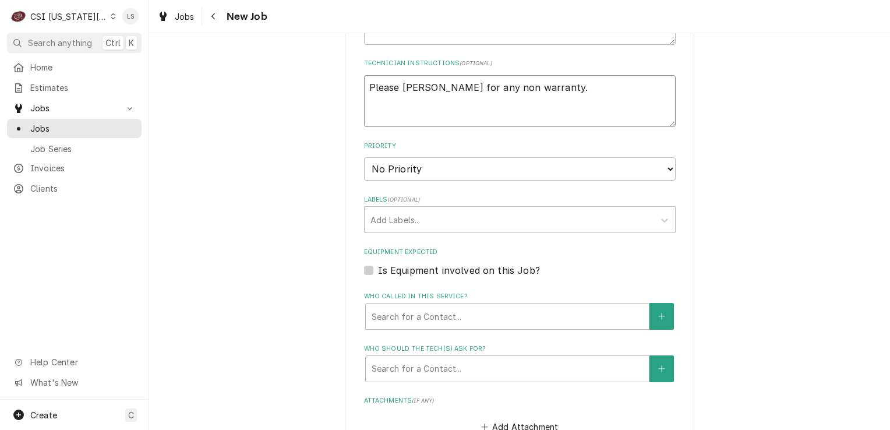
type textarea "x"
type textarea "Please bill Trimark for any non warranty."
drag, startPoint x: 389, startPoint y: 171, endPoint x: 389, endPoint y: 178, distance: 7.0
click at [389, 171] on select "No Priority Urgent High Medium Low" at bounding box center [520, 168] width 312 height 23
select select "4"
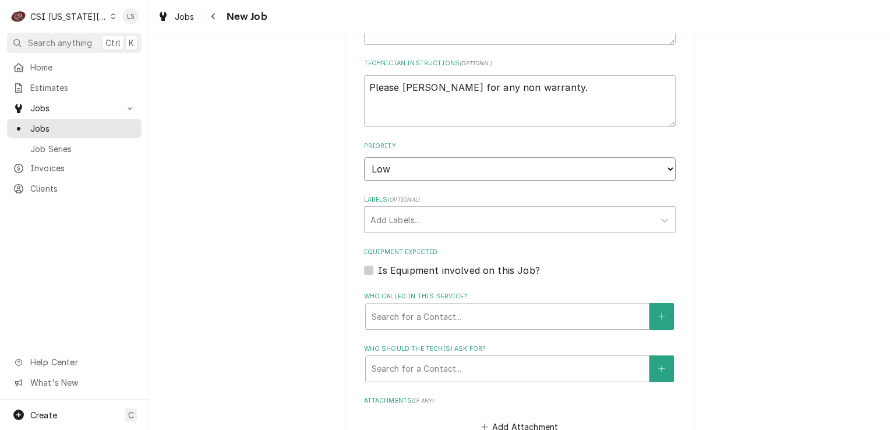
click at [364, 157] on select "No Priority Urgent High Medium Low" at bounding box center [520, 168] width 312 height 23
click at [389, 218] on div "Labels" at bounding box center [510, 219] width 278 height 21
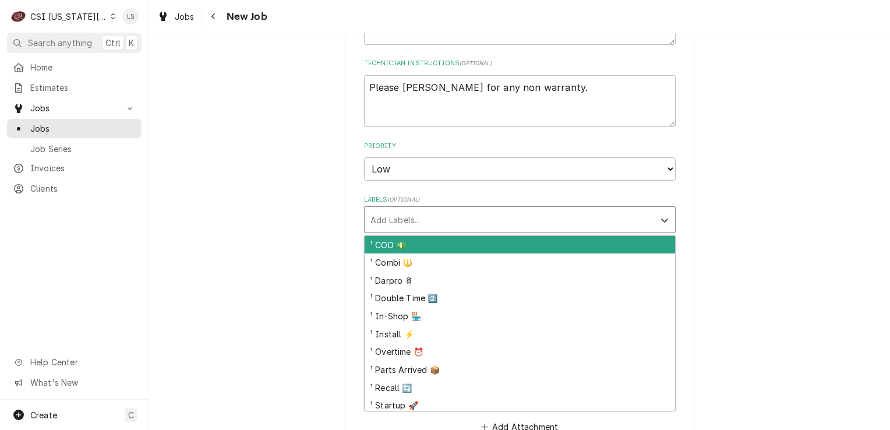
type textarea "x"
type input "re"
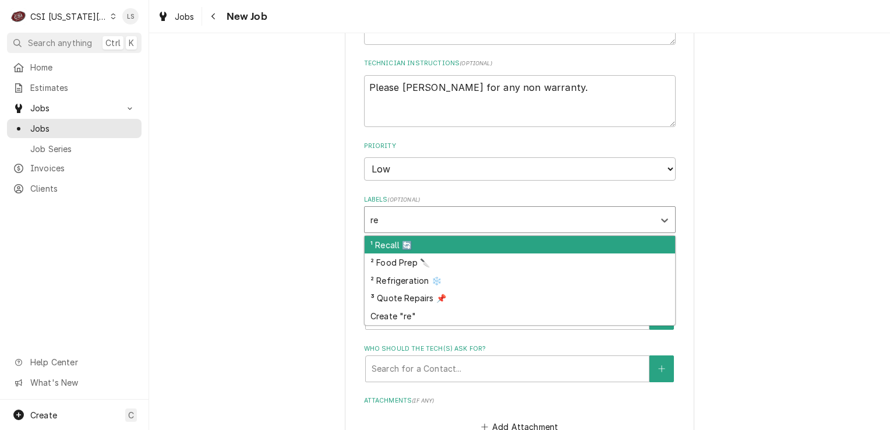
type textarea "x"
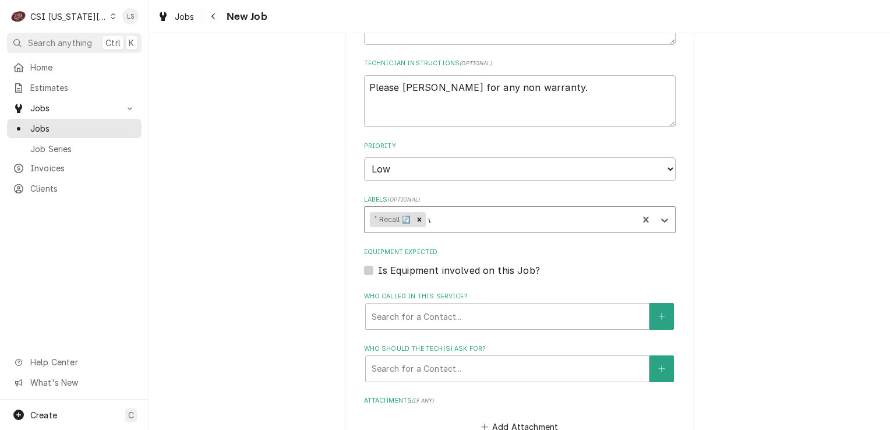
type input "wa"
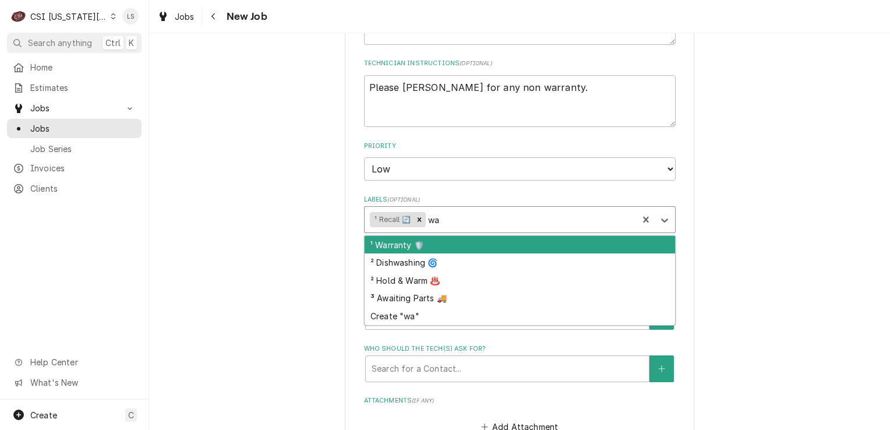
type textarea "x"
type input "war"
type textarea "x"
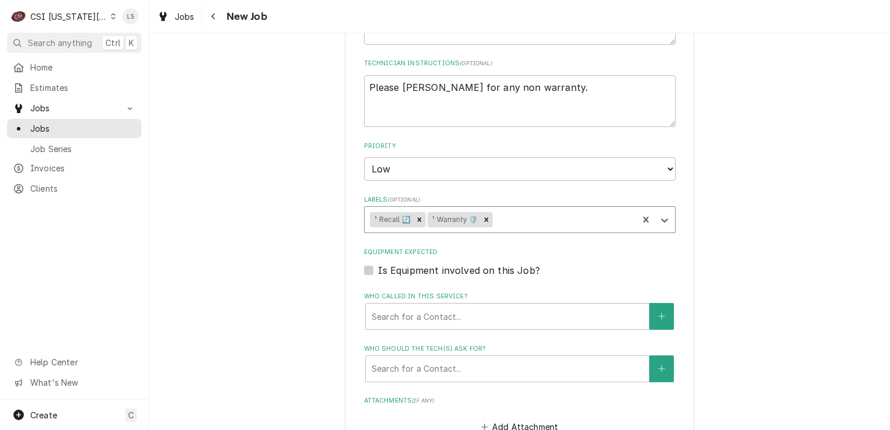
type textarea "x"
click at [378, 267] on label "Is Equipment involved on this Job?" at bounding box center [459, 270] width 162 height 14
click at [378, 267] on input "Equipment Expected" at bounding box center [534, 276] width 312 height 26
checkbox input "true"
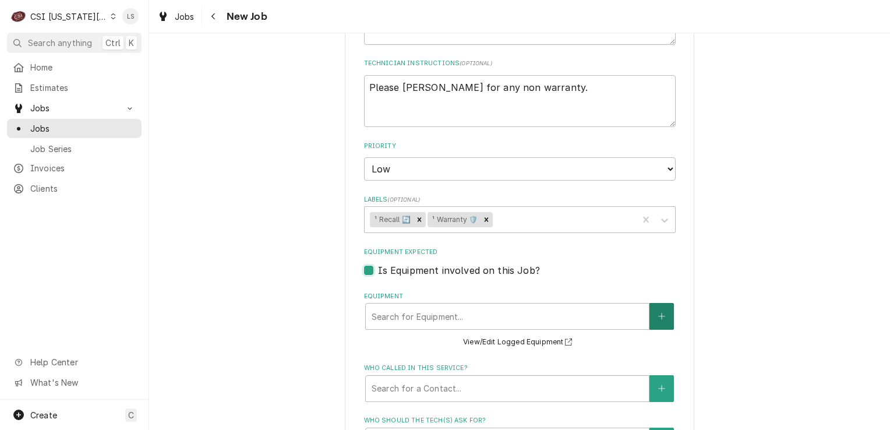
type textarea "x"
click at [658, 316] on icon "Create New Equipment" at bounding box center [661, 316] width 7 height 8
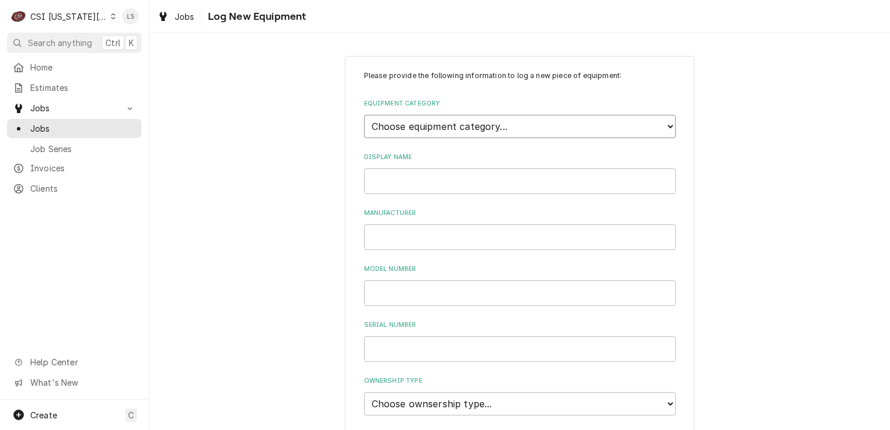
click at [389, 125] on select "Choose equipment category... Cooking Equipment Fryers Ice Machines Ovens and Ra…" at bounding box center [520, 126] width 312 height 23
select select "8"
click at [364, 115] on select "Choose equipment category... Cooking Equipment Fryers Ice Machines Ovens and Ra…" at bounding box center [520, 126] width 312 height 23
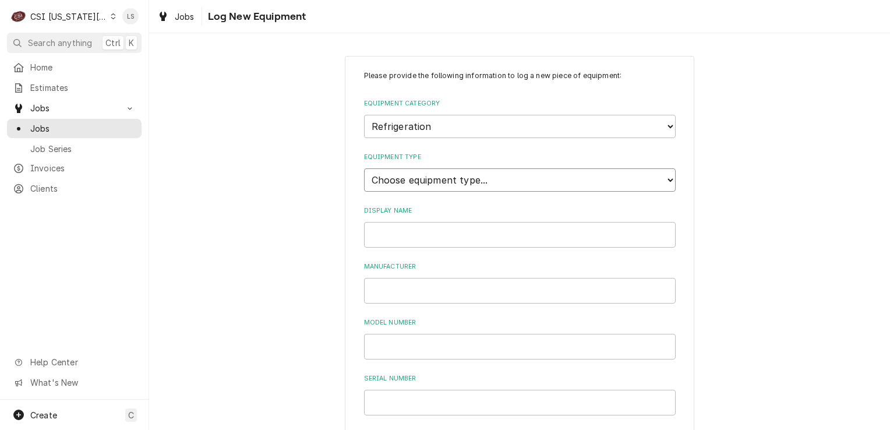
click at [396, 176] on select "Choose equipment type... Bar Refrigeration Blast Chiller Chef Base Freezer Chef…" at bounding box center [520, 179] width 312 height 23
select select "71"
click at [364, 168] on select "Choose equipment type... Bar Refrigeration Blast Chiller Chef Base Freezer Chef…" at bounding box center [520, 179] width 312 height 23
click at [386, 238] on input "Display Name" at bounding box center [520, 235] width 312 height 26
type input "RIC"
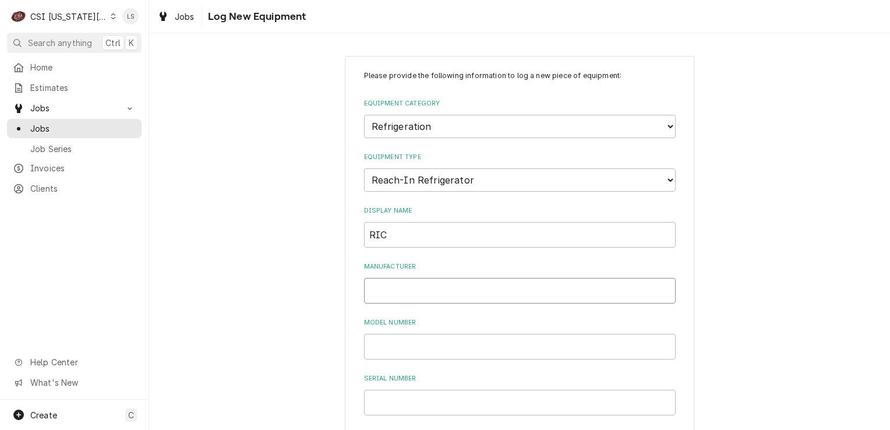
click at [399, 279] on input "Manufacturer" at bounding box center [520, 291] width 312 height 26
type input "Beverage Air"
paste input "HBR49HC-1"
type input "HBR49HC-1"
paste input "15500313"
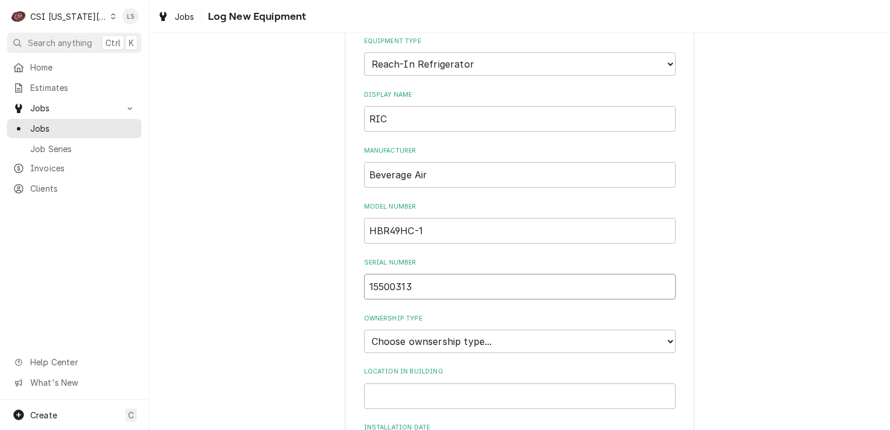
scroll to position [117, 0]
type input "15500313"
click at [393, 342] on select "Choose ownsership type... Unknown Owned Leased Rented" at bounding box center [520, 340] width 312 height 23
select select "1"
click at [364, 329] on select "Choose ownsership type... Unknown Owned Leased Rented" at bounding box center [520, 340] width 312 height 23
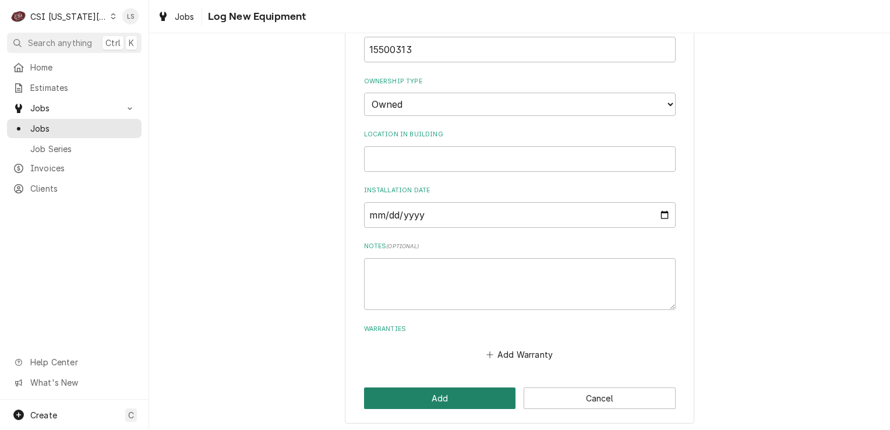
click at [445, 402] on button "Add" at bounding box center [440, 398] width 152 height 22
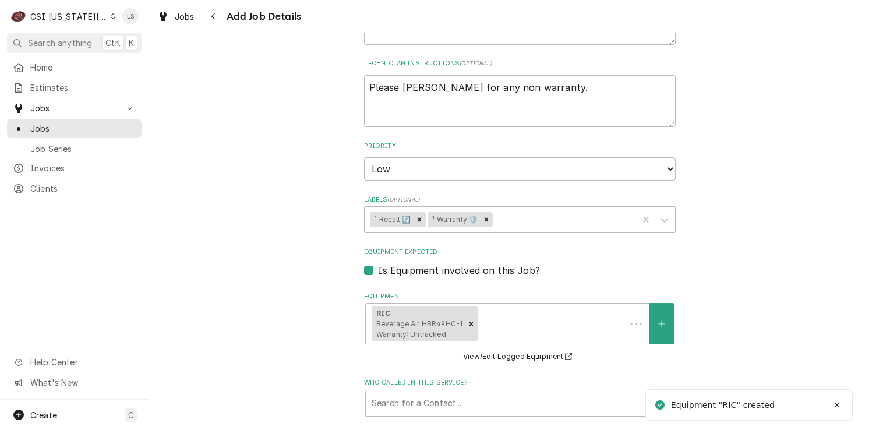
type textarea "x"
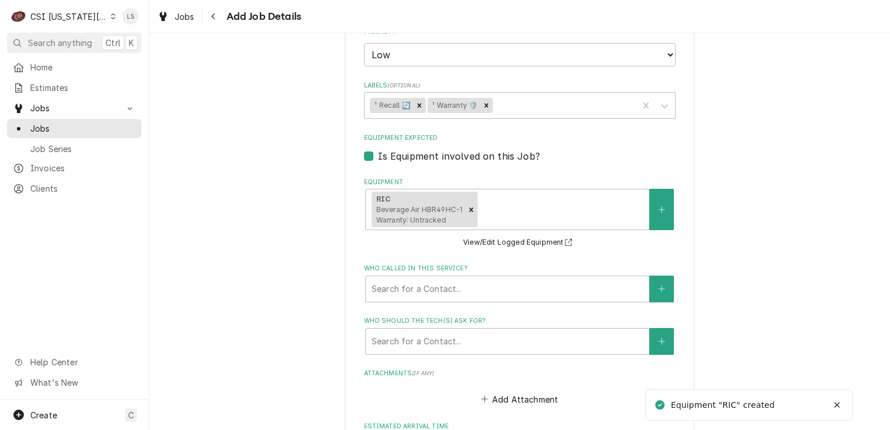
scroll to position [757, 0]
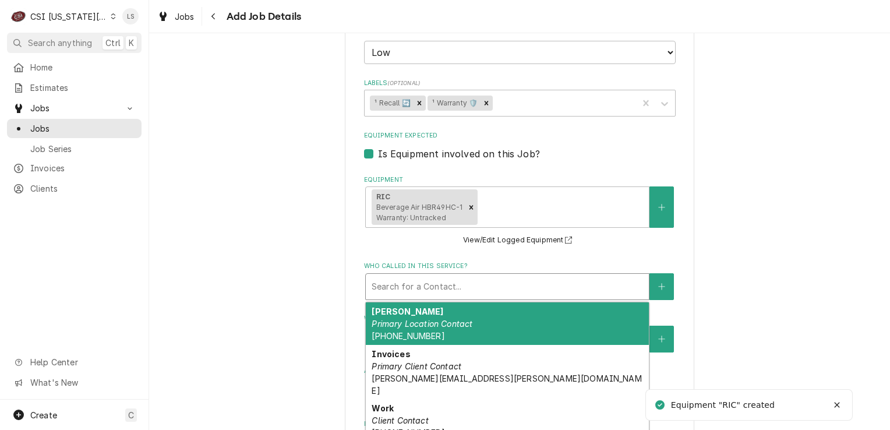
click at [459, 276] on div "Who called in this service?" at bounding box center [508, 286] width 272 height 21
click at [658, 284] on icon "Create New Contact" at bounding box center [661, 287] width 7 height 8
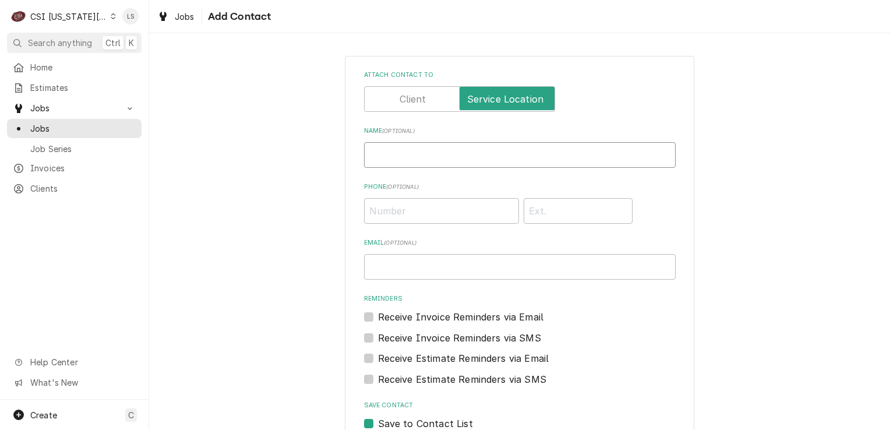
click at [404, 164] on input "Name ( optional )" at bounding box center [520, 155] width 312 height 26
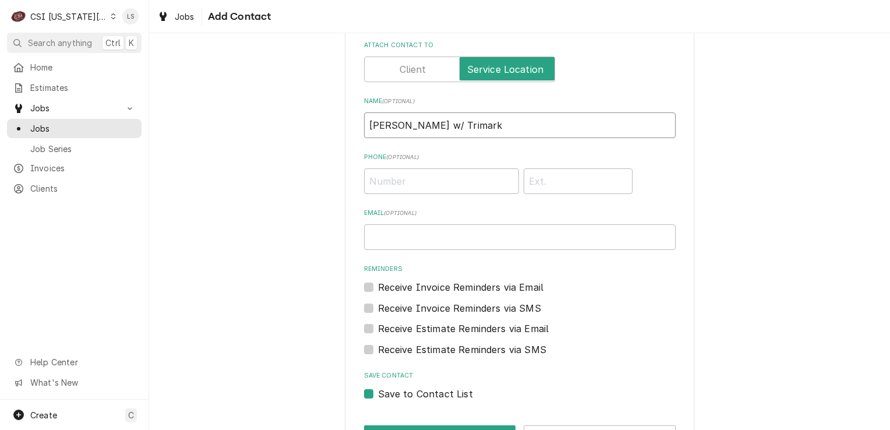
scroll to position [71, 0]
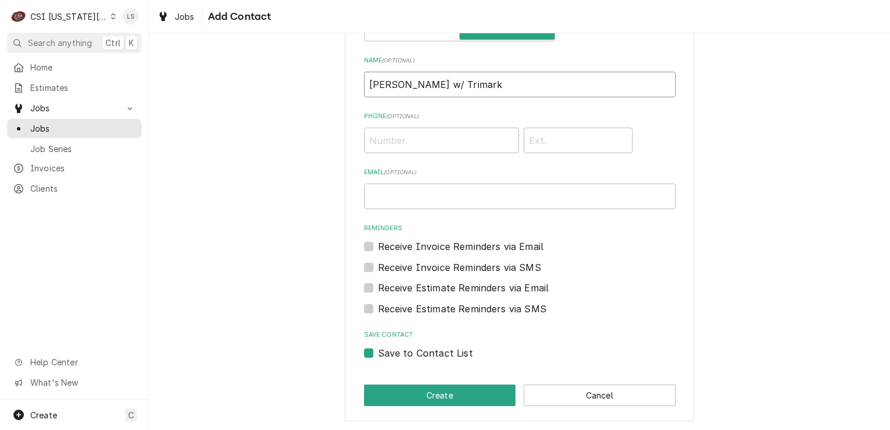
type input "Michael WIlliams w/ Trimark"
click at [378, 353] on label "Save to Contact List" at bounding box center [425, 353] width 95 height 14
click at [378, 353] on input "Save to Contact List" at bounding box center [534, 359] width 312 height 26
checkbox input "false"
click at [394, 396] on button "Create" at bounding box center [440, 396] width 152 height 22
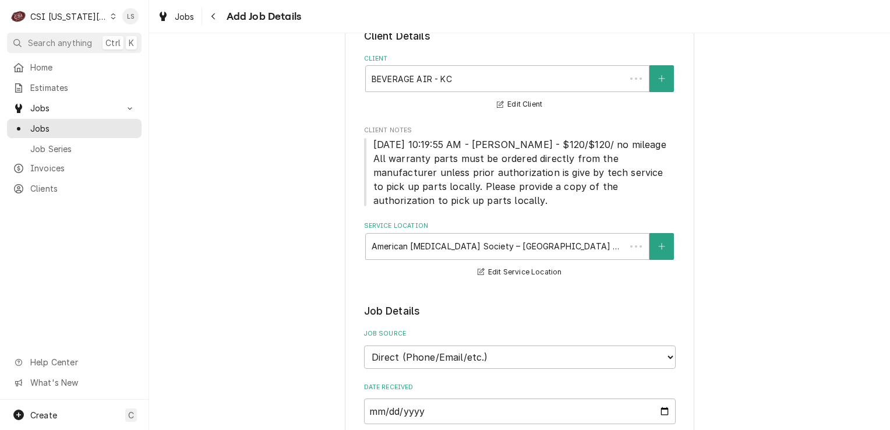
scroll to position [757, 0]
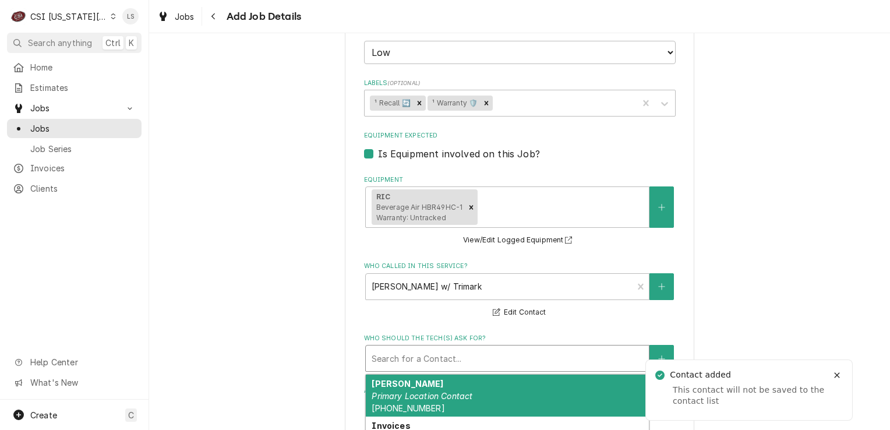
click at [562, 360] on div "Who should the tech(s) ask for?" at bounding box center [508, 358] width 272 height 21
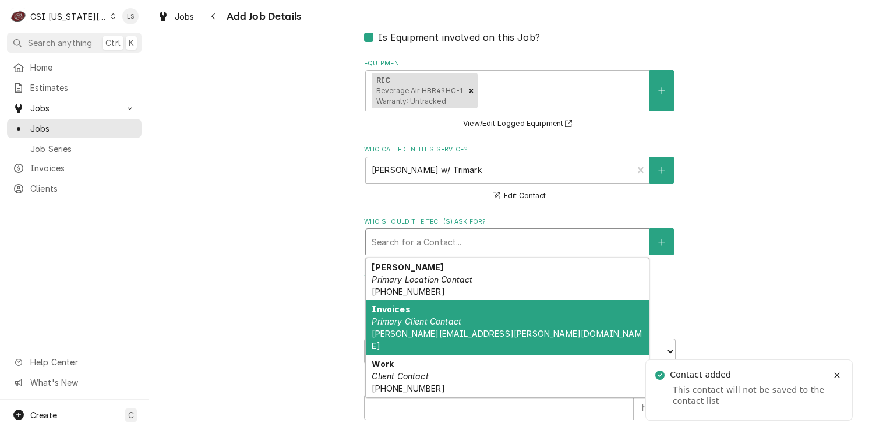
click at [454, 274] on em "Primary Location Contact" at bounding box center [422, 279] width 101 height 10
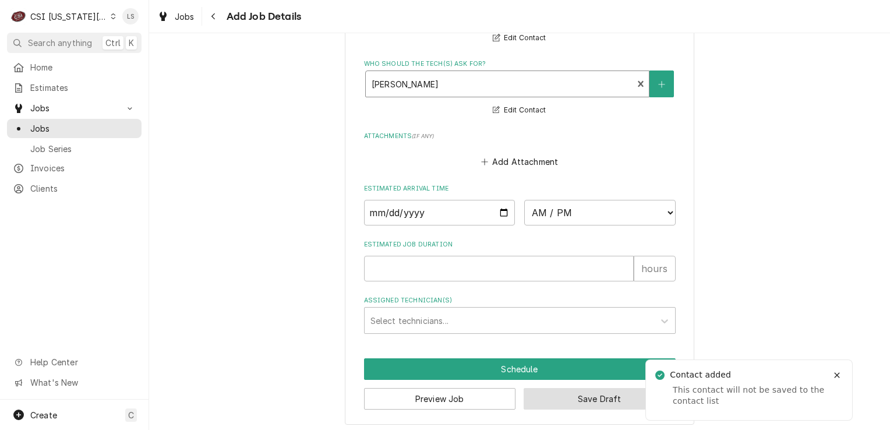
click at [600, 394] on button "Save Draft" at bounding box center [600, 399] width 152 height 22
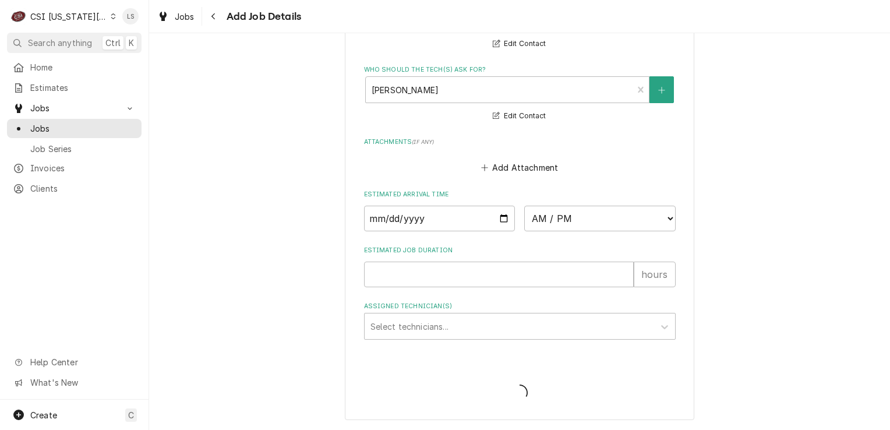
scroll to position [1021, 0]
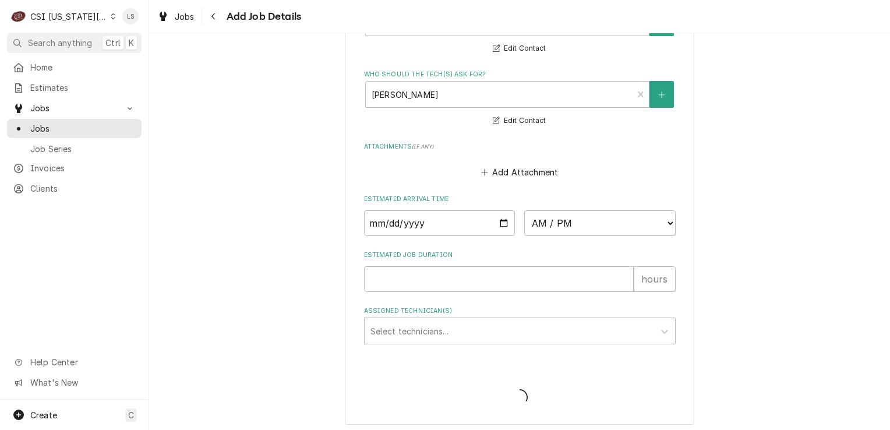
type textarea "x"
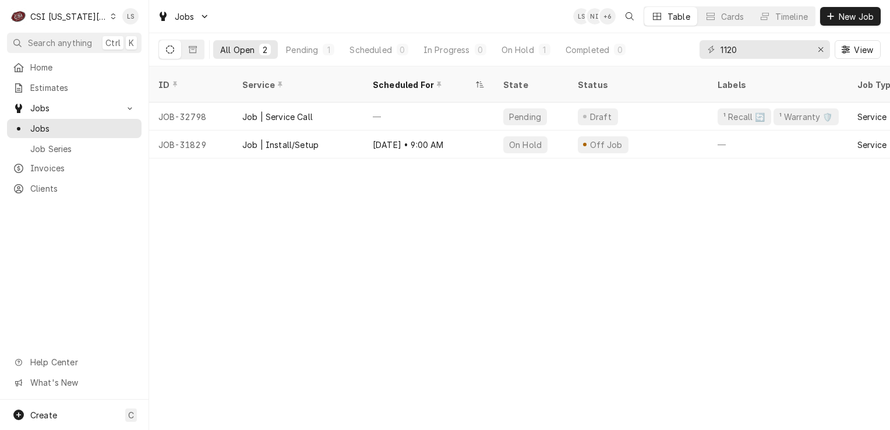
click at [111, 16] on icon "Dynamic Content Wrapper" at bounding box center [113, 16] width 5 height 6
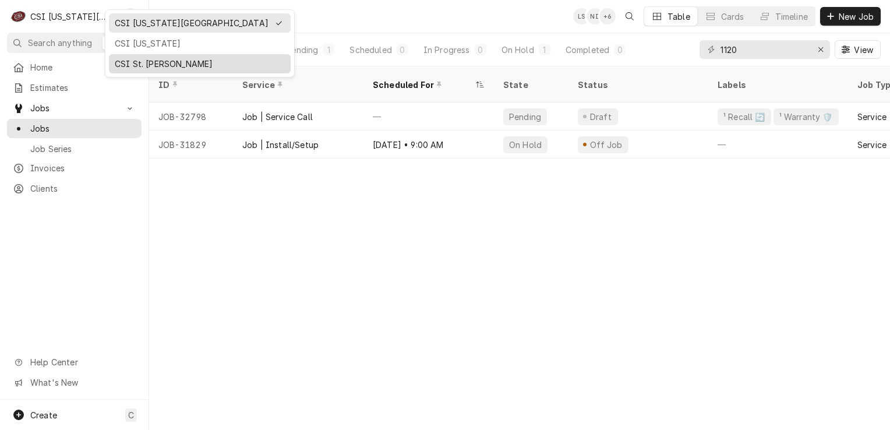
click at [120, 58] on div "CSI St. [PERSON_NAME]" at bounding box center [200, 64] width 170 height 12
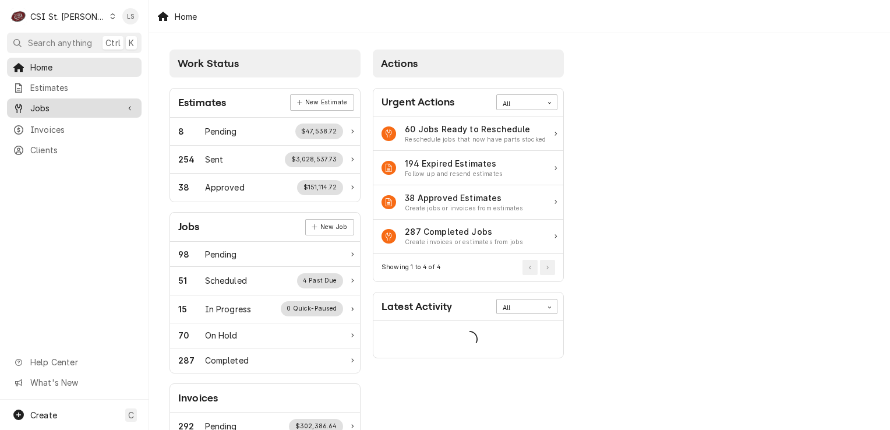
drag, startPoint x: 64, startPoint y: 104, endPoint x: 64, endPoint y: 113, distance: 9.3
click at [64, 104] on span "Jobs" at bounding box center [74, 108] width 88 height 12
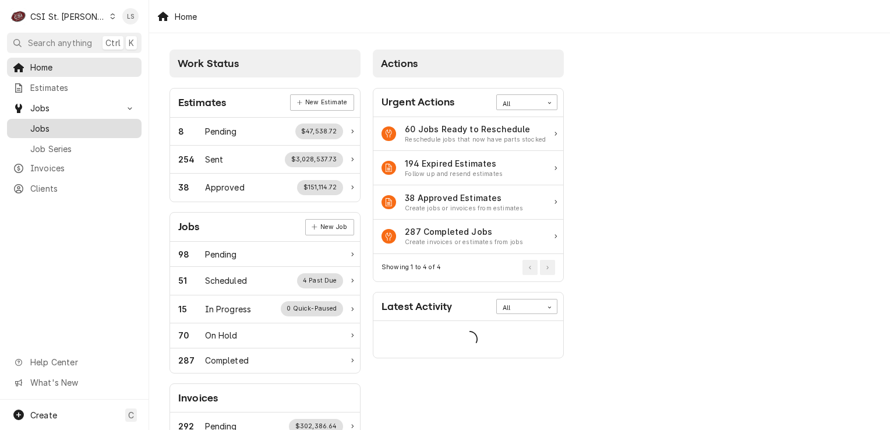
click at [63, 119] on link "Jobs" at bounding box center [74, 128] width 135 height 19
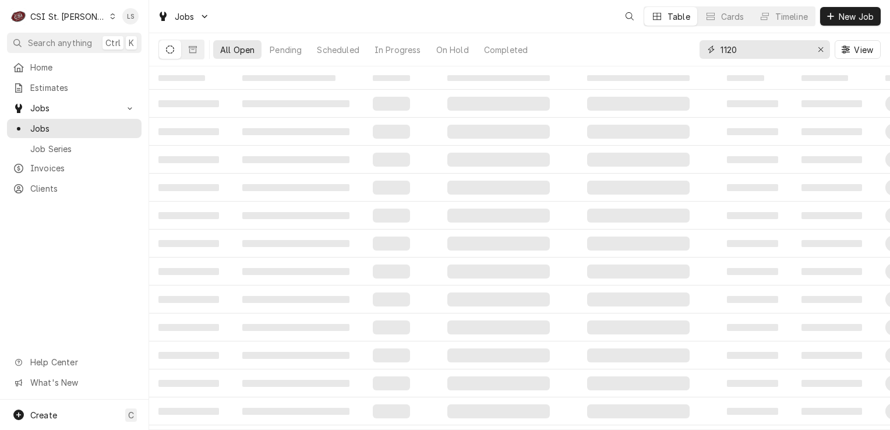
click at [815, 48] on div "Erase input" at bounding box center [821, 50] width 12 height 12
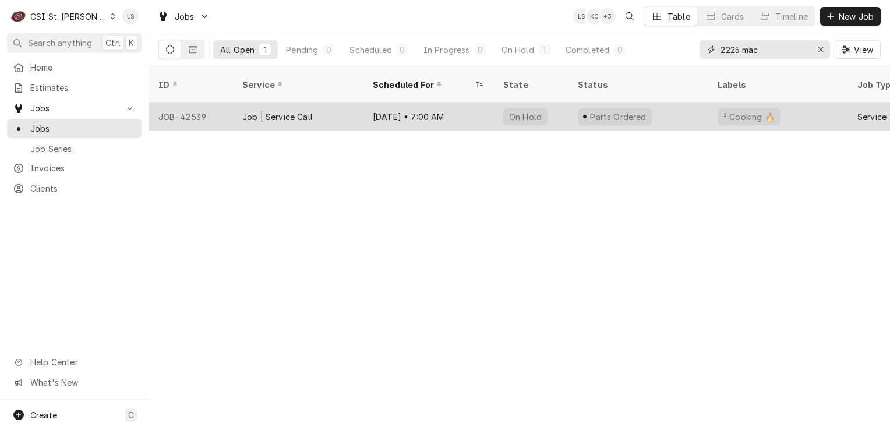
type input "2225 mac"
click at [168, 104] on div "JOB-42539" at bounding box center [191, 117] width 84 height 28
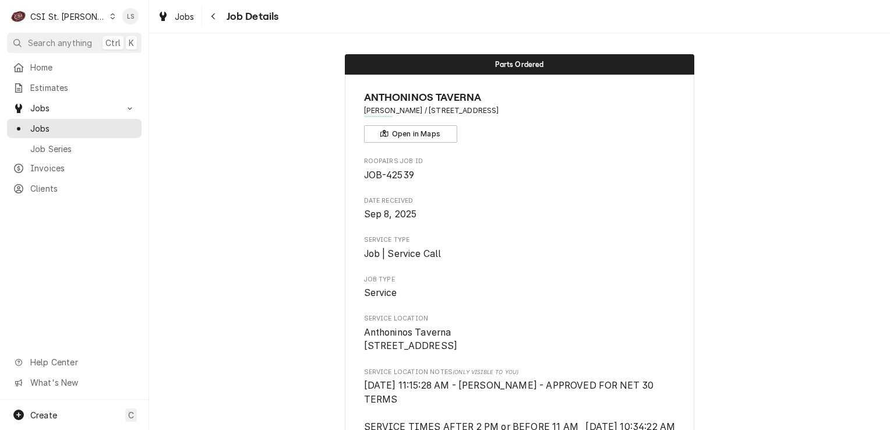
click at [111, 15] on icon "Dynamic Content Wrapper" at bounding box center [113, 16] width 5 height 6
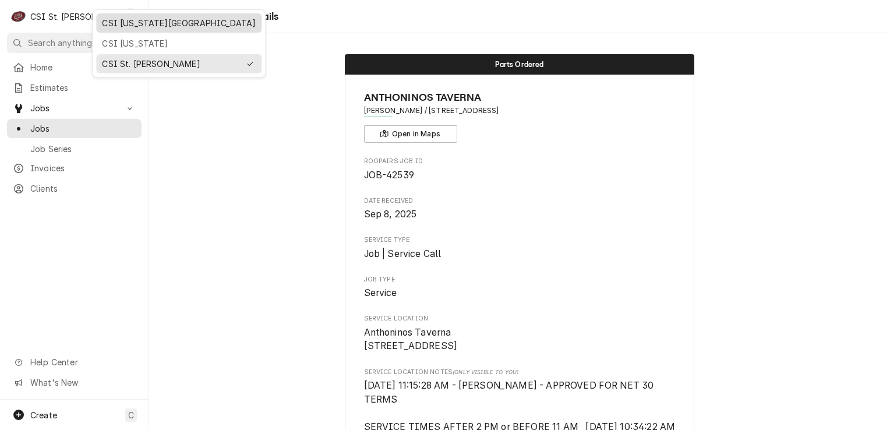
click at [118, 20] on div "CSI [US_STATE][GEOGRAPHIC_DATA]" at bounding box center [179, 23] width 154 height 12
